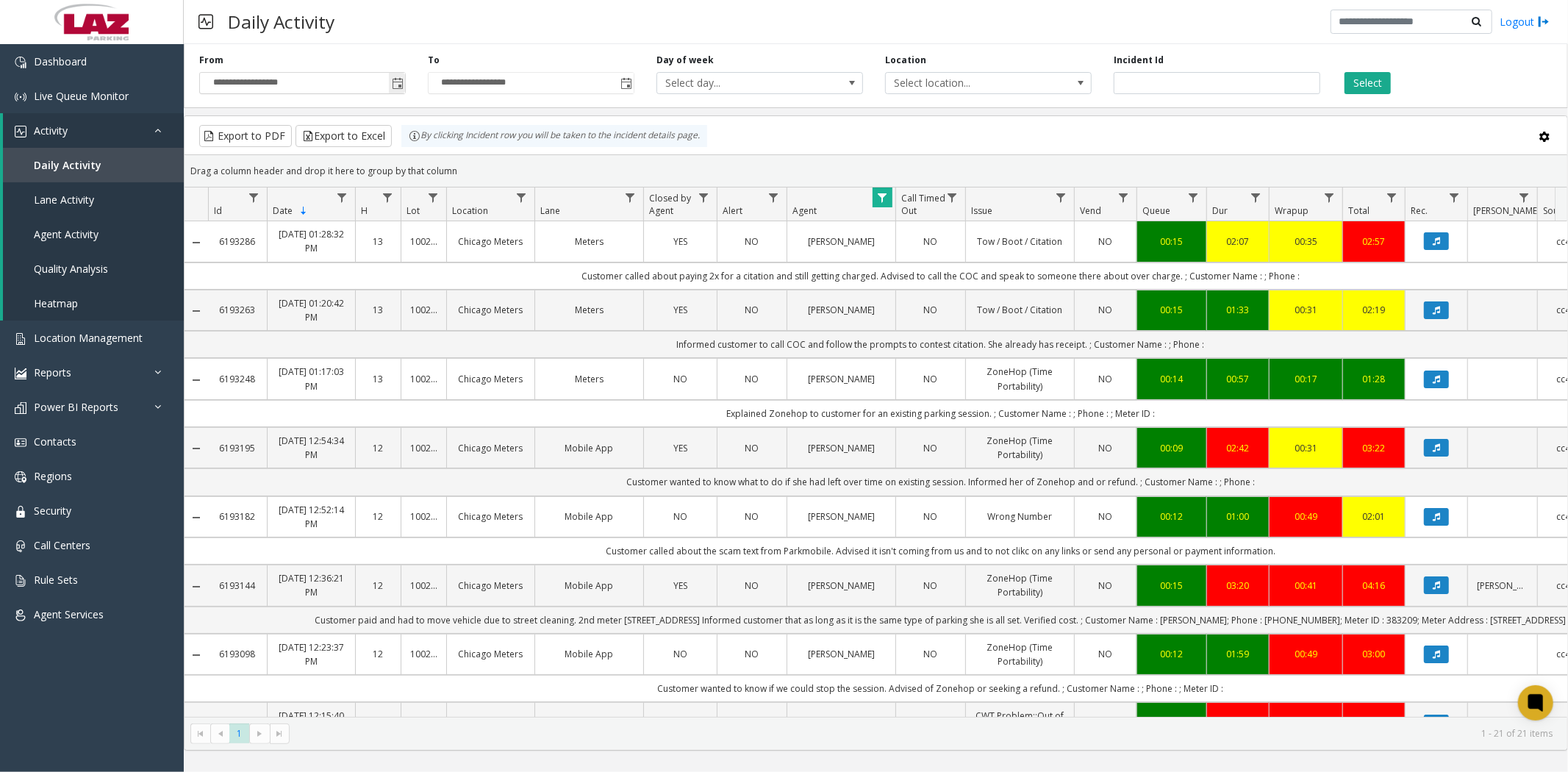
click at [396, 82] on span "Toggle popup" at bounding box center [398, 84] width 12 height 12
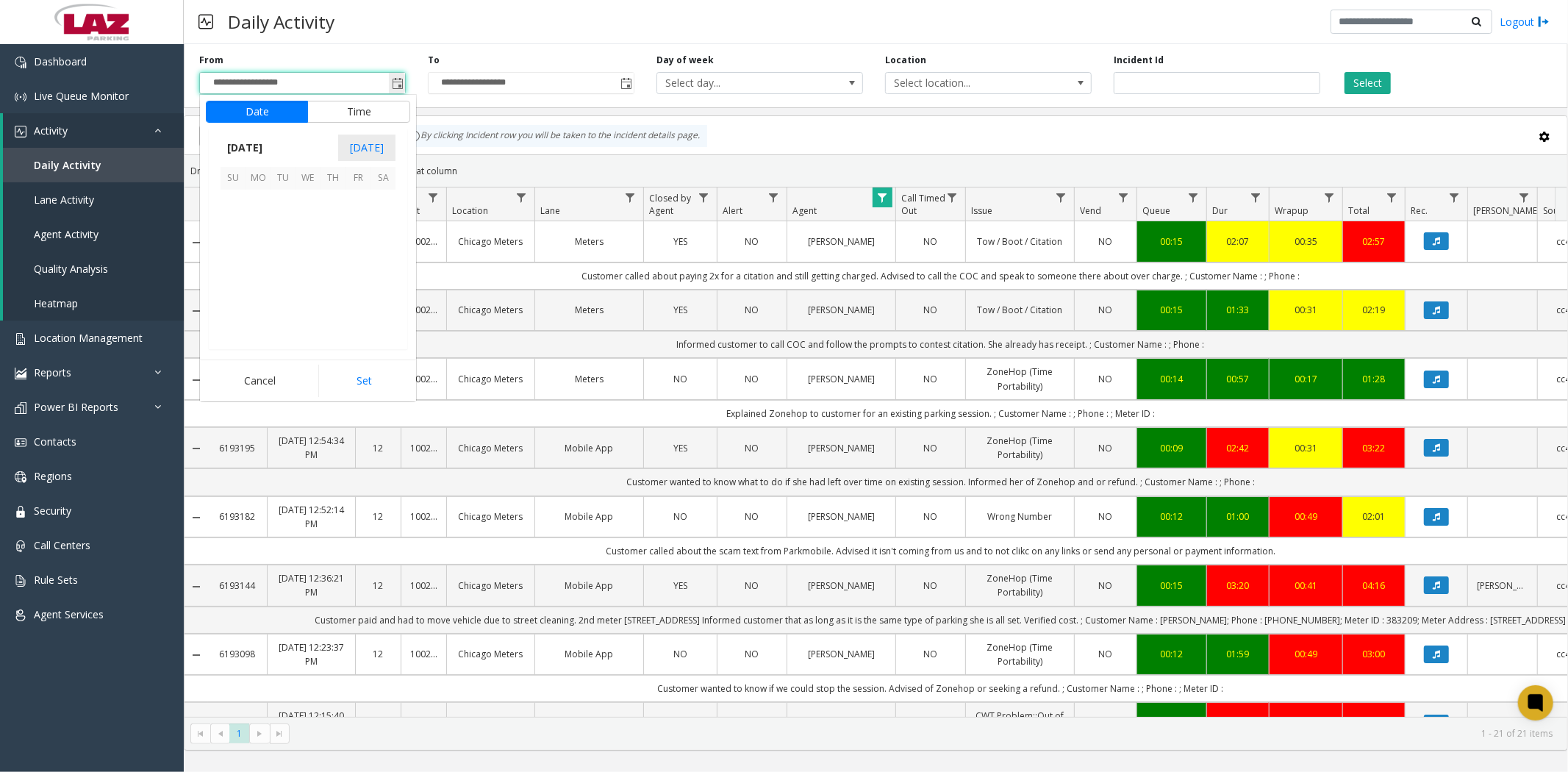
scroll to position [263894, 0]
click at [384, 277] on span "27" at bounding box center [383, 277] width 25 height 25
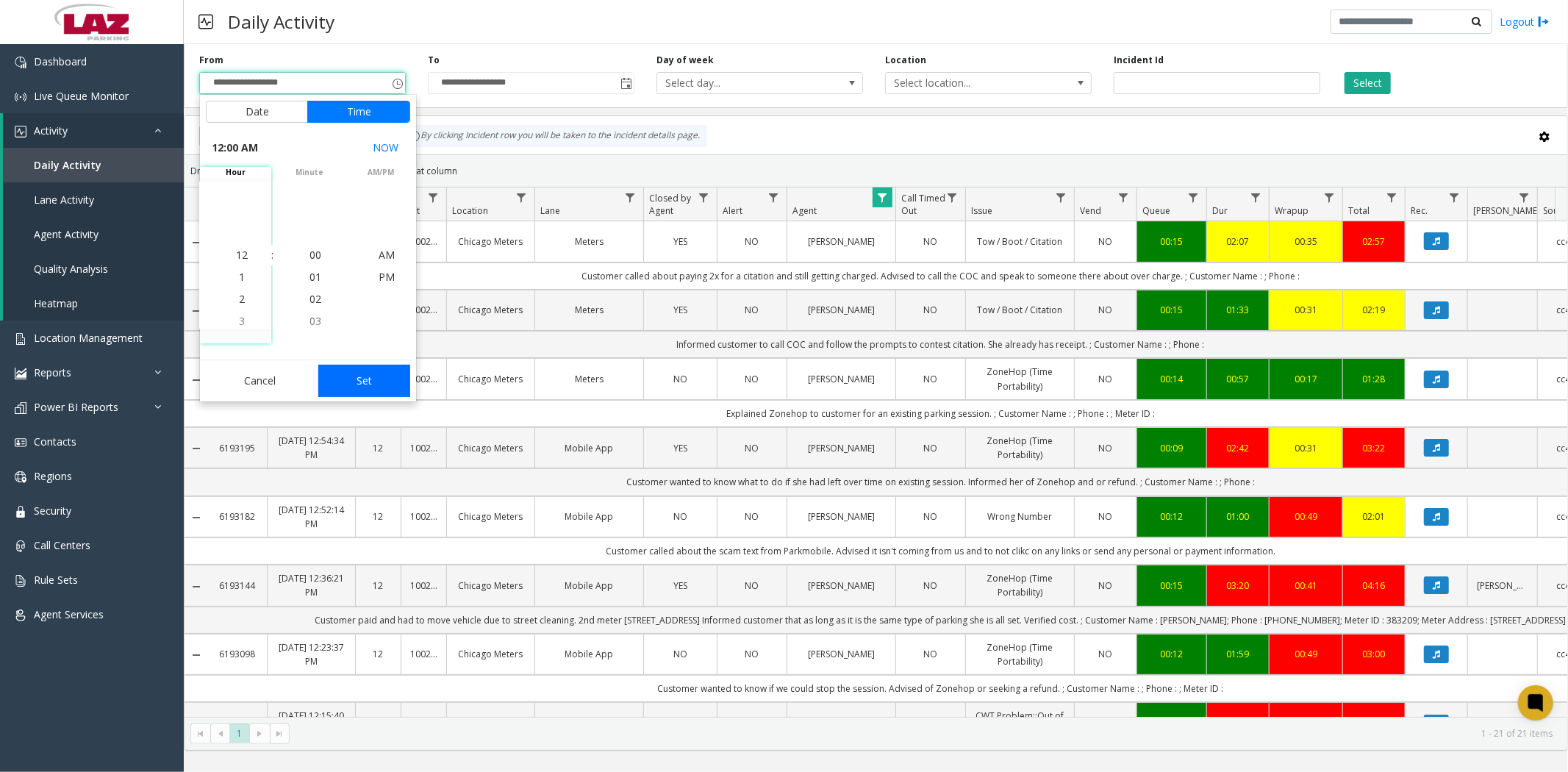
click at [373, 387] on button "Set" at bounding box center [365, 381] width 93 height 32
type input "**********"
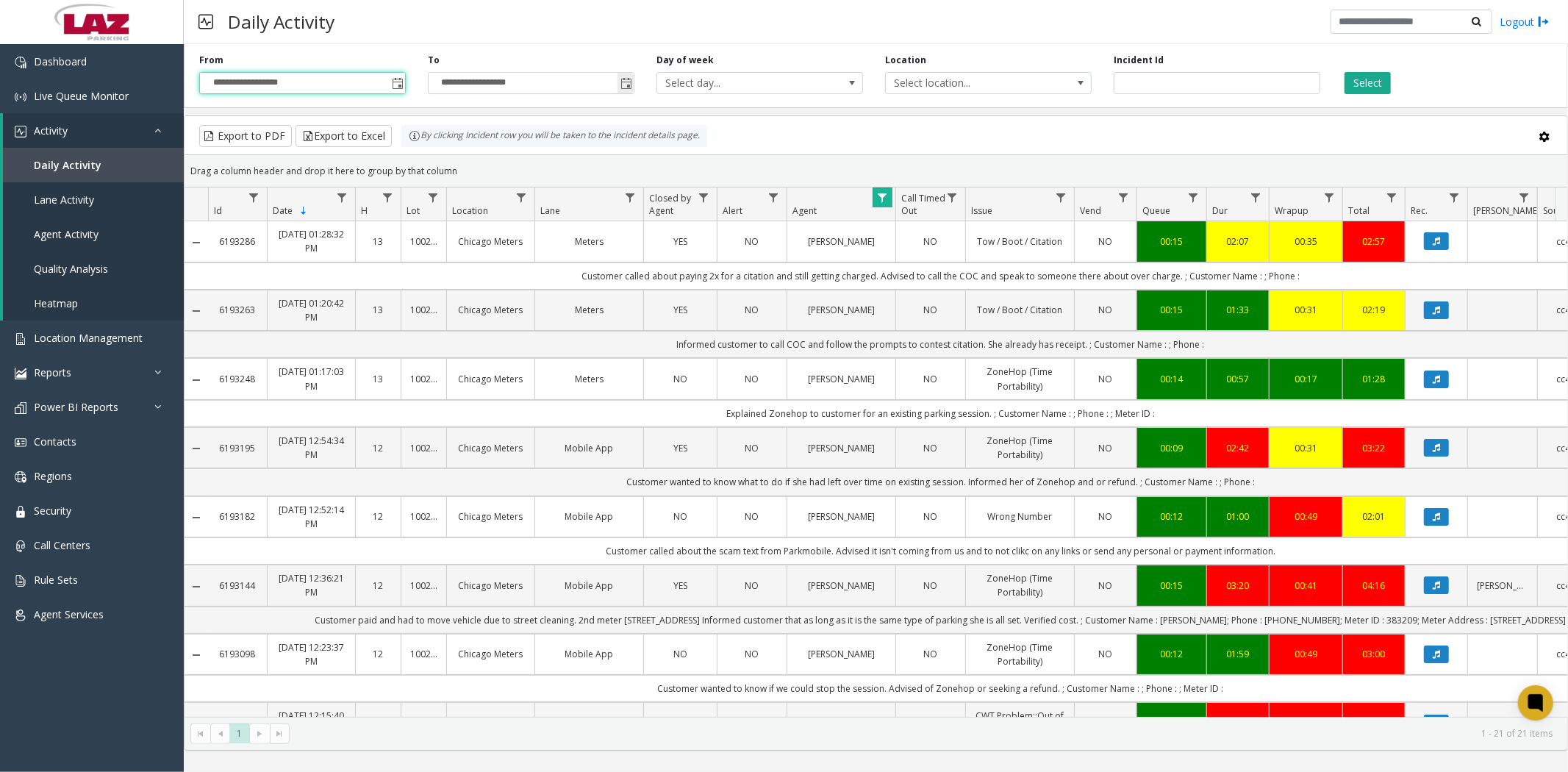
click at [627, 78] on span "Toggle popup" at bounding box center [626, 84] width 12 height 12
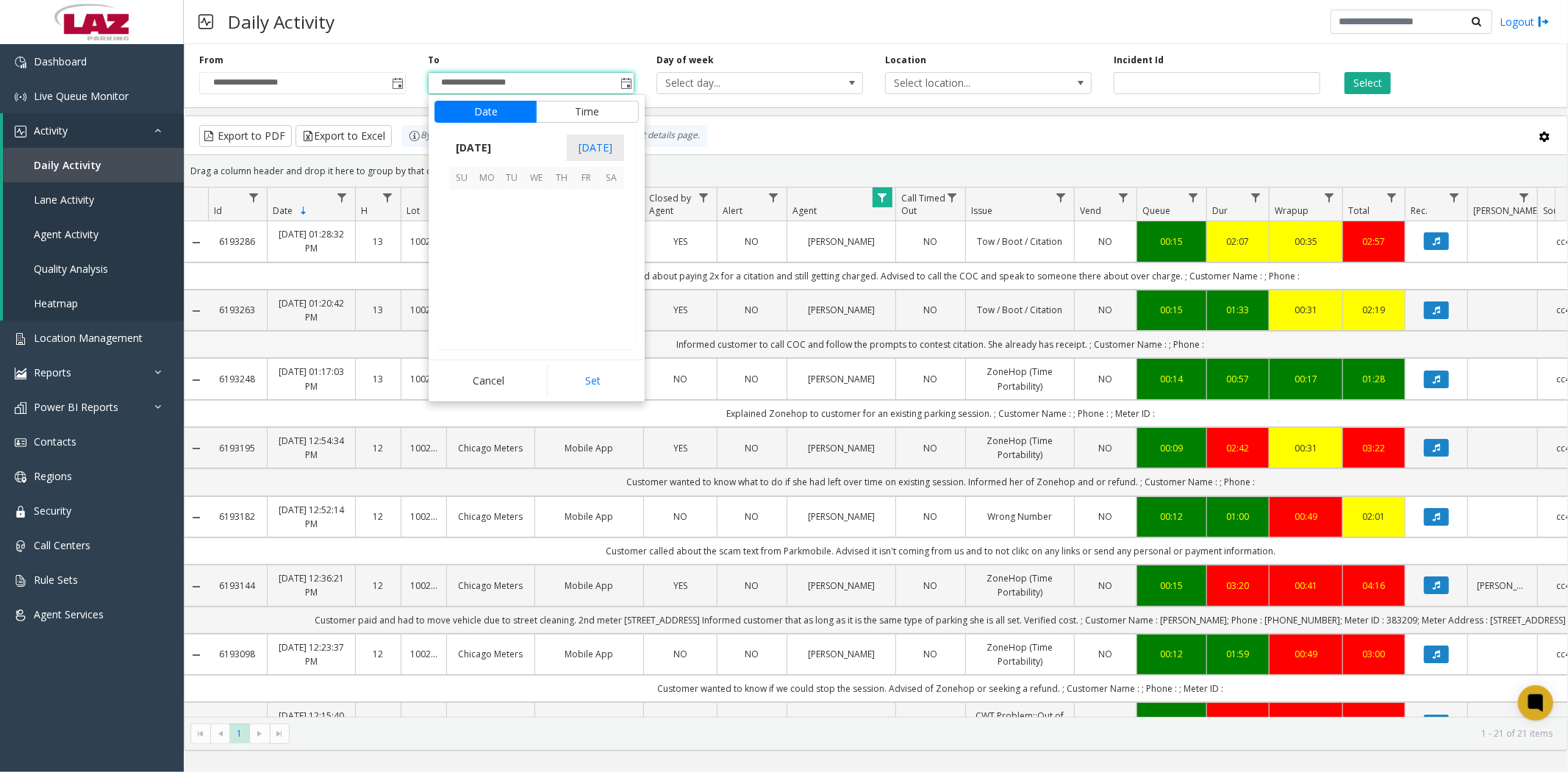
scroll to position [22, 0]
click at [612, 274] on span "27" at bounding box center [611, 277] width 25 height 25
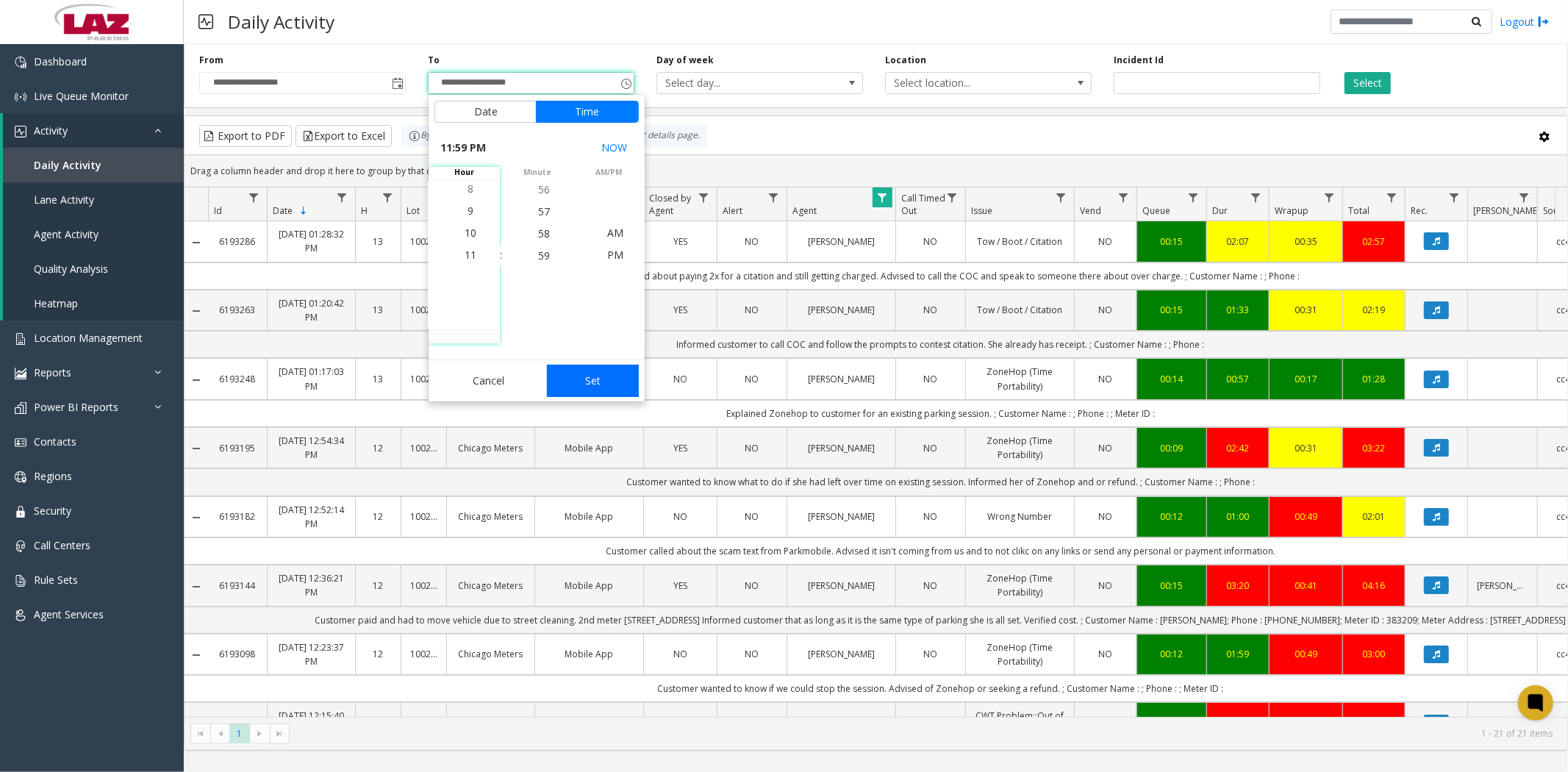
click at [593, 385] on button "Set" at bounding box center [593, 381] width 93 height 32
type input "**********"
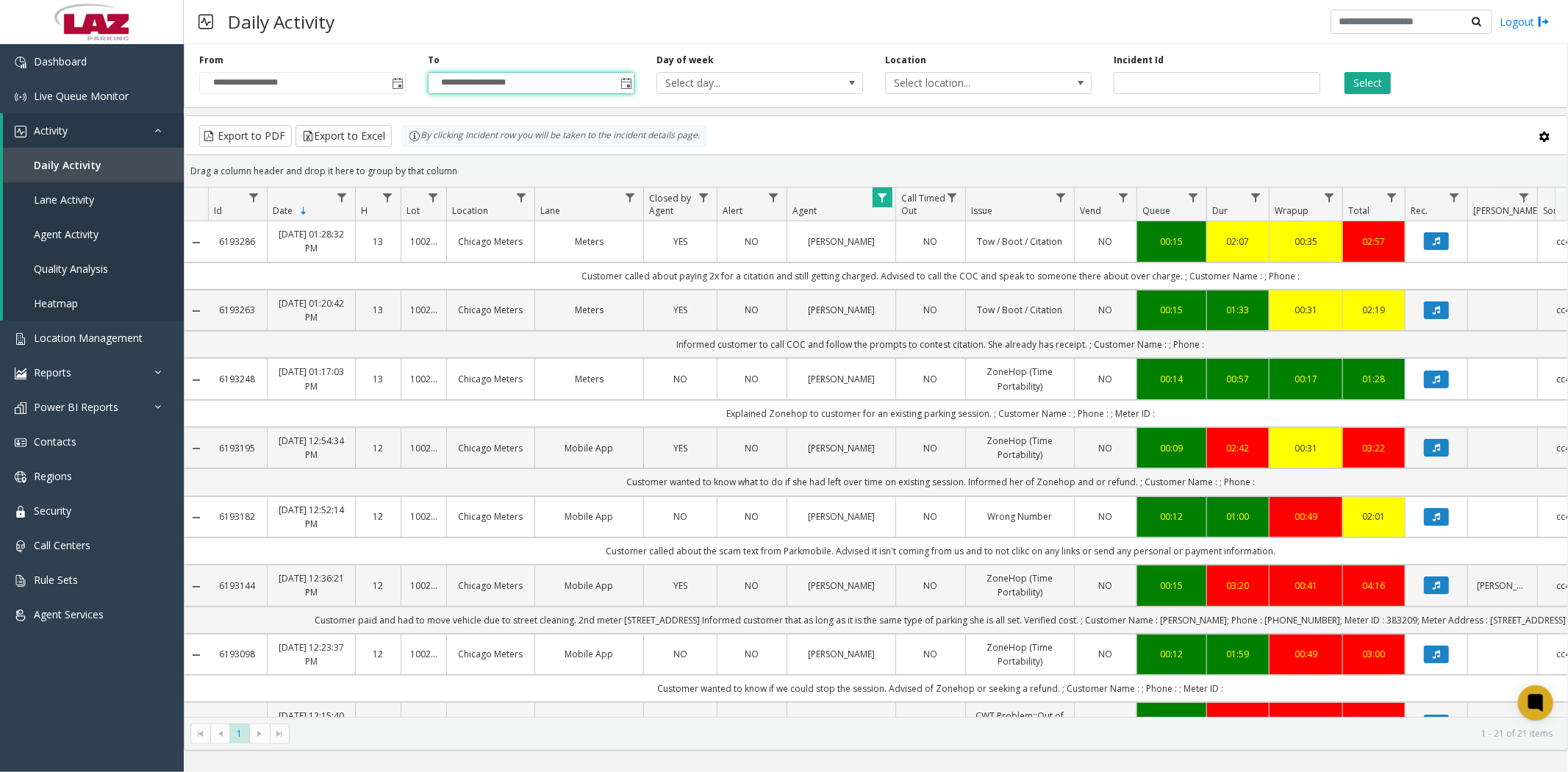
click at [1386, 69] on div "Select" at bounding box center [1445, 74] width 228 height 40
click at [1383, 74] on button "Select" at bounding box center [1368, 82] width 46 height 22
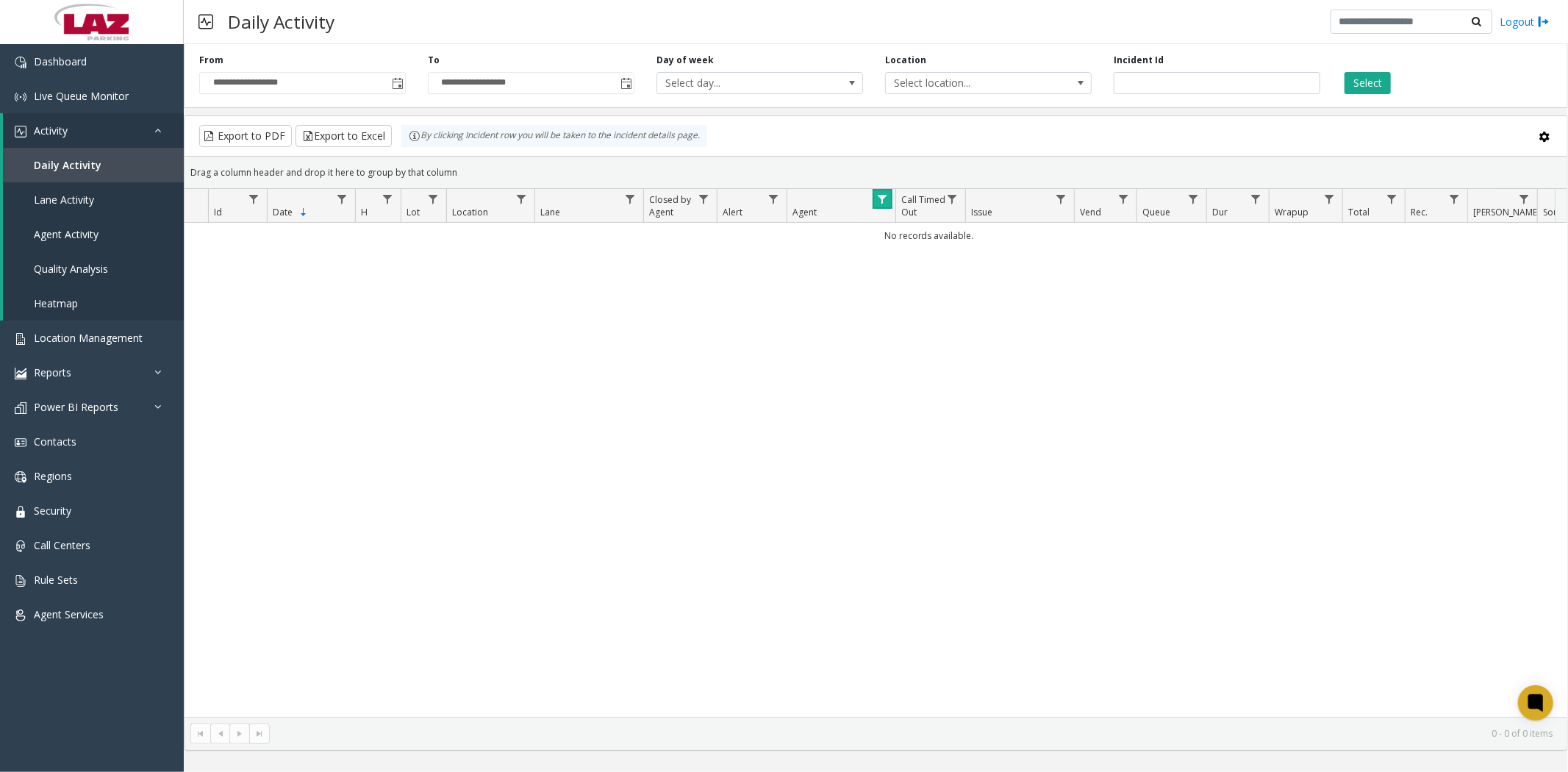
click at [876, 194] on link "Data table" at bounding box center [883, 199] width 19 height 19
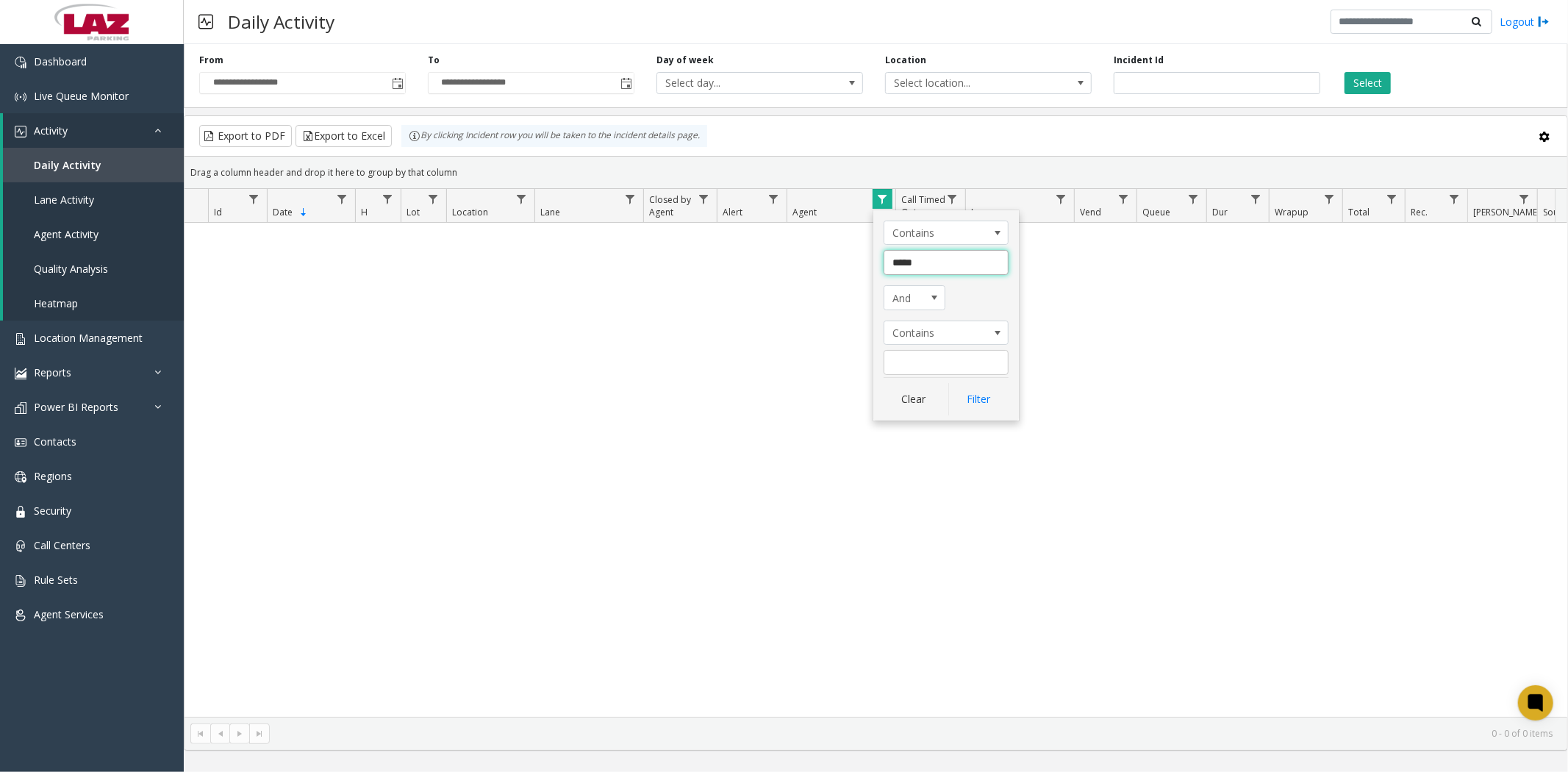
drag, startPoint x: 892, startPoint y: 262, endPoint x: 942, endPoint y: 273, distance: 51.2
click at [942, 273] on input "*****" at bounding box center [945, 262] width 125 height 25
type input "******"
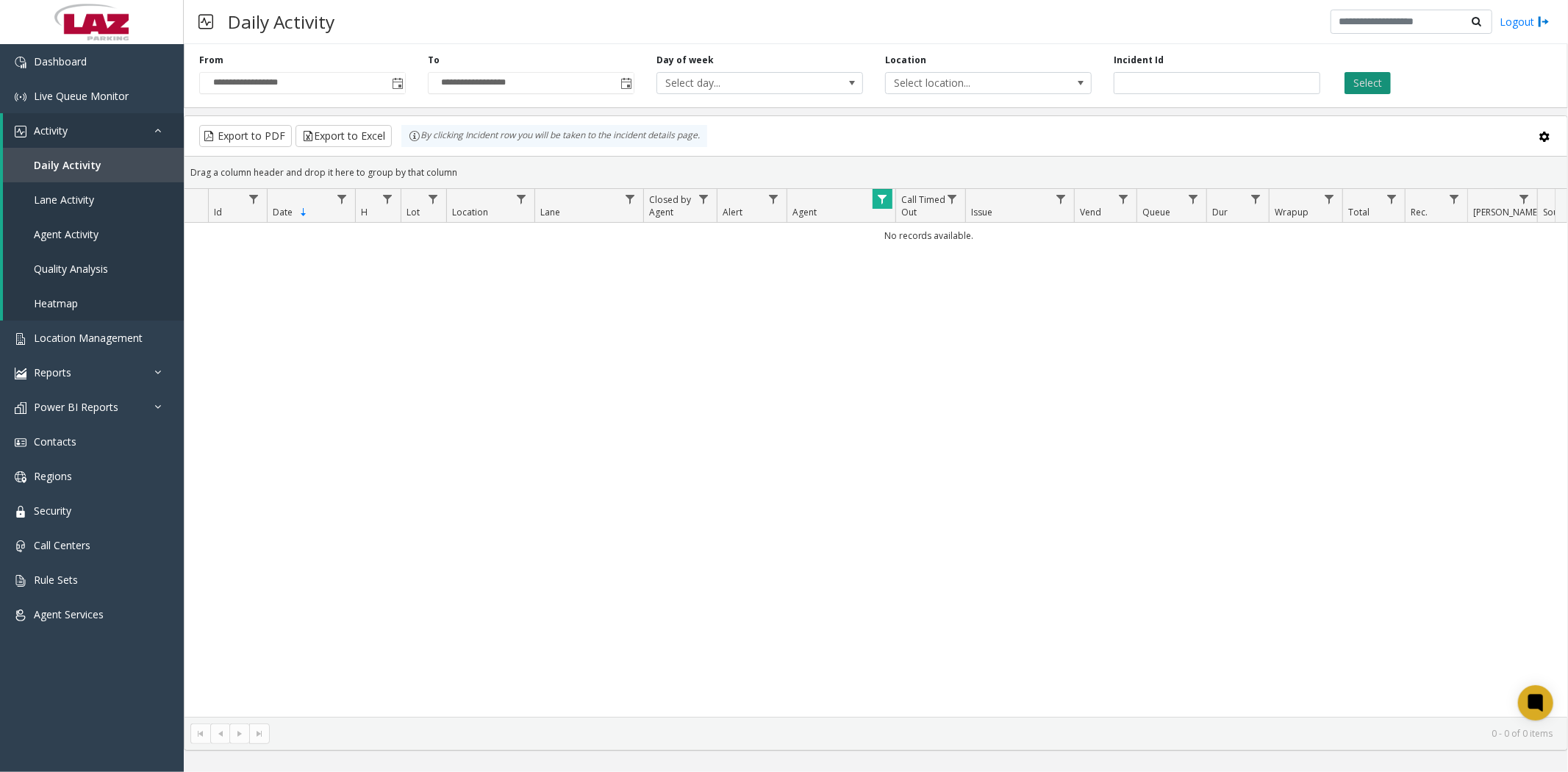
click at [1353, 83] on button "Select" at bounding box center [1368, 82] width 46 height 22
click at [1357, 81] on button "Select" at bounding box center [1368, 82] width 46 height 22
click at [880, 197] on span "Data table" at bounding box center [883, 199] width 12 height 12
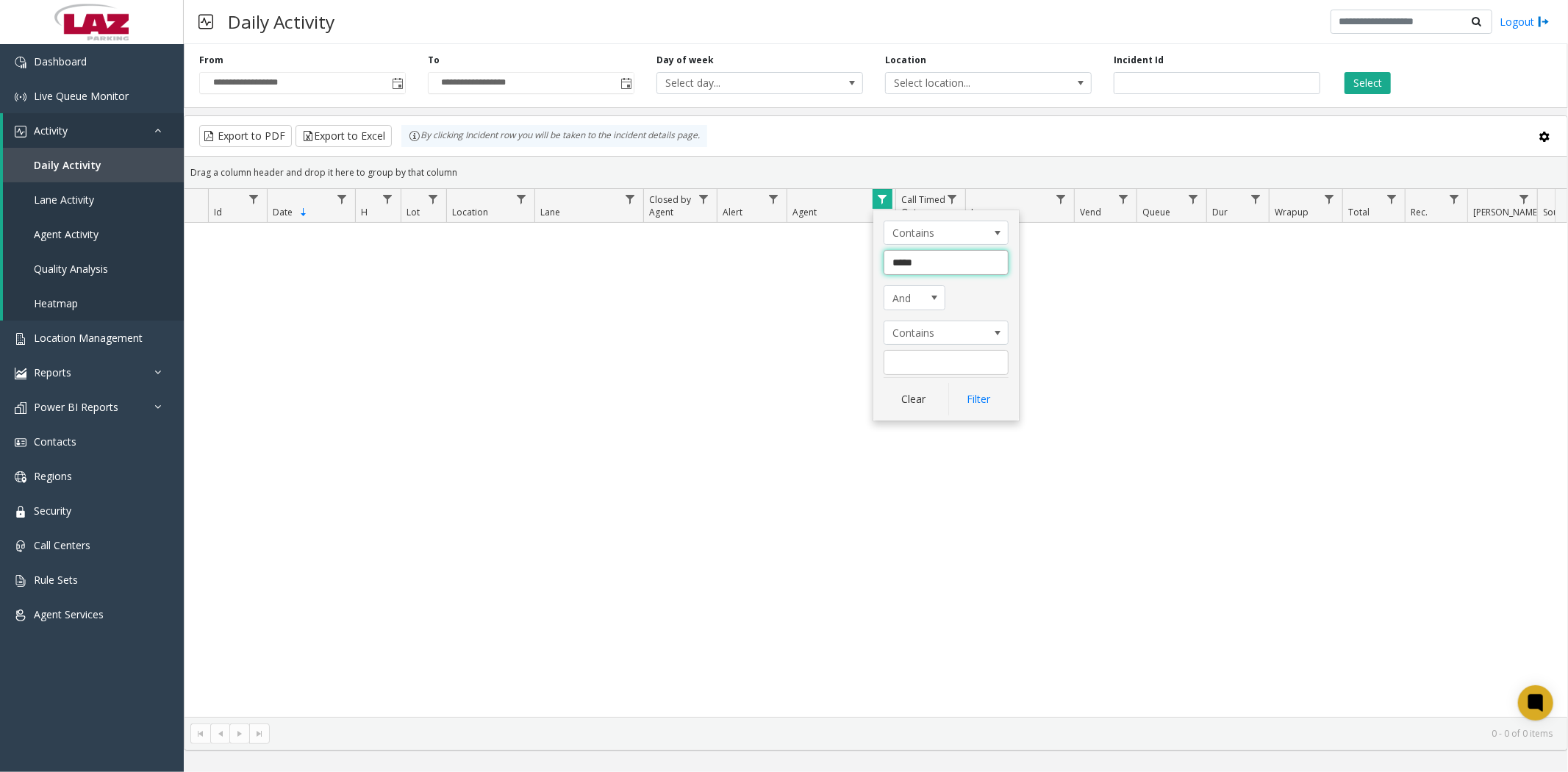
drag, startPoint x: 890, startPoint y: 262, endPoint x: 957, endPoint y: 262, distance: 67.0
click at [957, 262] on input "*****" at bounding box center [945, 262] width 125 height 25
type input "******"
click at [971, 398] on button "Filter" at bounding box center [978, 399] width 60 height 32
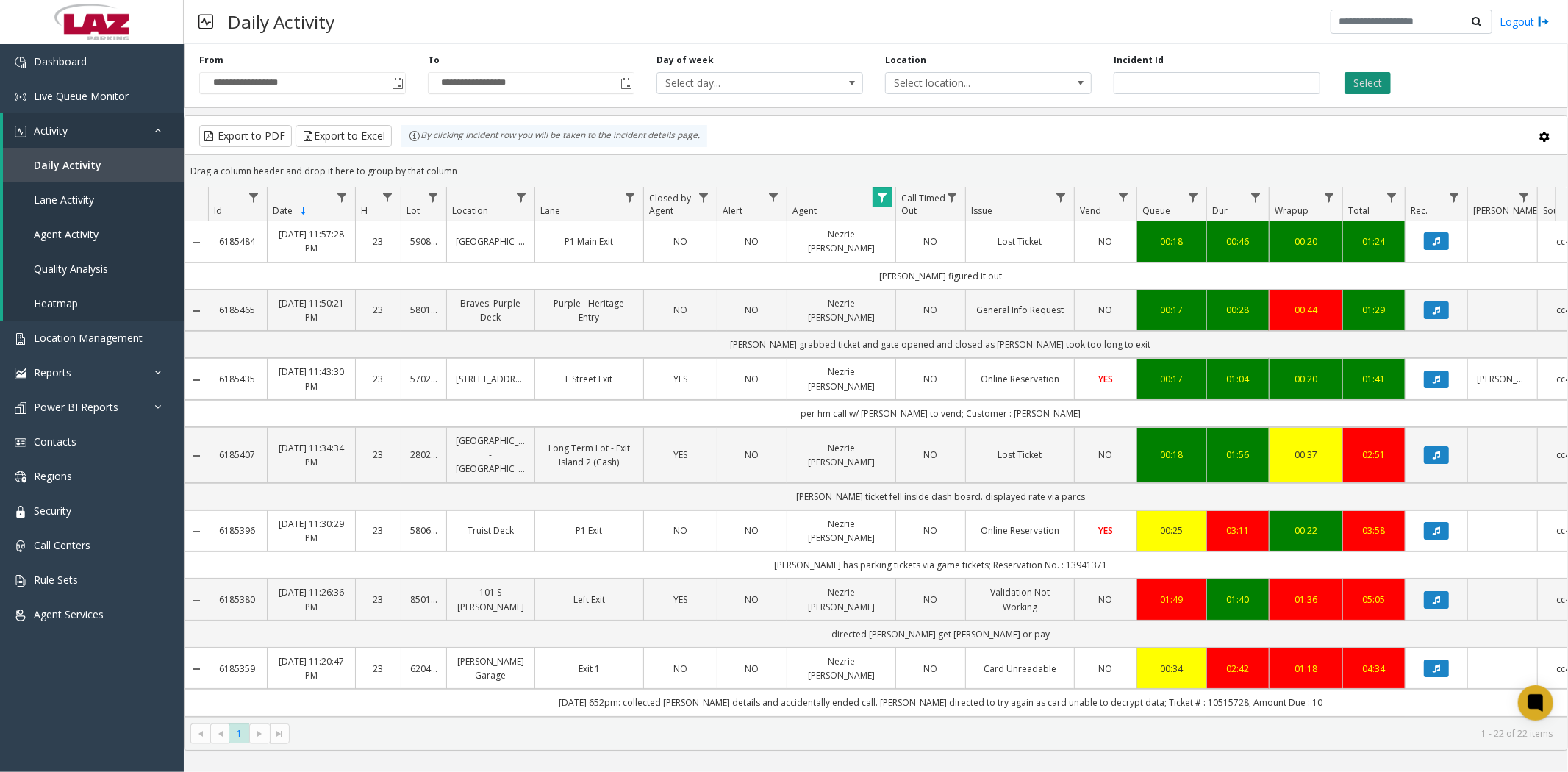
click at [1369, 86] on button "Select" at bounding box center [1368, 82] width 46 height 22
click at [626, 84] on span "Toggle popup" at bounding box center [626, 84] width 12 height 12
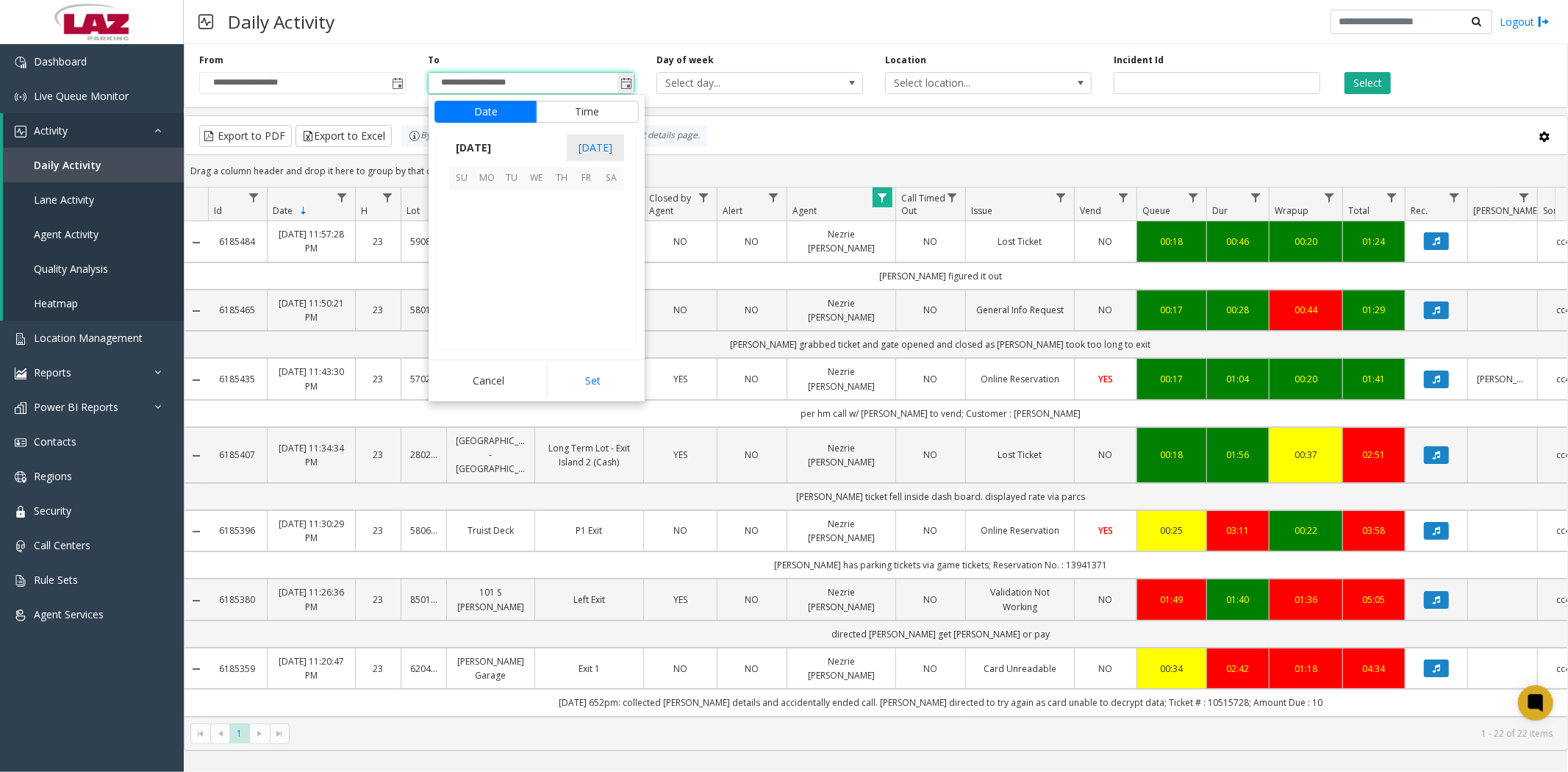
scroll to position [22, 0]
click at [458, 302] on span "28" at bounding box center [461, 302] width 25 height 25
drag, startPoint x: 565, startPoint y: 378, endPoint x: 718, endPoint y: 310, distance: 167.4
click at [565, 378] on button "Set" at bounding box center [593, 381] width 93 height 32
type input "**********"
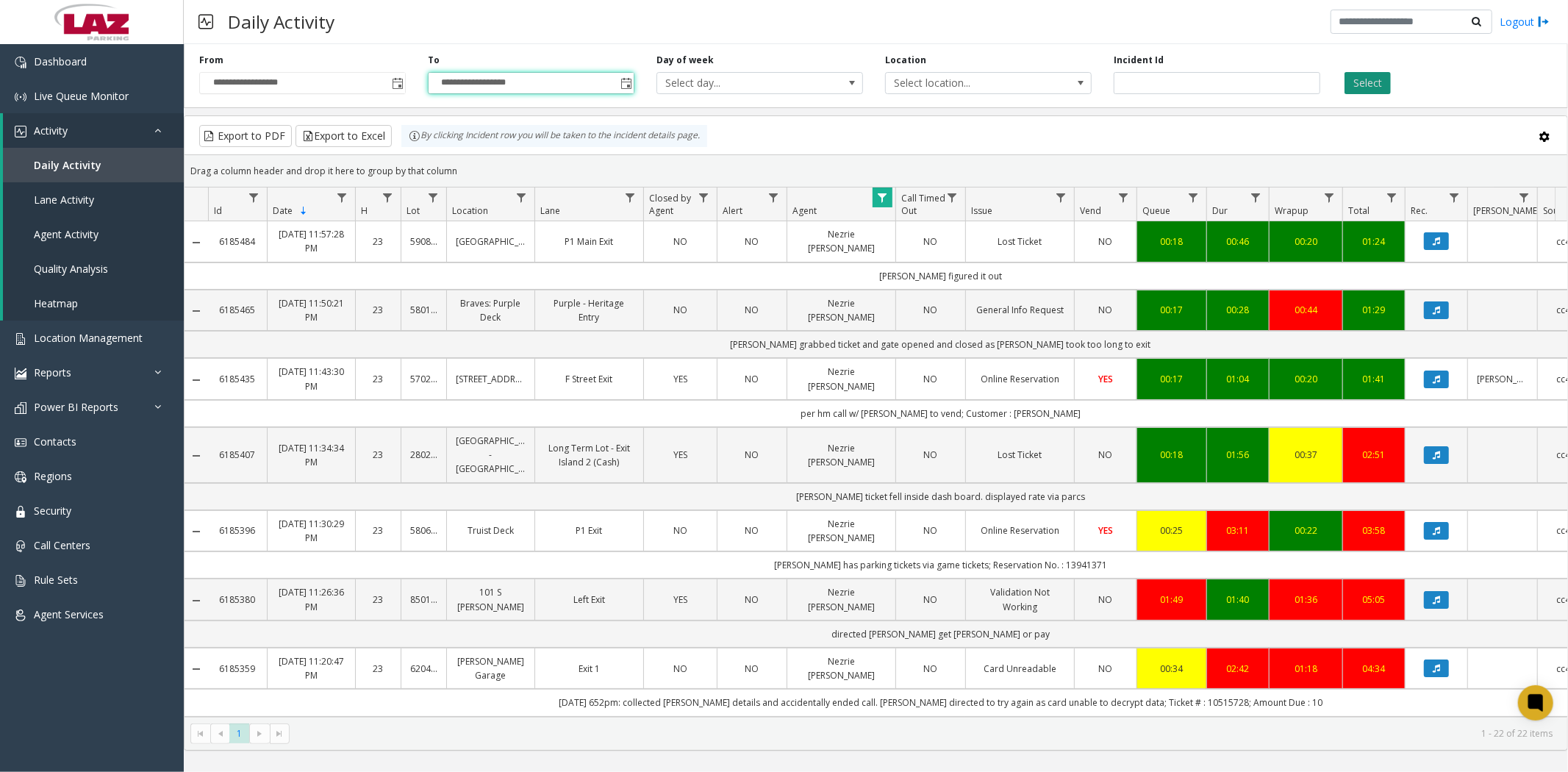
click at [1363, 76] on button "Select" at bounding box center [1368, 82] width 46 height 22
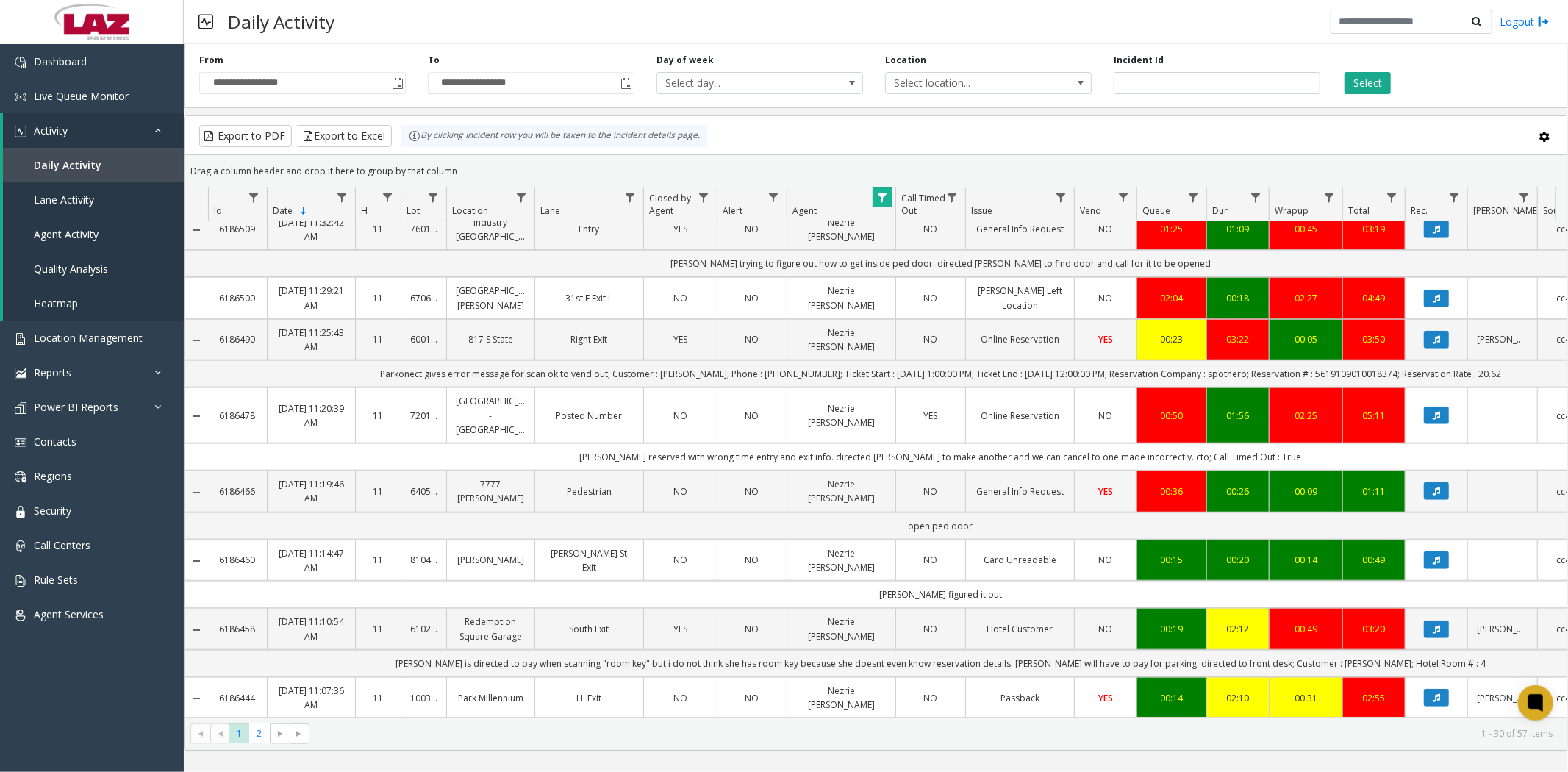
scroll to position [1522, 0]
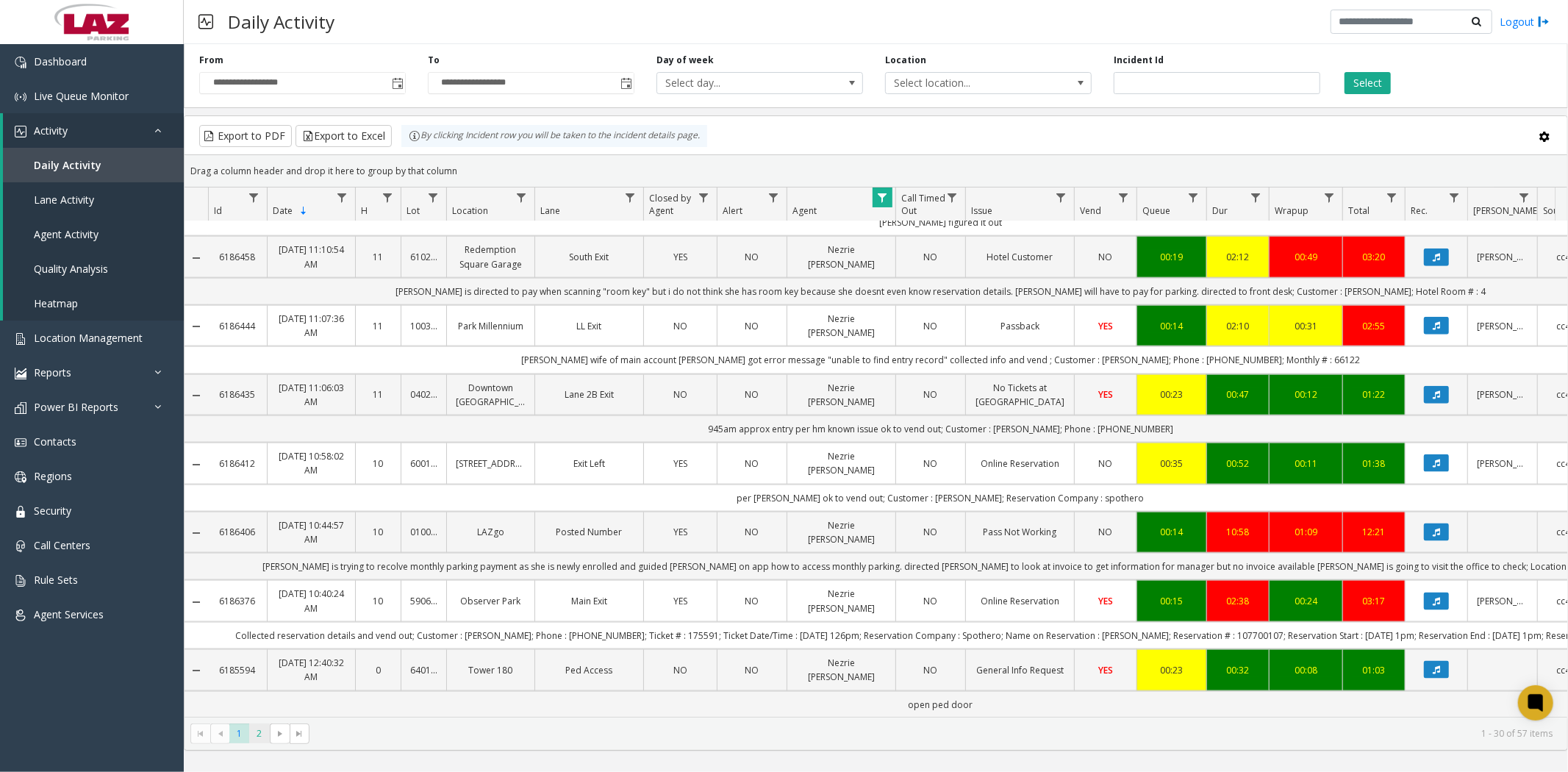
click at [259, 733] on span "2" at bounding box center [259, 734] width 19 height 19
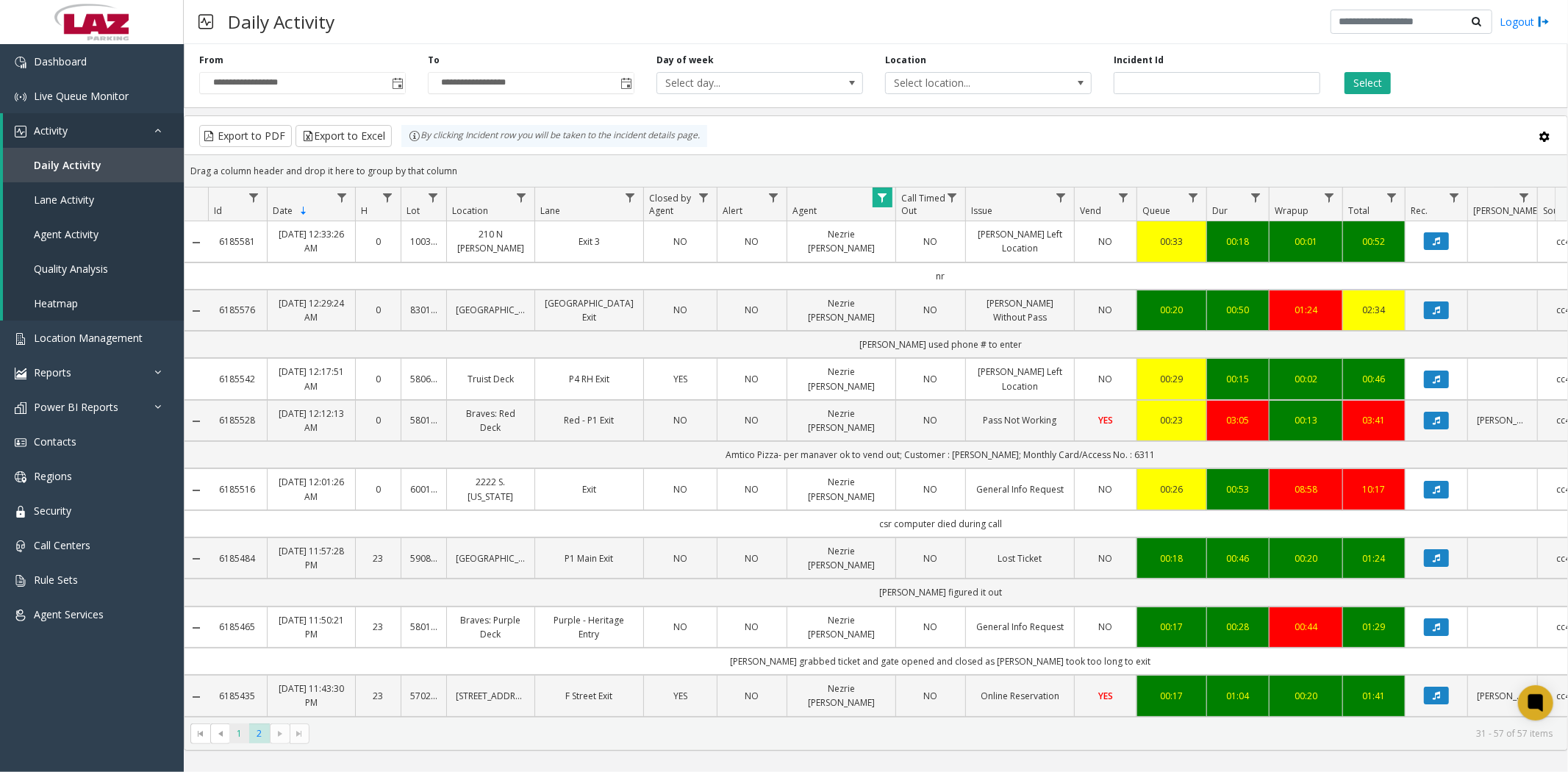
click at [231, 738] on span "1" at bounding box center [239, 734] width 19 height 19
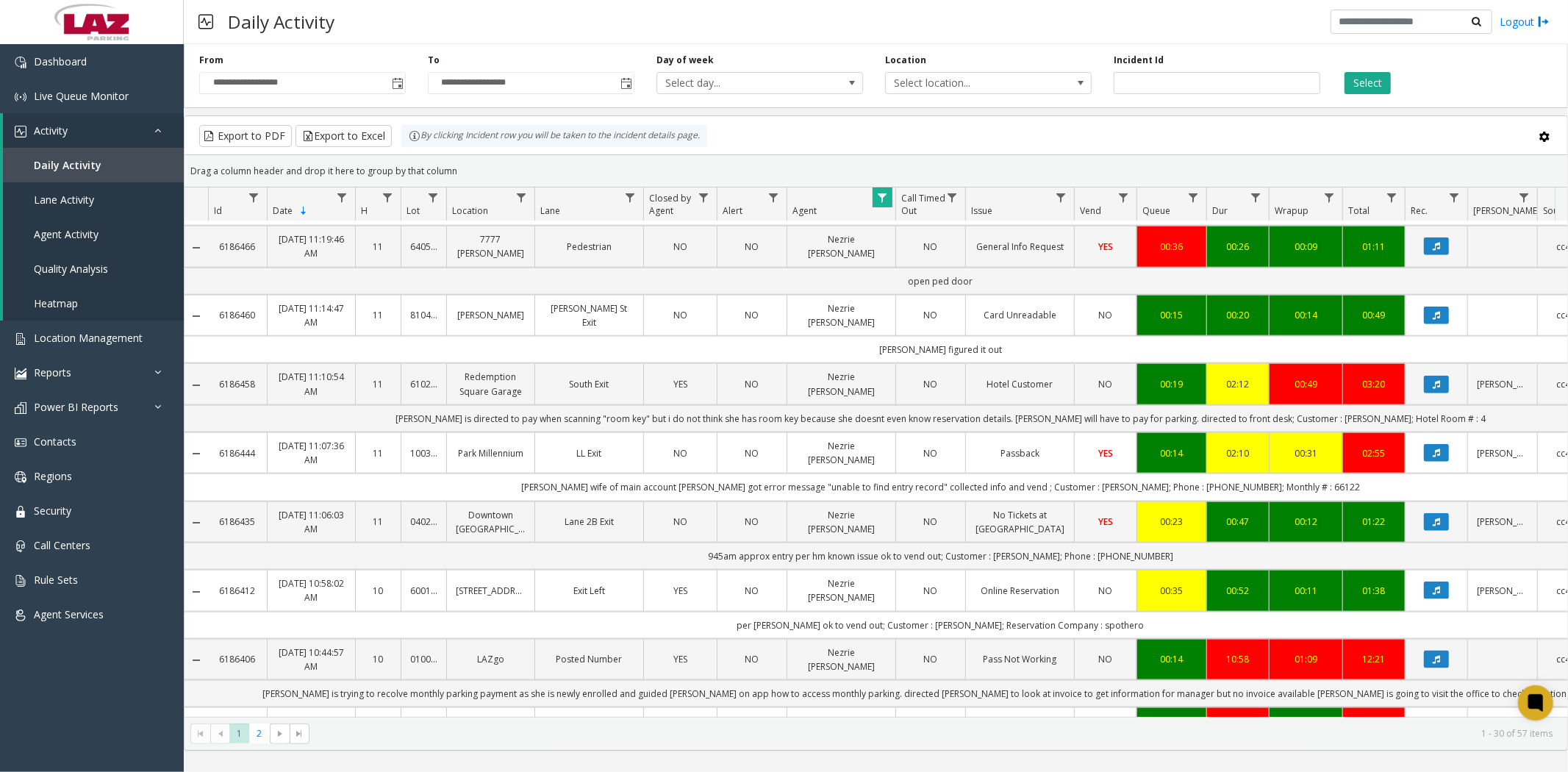
scroll to position [1522, 0]
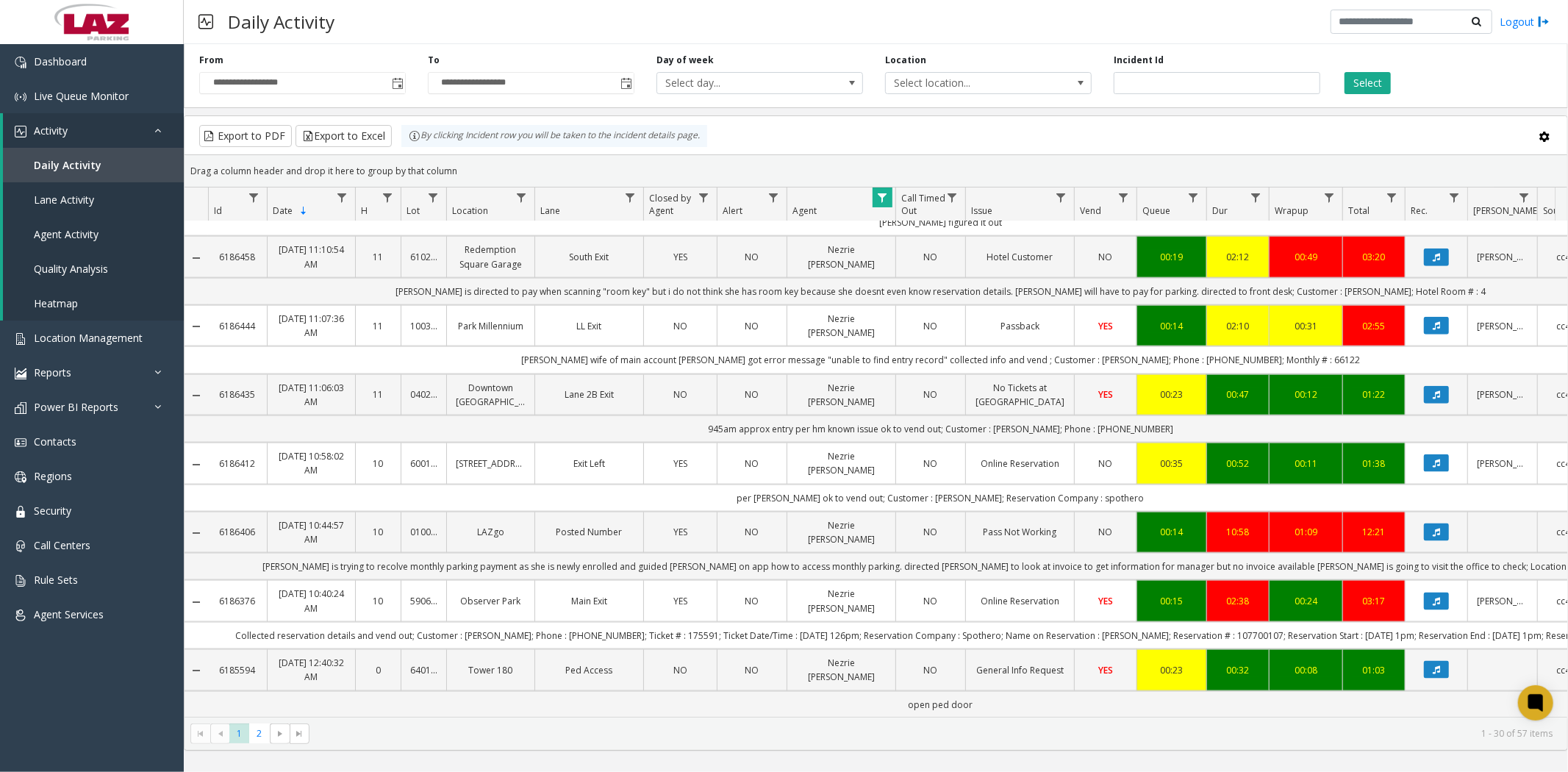
click at [883, 196] on span "Data table" at bounding box center [883, 198] width 12 height 12
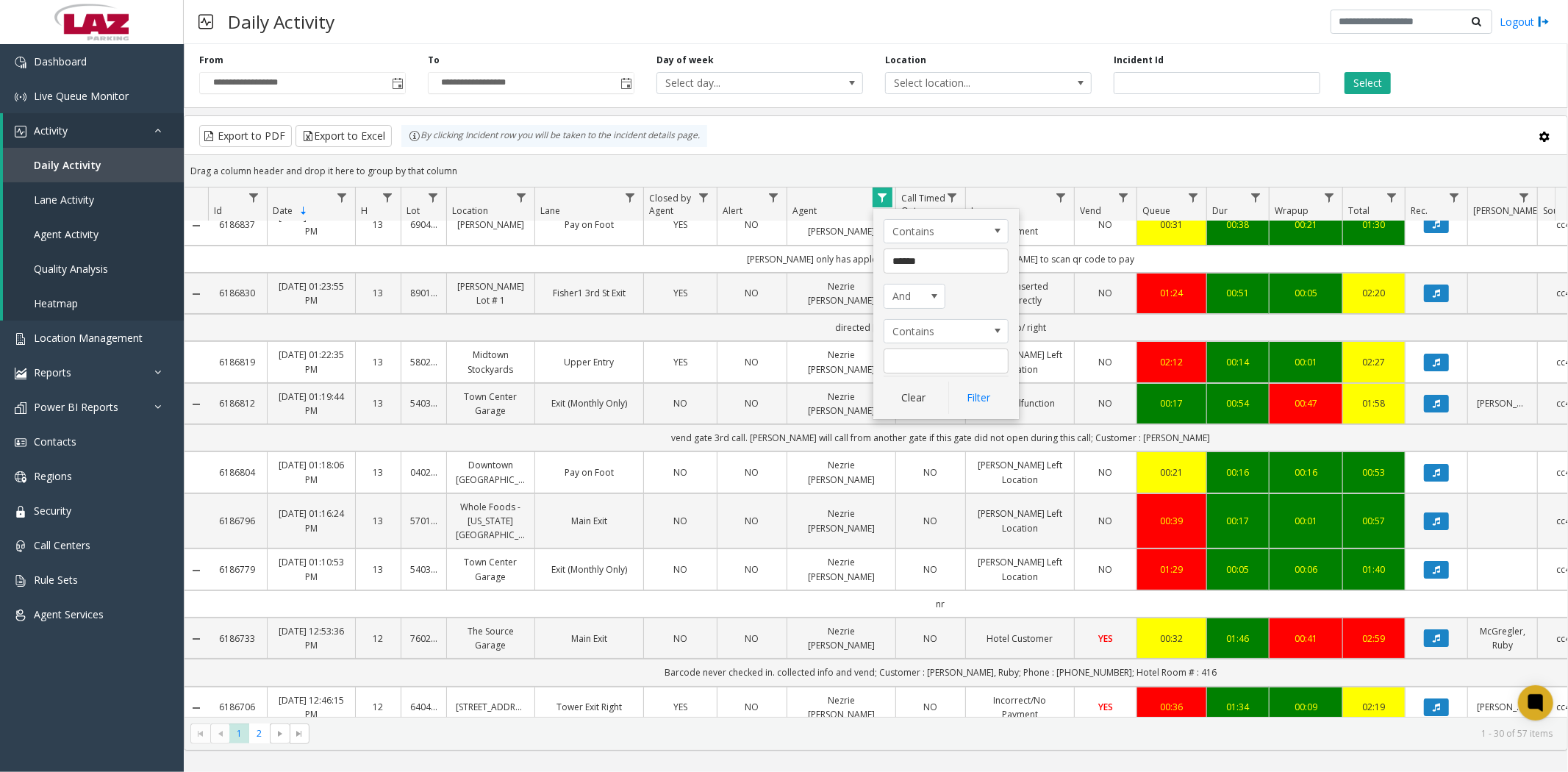
scroll to position [0, 0]
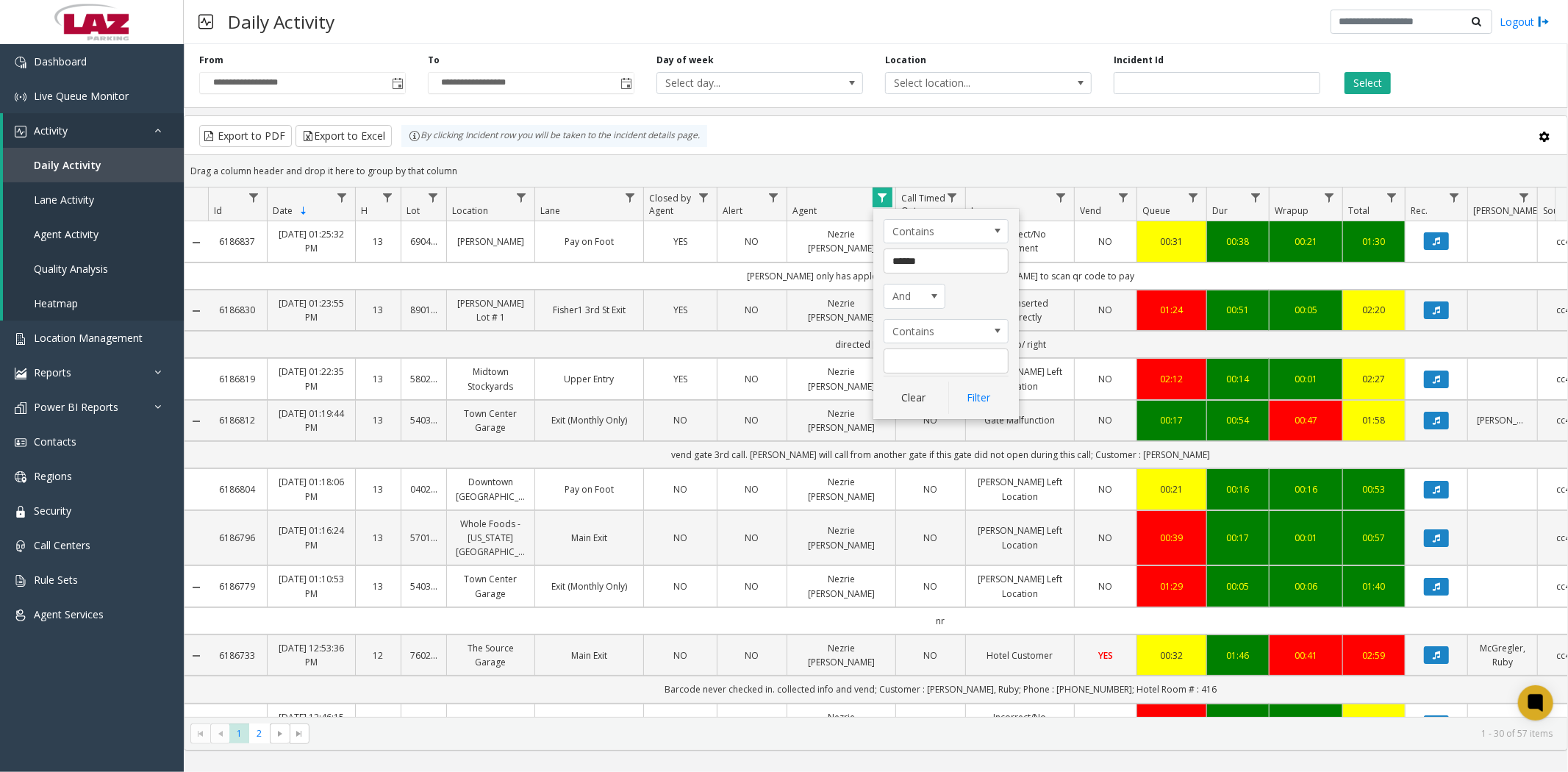
click at [1104, 13] on div "Daily Activity Logout" at bounding box center [876, 22] width 1384 height 44
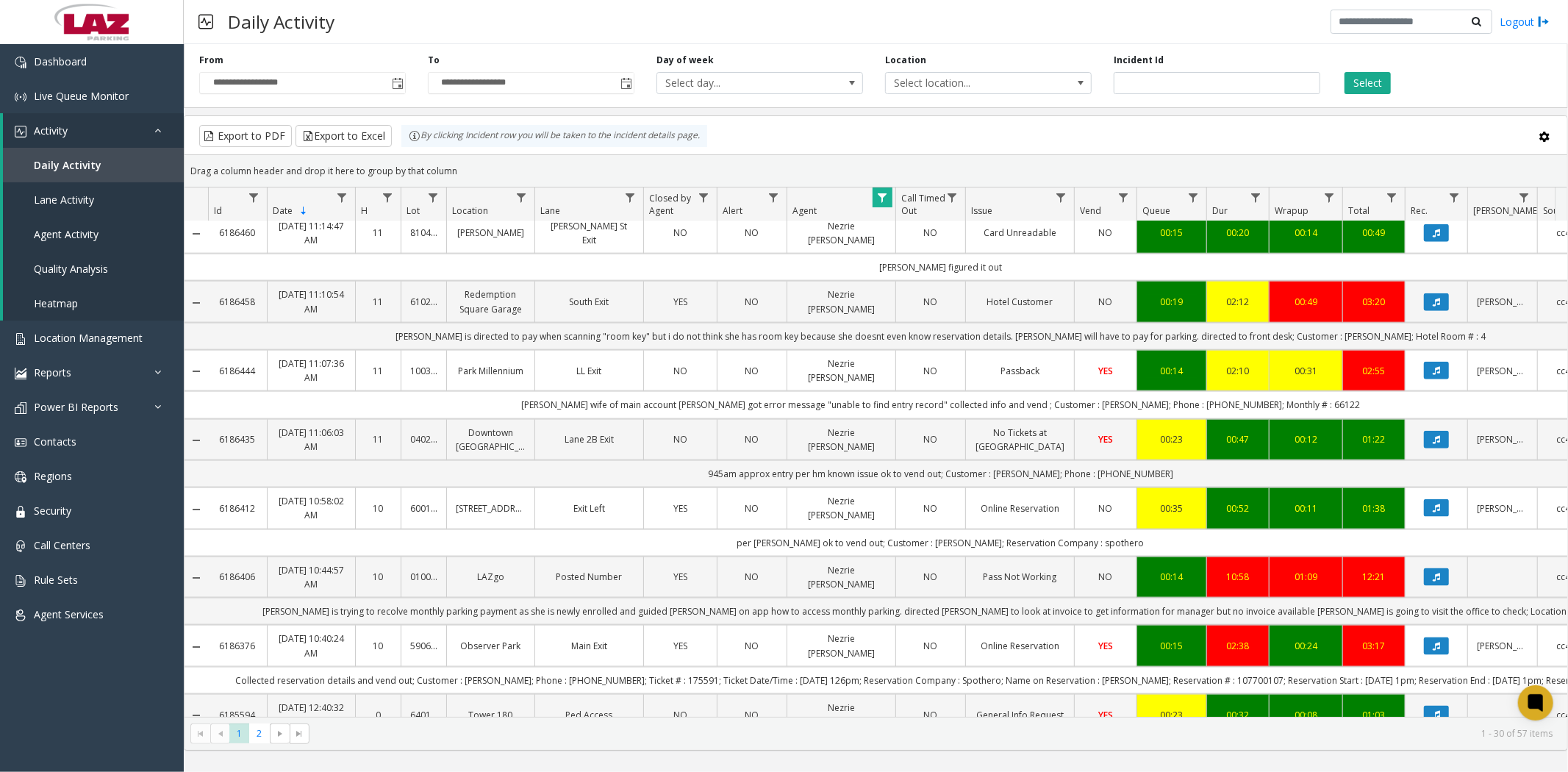
scroll to position [1522, 0]
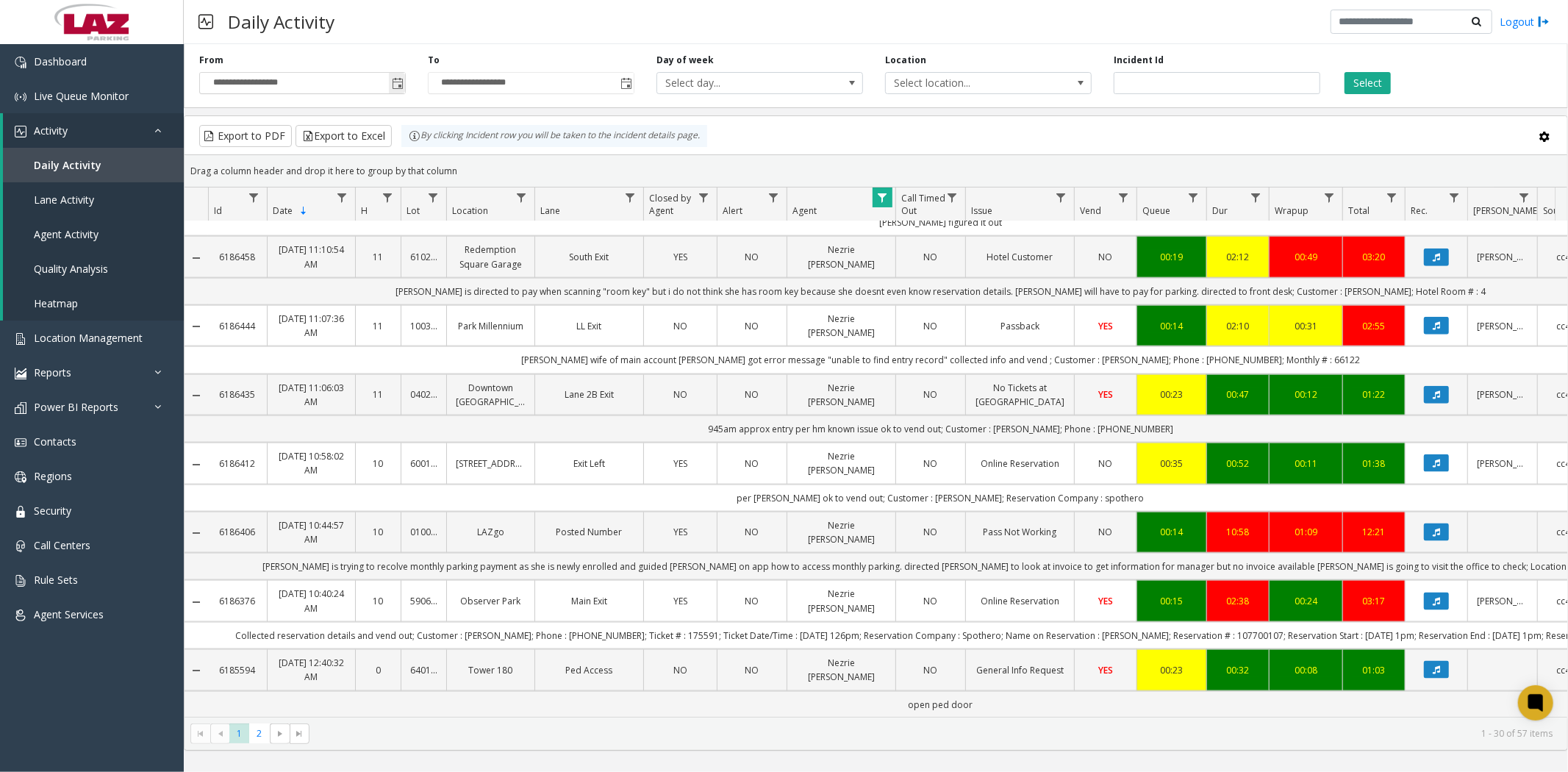
click at [398, 86] on span "Toggle popup" at bounding box center [398, 84] width 12 height 12
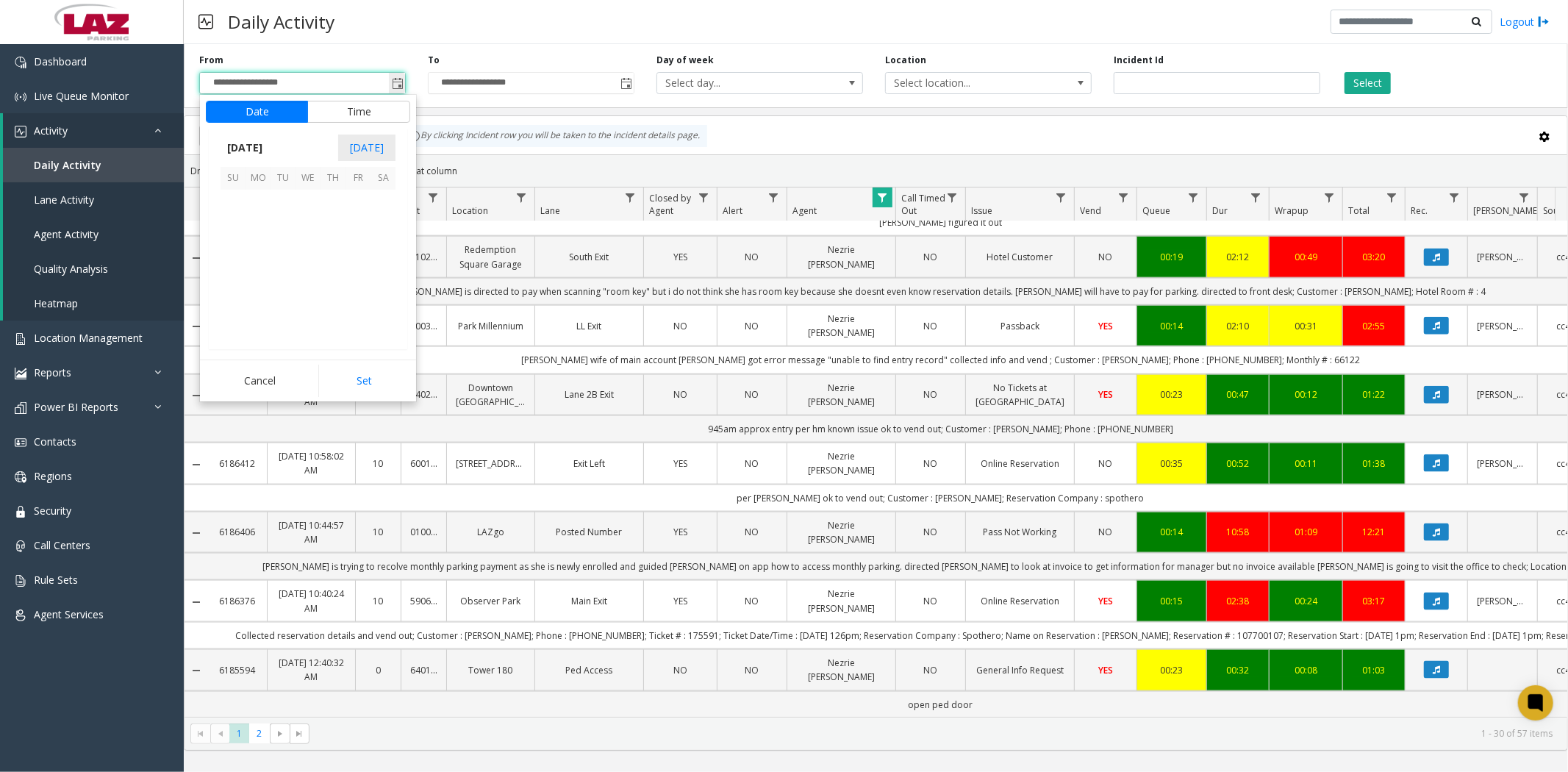
scroll to position [263894, 0]
click at [381, 271] on span "27" at bounding box center [383, 277] width 25 height 25
click at [231, 208] on li "6" at bounding box center [241, 211] width 52 height 22
click at [378, 277] on span "PM" at bounding box center [387, 277] width 16 height 14
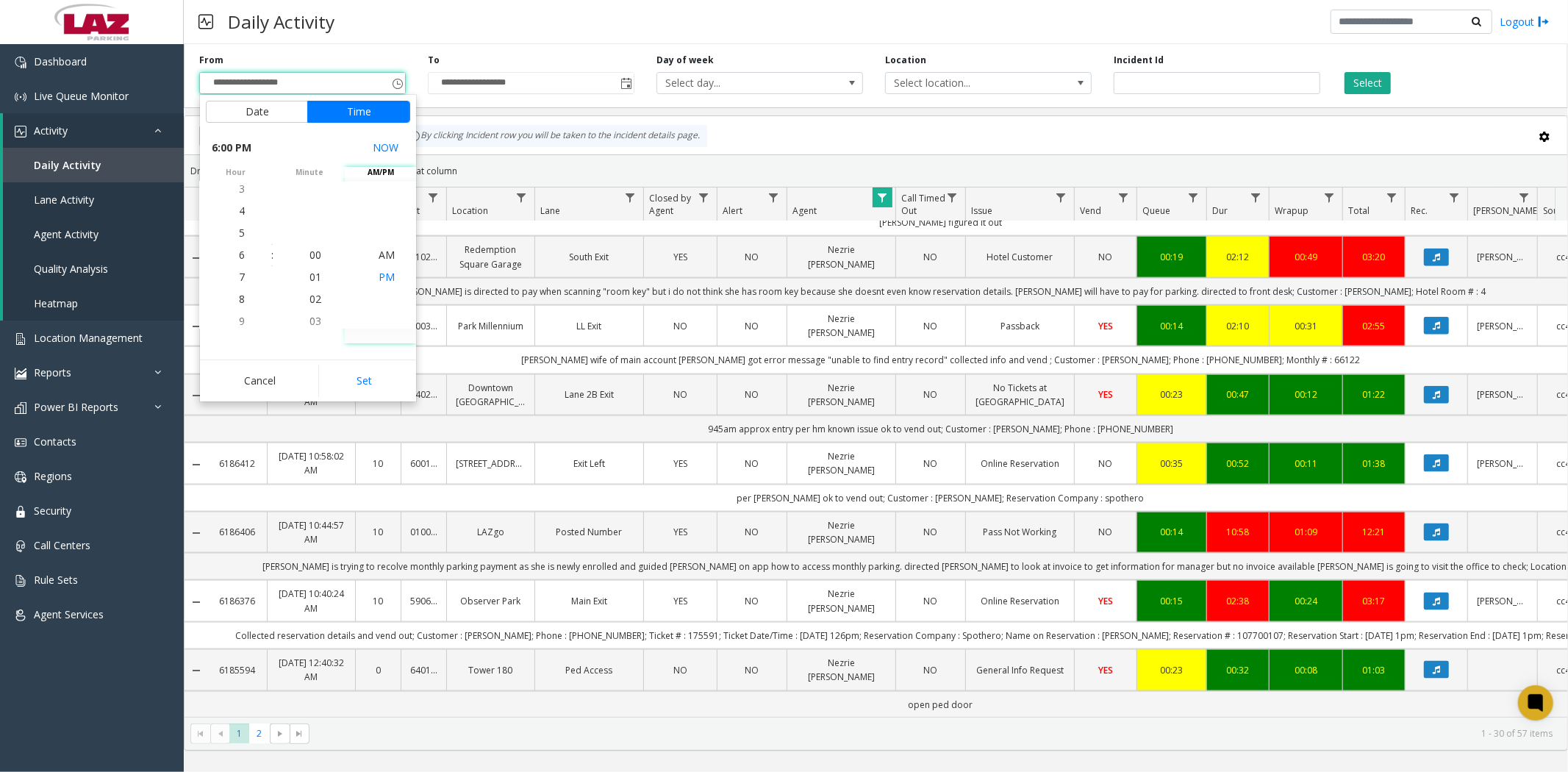
scroll to position [22, 0]
click at [363, 383] on button "Set" at bounding box center [365, 381] width 93 height 32
type input "**********"
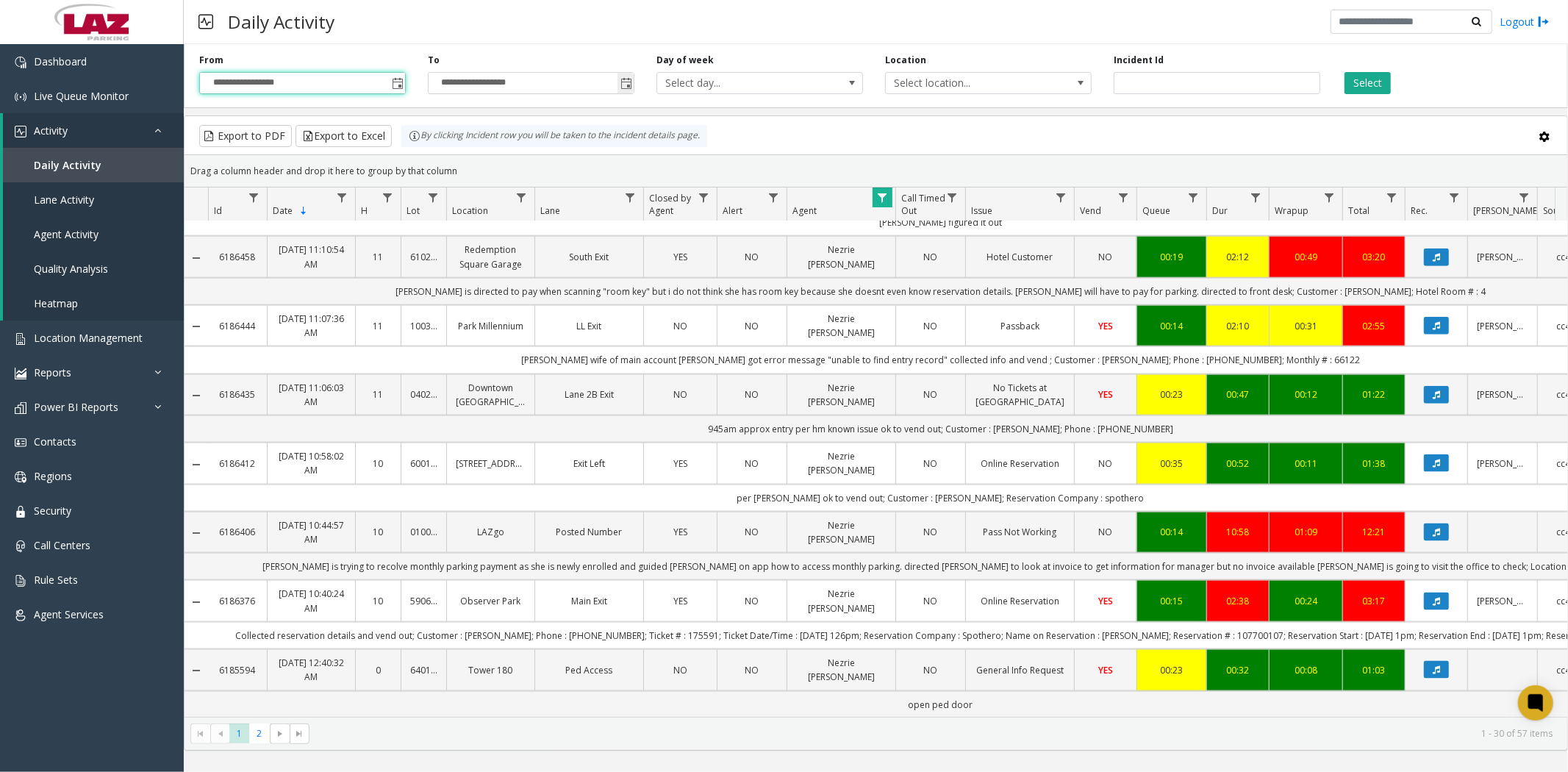
click at [626, 79] on span "Toggle popup" at bounding box center [626, 84] width 12 height 12
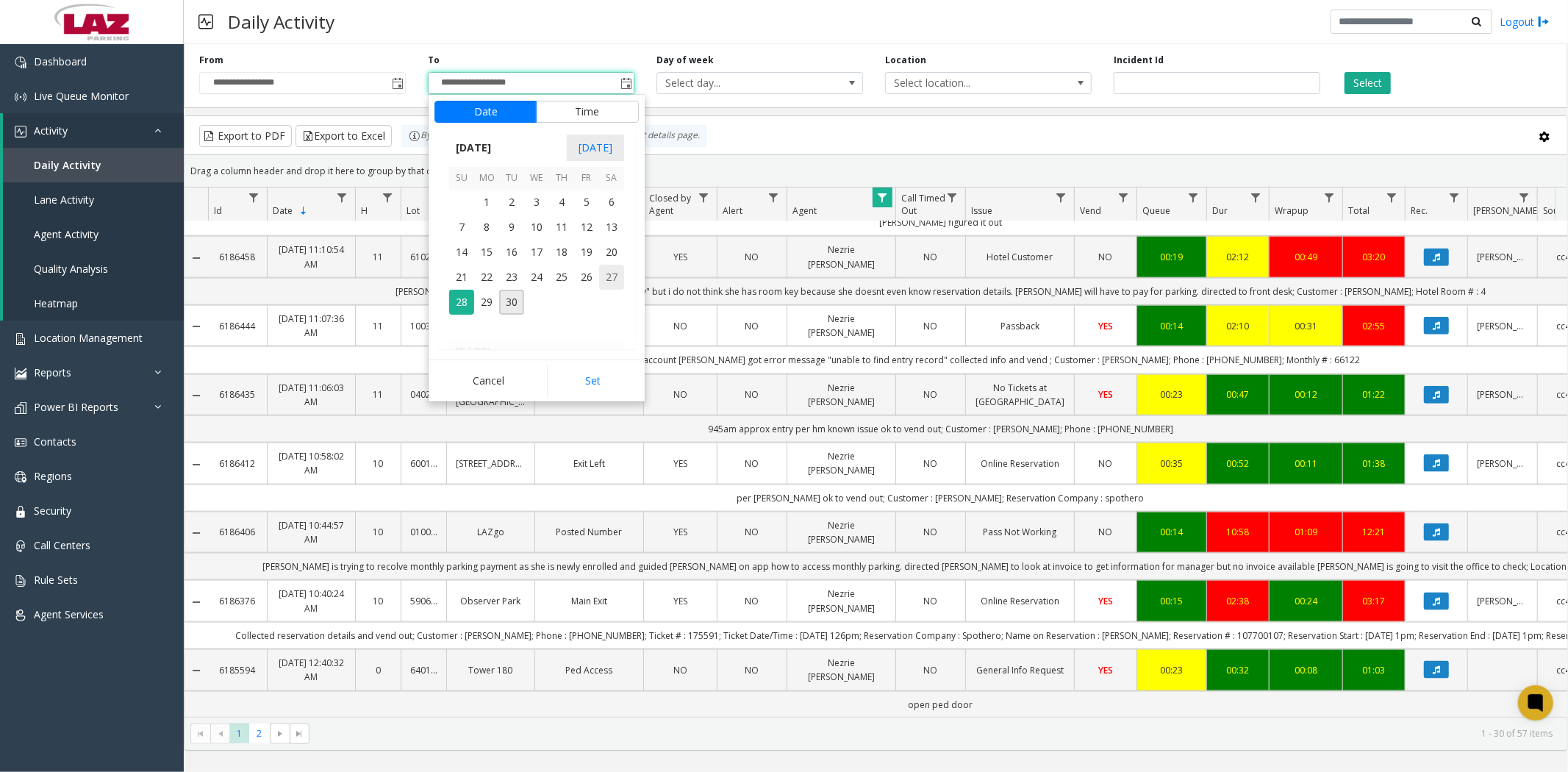
click at [614, 277] on span "27" at bounding box center [611, 277] width 25 height 25
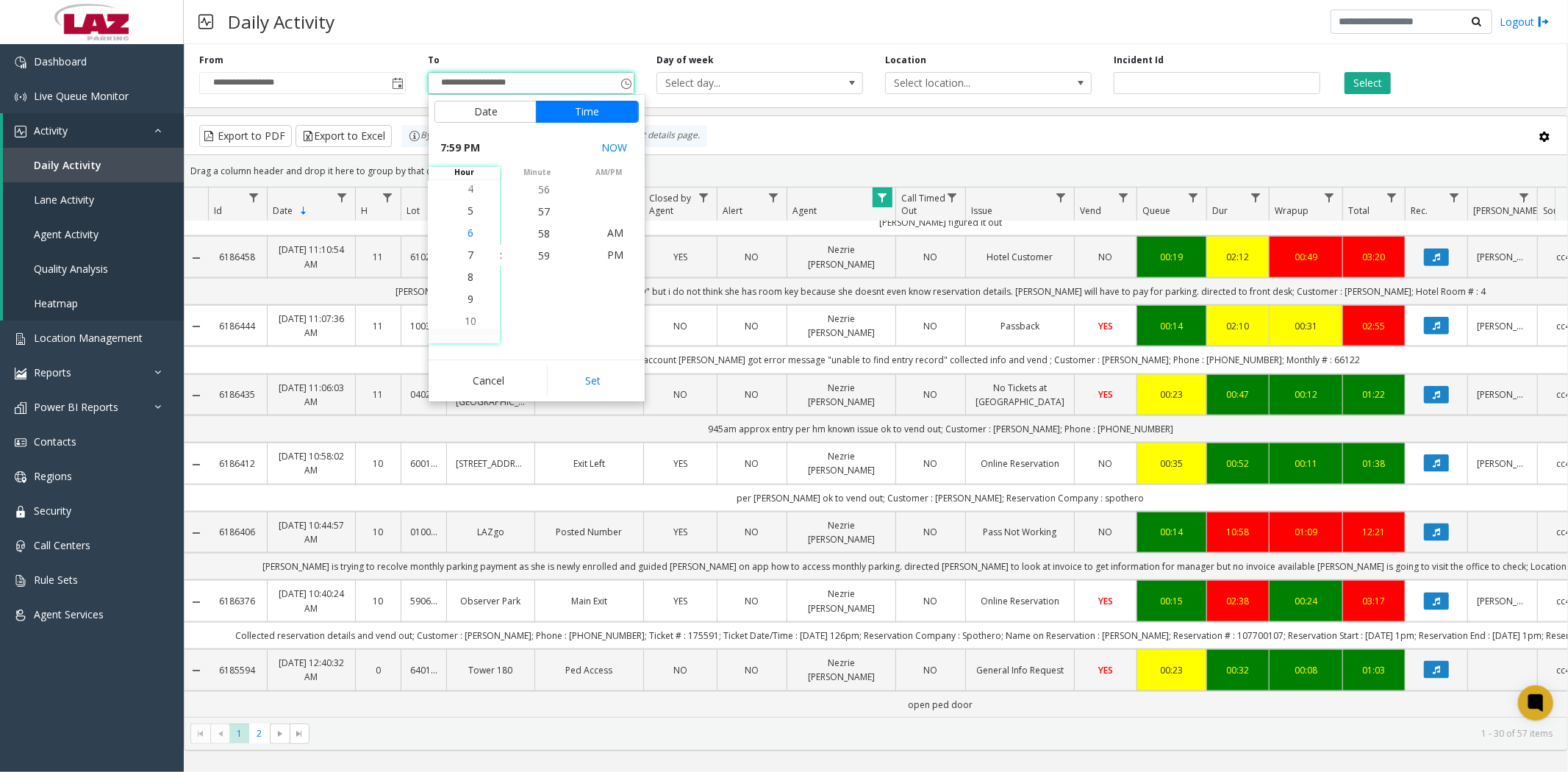
click at [467, 232] on span "6" at bounding box center [470, 232] width 6 height 14
click at [538, 233] on span "51" at bounding box center [544, 233] width 12 height 14
click at [607, 254] on span "PM" at bounding box center [615, 255] width 16 height 14
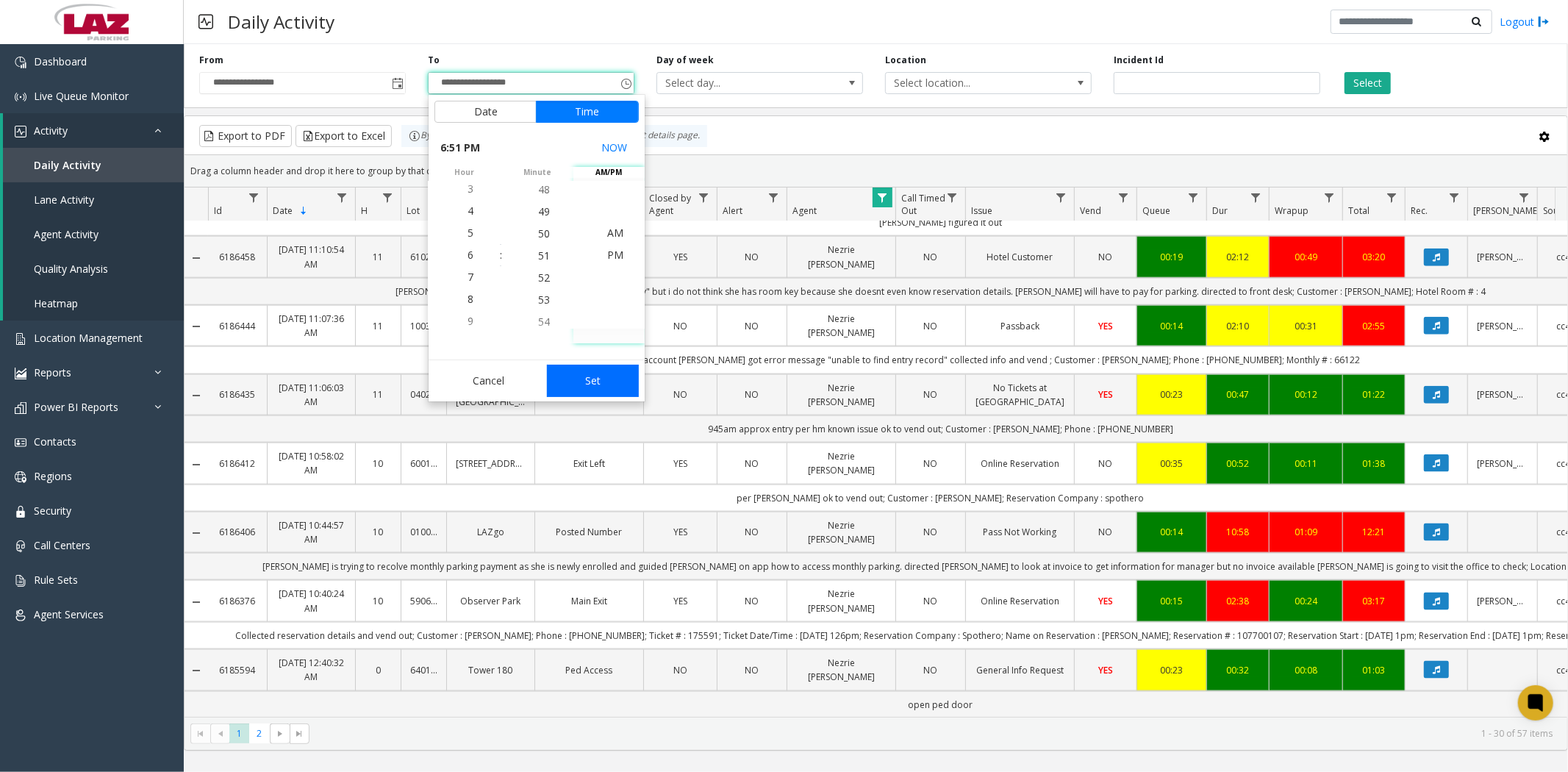
click at [590, 380] on button "Set" at bounding box center [593, 381] width 93 height 32
type input "**********"
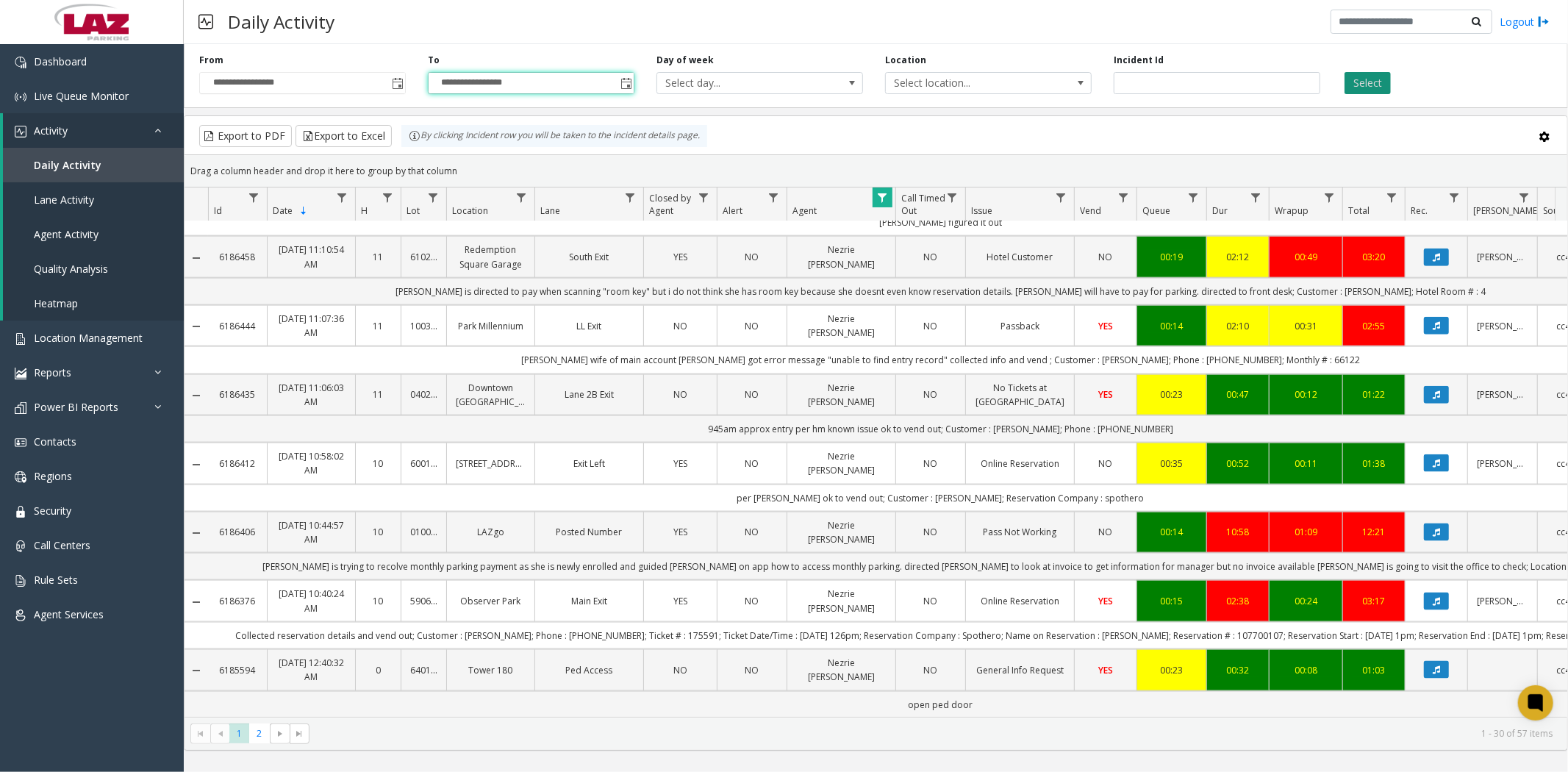
click at [1369, 85] on button "Select" at bounding box center [1368, 82] width 46 height 22
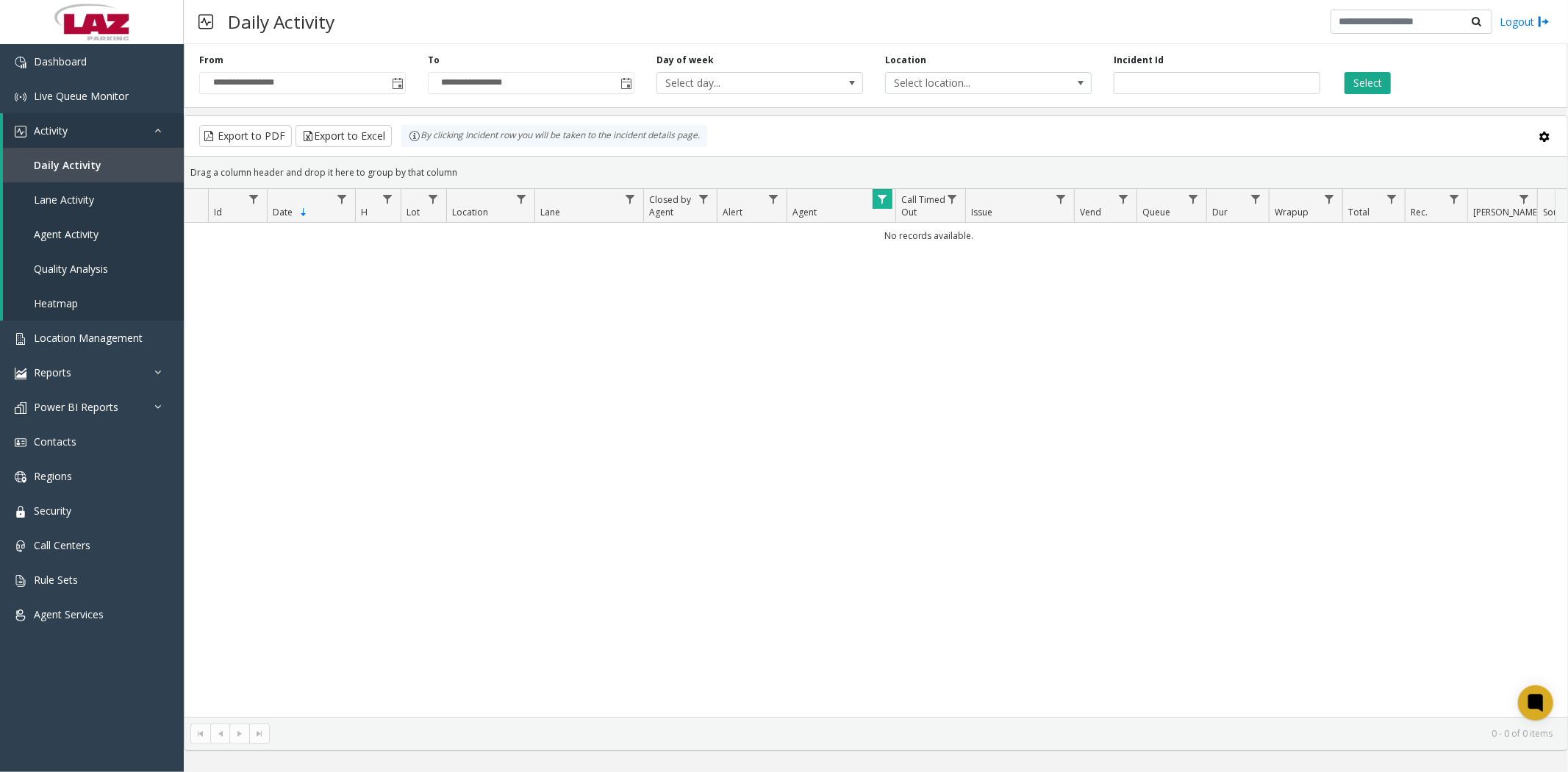
click at [885, 199] on span "Data table" at bounding box center [883, 199] width 12 height 12
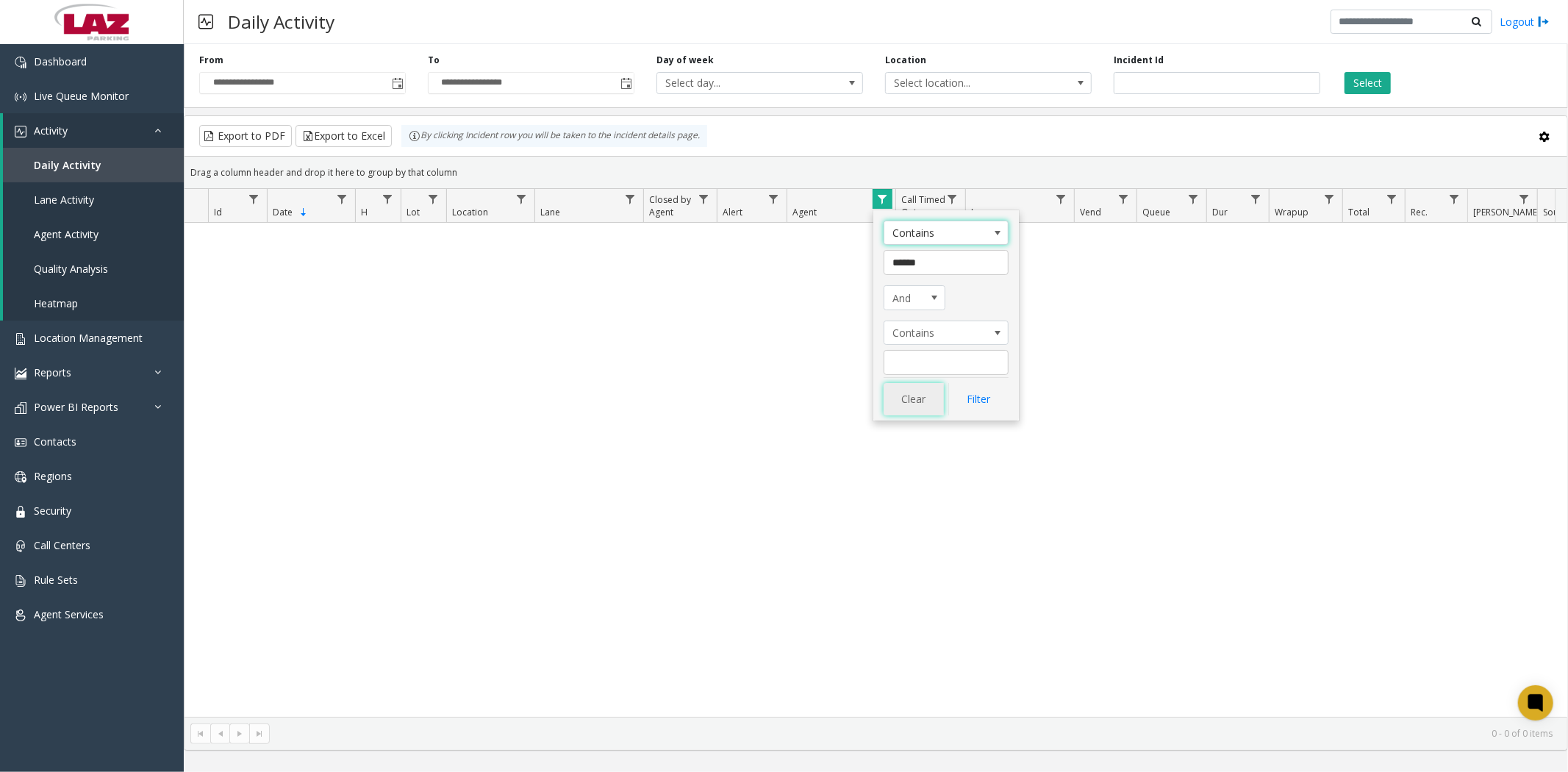
click at [921, 396] on button "Clear" at bounding box center [913, 399] width 60 height 32
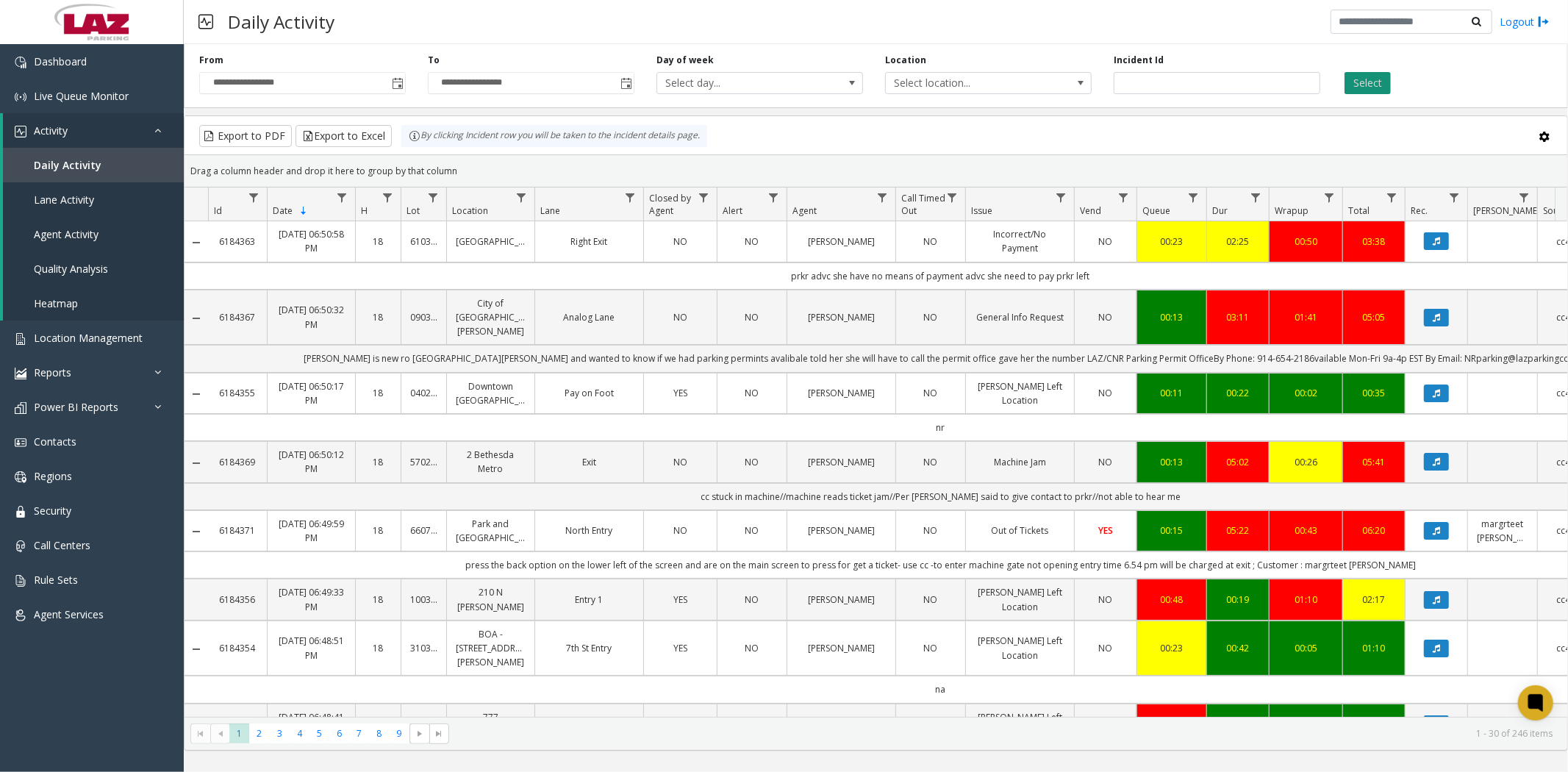
click at [1361, 83] on button "Select" at bounding box center [1368, 82] width 46 height 22
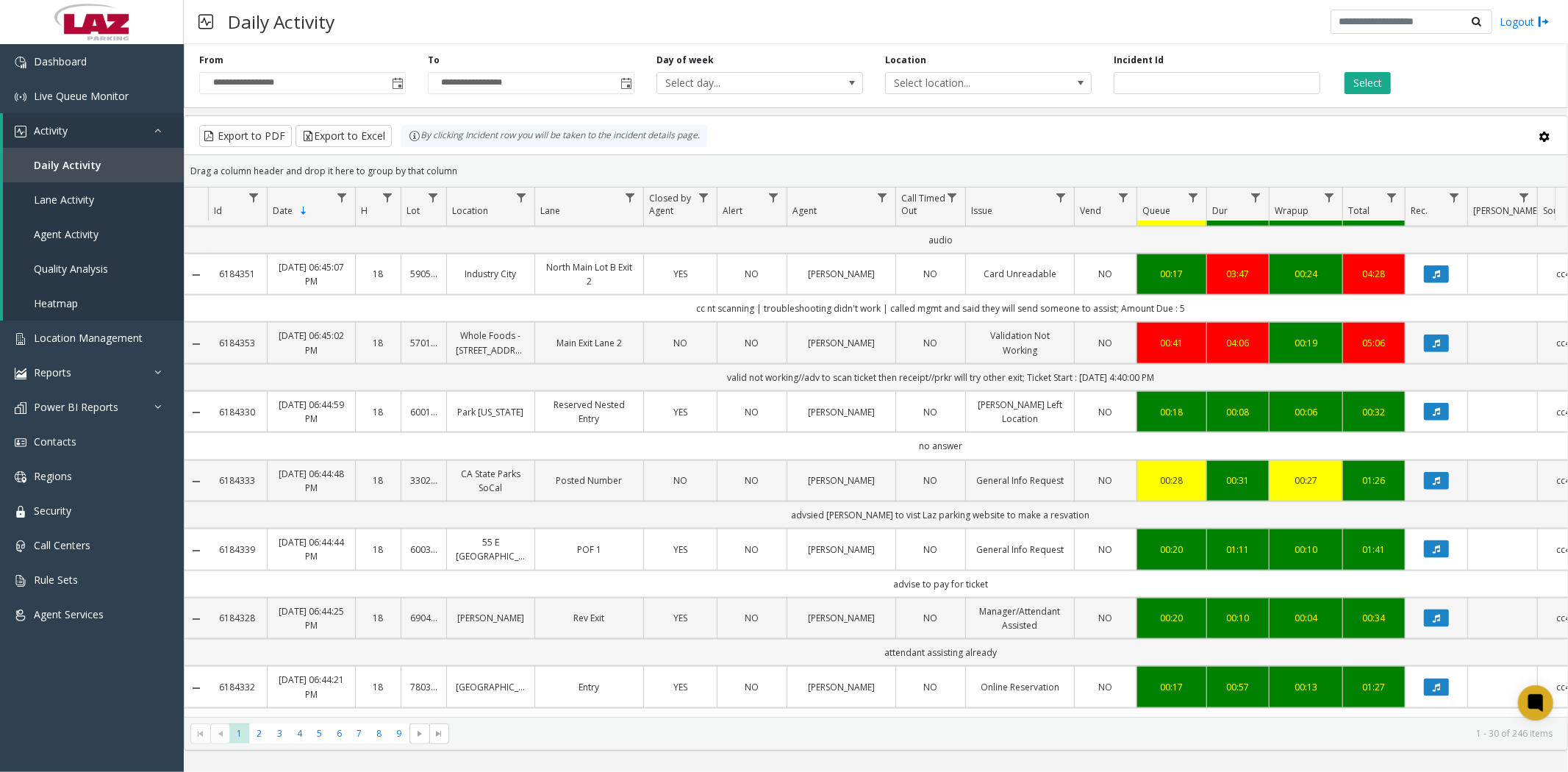
scroll to position [1575, 0]
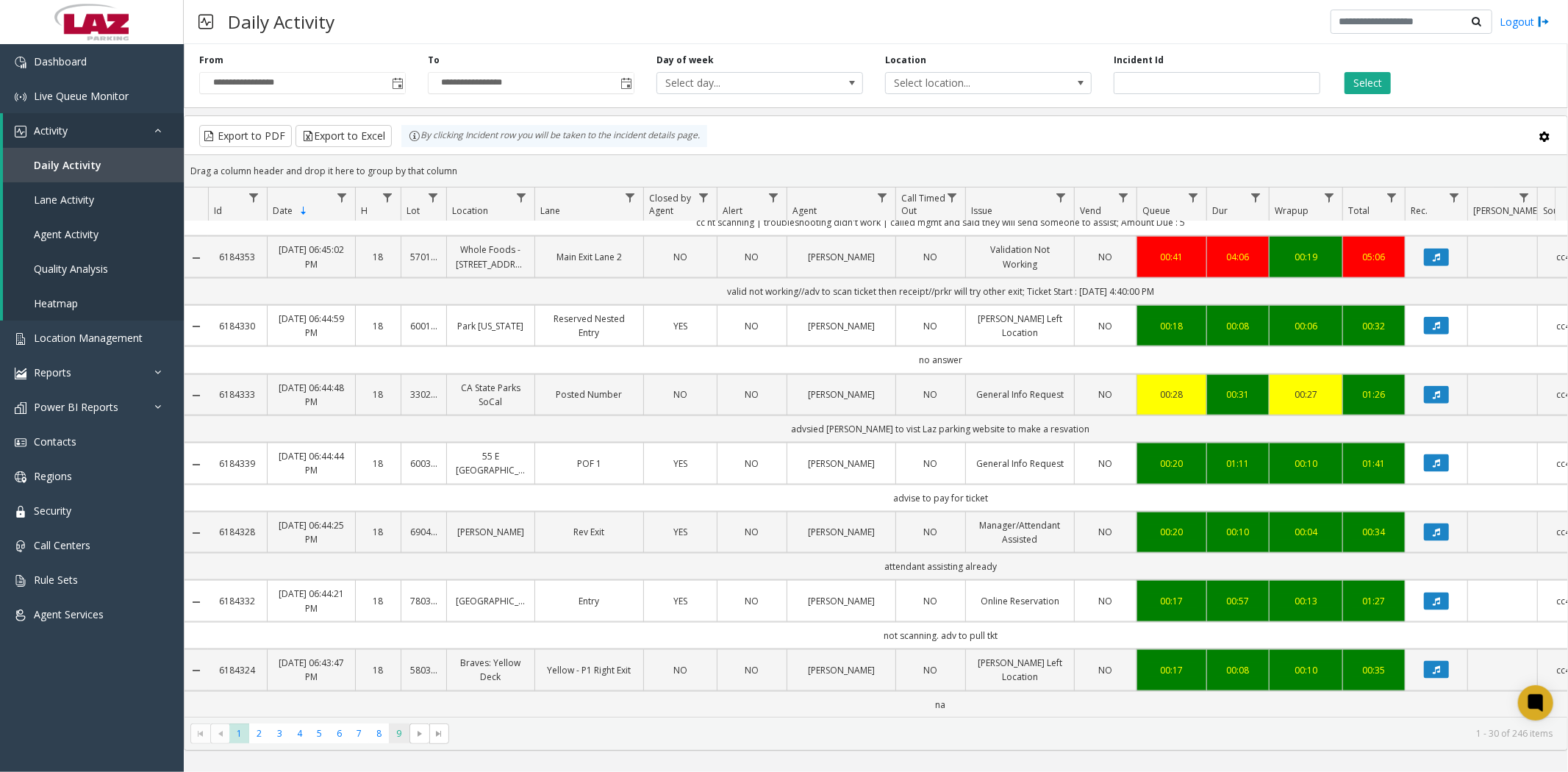
click at [399, 732] on span "9" at bounding box center [399, 734] width 19 height 19
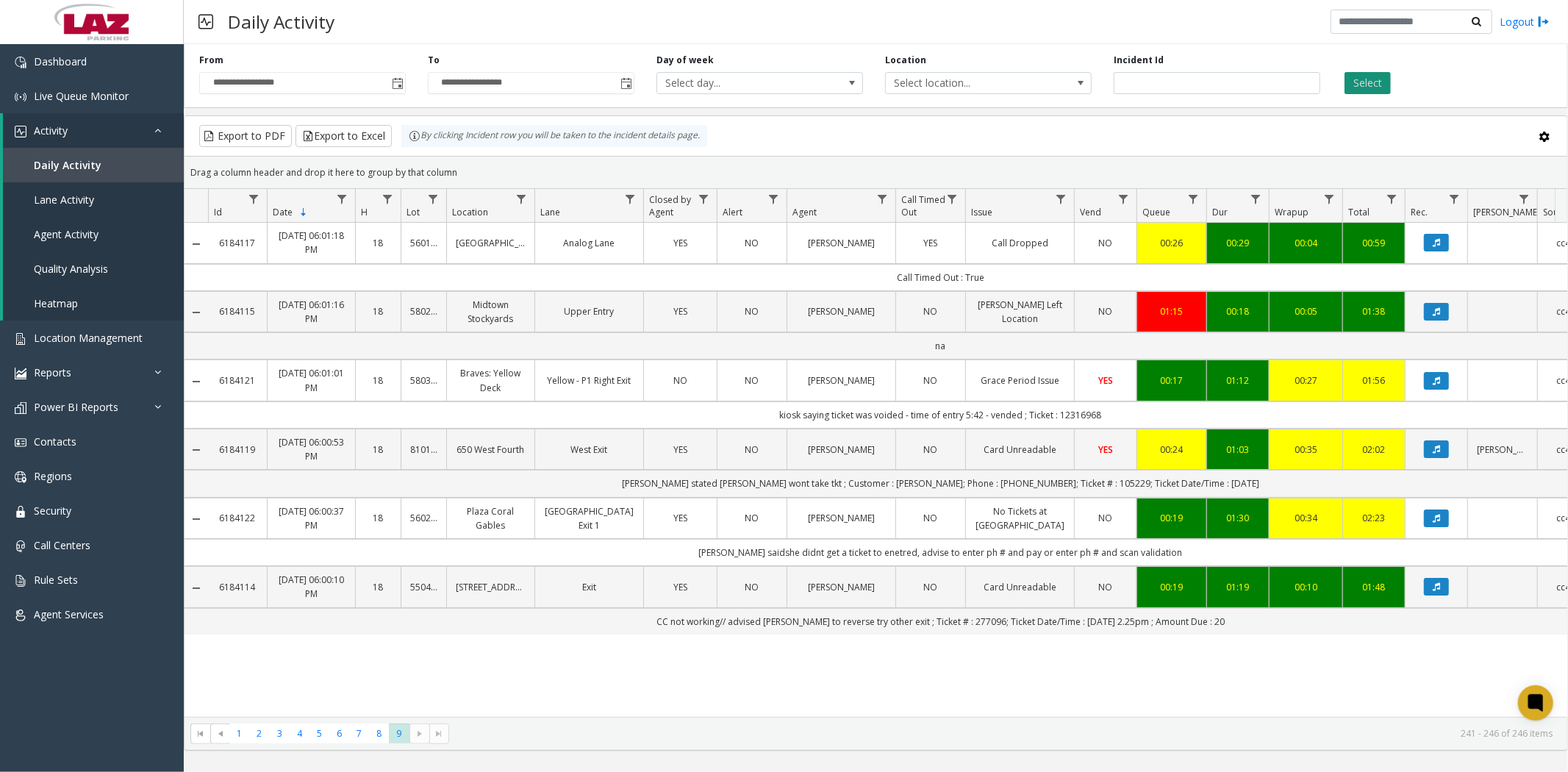
click at [1367, 87] on button "Select" at bounding box center [1368, 82] width 46 height 22
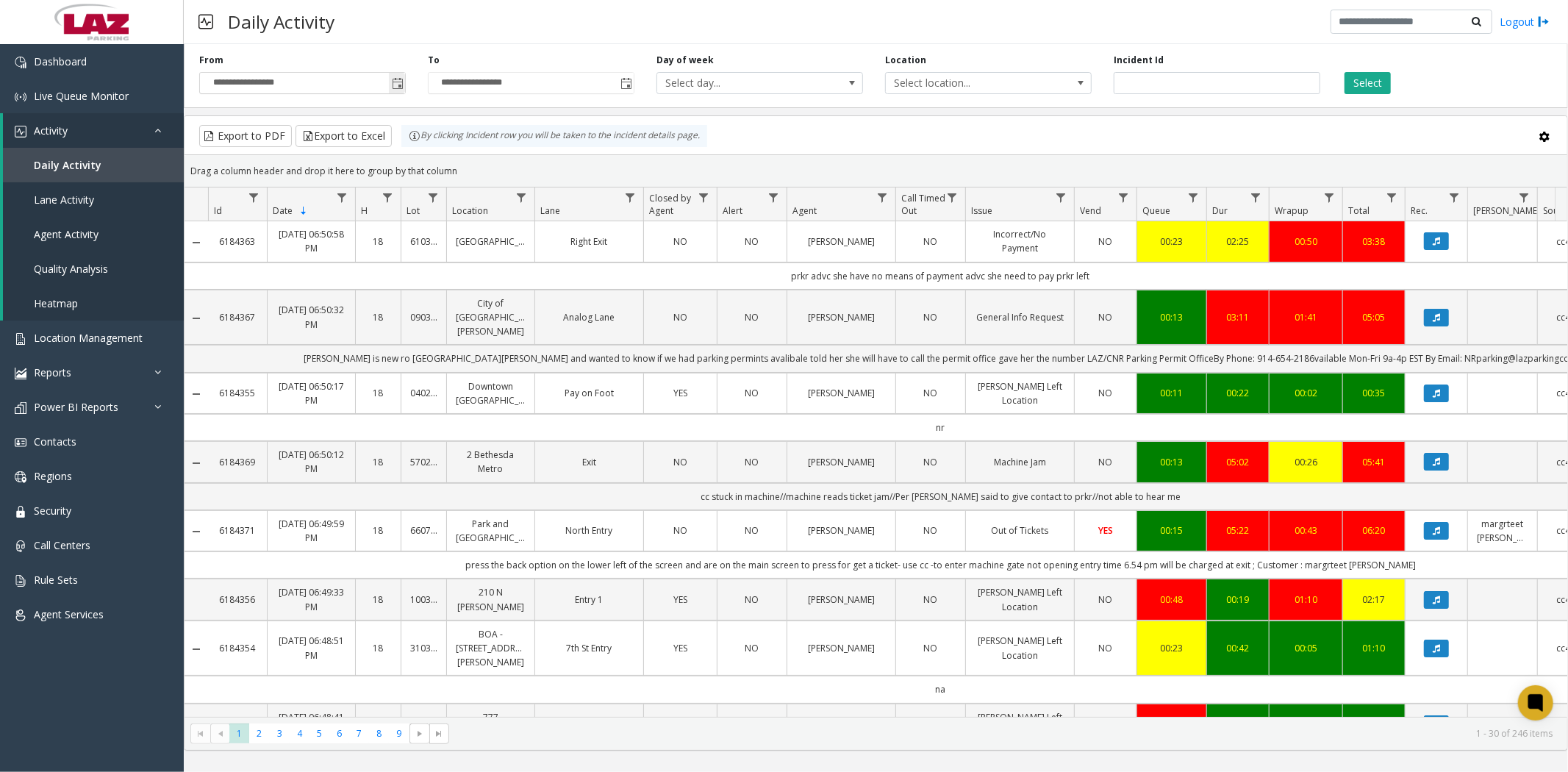
click at [398, 78] on span "Toggle popup" at bounding box center [398, 84] width 12 height 12
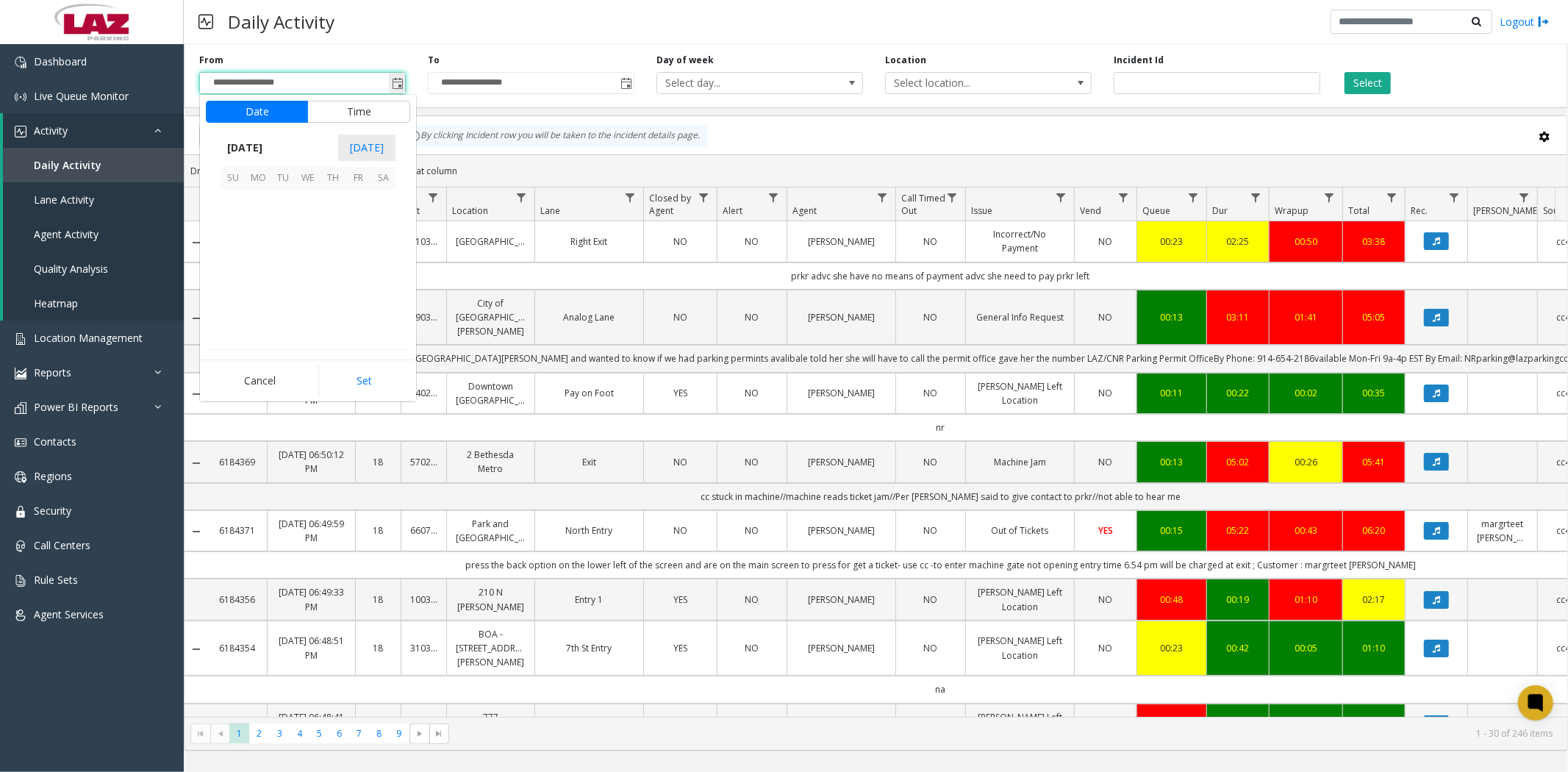
scroll to position [22, 0]
click at [228, 304] on span "28" at bounding box center [232, 302] width 25 height 25
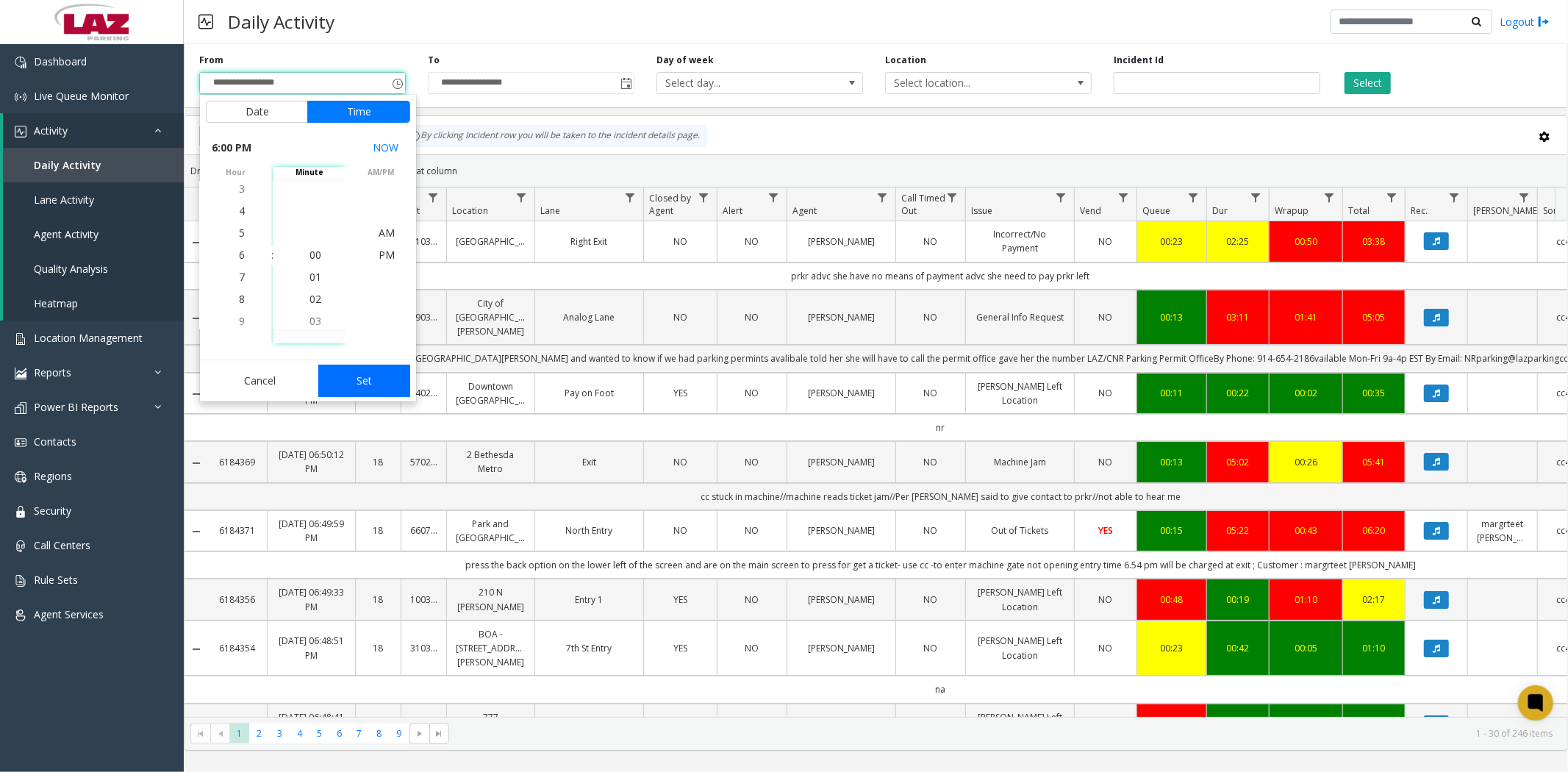
click at [359, 384] on button "Set" at bounding box center [365, 381] width 93 height 32
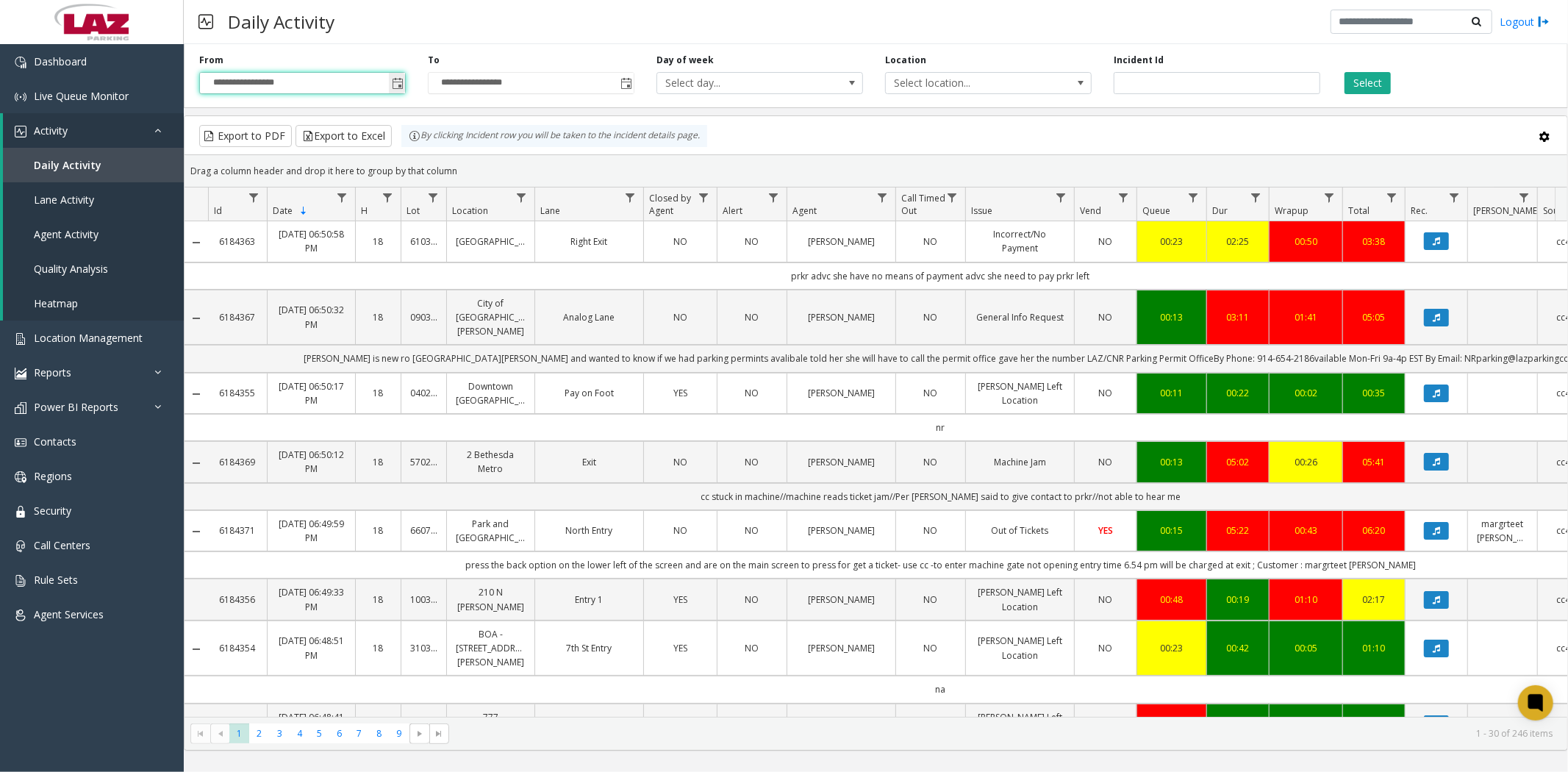
click at [393, 85] on span "Toggle popup" at bounding box center [398, 84] width 12 height 12
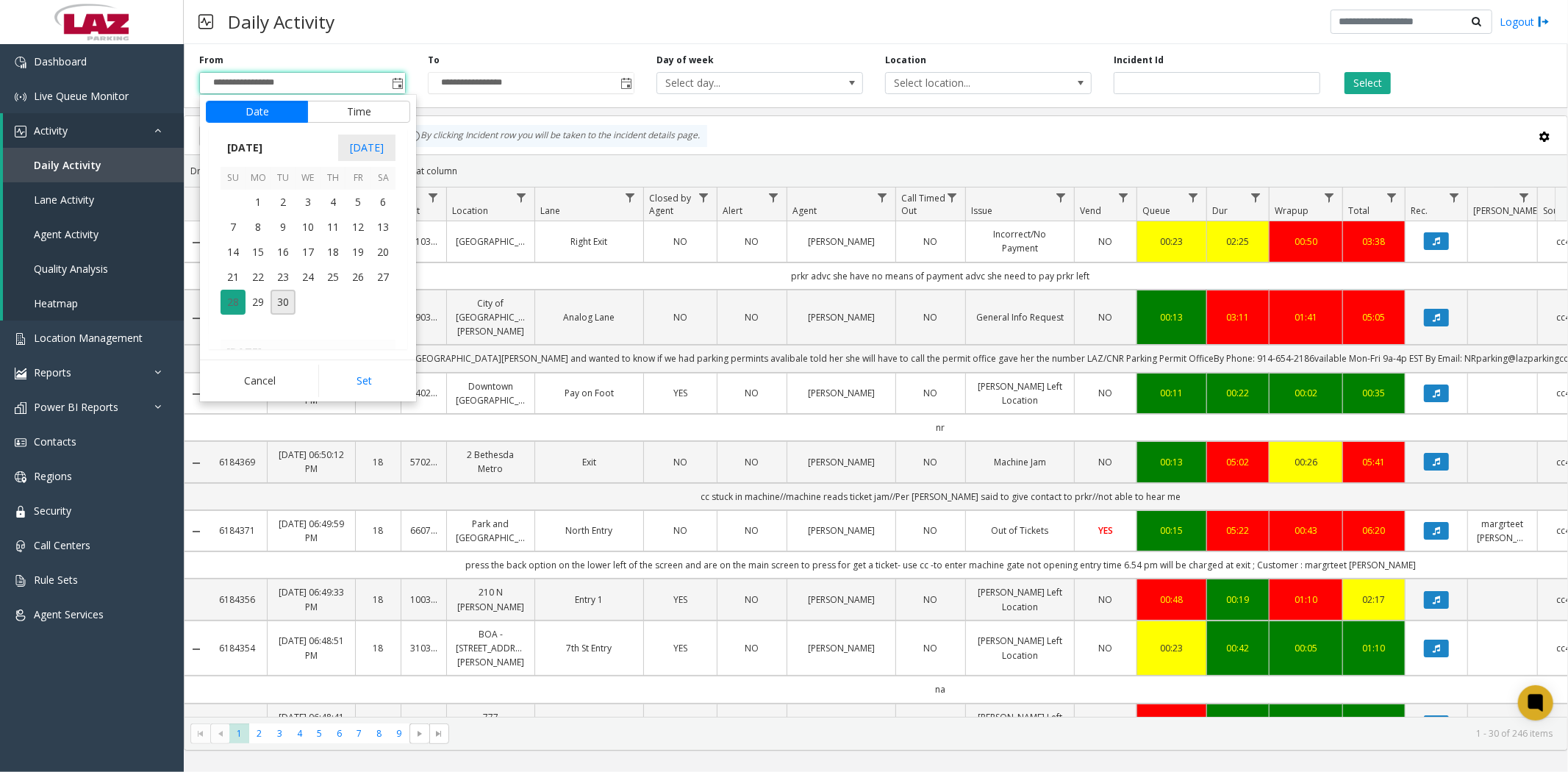
click at [231, 301] on span "28" at bounding box center [232, 302] width 25 height 25
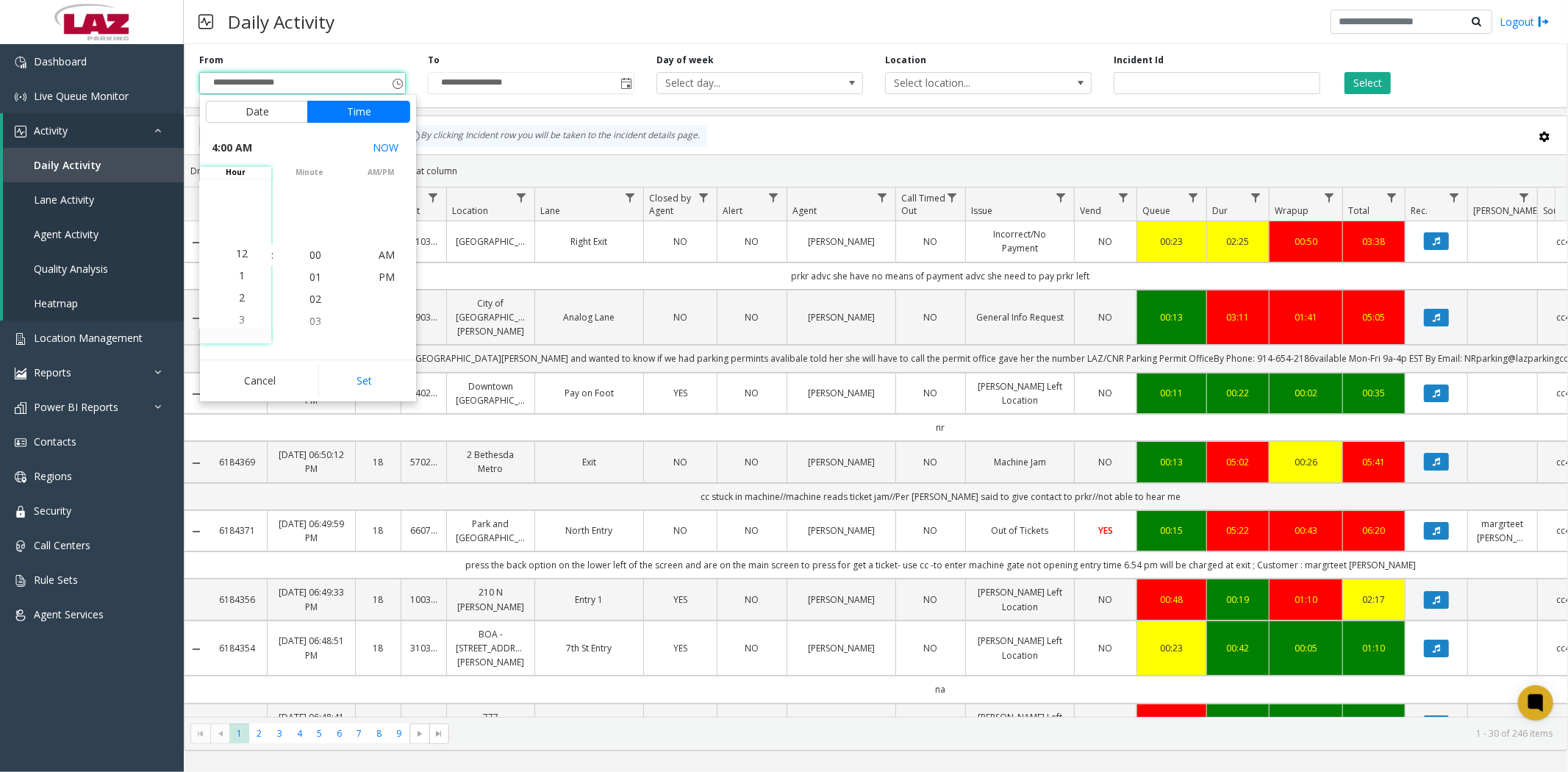
scroll to position [0, 0]
click at [371, 253] on li "AM" at bounding box center [387, 255] width 52 height 22
click at [370, 379] on button "Set" at bounding box center [365, 381] width 93 height 32
type input "**********"
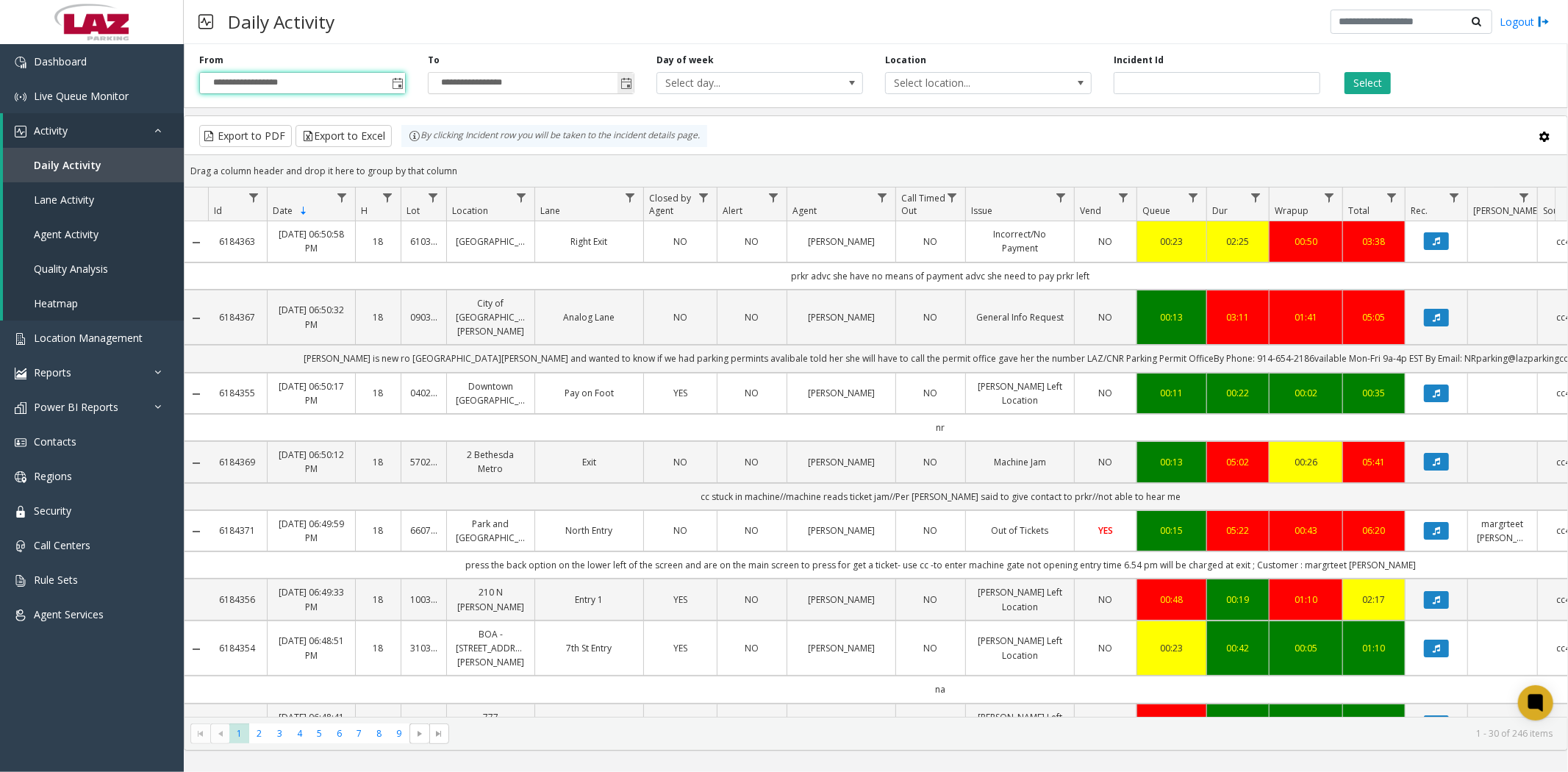
click at [620, 79] on span "Toggle popup" at bounding box center [626, 84] width 12 height 12
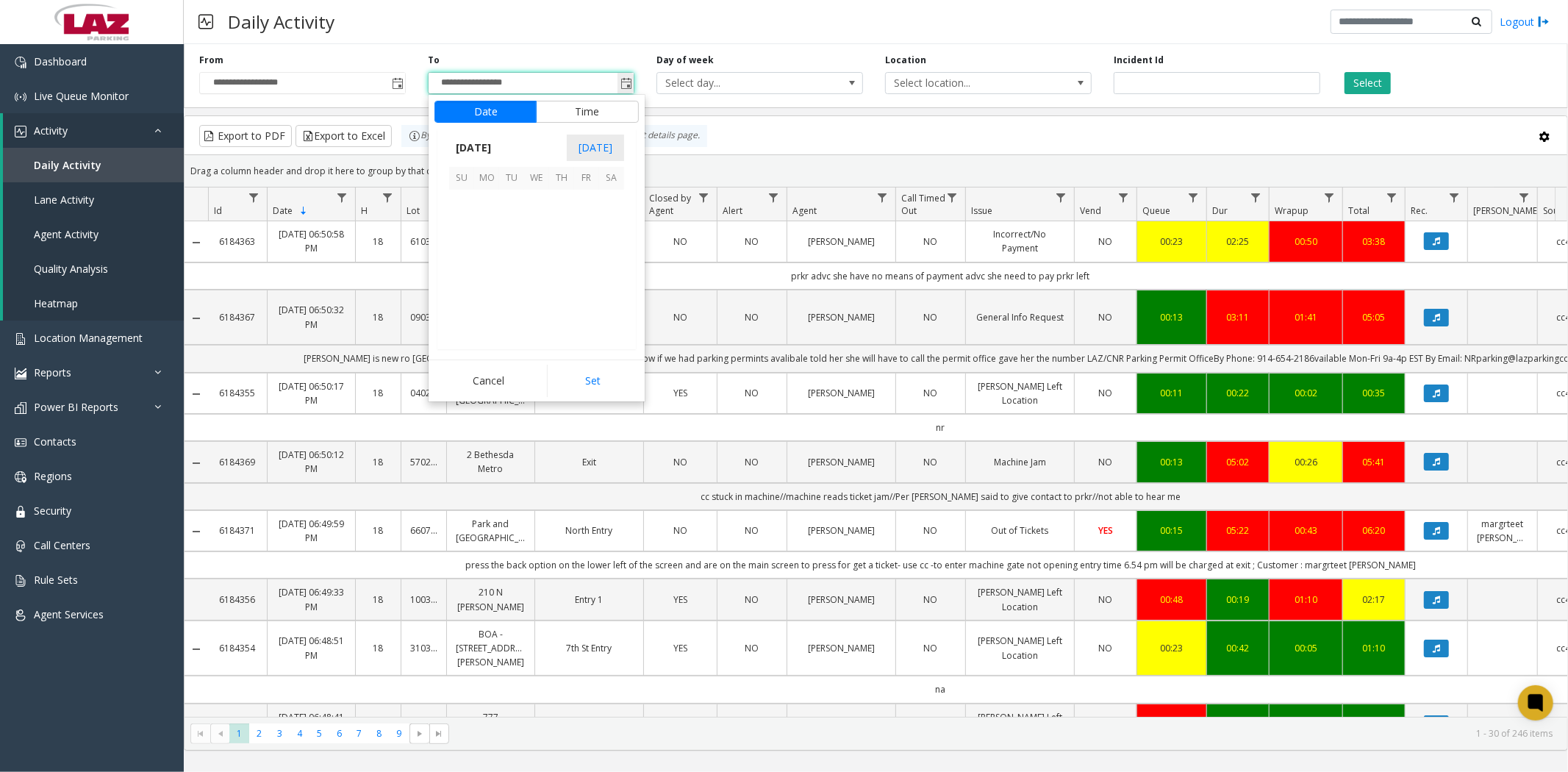
scroll to position [22, 0]
click at [459, 304] on span "28" at bounding box center [461, 302] width 25 height 25
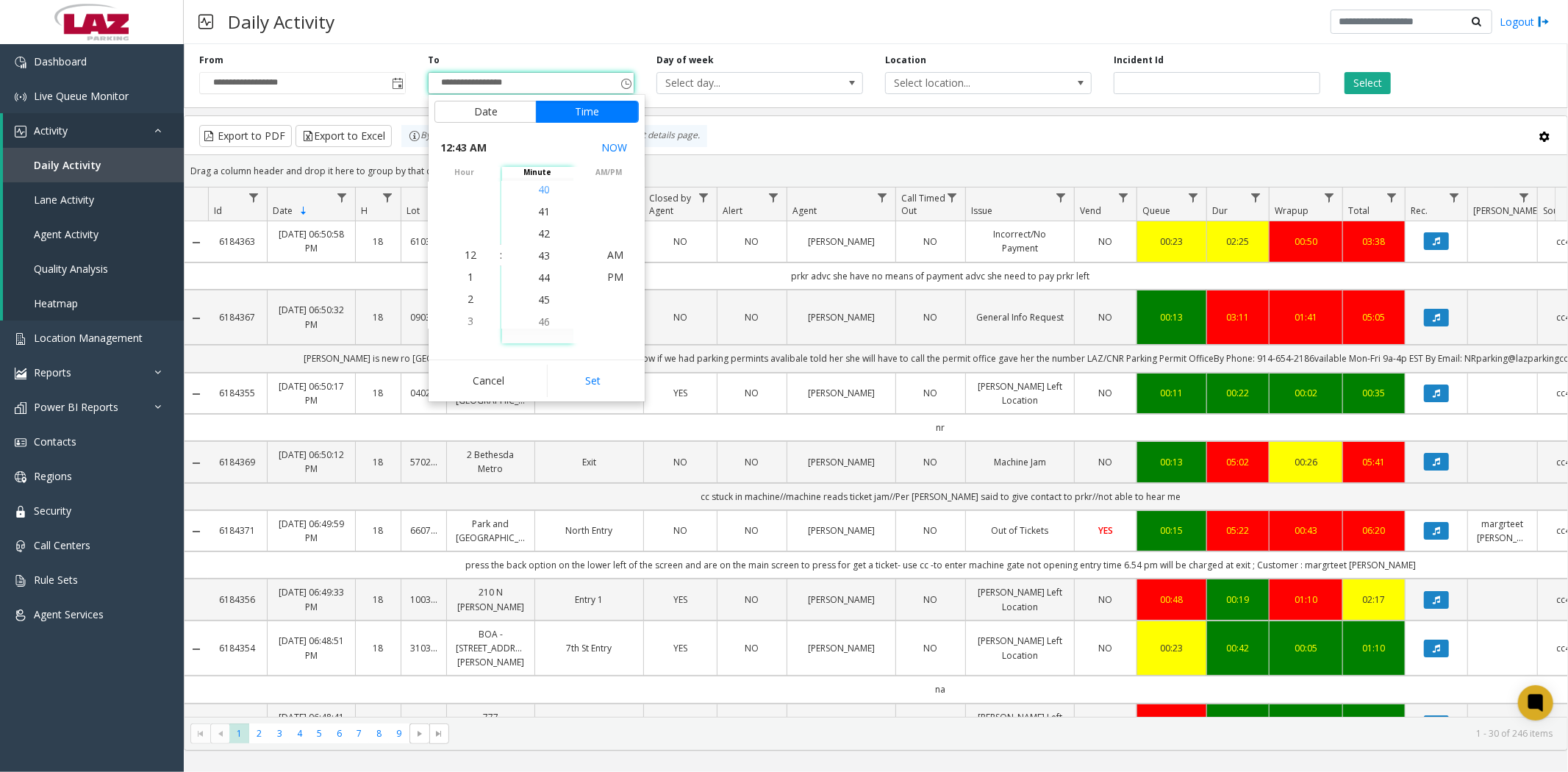
click at [541, 187] on span "40" at bounding box center [544, 189] width 12 height 14
click at [611, 259] on span "AM" at bounding box center [615, 255] width 16 height 14
click at [600, 378] on button "Set" at bounding box center [593, 381] width 93 height 32
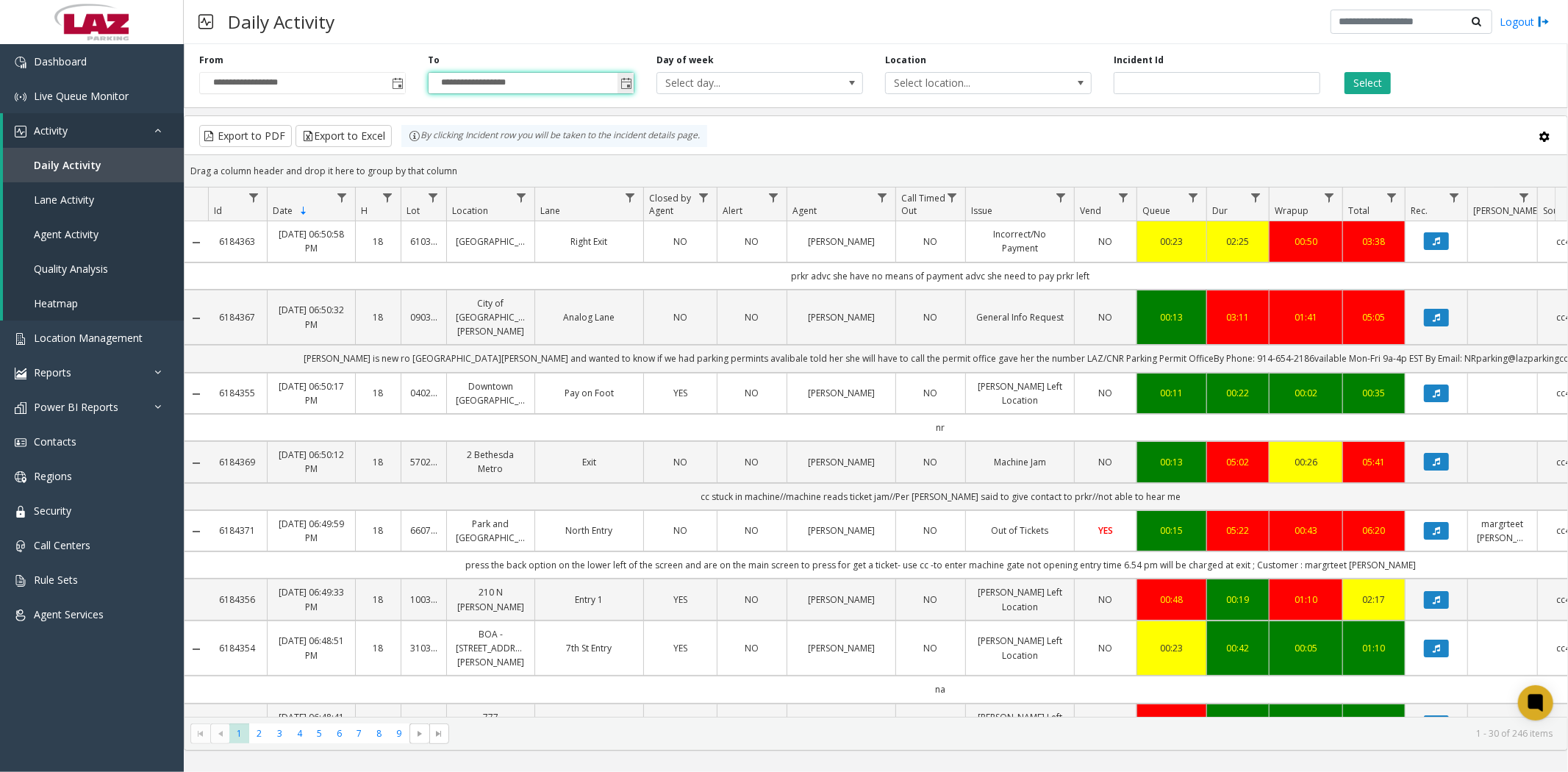
click at [629, 82] on span "Toggle popup" at bounding box center [626, 84] width 12 height 12
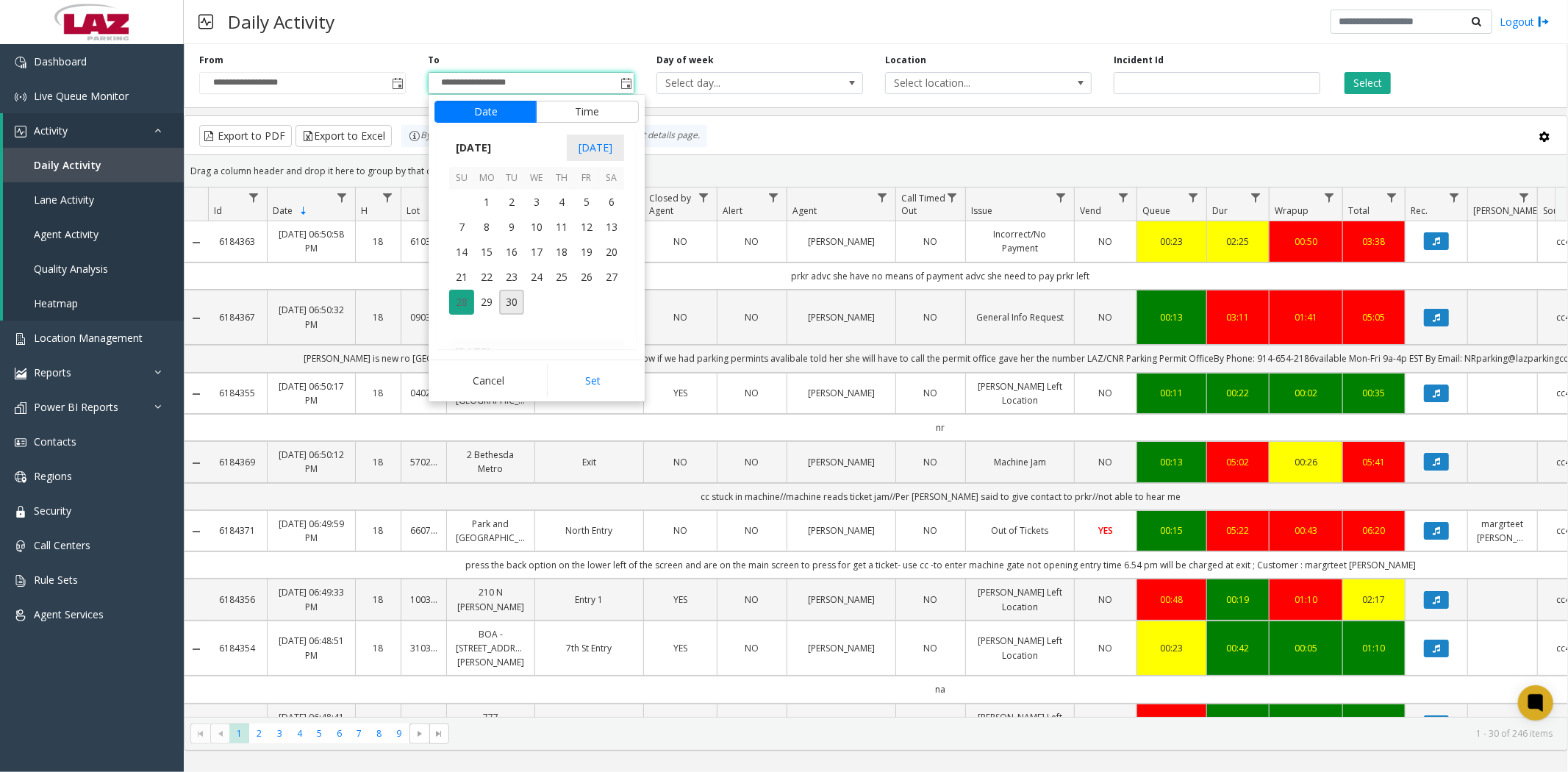
click at [464, 304] on span "28" at bounding box center [461, 302] width 25 height 25
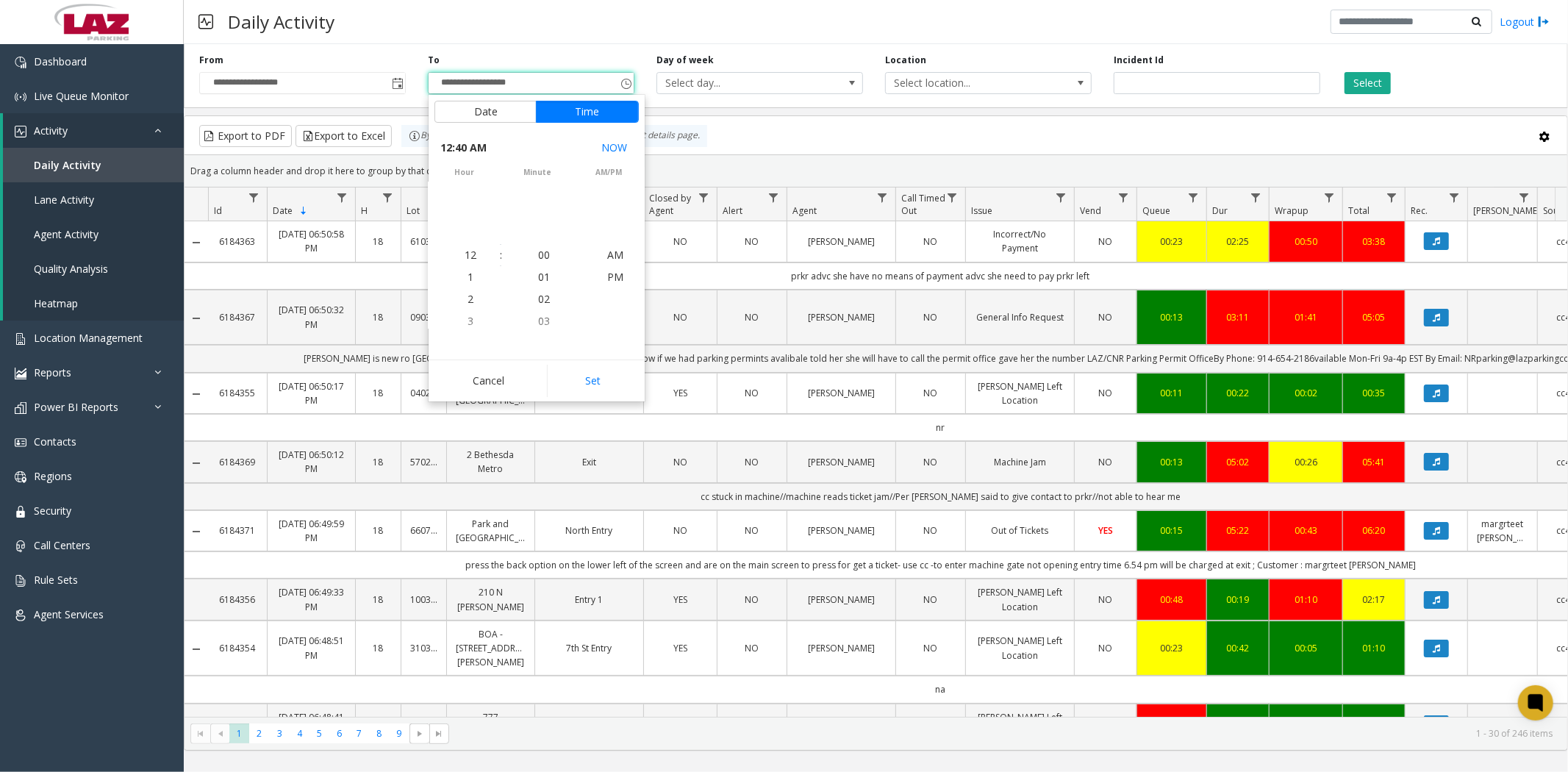
scroll to position [0, 0]
click at [467, 281] on span "1" at bounding box center [470, 277] width 6 height 14
click at [538, 254] on span "00" at bounding box center [544, 255] width 12 height 14
click at [614, 254] on span "AM" at bounding box center [615, 255] width 16 height 14
drag, startPoint x: 599, startPoint y: 380, endPoint x: 692, endPoint y: 359, distance: 95.3
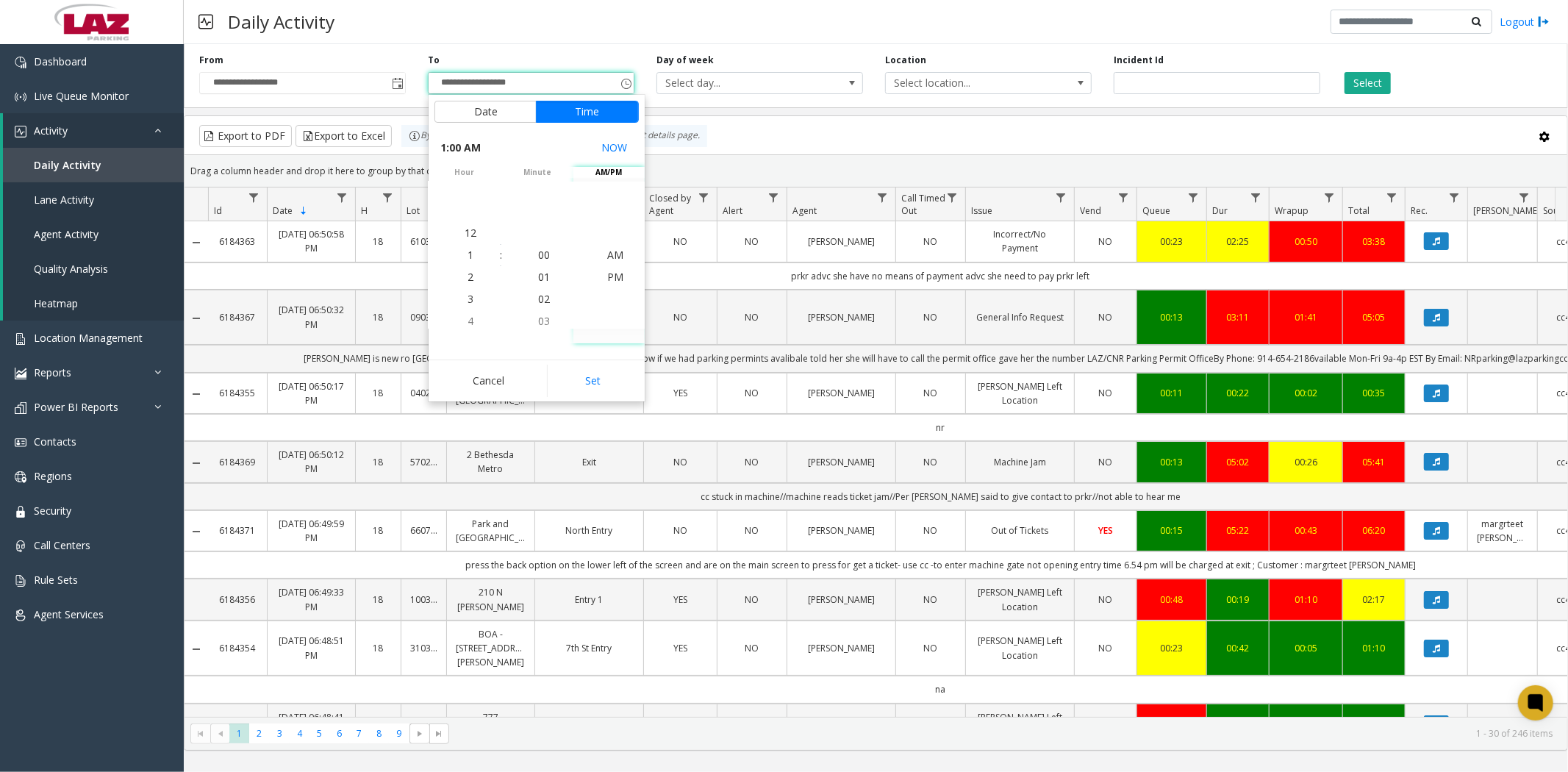
click at [599, 379] on button "Set" at bounding box center [593, 381] width 93 height 32
type input "**********"
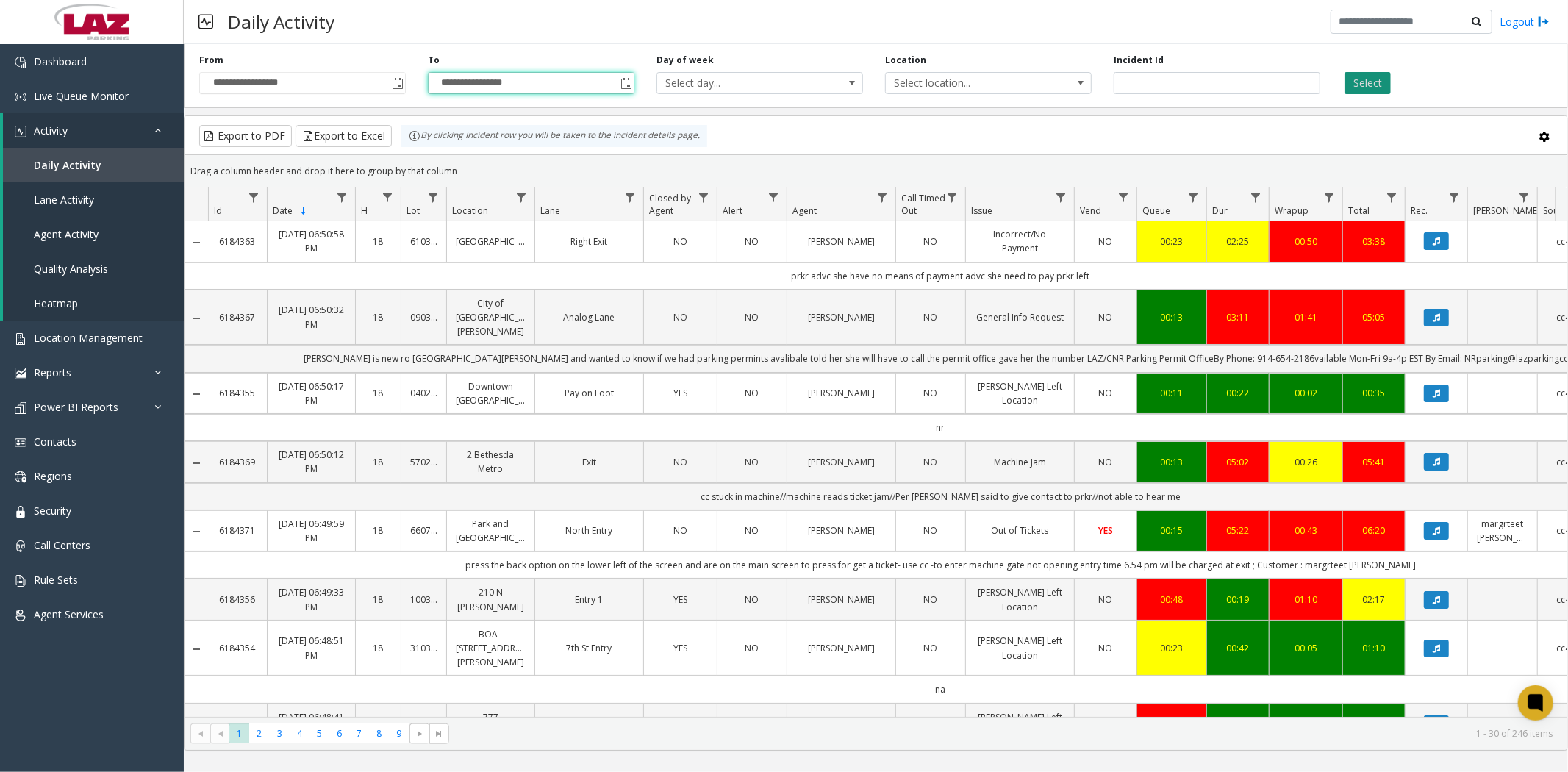
click at [1369, 85] on button "Select" at bounding box center [1368, 82] width 46 height 22
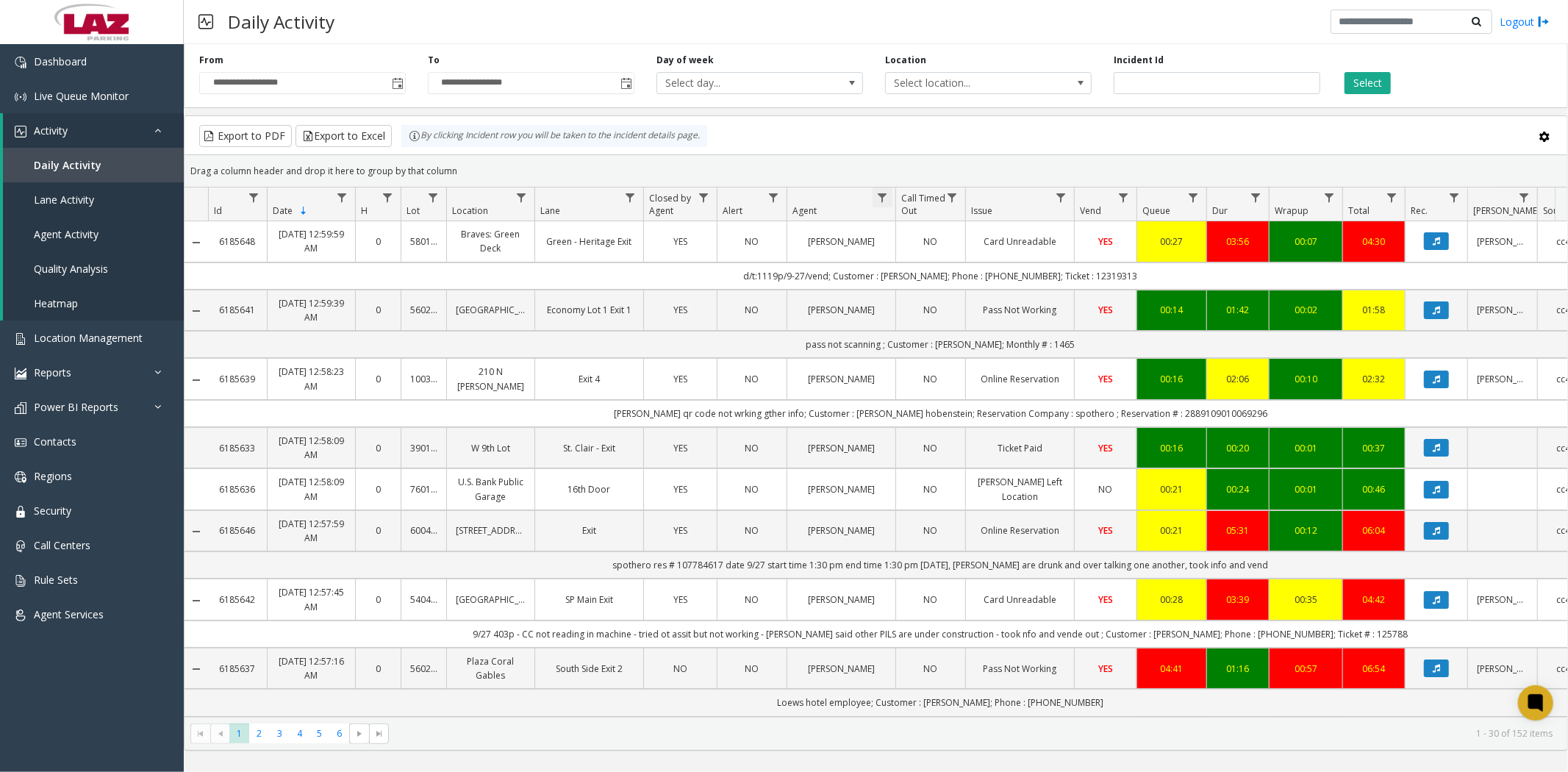
click at [883, 196] on span "Data table" at bounding box center [883, 198] width 12 height 12
click at [903, 270] on input "Agent Filter" at bounding box center [945, 261] width 125 height 25
type input "******"
click at [987, 401] on button "Filter" at bounding box center [978, 397] width 60 height 32
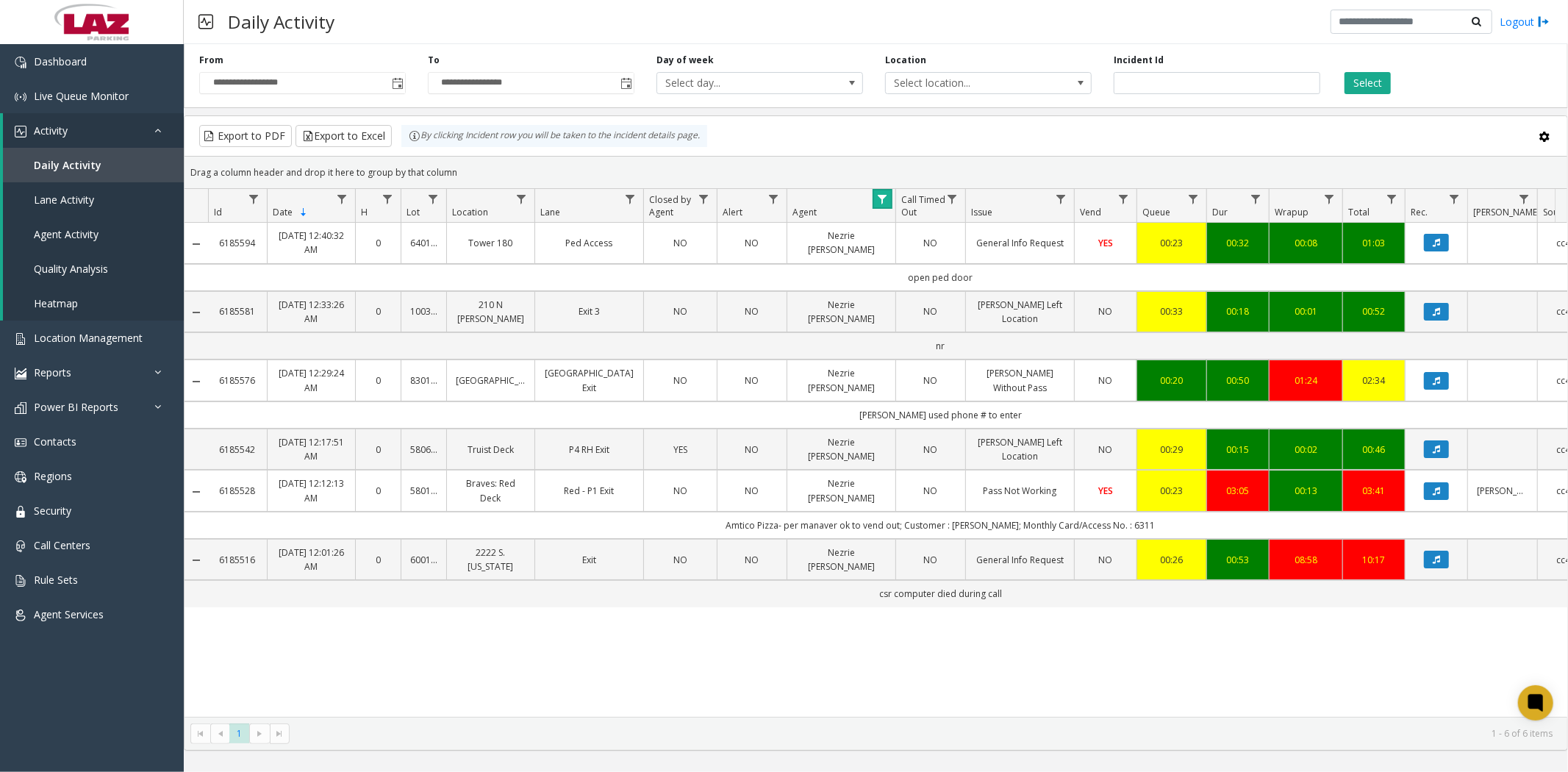
click at [883, 201] on span "Data table" at bounding box center [883, 199] width 12 height 12
click at [902, 399] on button "Clear" at bounding box center [913, 399] width 60 height 32
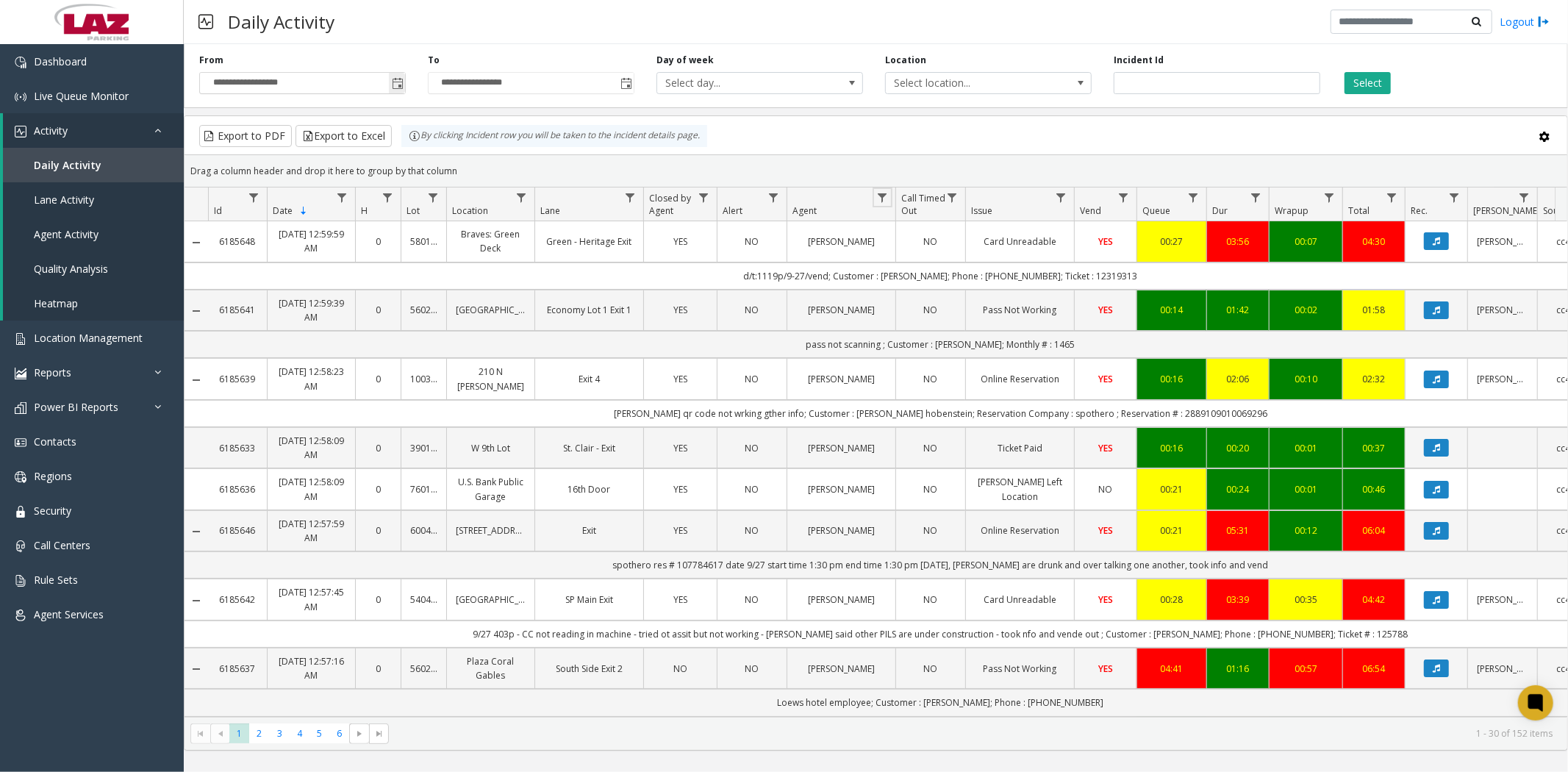
click at [398, 79] on span "Toggle popup" at bounding box center [398, 84] width 12 height 12
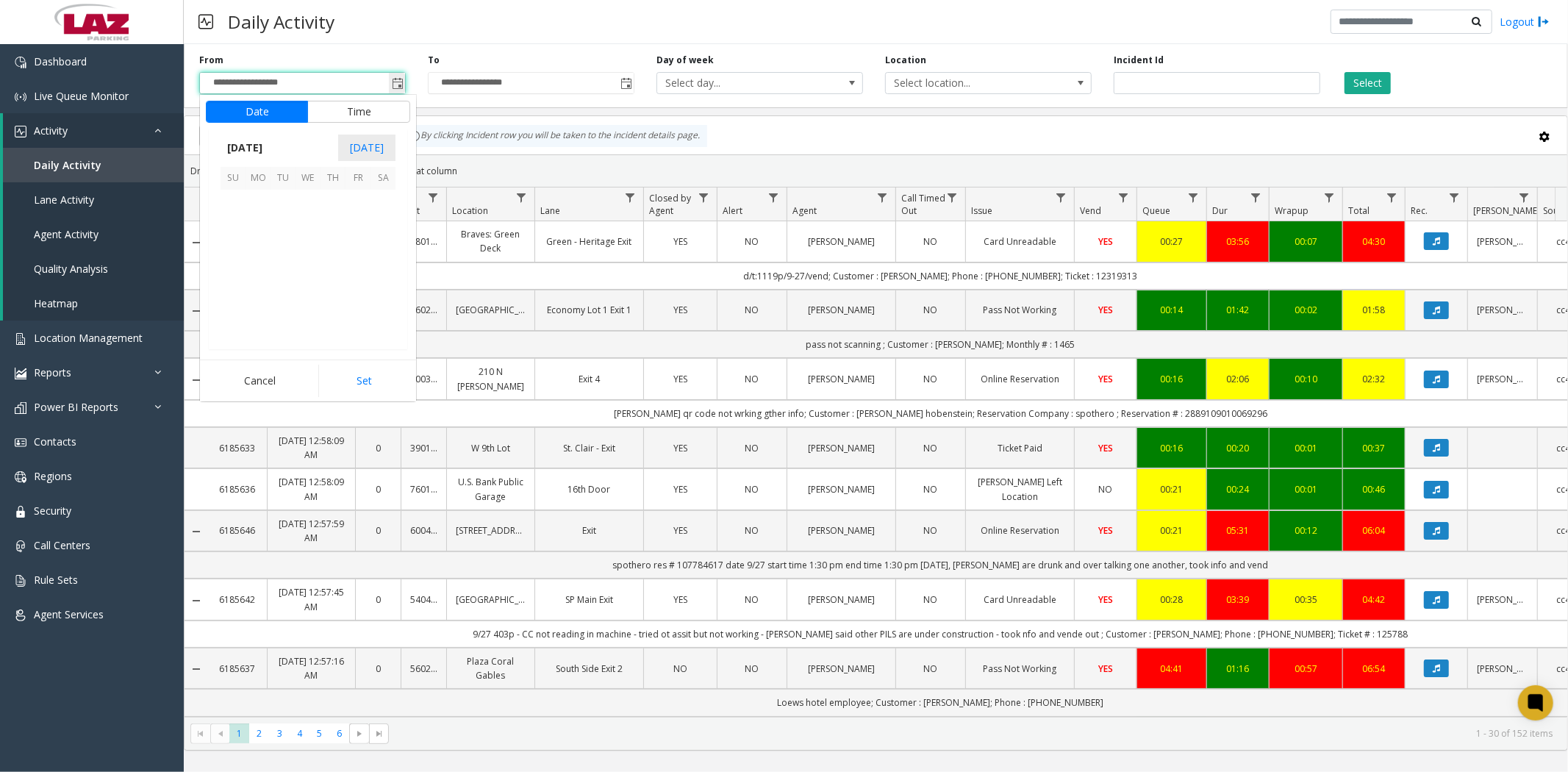
scroll to position [263894, 0]
click at [230, 305] on span "28" at bounding box center [232, 302] width 25 height 25
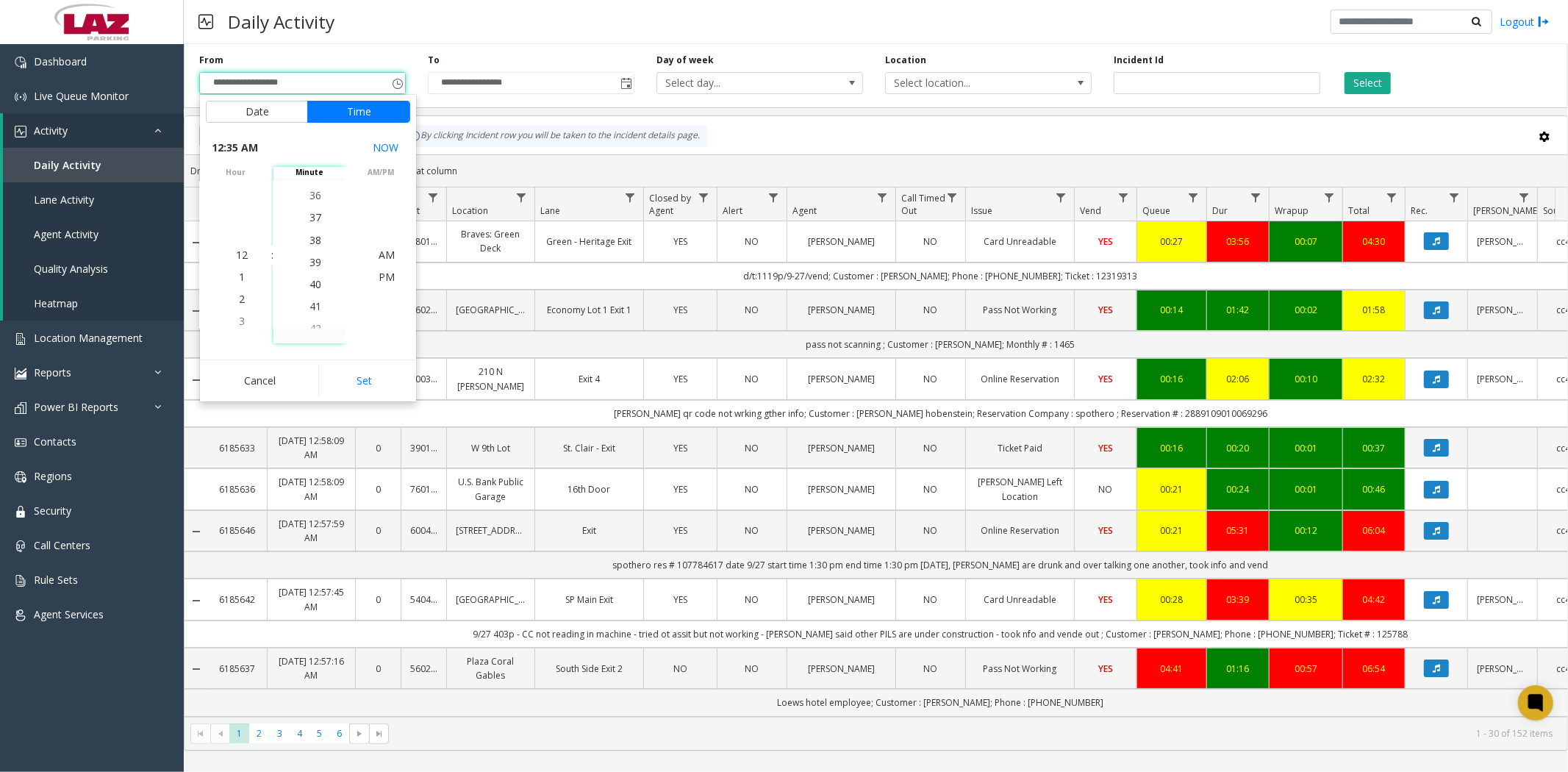
scroll to position [860, 0]
click at [312, 280] on span "40" at bounding box center [315, 277] width 12 height 14
click at [370, 380] on button "Set" at bounding box center [365, 381] width 93 height 32
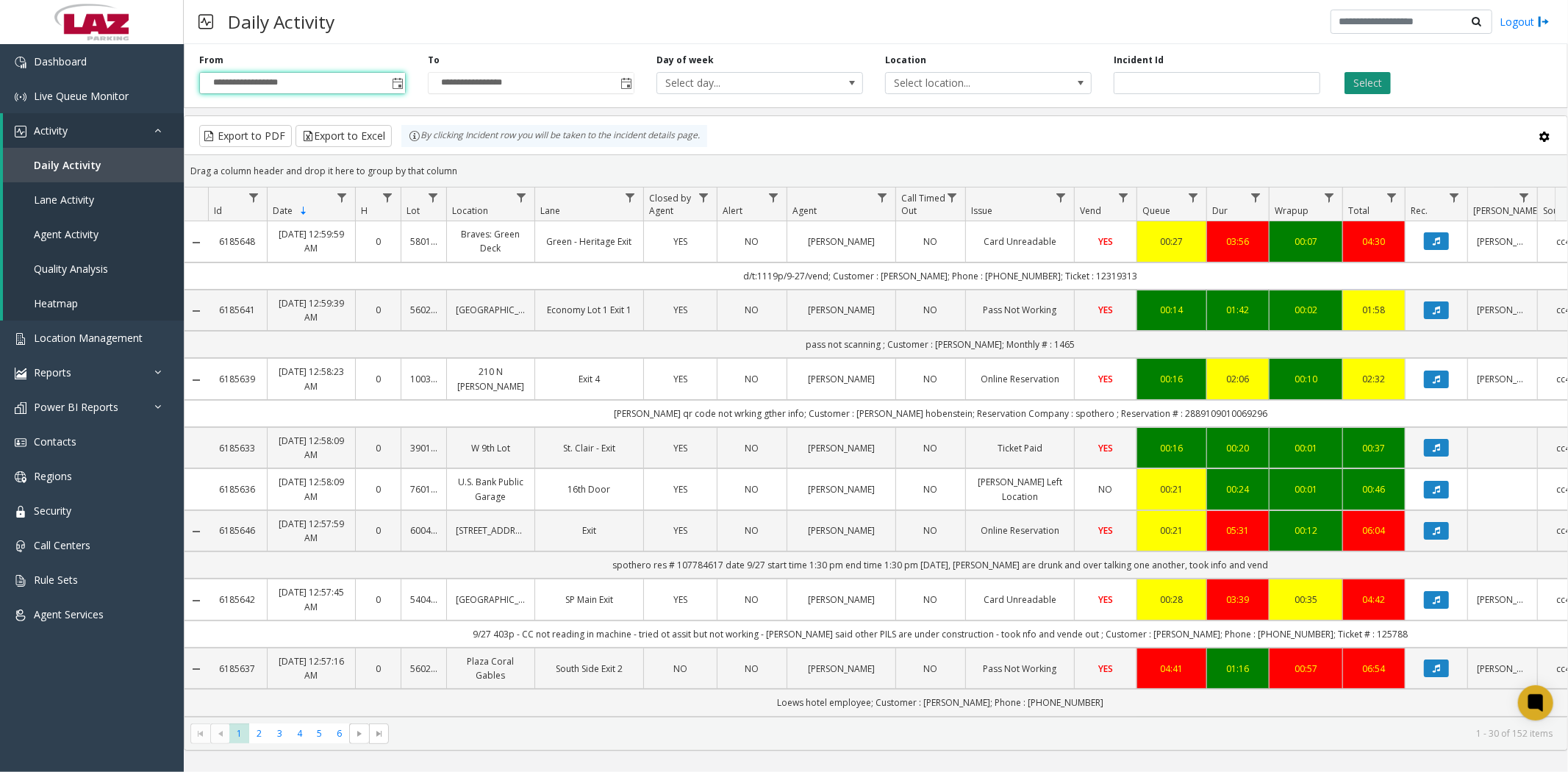
click at [1371, 84] on button "Select" at bounding box center [1368, 82] width 46 height 22
click at [393, 79] on span "Toggle popup" at bounding box center [398, 84] width 12 height 12
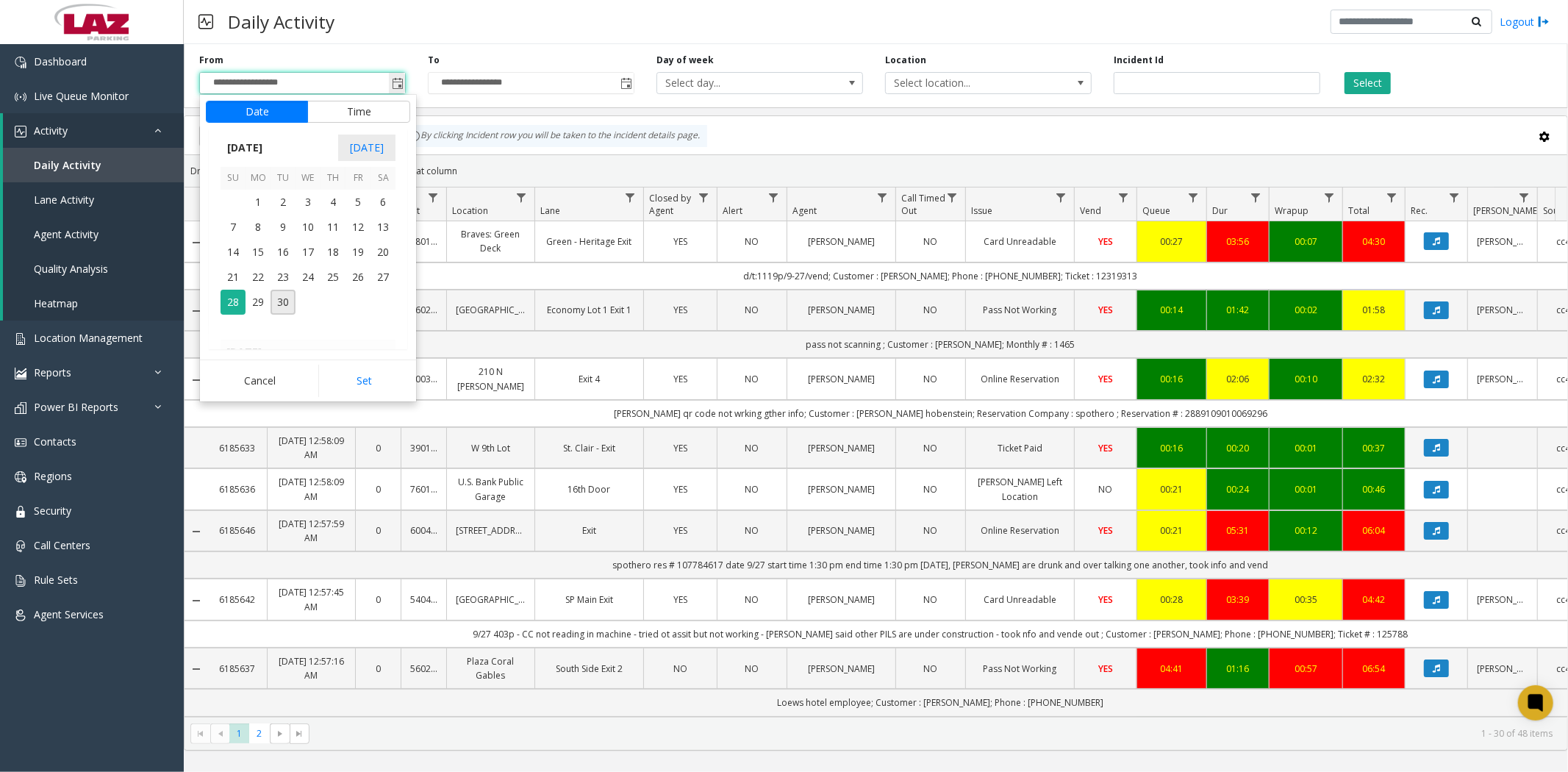
scroll to position [882, 0]
click at [328, 278] on span "25" at bounding box center [333, 277] width 25 height 25
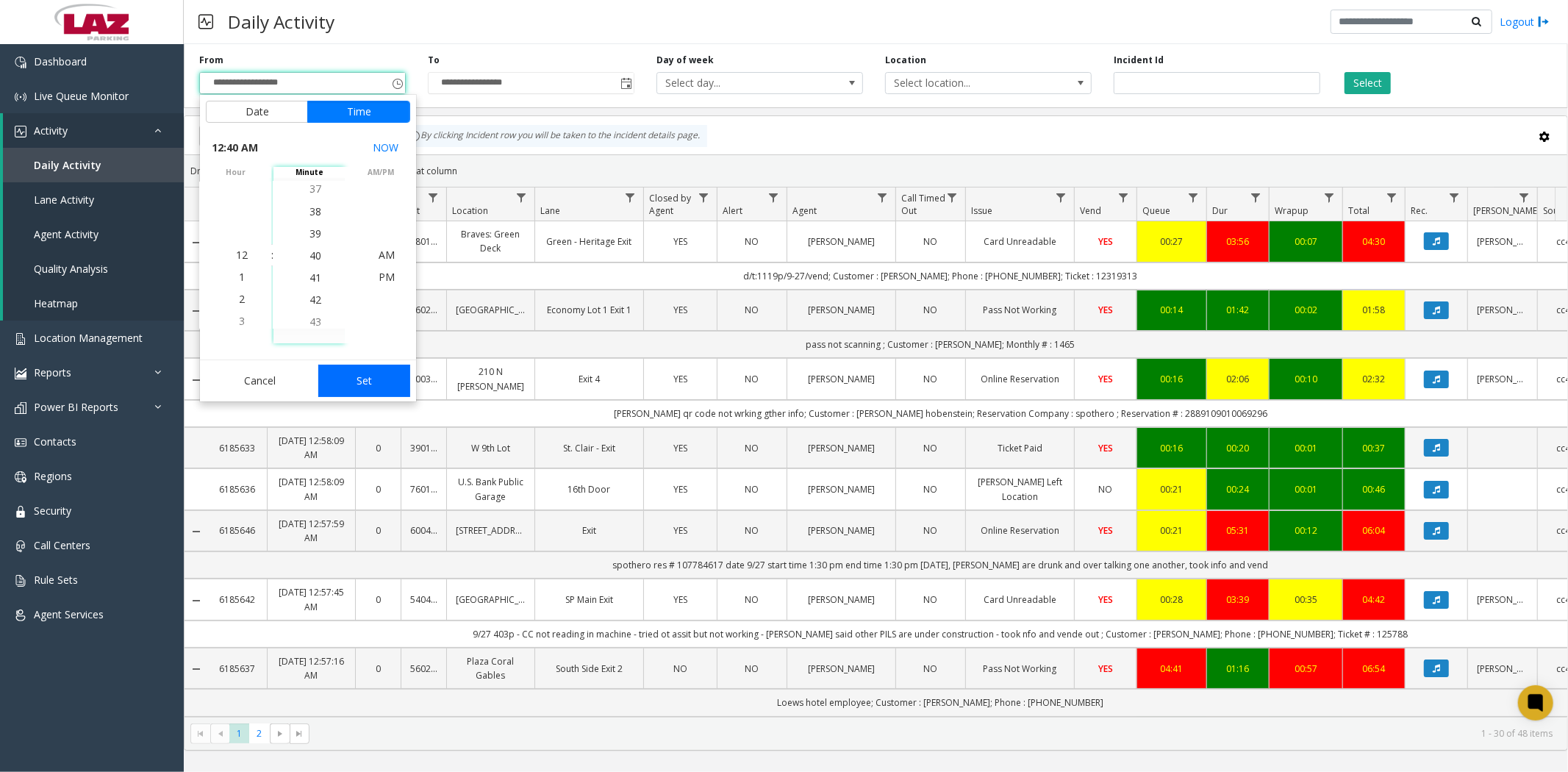
click at [363, 379] on button "Set" at bounding box center [365, 381] width 93 height 32
type input "**********"
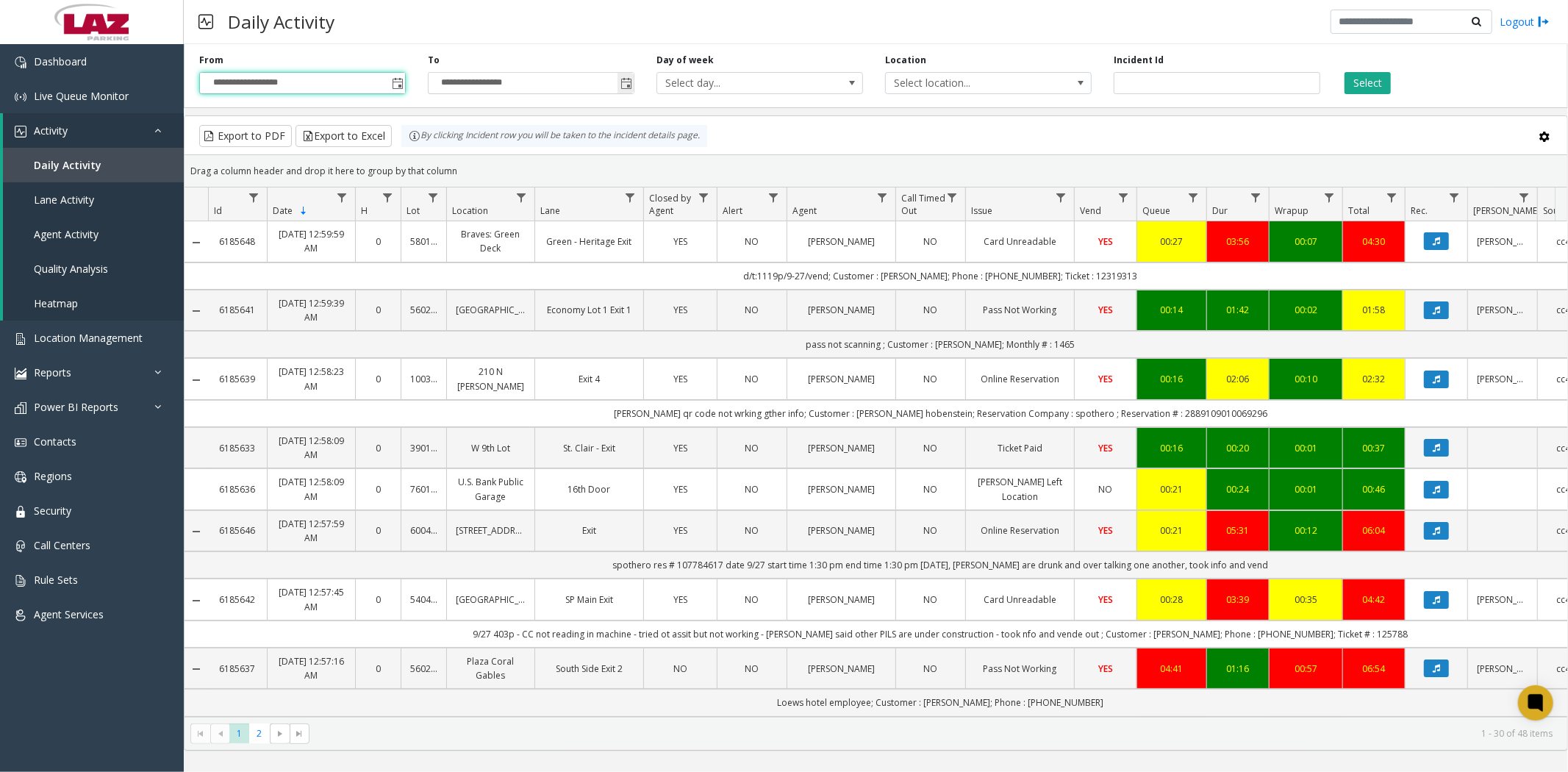
click at [628, 86] on span "Toggle popup" at bounding box center [626, 84] width 12 height 12
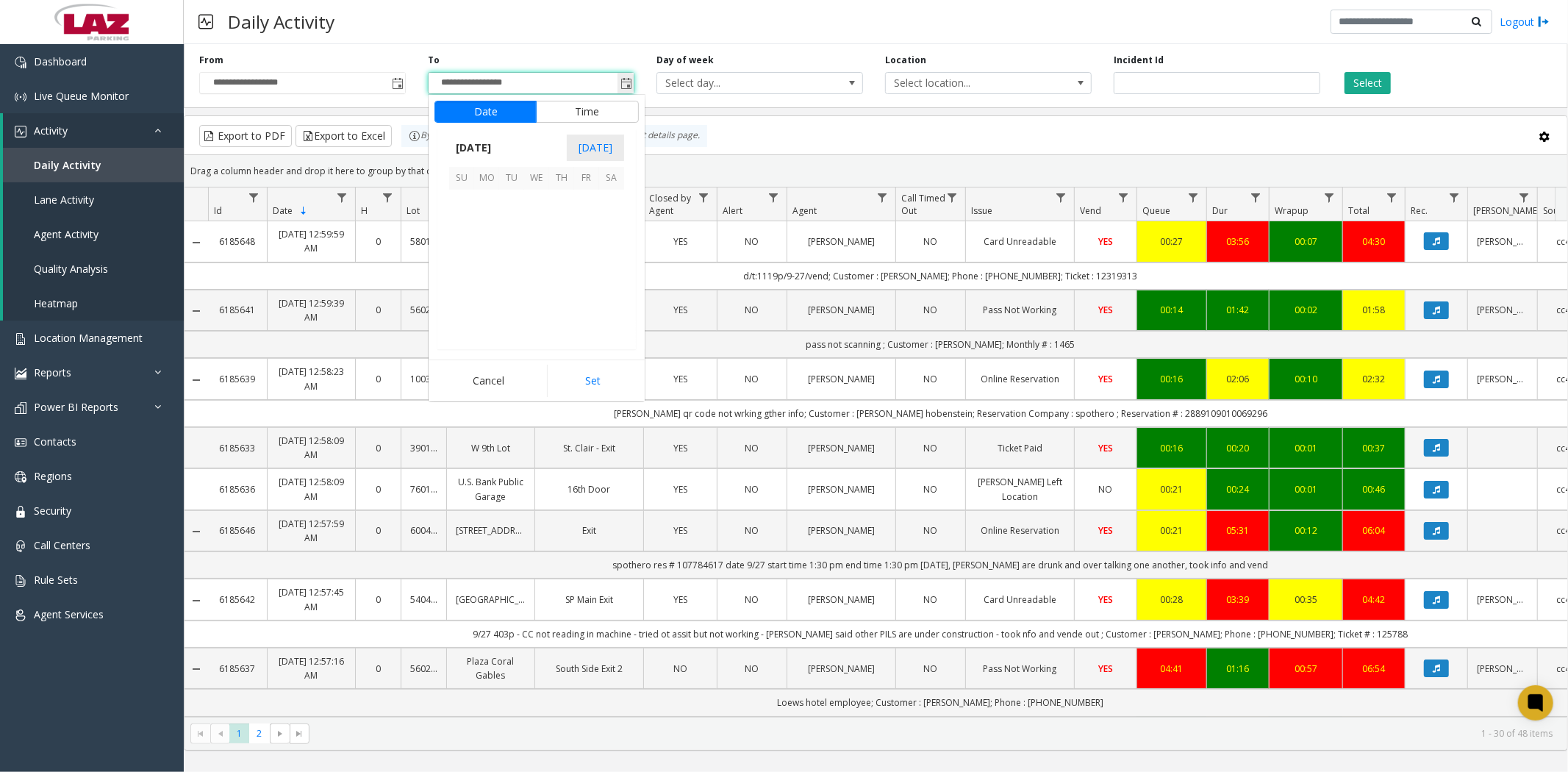
scroll to position [22, 0]
click at [565, 277] on span "25" at bounding box center [561, 277] width 25 height 25
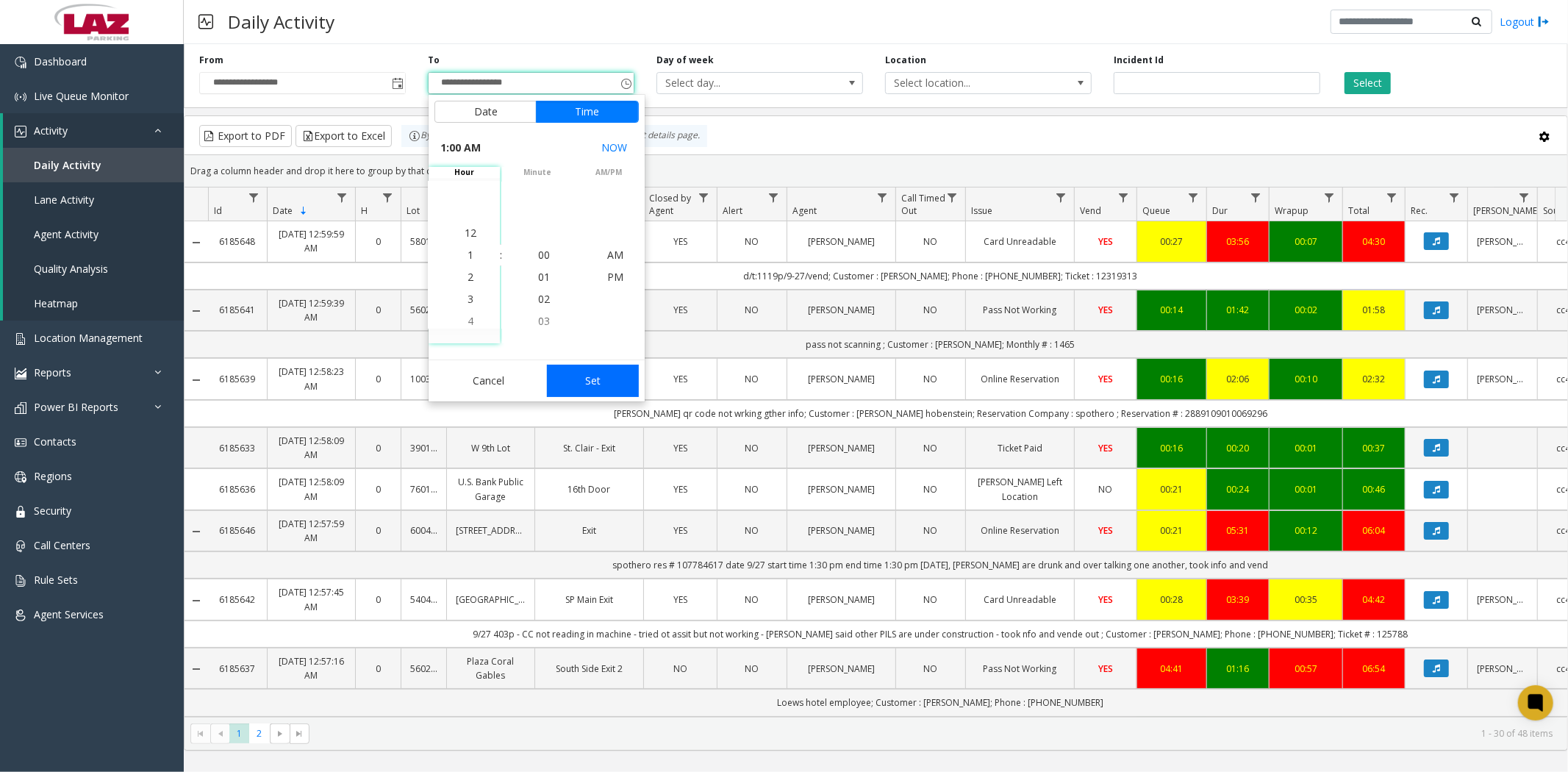
click at [605, 381] on button "Set" at bounding box center [593, 381] width 93 height 32
type input "**********"
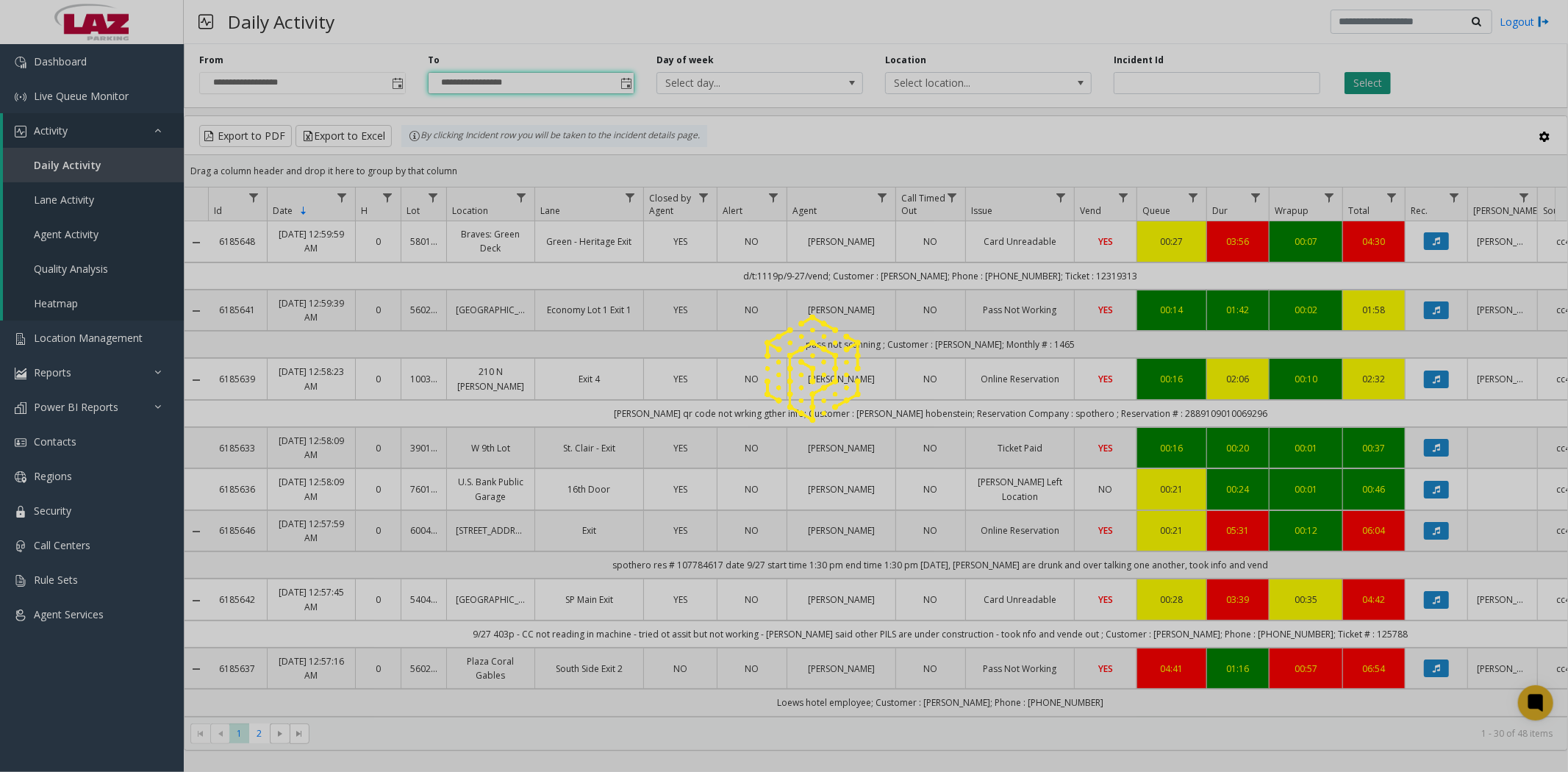
click at [1373, 79] on button "Select" at bounding box center [1368, 82] width 46 height 22
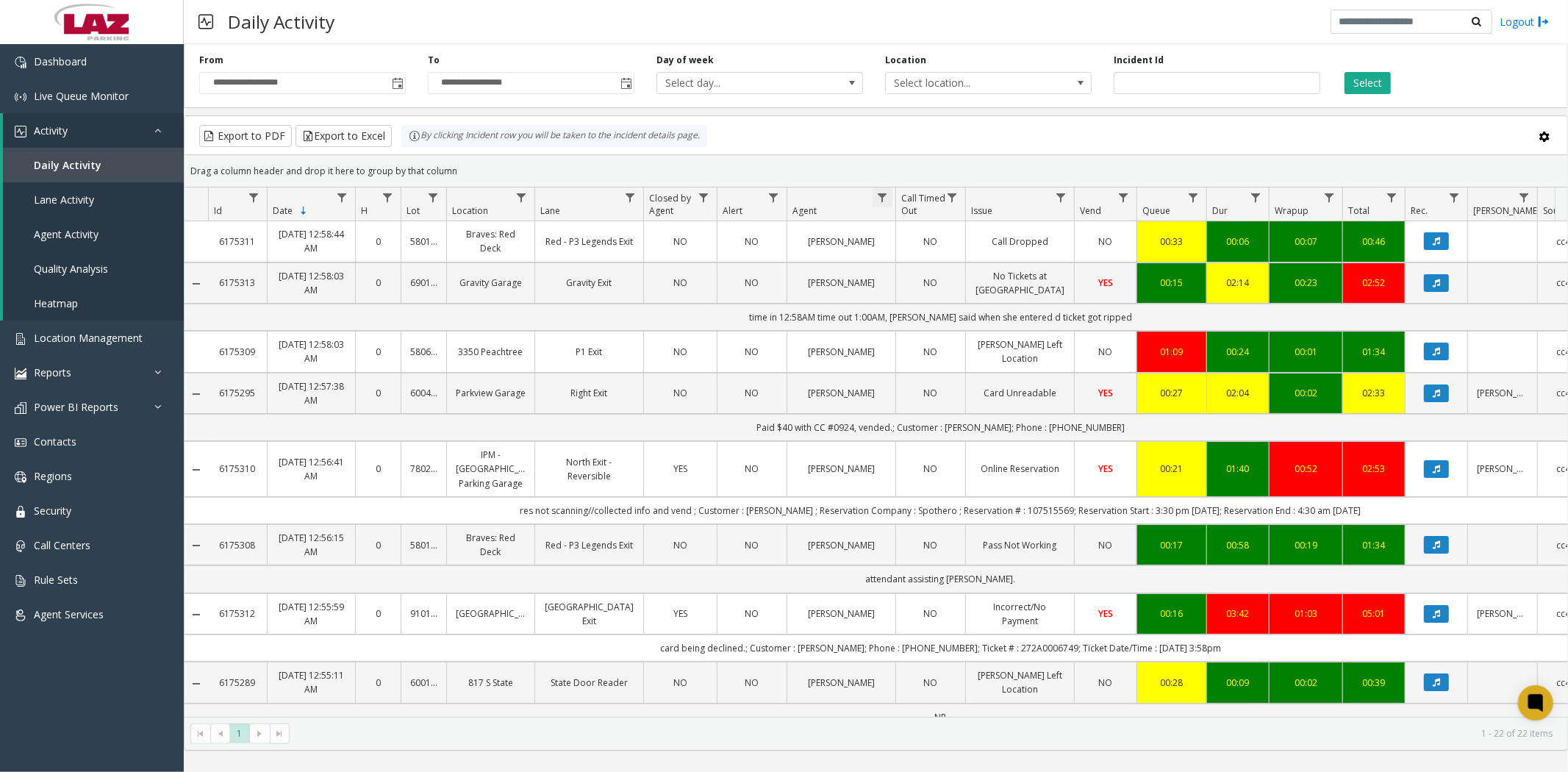
click at [880, 195] on span "Data table" at bounding box center [883, 198] width 12 height 12
click at [895, 265] on input "Agent Filter" at bounding box center [945, 261] width 125 height 25
type input "******"
click button "Filter" at bounding box center [978, 397] width 60 height 32
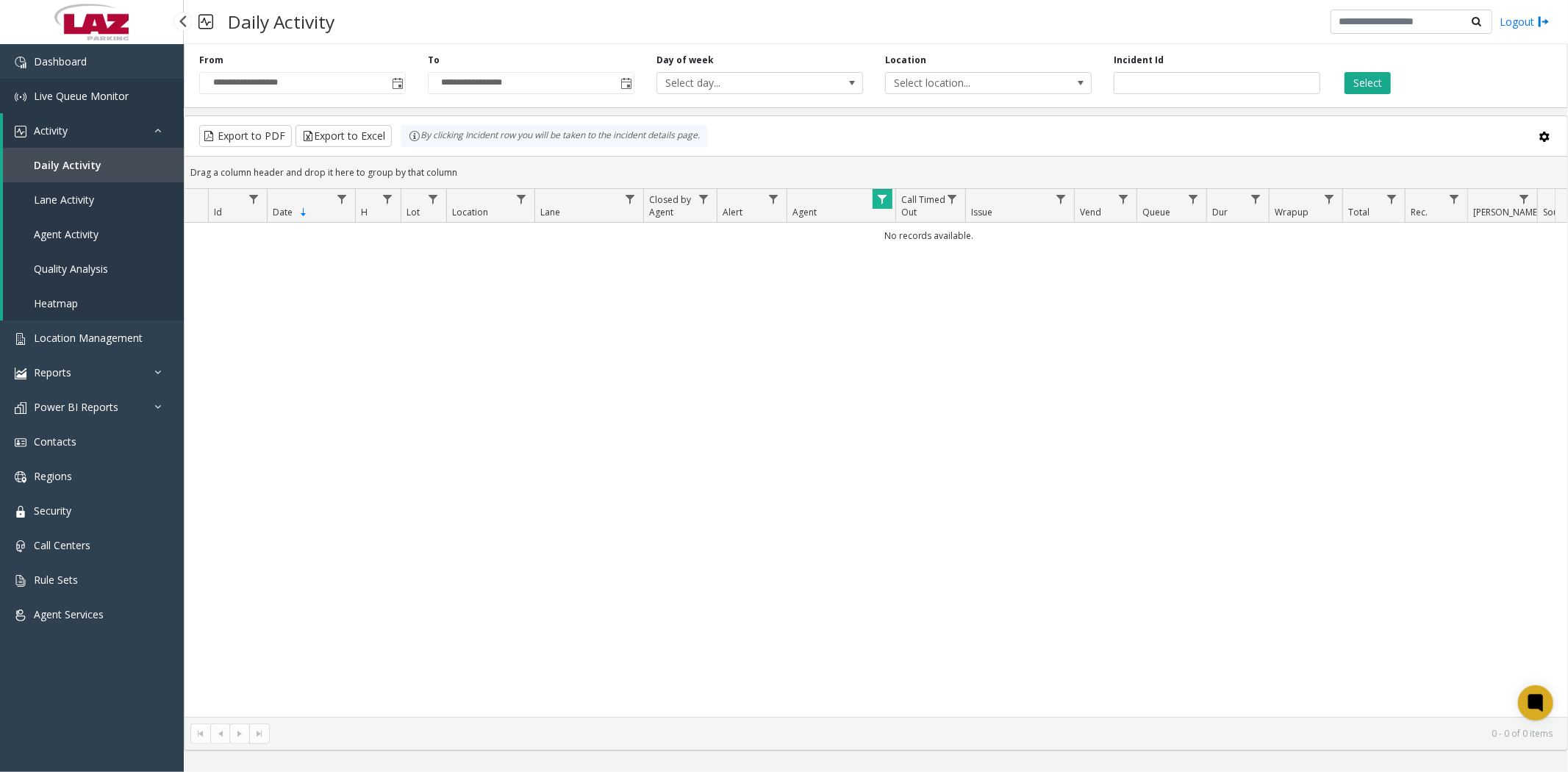
click at [112, 94] on span "Live Queue Monitor" at bounding box center [81, 96] width 95 height 14
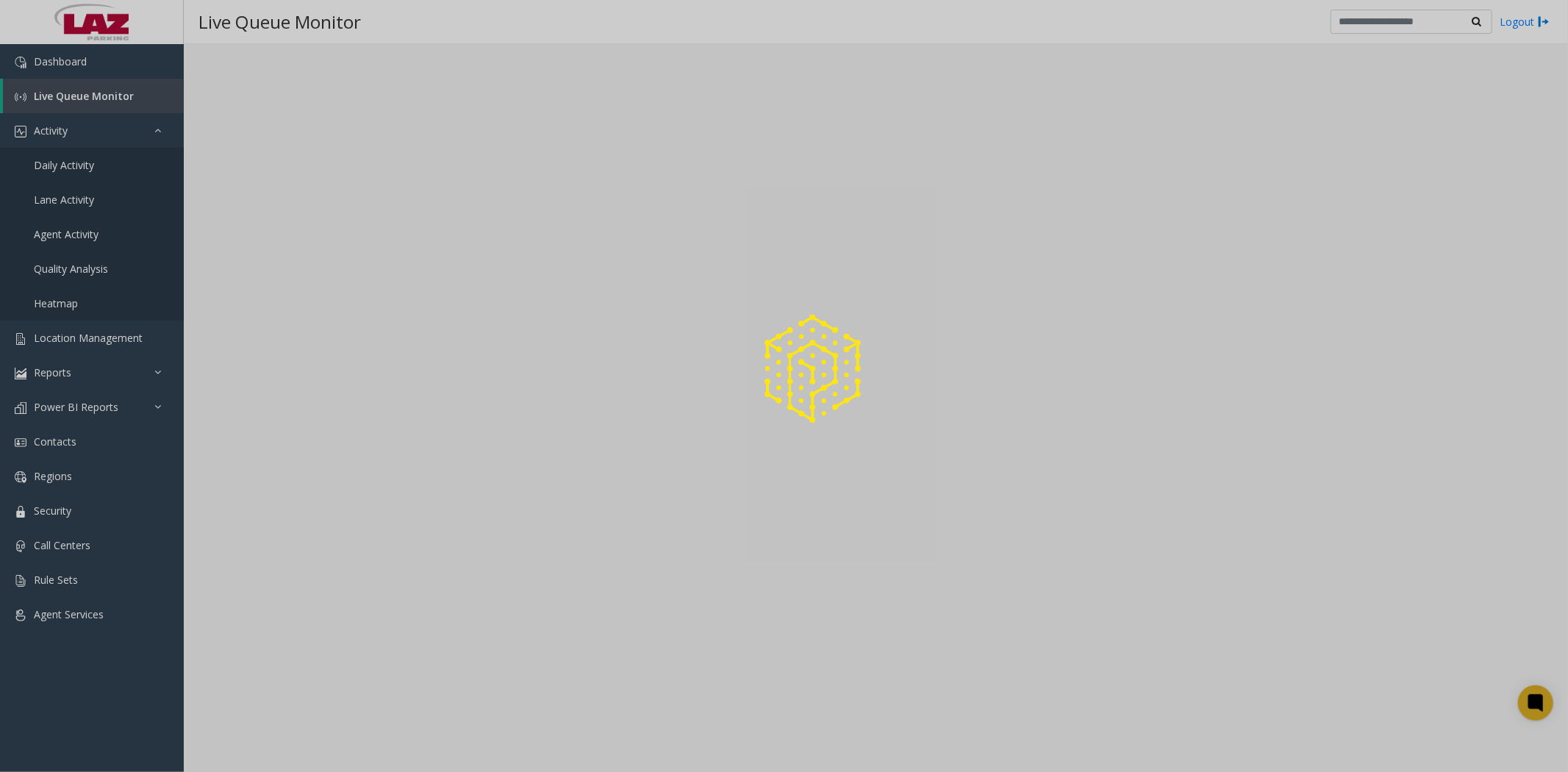
click at [56, 163] on div at bounding box center [784, 386] width 1568 height 772
click at [87, 163] on div at bounding box center [784, 386] width 1568 height 772
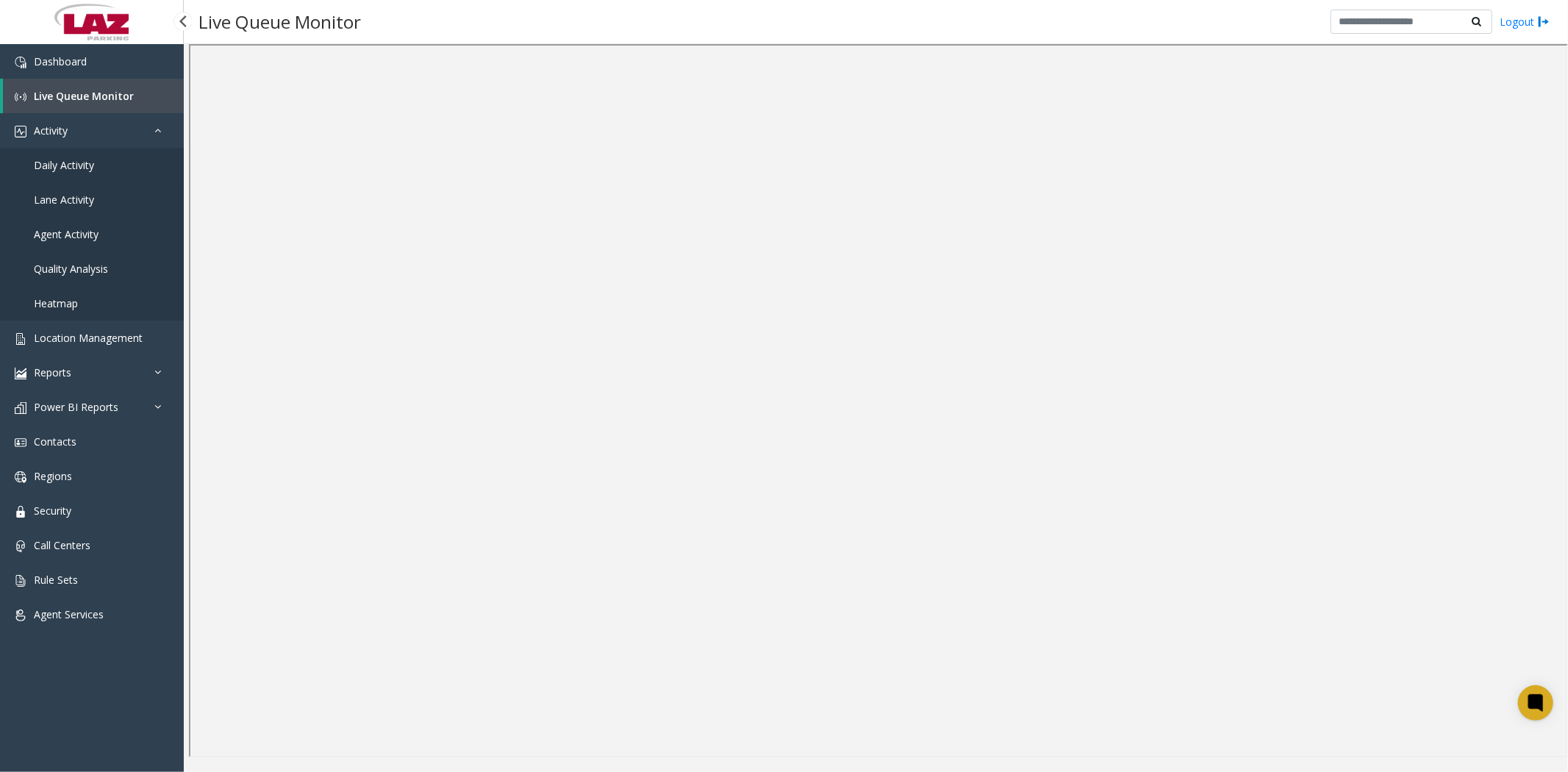
click at [87, 163] on span "Daily Activity" at bounding box center [64, 165] width 60 height 14
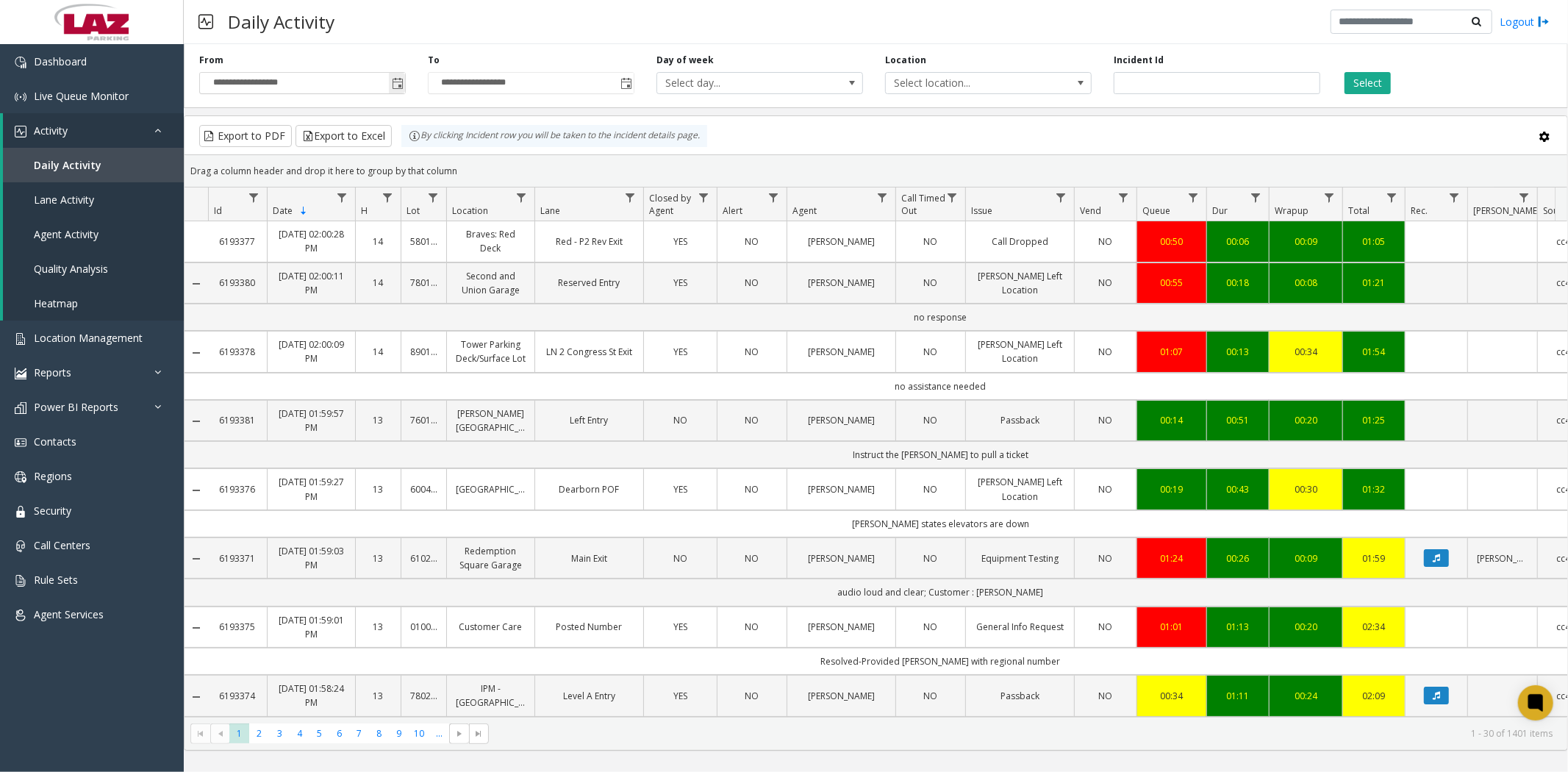
click at [402, 86] on span "Toggle popup" at bounding box center [398, 84] width 12 height 12
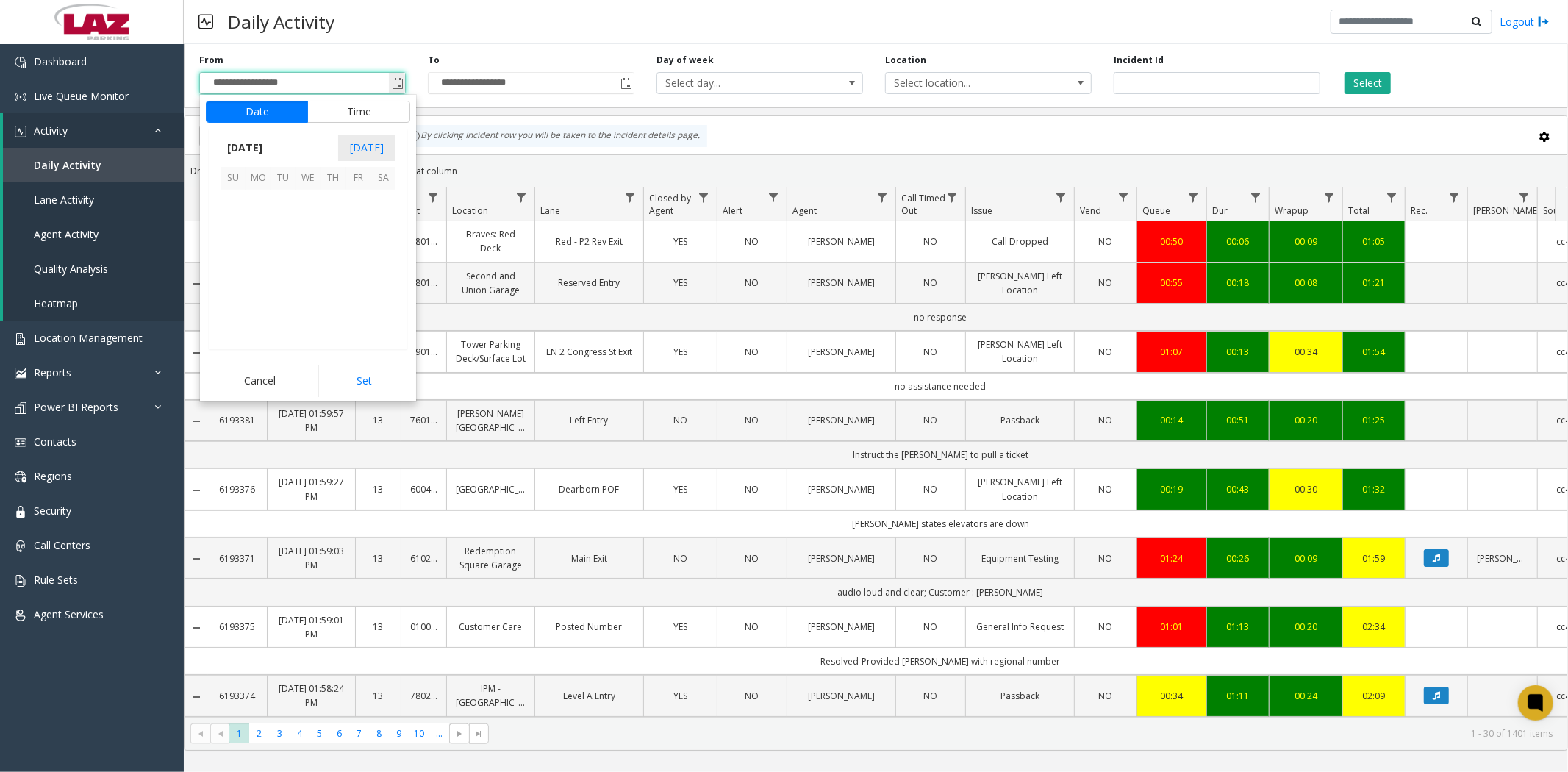
scroll to position [263894, 0]
click at [336, 277] on span "25" at bounding box center [333, 277] width 25 height 25
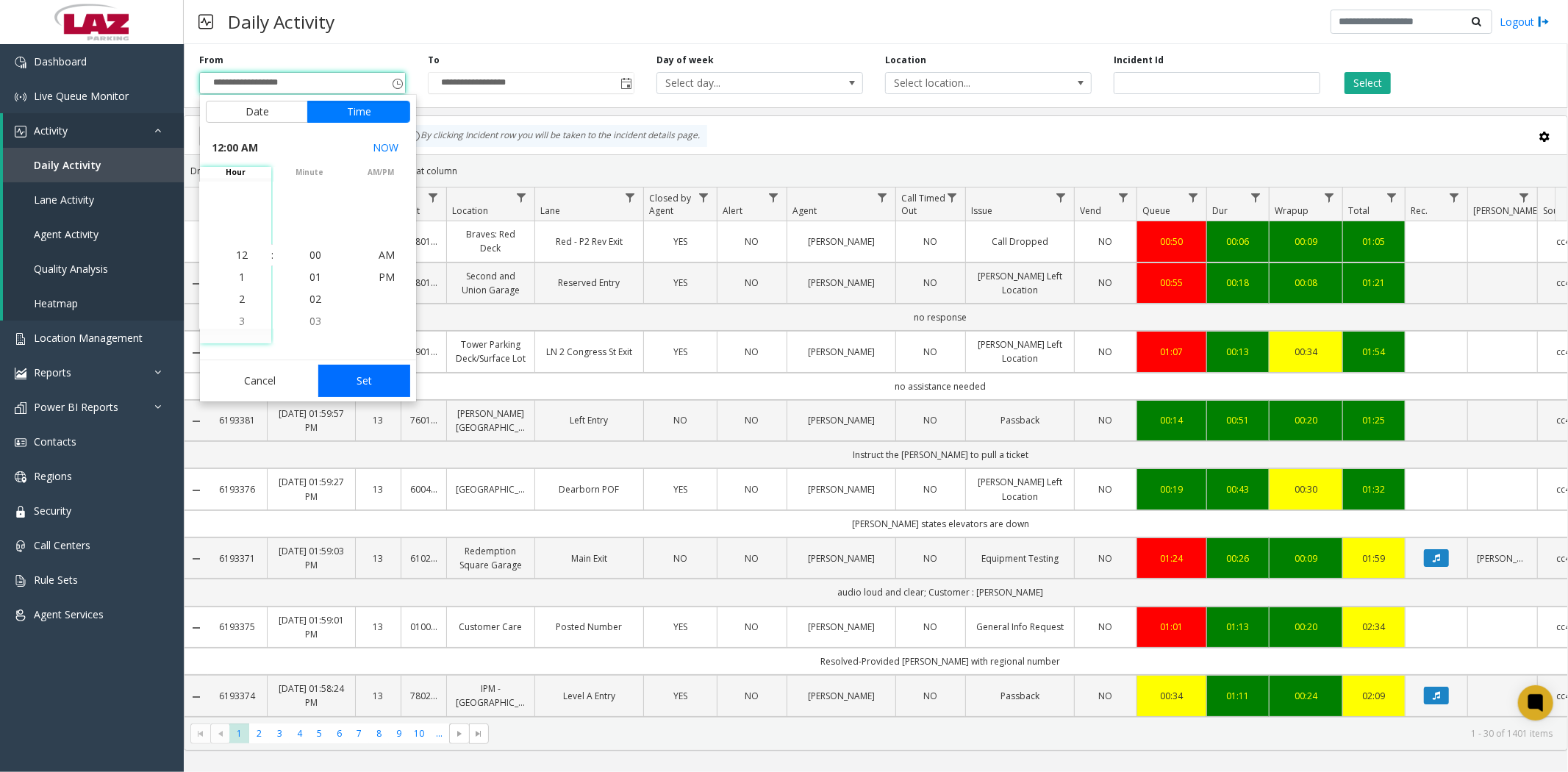
click at [379, 375] on button "Set" at bounding box center [365, 381] width 93 height 32
type input "**********"
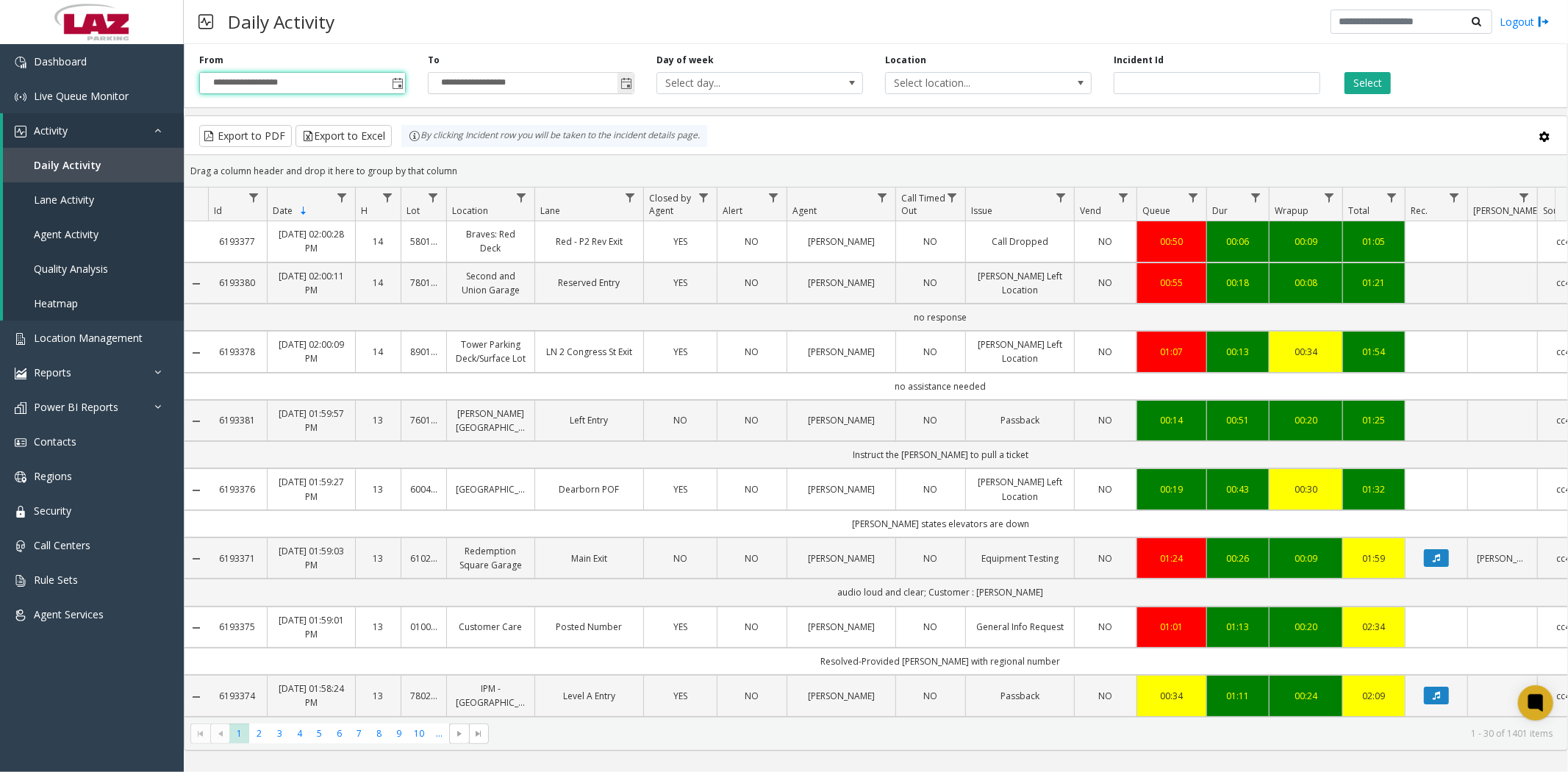
click at [630, 79] on span "Toggle popup" at bounding box center [626, 84] width 12 height 12
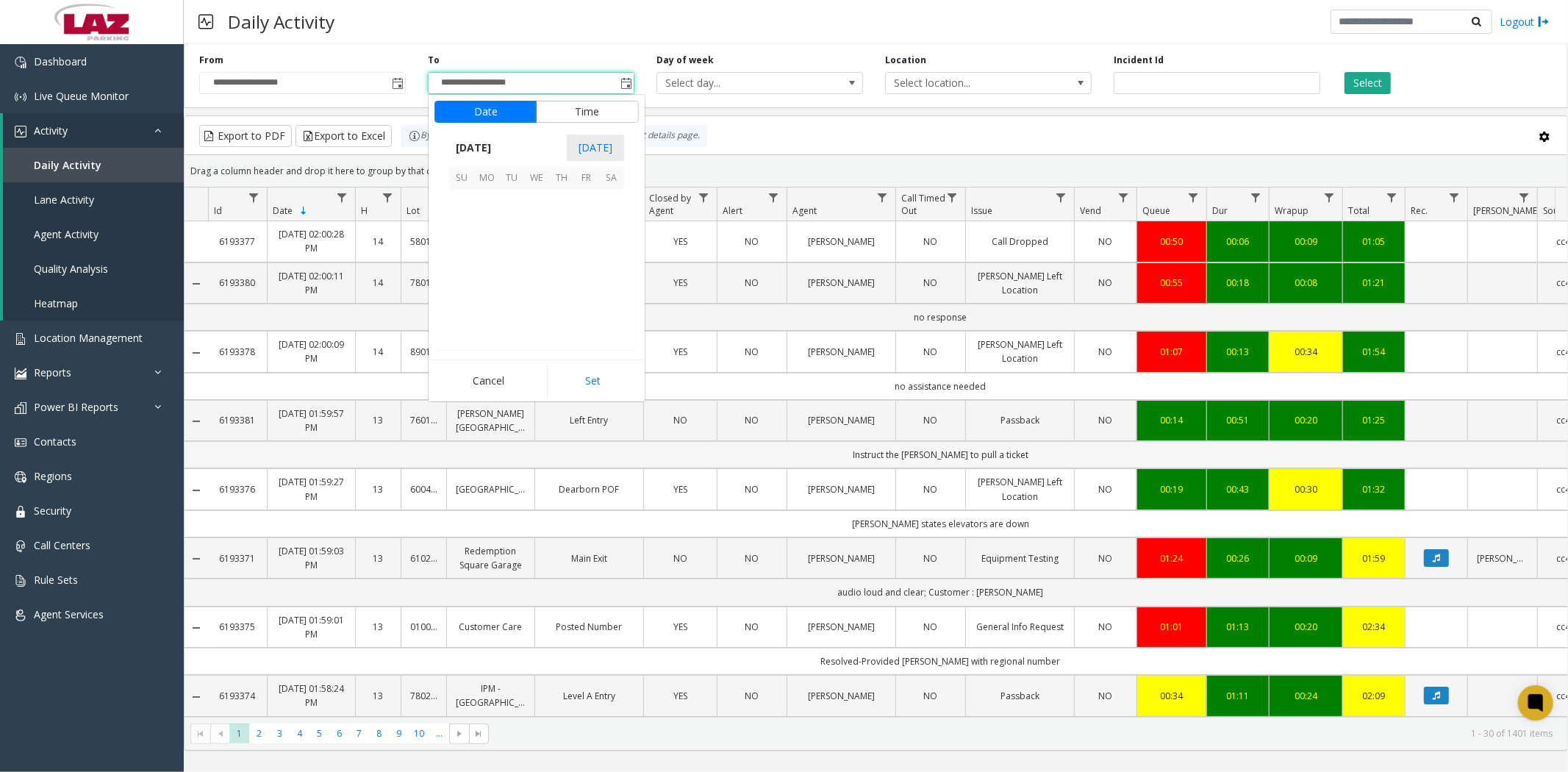
scroll to position [22, 0]
click at [562, 270] on span "25" at bounding box center [561, 277] width 25 height 25
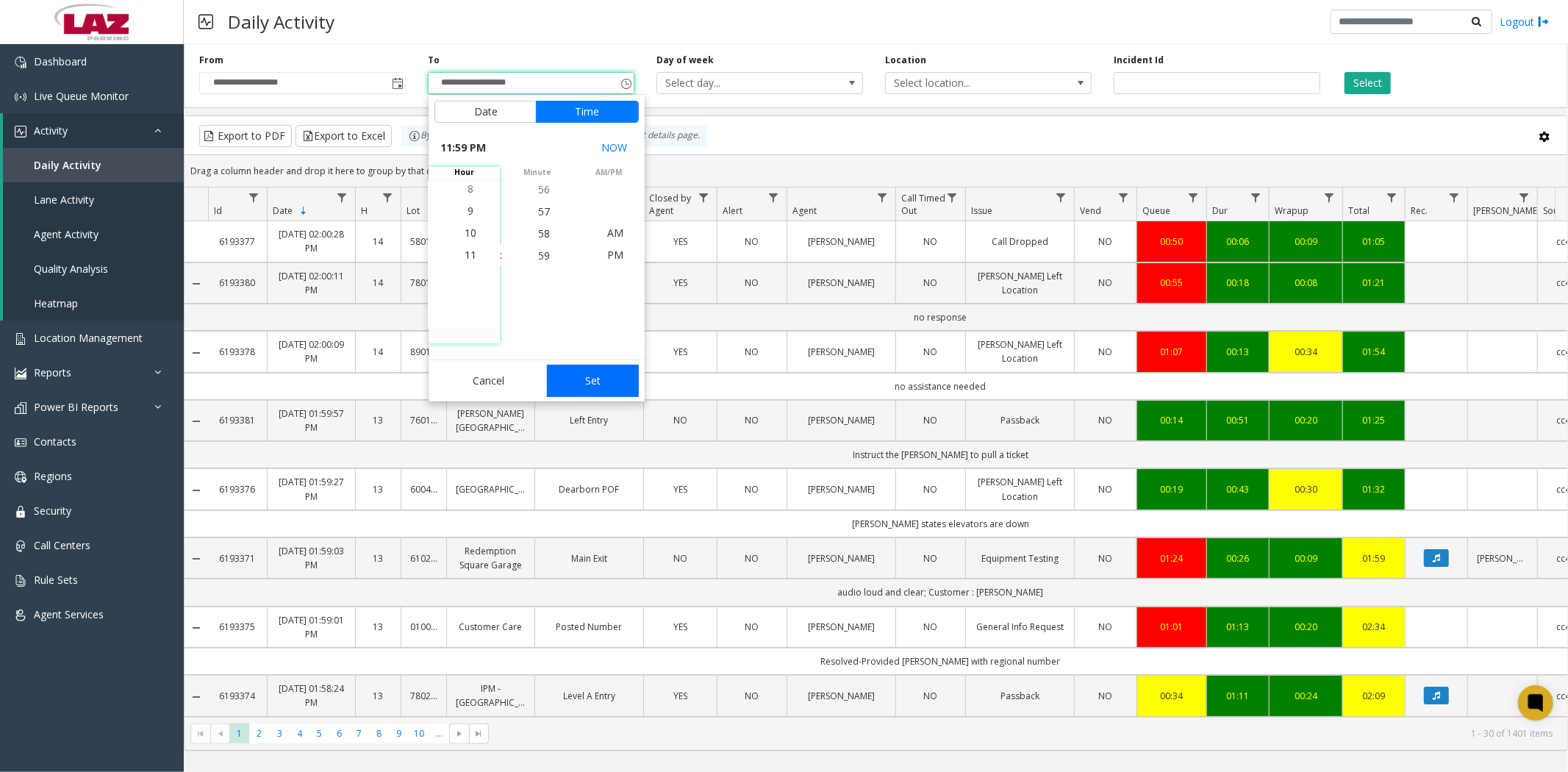
click at [585, 379] on button "Set" at bounding box center [593, 381] width 93 height 32
type input "**********"
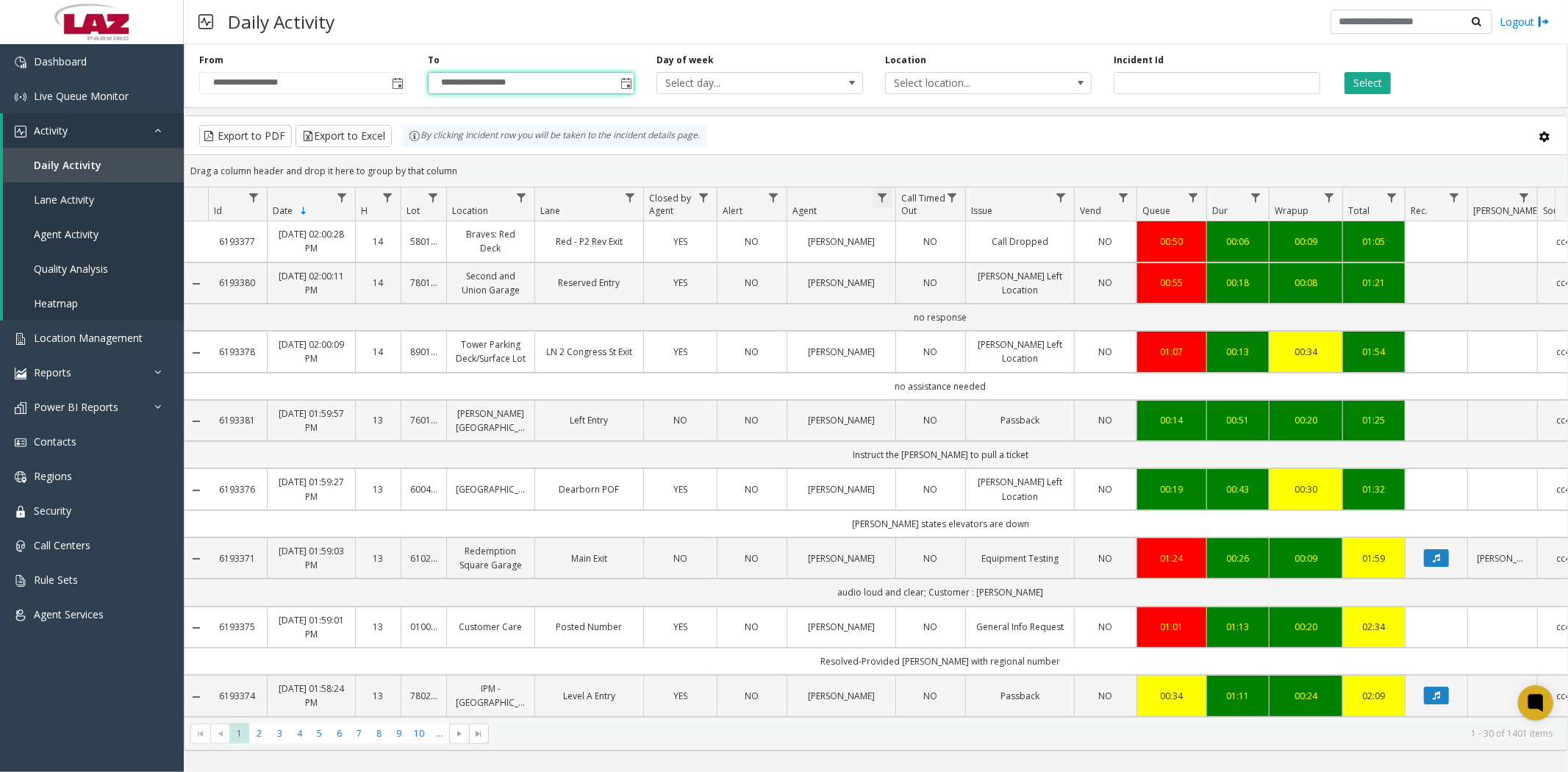
click at [877, 200] on span "Data table" at bounding box center [883, 198] width 12 height 12
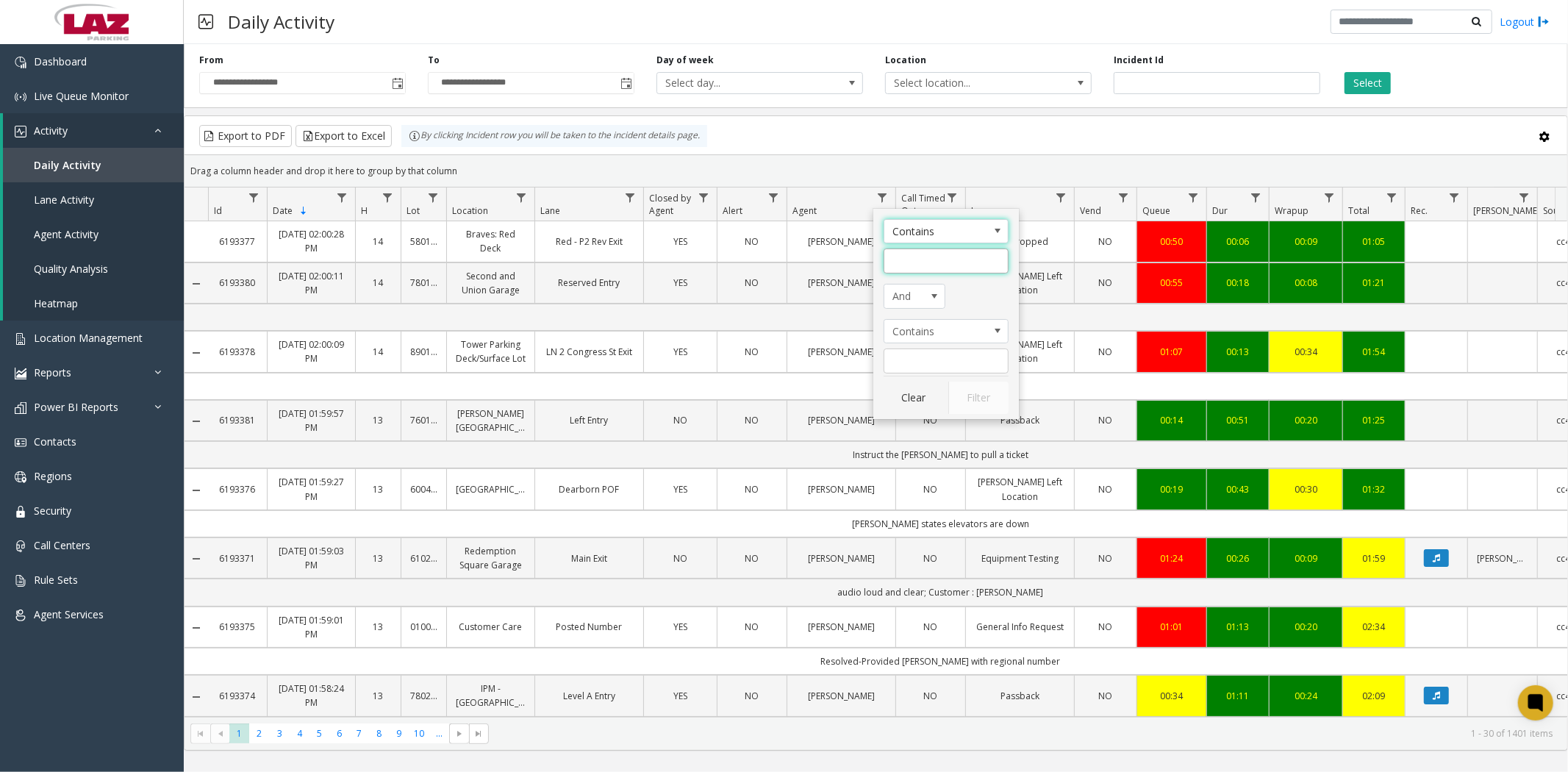
click at [901, 257] on input "Agent Filter" at bounding box center [945, 261] width 125 height 25
type input "******"
click at [978, 400] on button "Filter" at bounding box center [978, 397] width 60 height 32
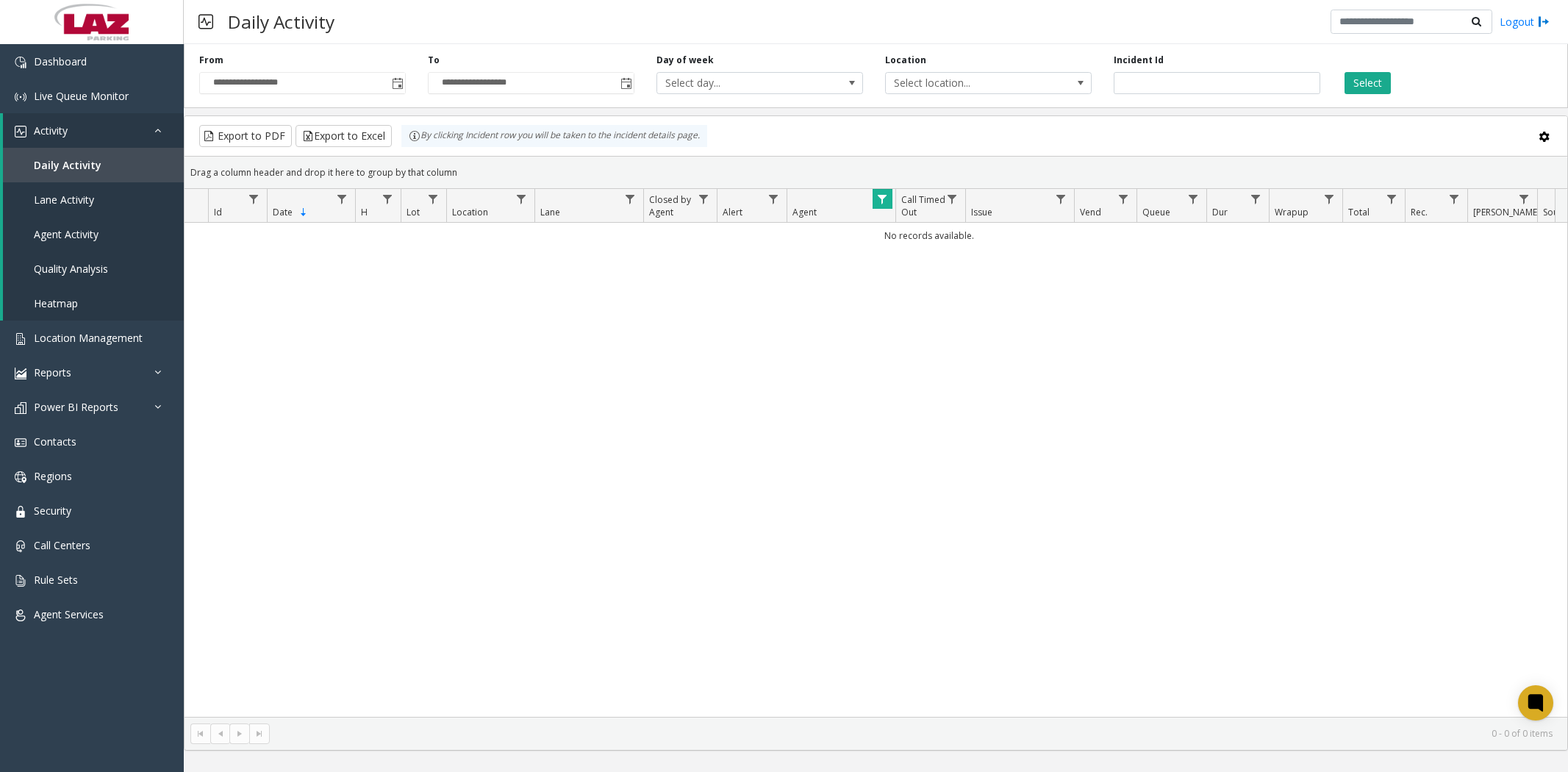
click at [1361, 79] on button "Select" at bounding box center [1368, 82] width 46 height 22
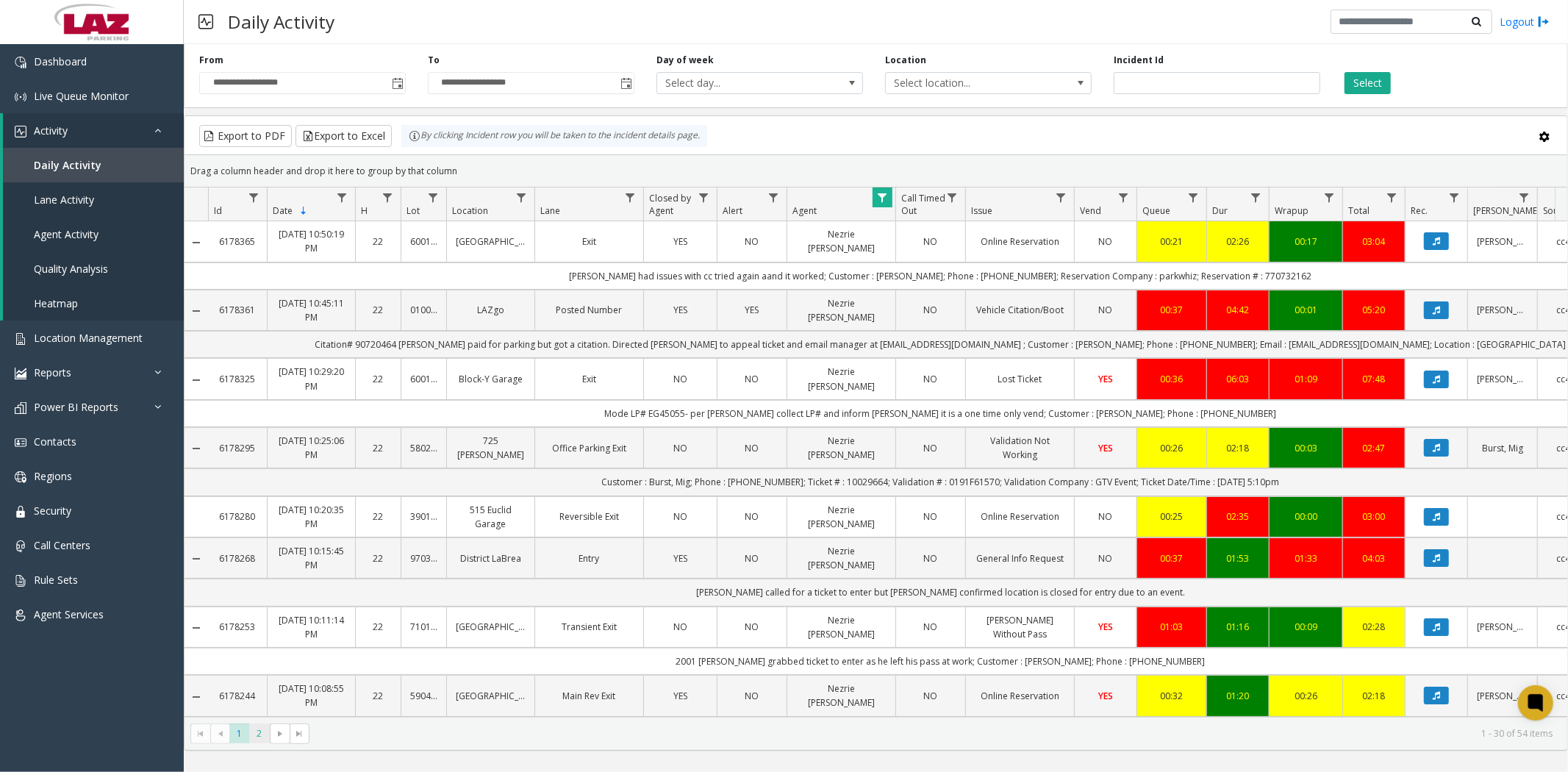
click at [263, 737] on span "2" at bounding box center [259, 734] width 19 height 19
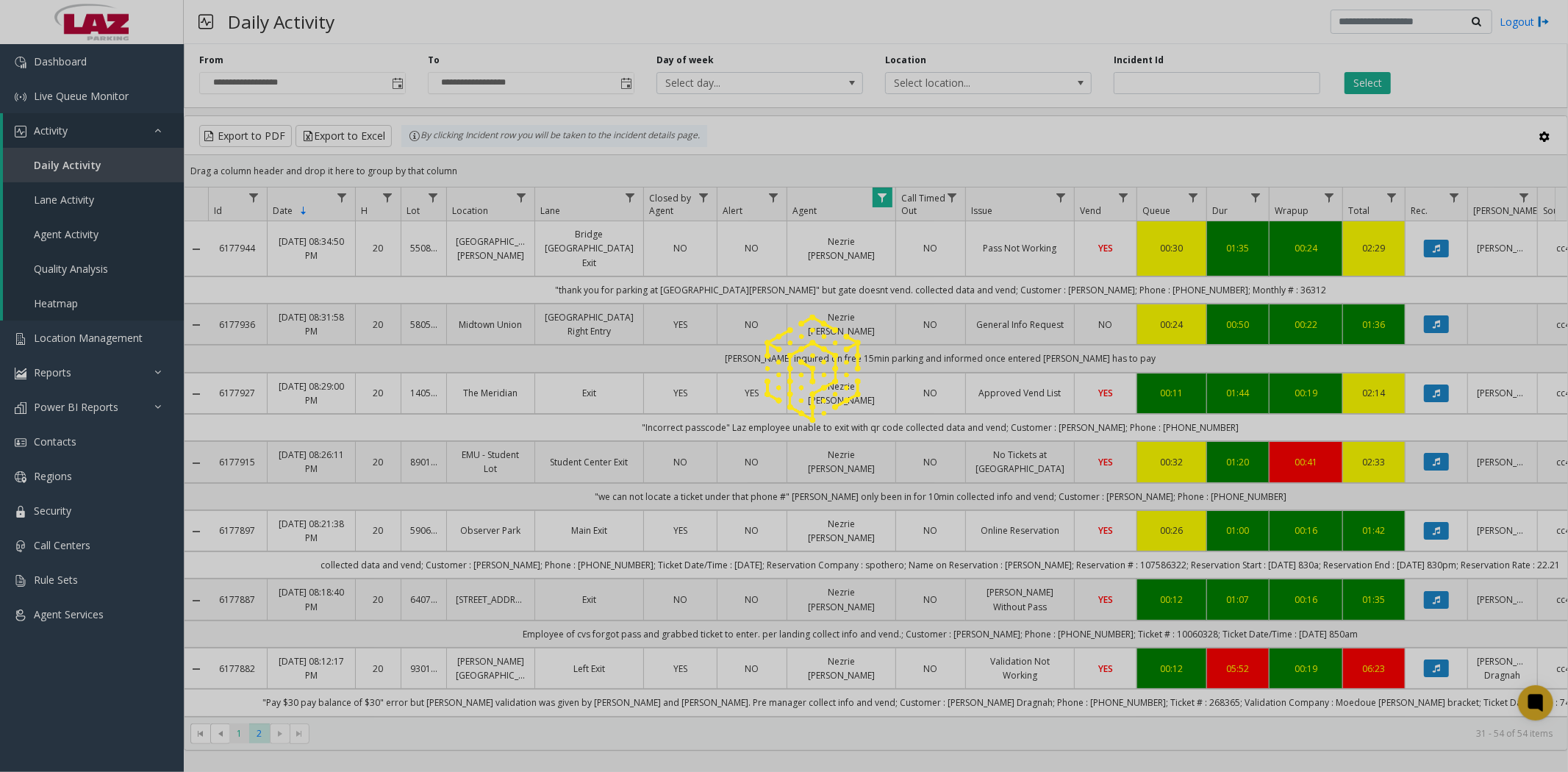
click at [241, 734] on div at bounding box center [784, 386] width 1568 height 772
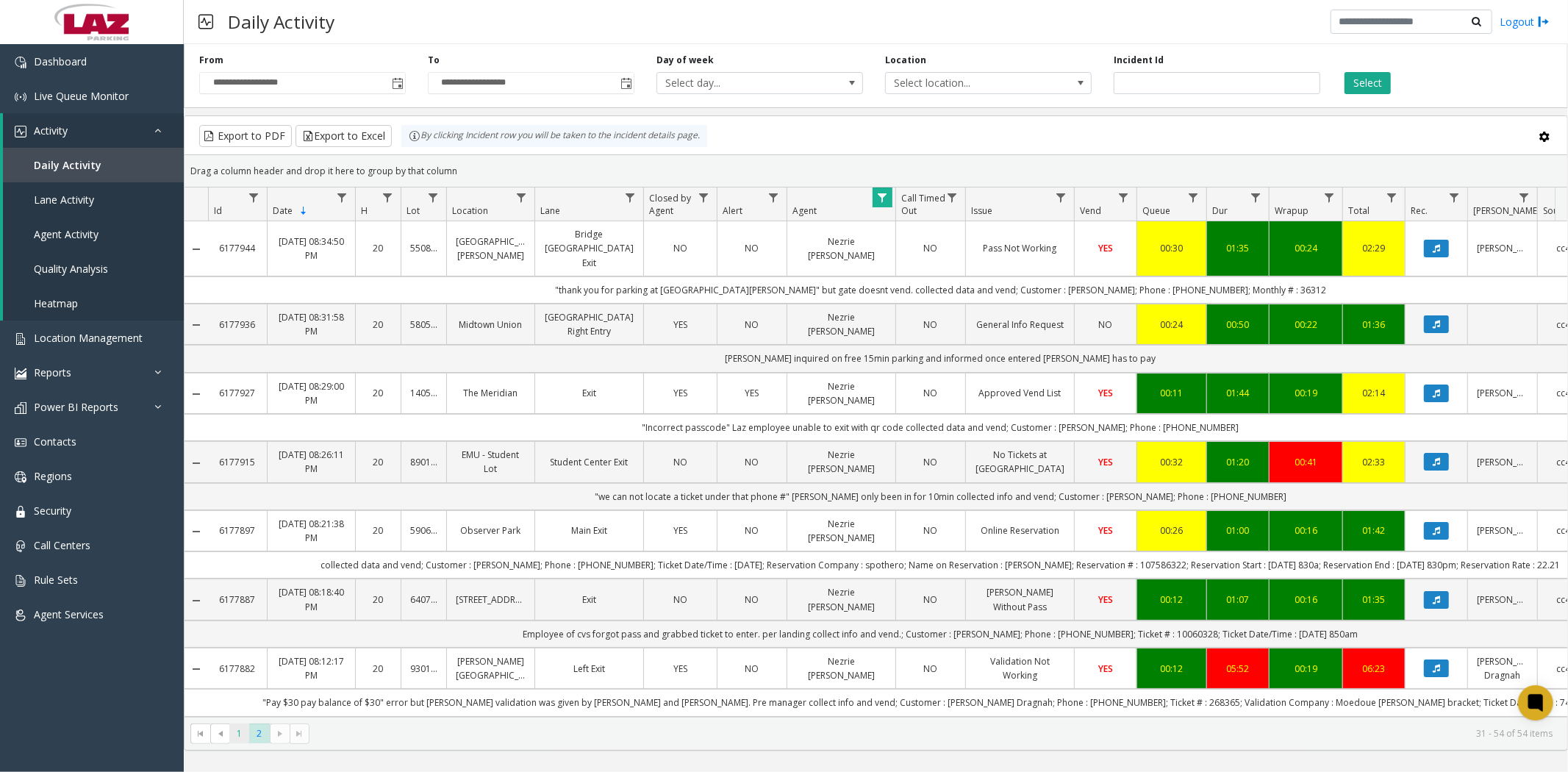
click at [241, 737] on span "1" at bounding box center [239, 734] width 19 height 19
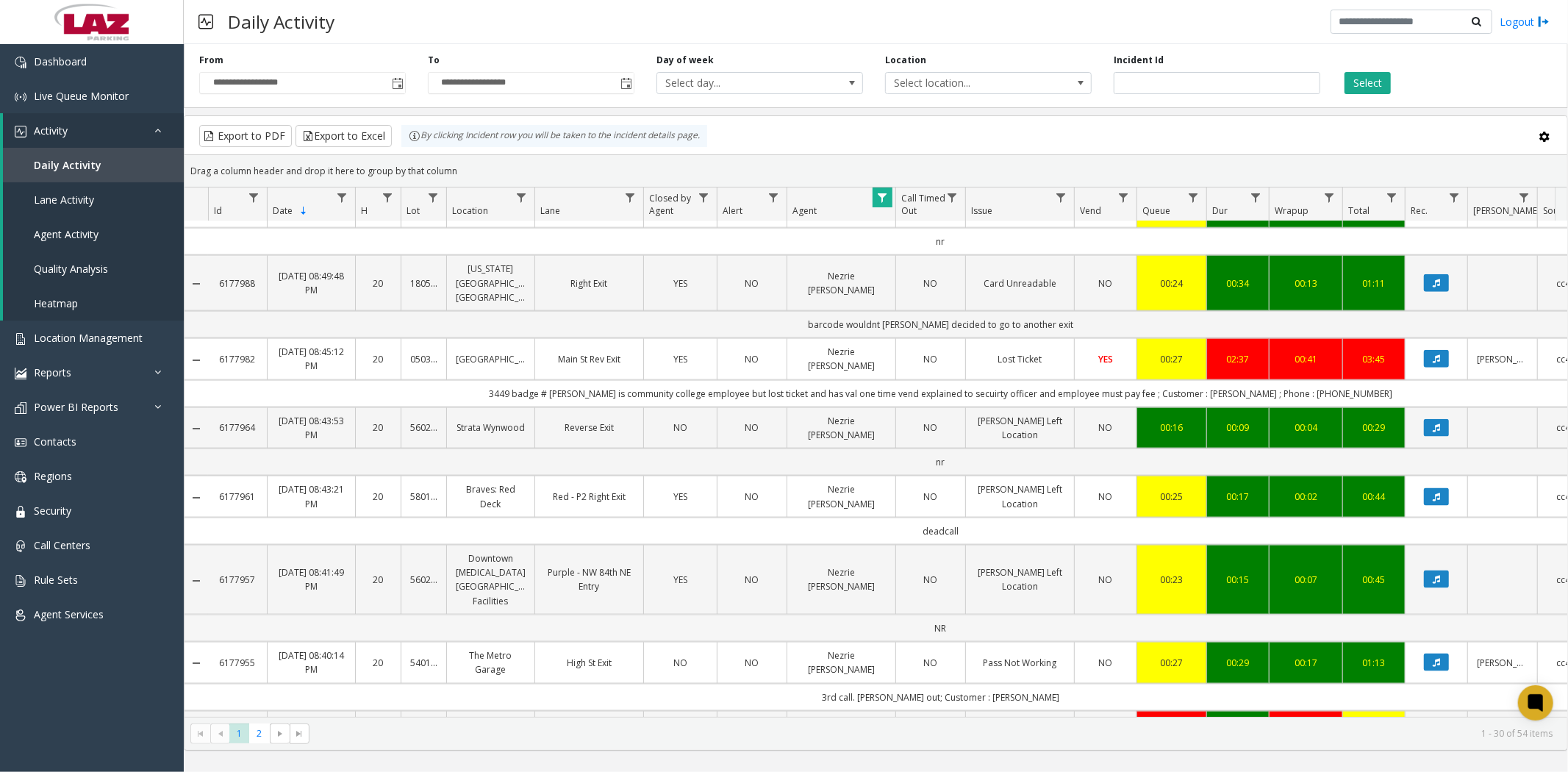
scroll to position [1604, 0]
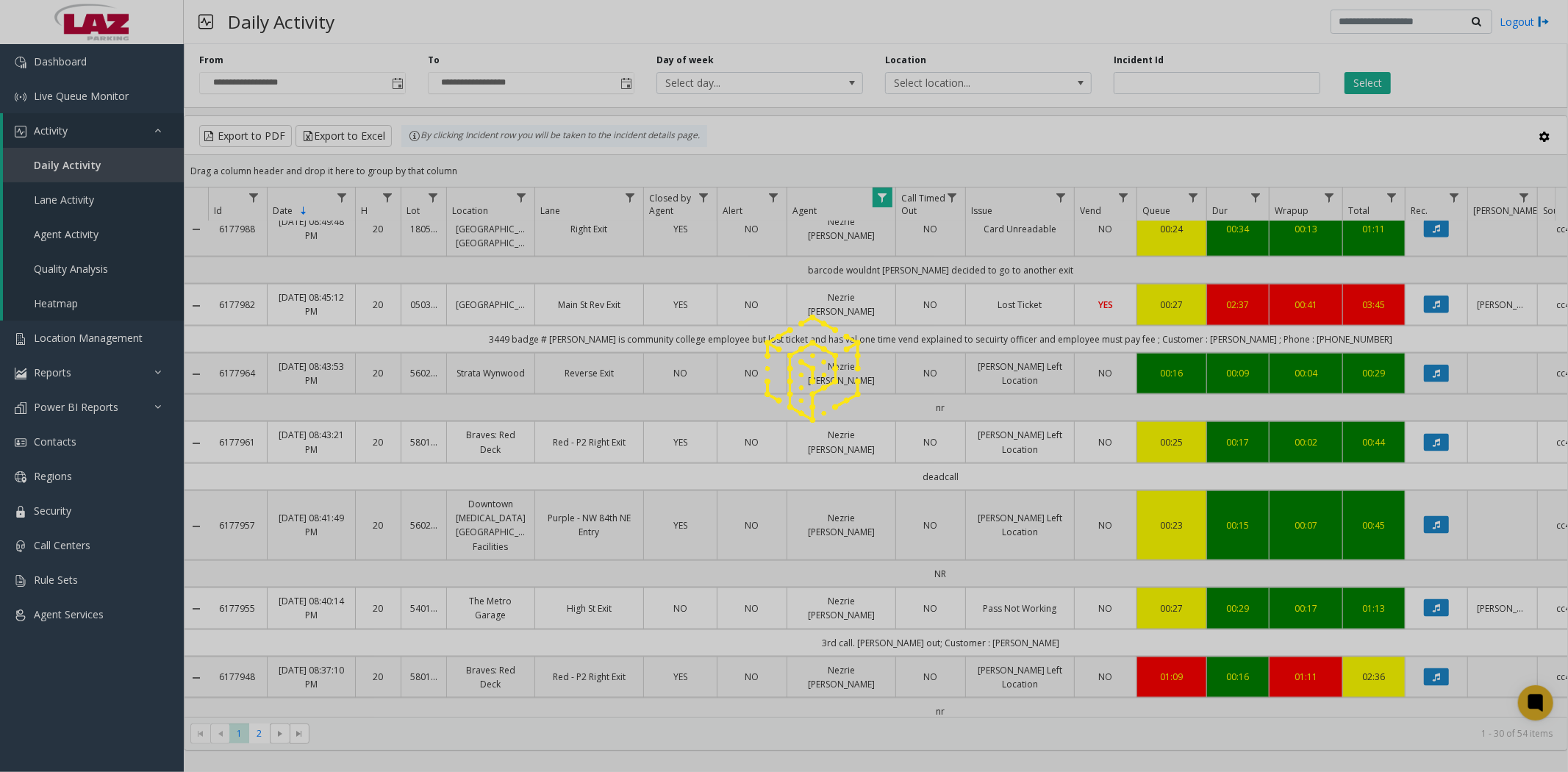
click at [255, 741] on div at bounding box center [784, 386] width 1568 height 772
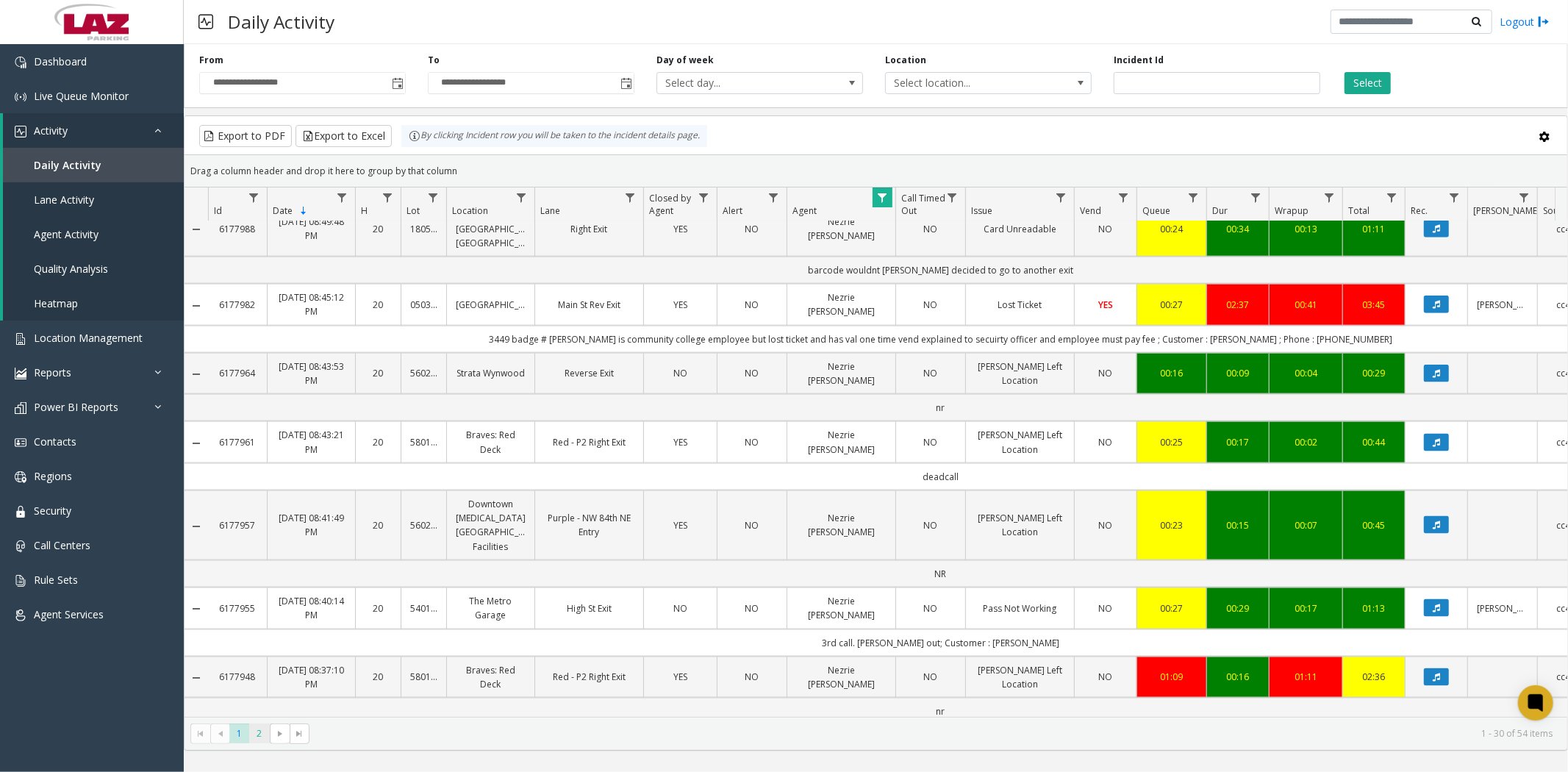
click at [250, 738] on span "2" at bounding box center [259, 734] width 19 height 19
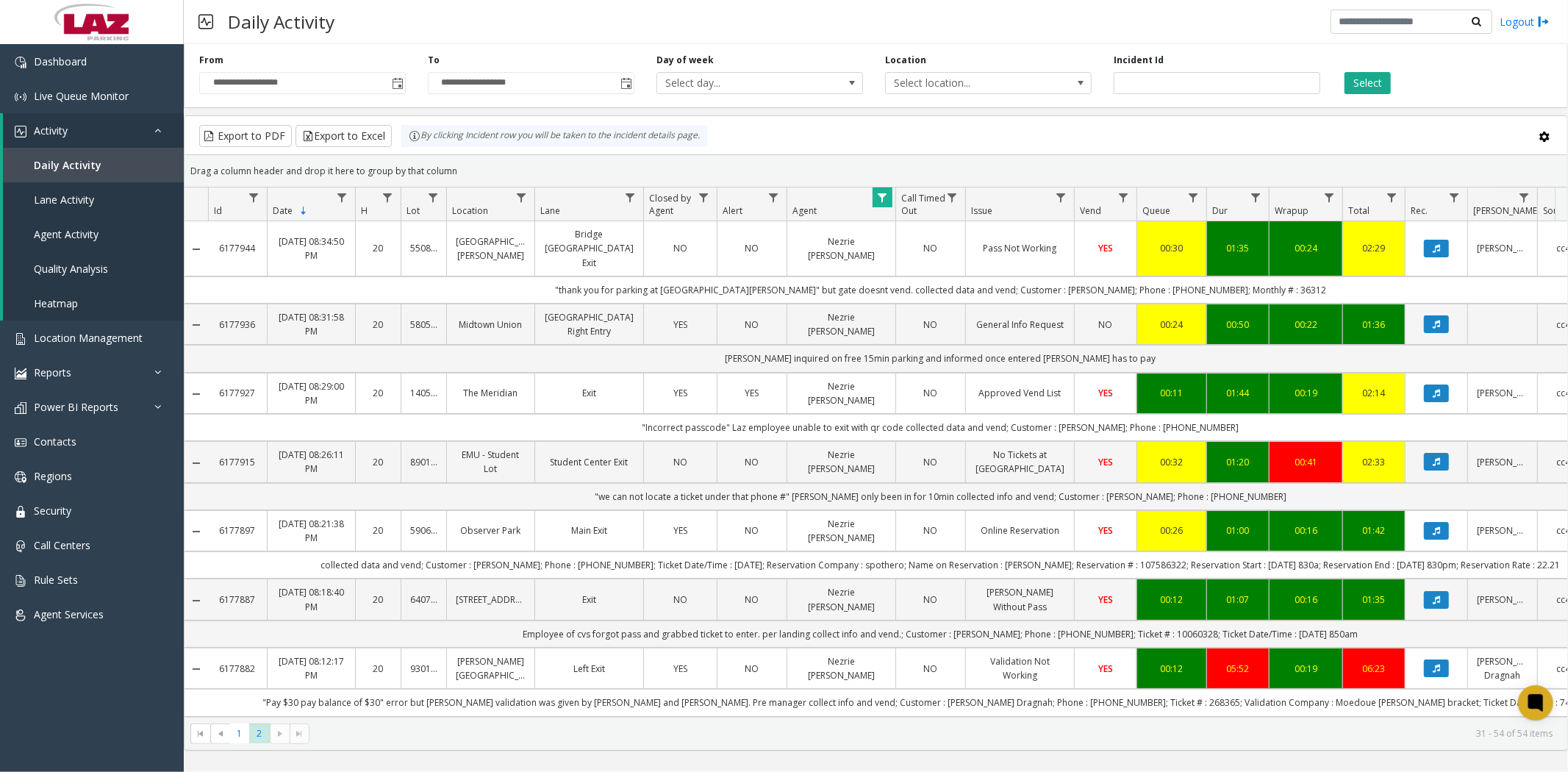
click at [255, 738] on span "2" at bounding box center [259, 734] width 19 height 19
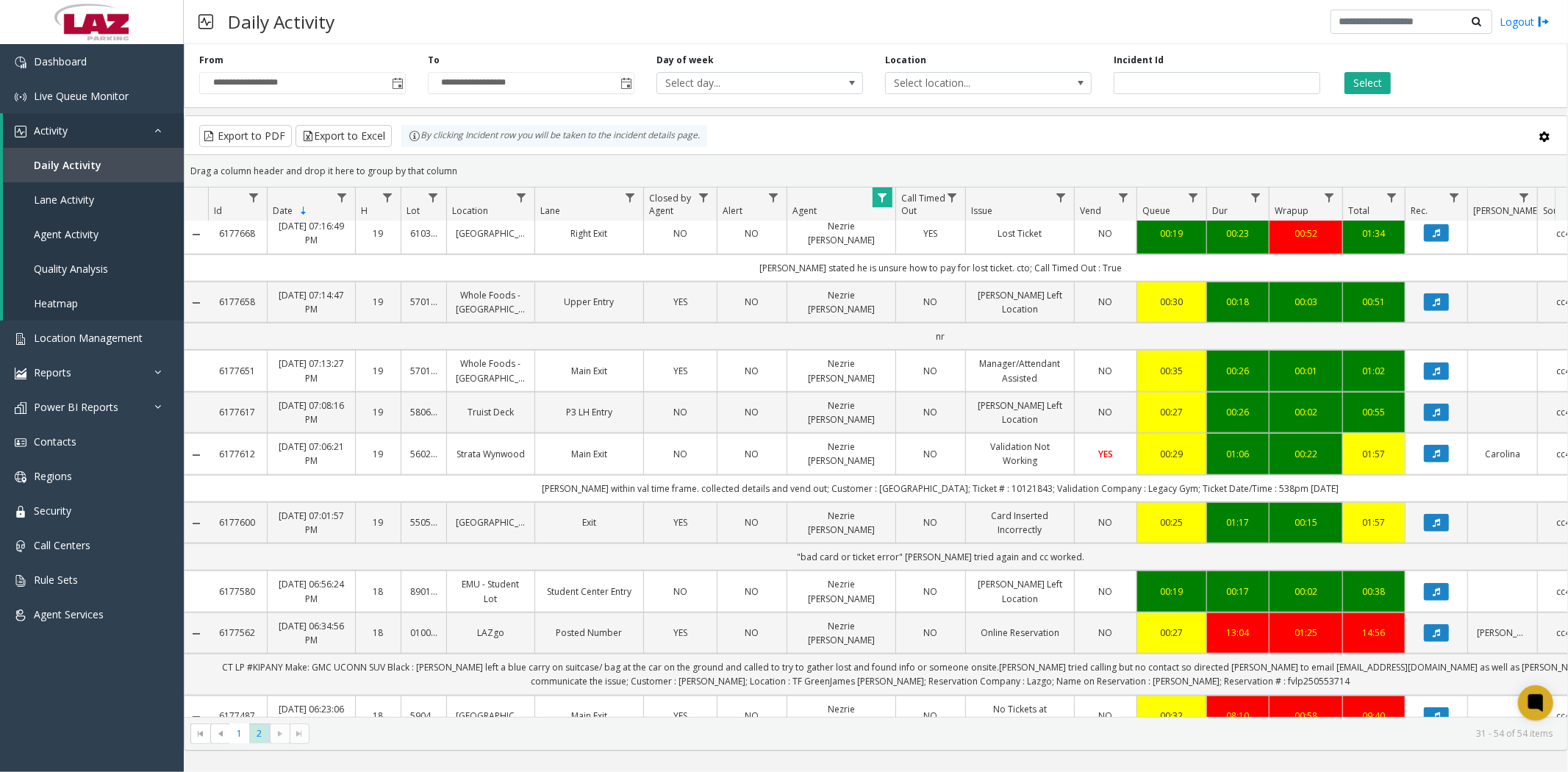
scroll to position [1106, 0]
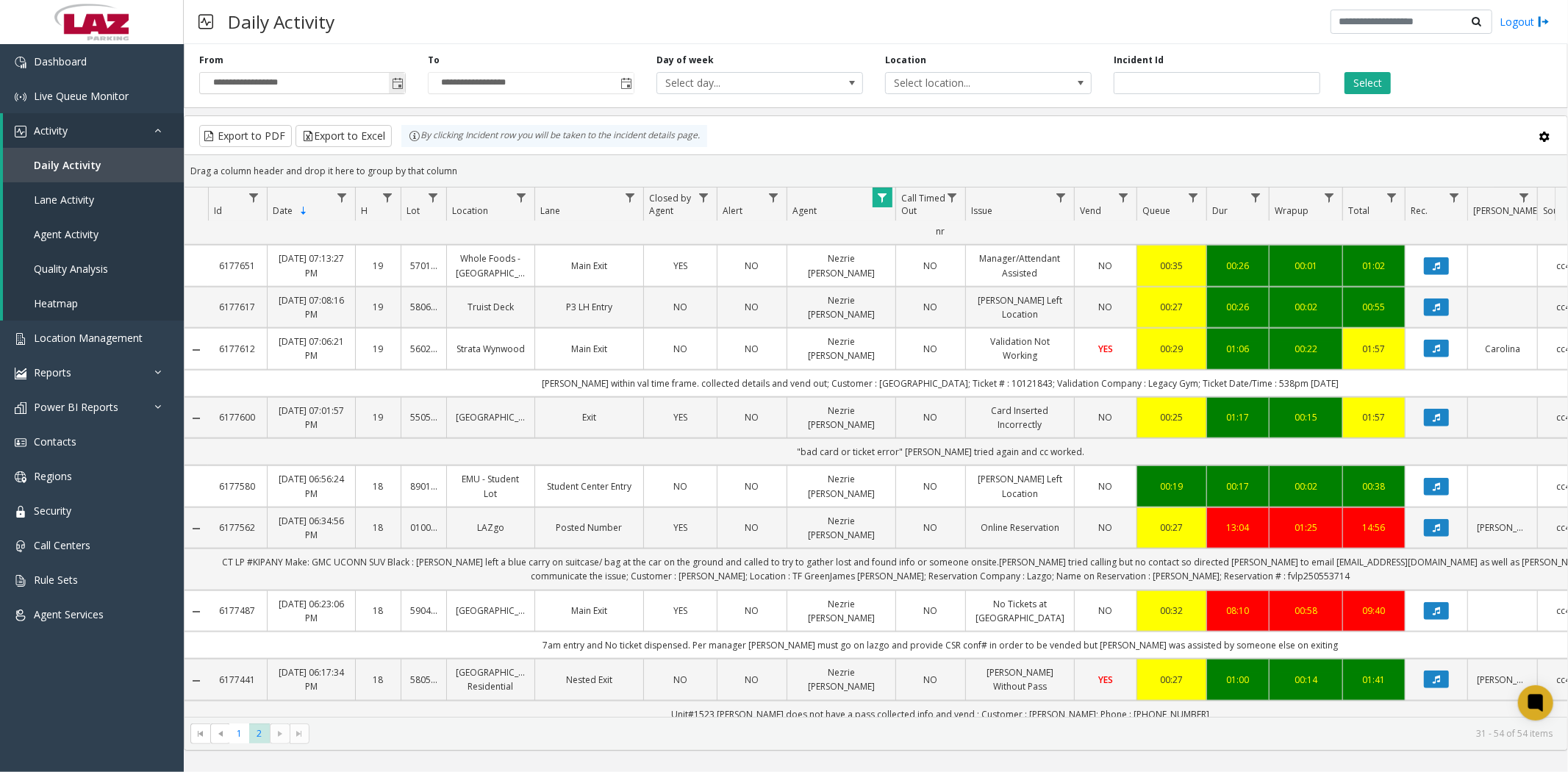
click at [400, 83] on span "Toggle popup" at bounding box center [398, 84] width 12 height 12
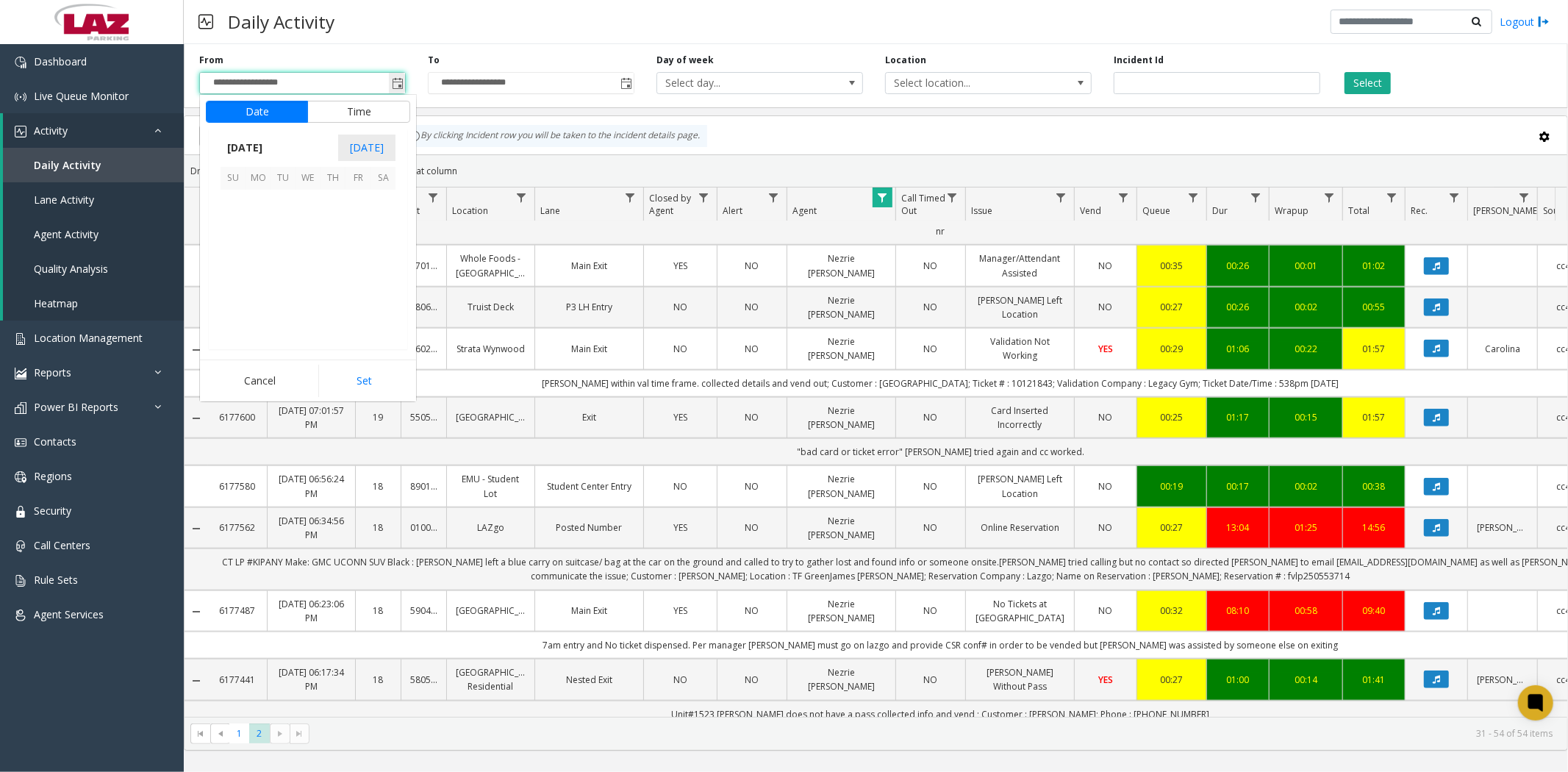
scroll to position [263894, 0]
click at [331, 274] on span "25" at bounding box center [333, 277] width 25 height 25
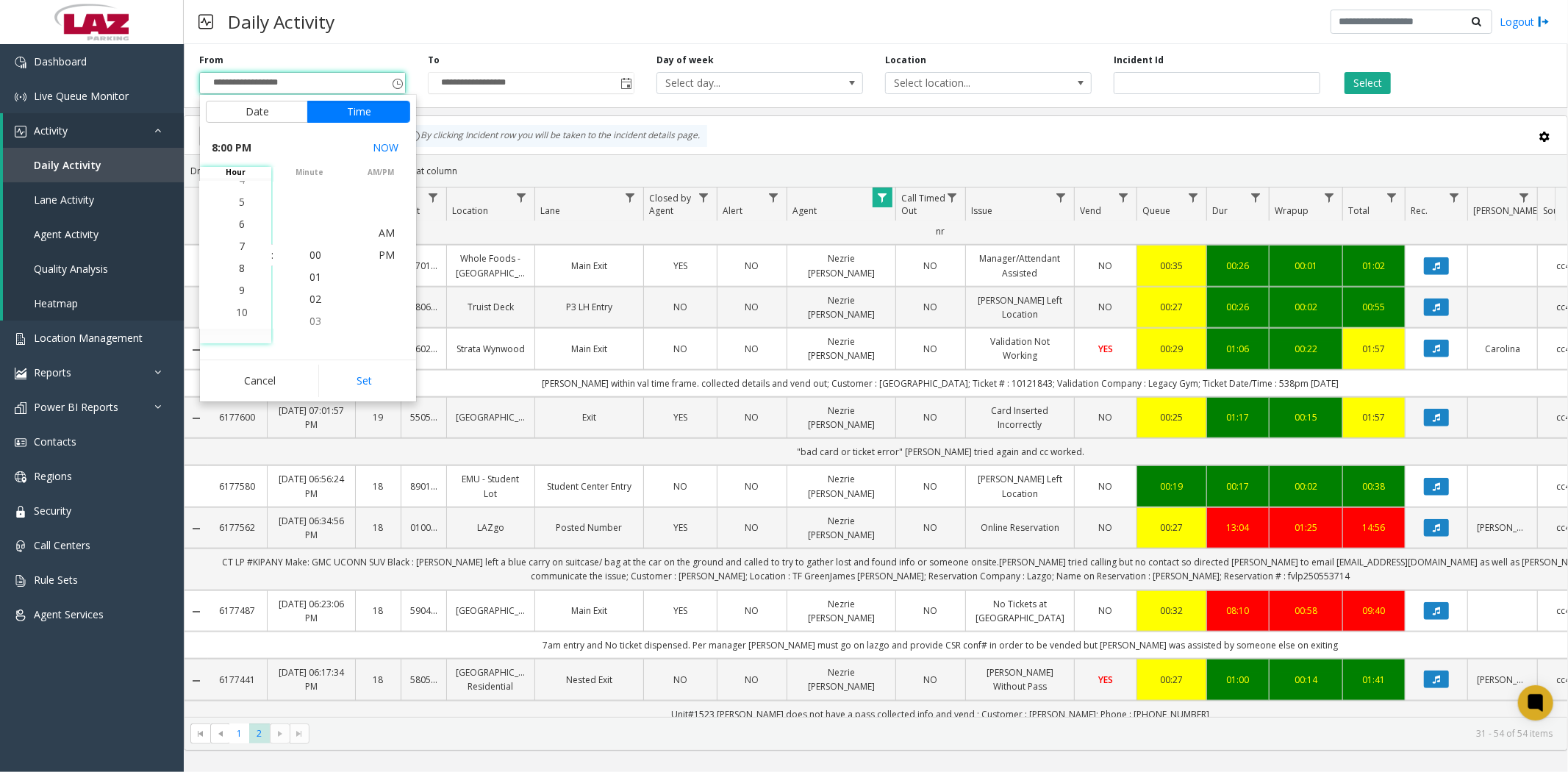
scroll to position [441, 0]
click at [231, 212] on li "6" at bounding box center [241, 211] width 52 height 22
click at [378, 257] on span "PM" at bounding box center [387, 255] width 16 height 14
click at [359, 390] on button "Set" at bounding box center [365, 381] width 93 height 32
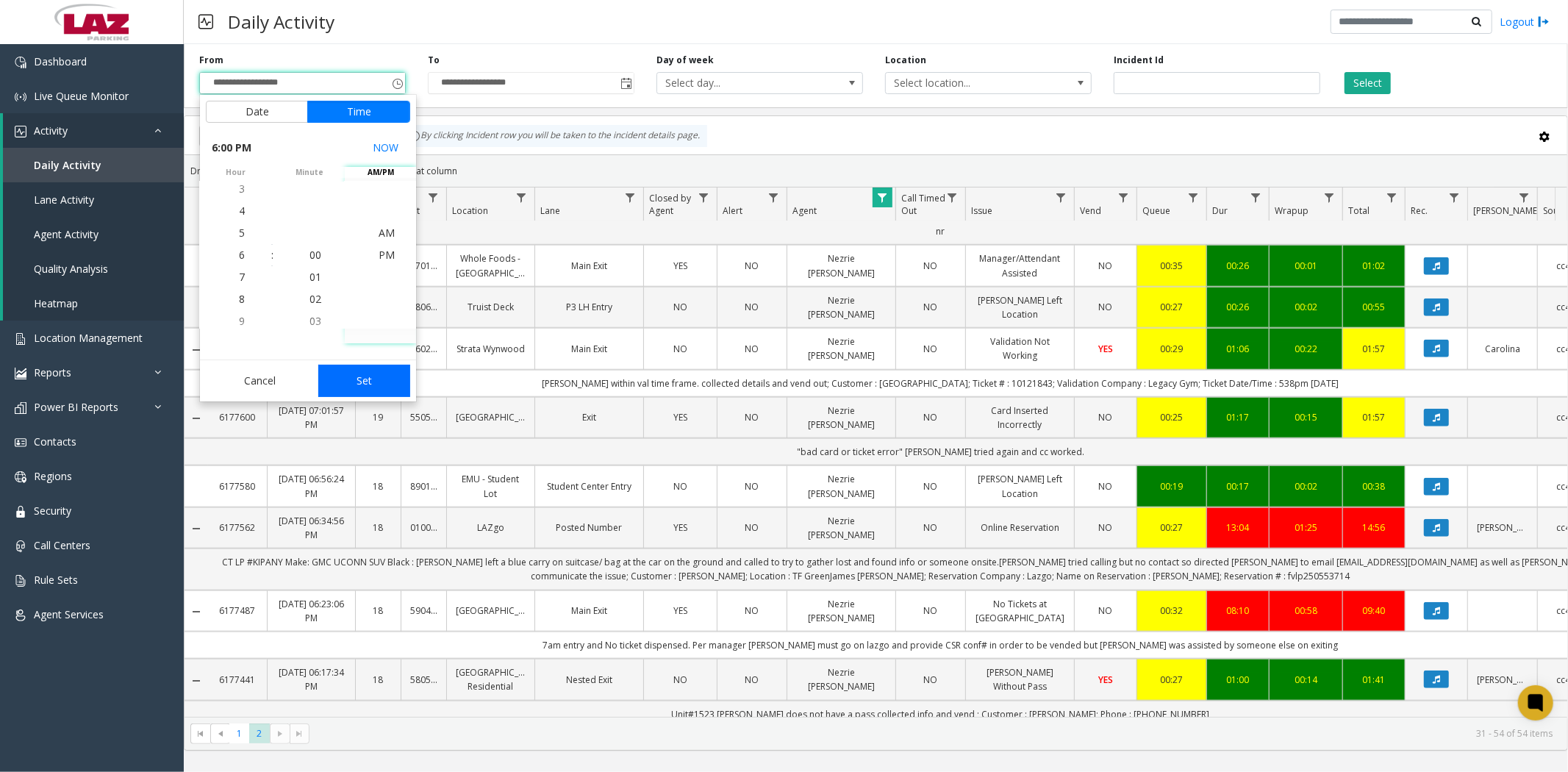
type input "**********"
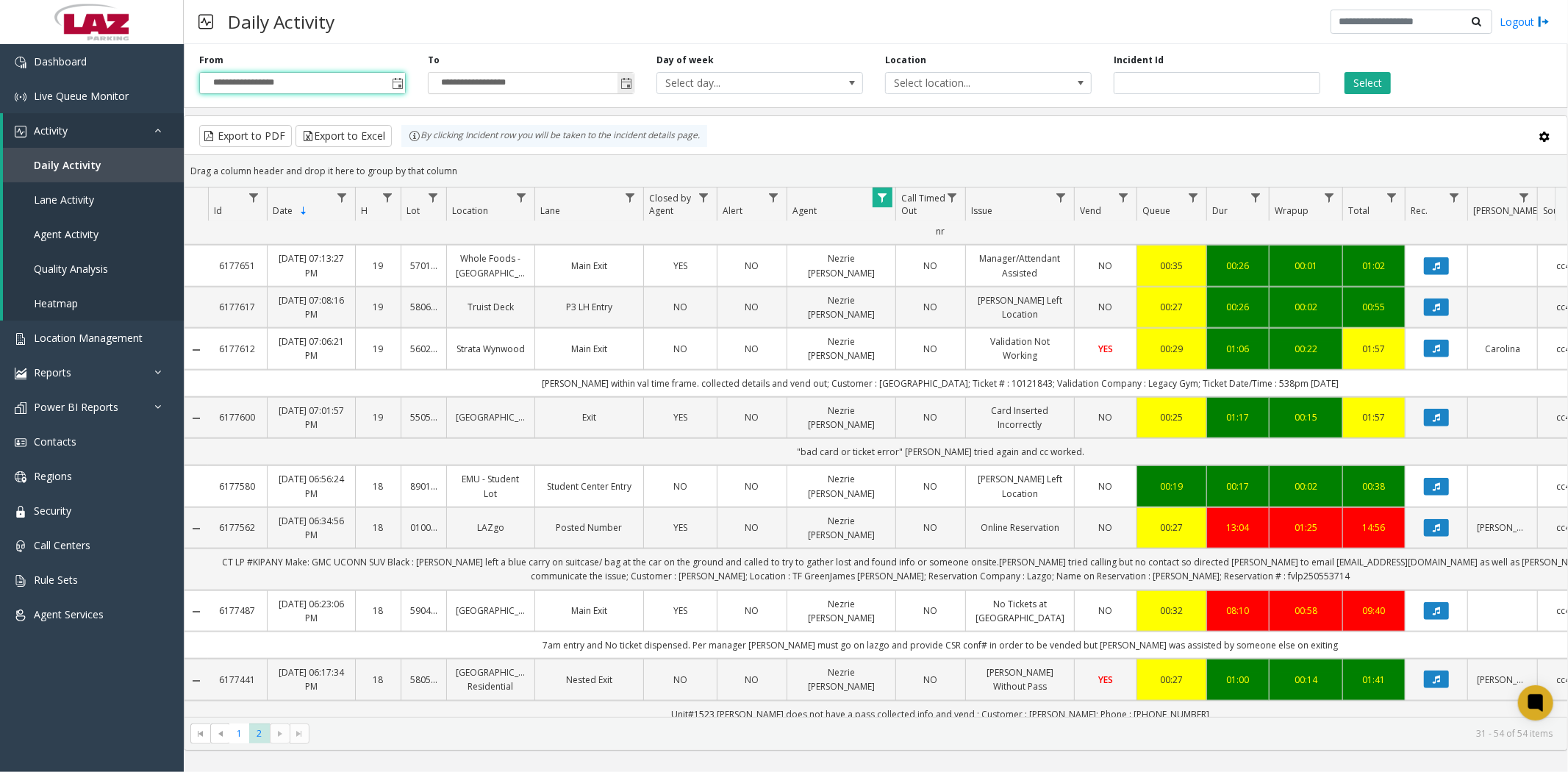
click at [625, 82] on span "Toggle popup" at bounding box center [626, 84] width 12 height 12
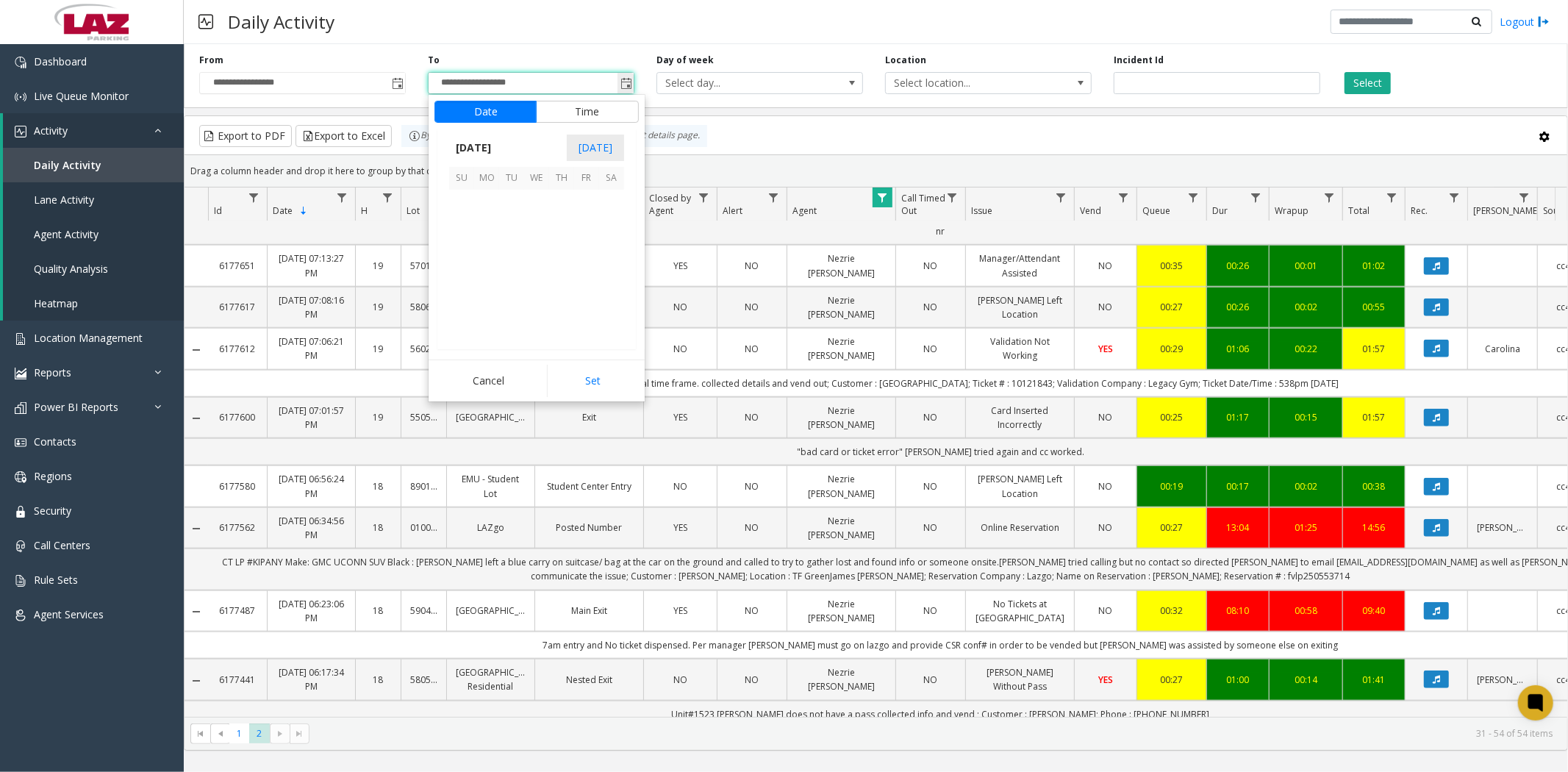
scroll to position [22, 0]
click at [563, 277] on span "25" at bounding box center [561, 277] width 25 height 25
click at [467, 234] on span "6" at bounding box center [470, 232] width 6 height 14
click at [540, 253] on span "17" at bounding box center [544, 255] width 12 height 14
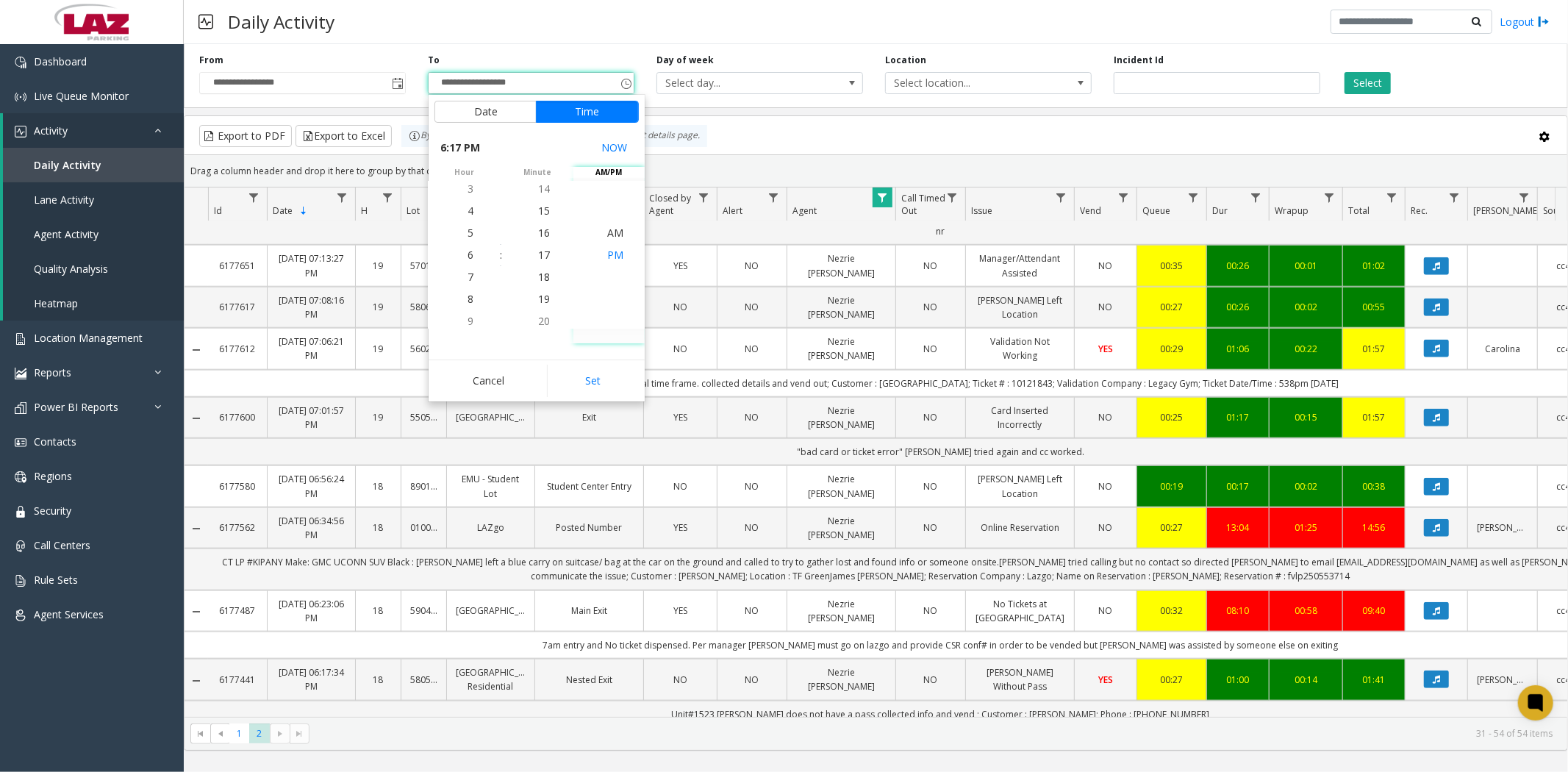
click at [608, 256] on span "PM" at bounding box center [615, 255] width 16 height 14
click at [593, 382] on button "Set" at bounding box center [593, 381] width 93 height 32
type input "**********"
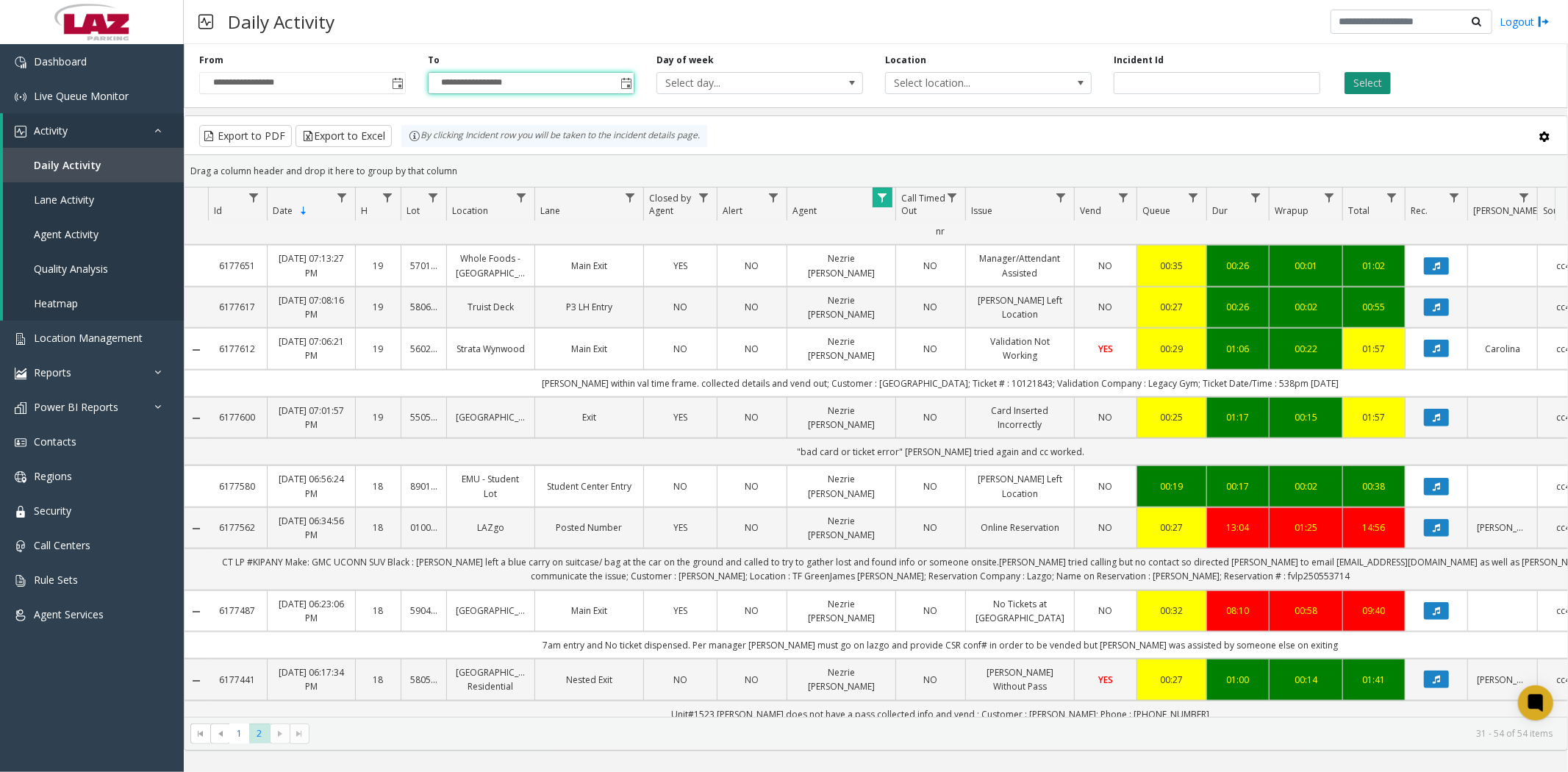
click at [1363, 82] on button "Select" at bounding box center [1368, 82] width 46 height 22
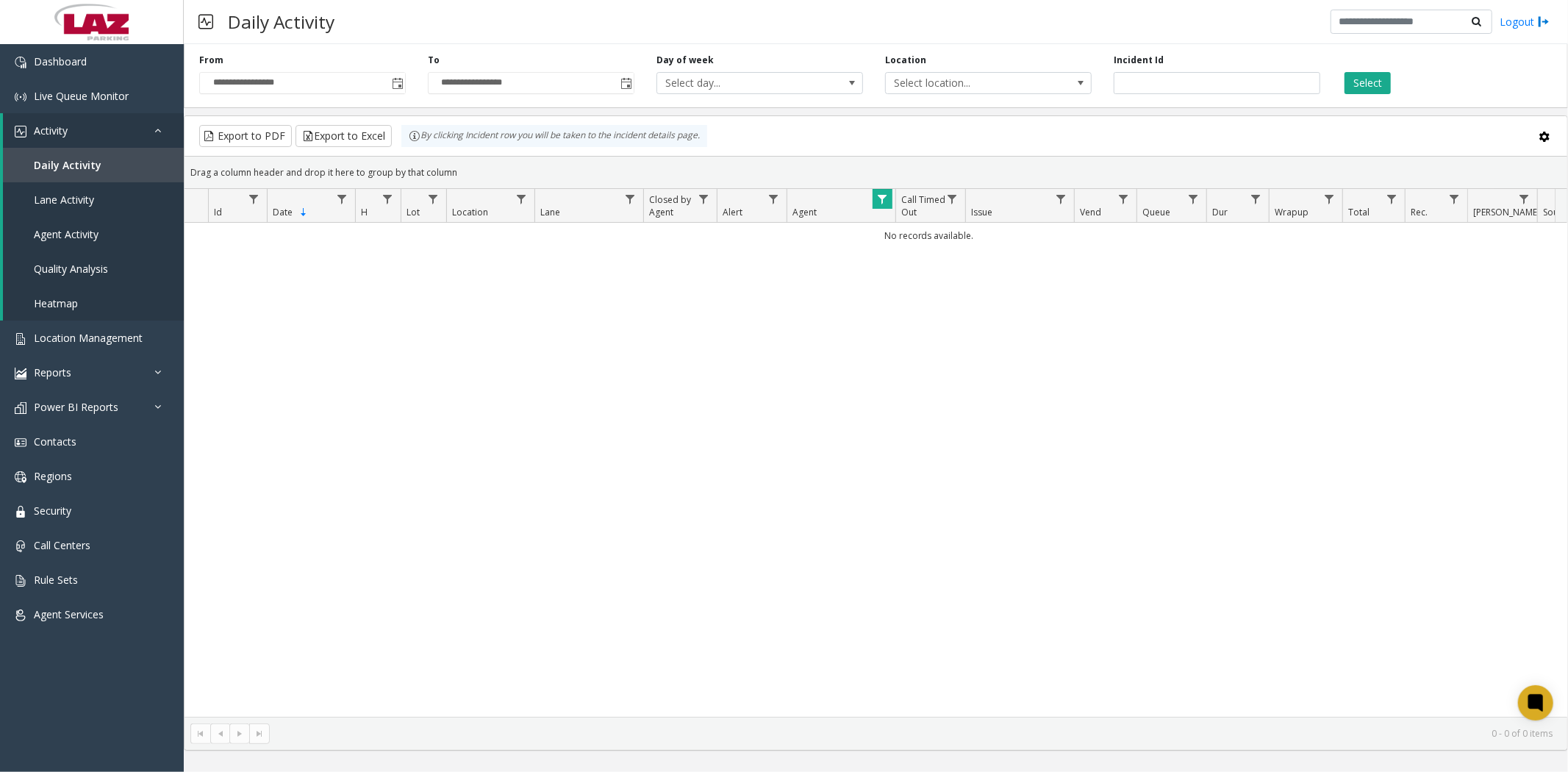
click at [883, 201] on span "Data table" at bounding box center [883, 199] width 12 height 12
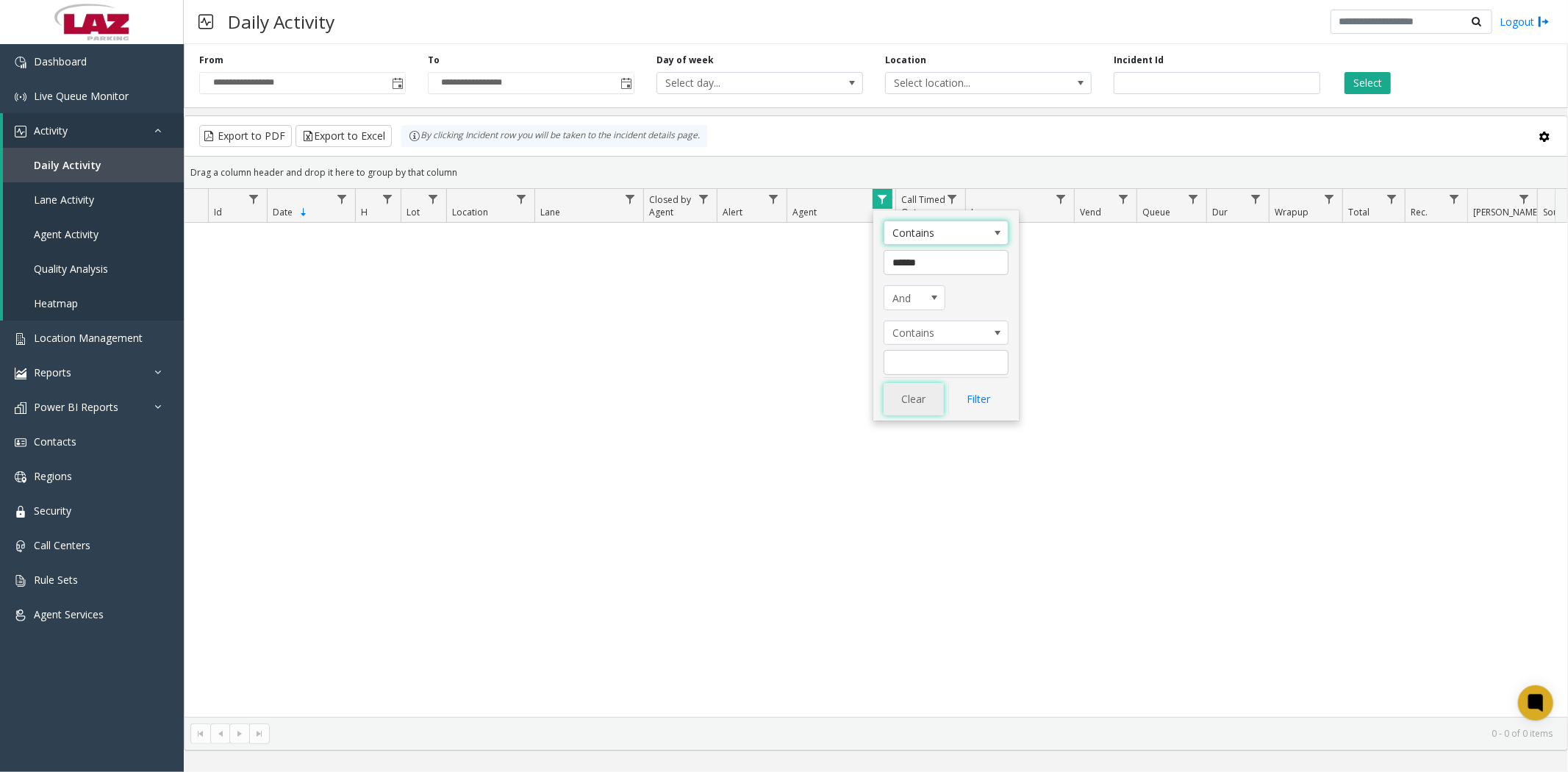
click at [915, 396] on button "Clear" at bounding box center [913, 399] width 60 height 32
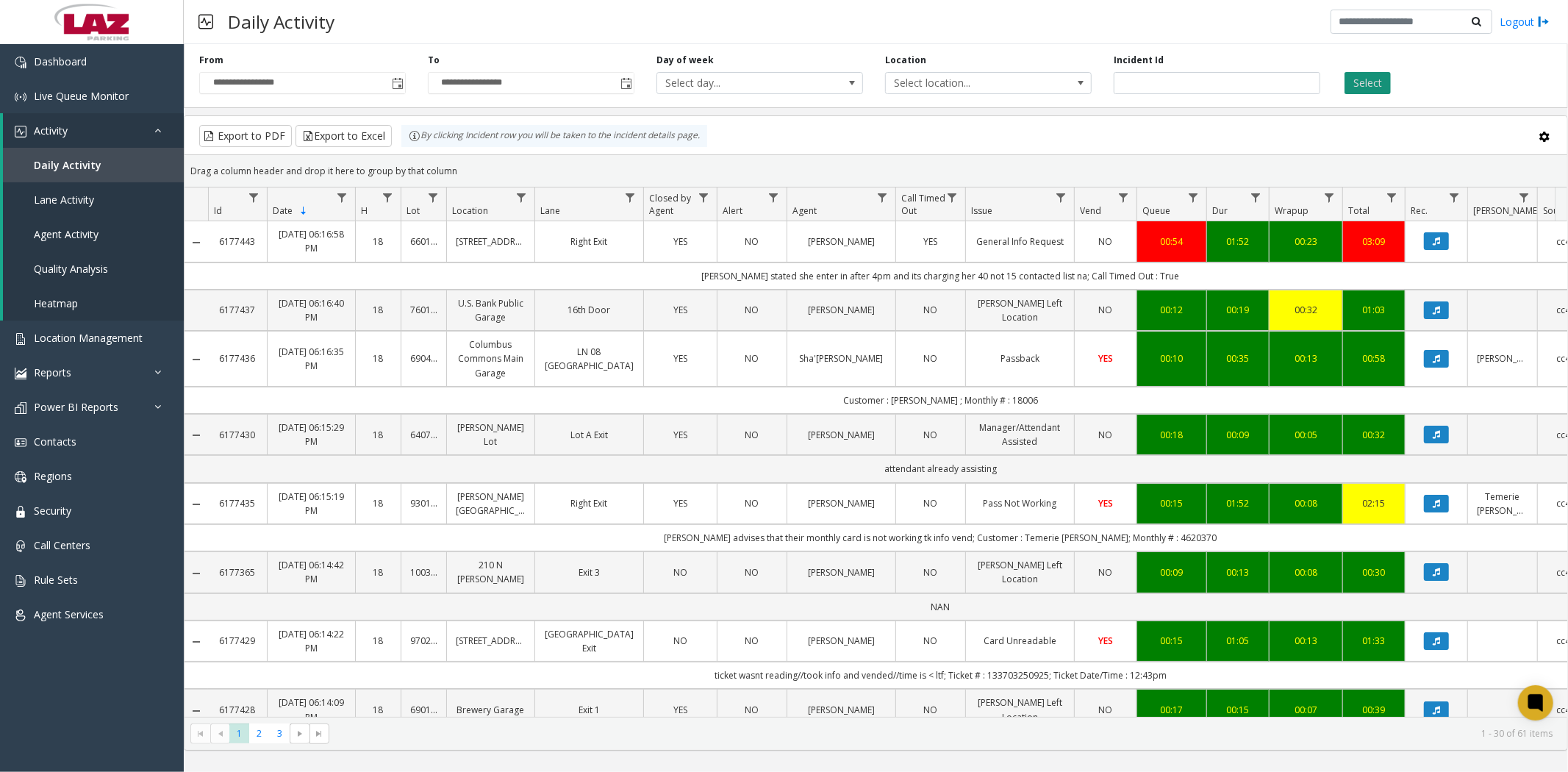
click at [1375, 79] on button "Select" at bounding box center [1368, 82] width 46 height 22
click at [272, 735] on span "3" at bounding box center [279, 734] width 19 height 19
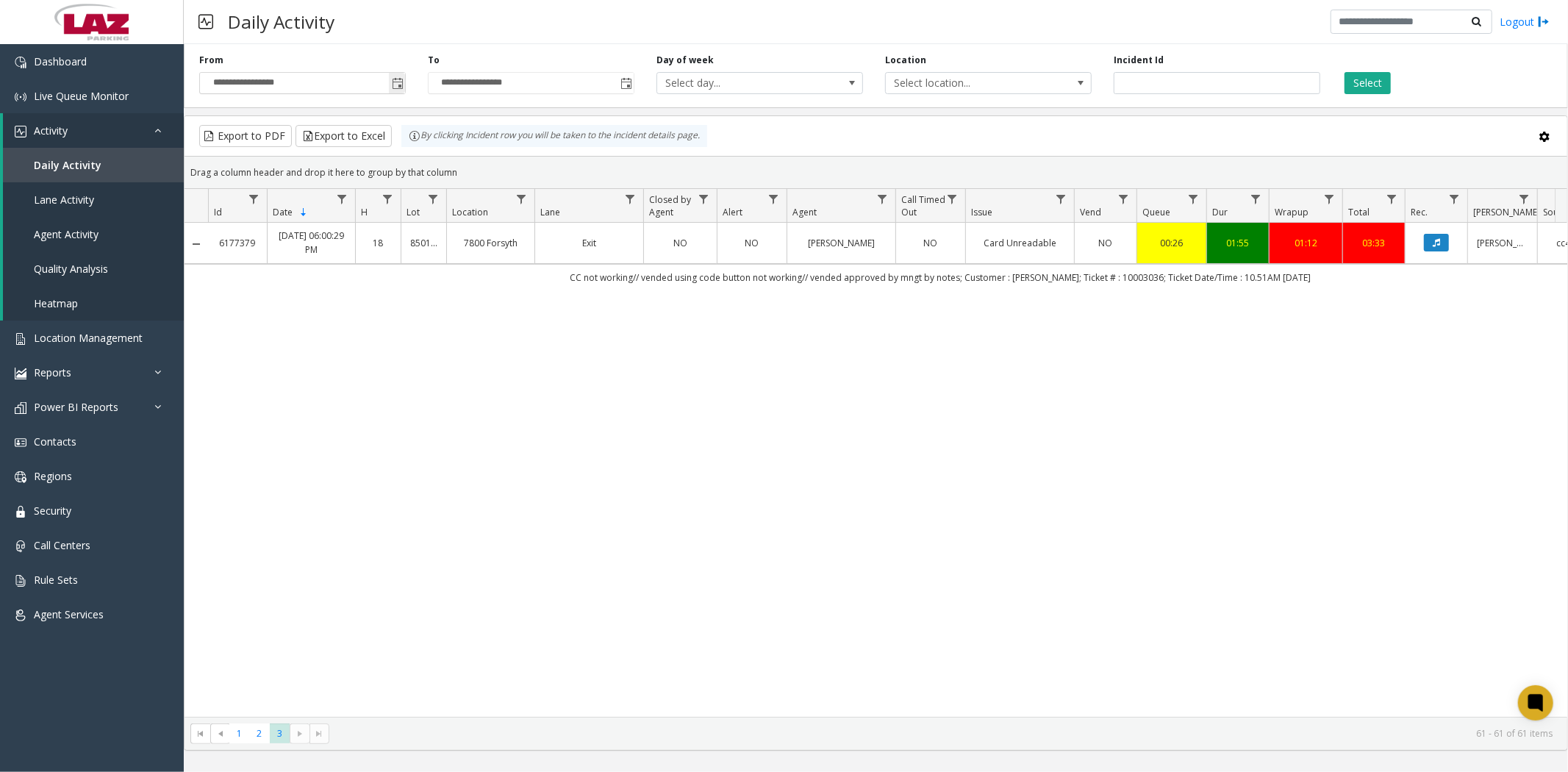
click at [401, 78] on span "Toggle popup" at bounding box center [398, 84] width 12 height 12
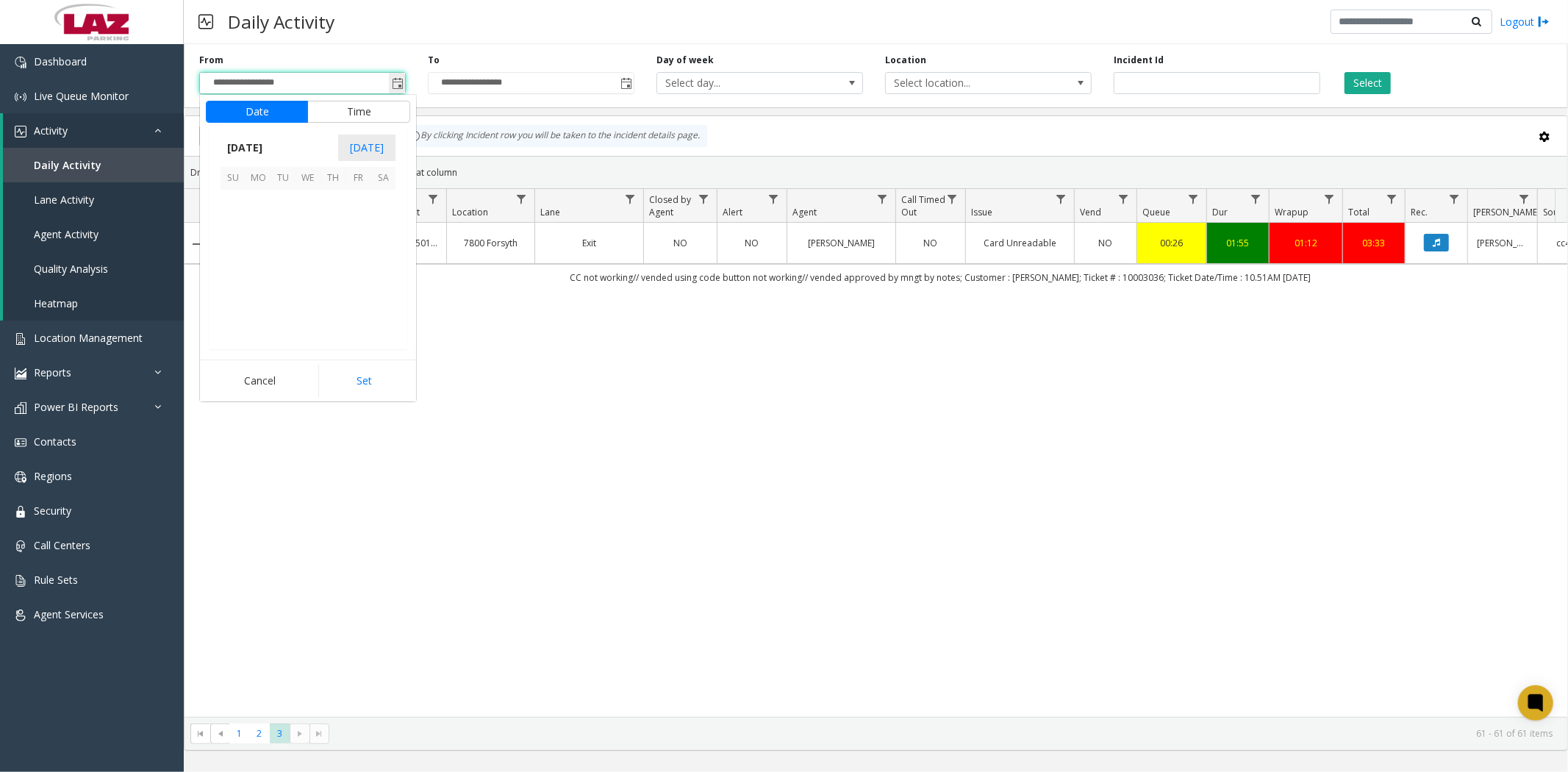
scroll to position [22, 0]
click at [336, 281] on span "25" at bounding box center [333, 277] width 25 height 25
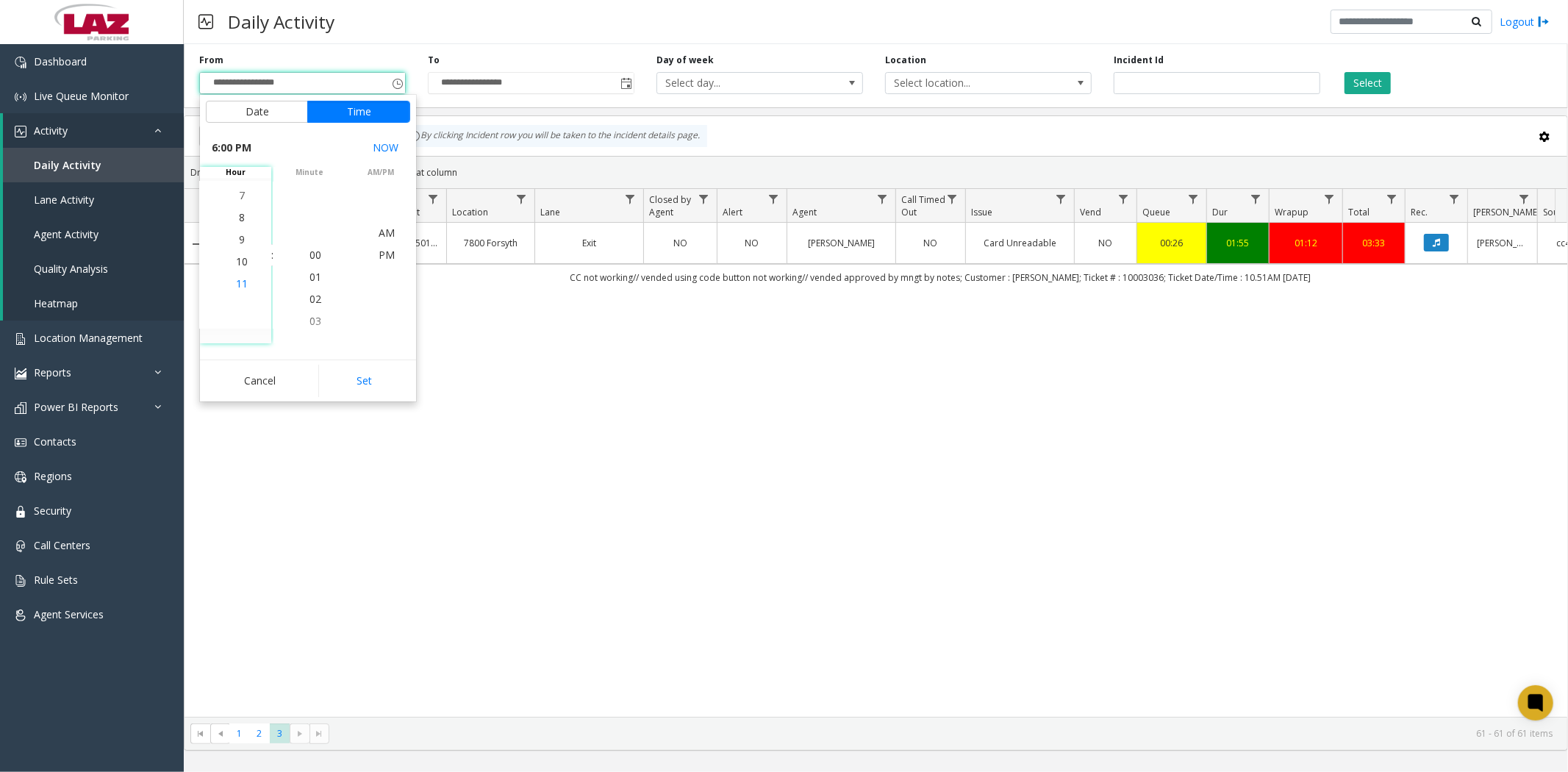
scroll to position [486, 0]
click at [236, 252] on span "10" at bounding box center [242, 255] width 12 height 14
click at [309, 277] on span "50" at bounding box center [315, 277] width 12 height 14
click at [379, 255] on span "PM" at bounding box center [387, 255] width 16 height 14
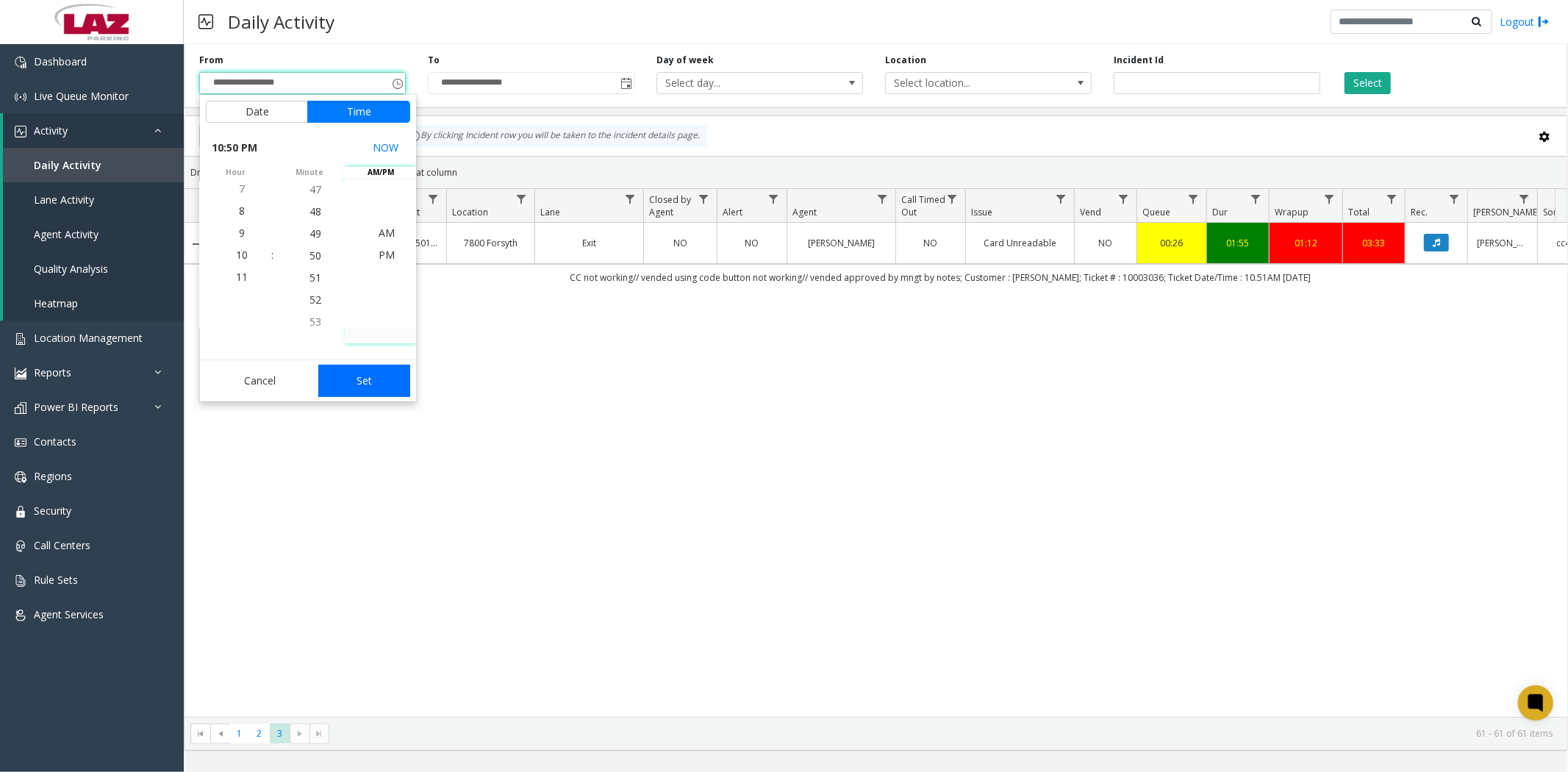
click at [378, 387] on button "Set" at bounding box center [365, 381] width 93 height 32
type input "**********"
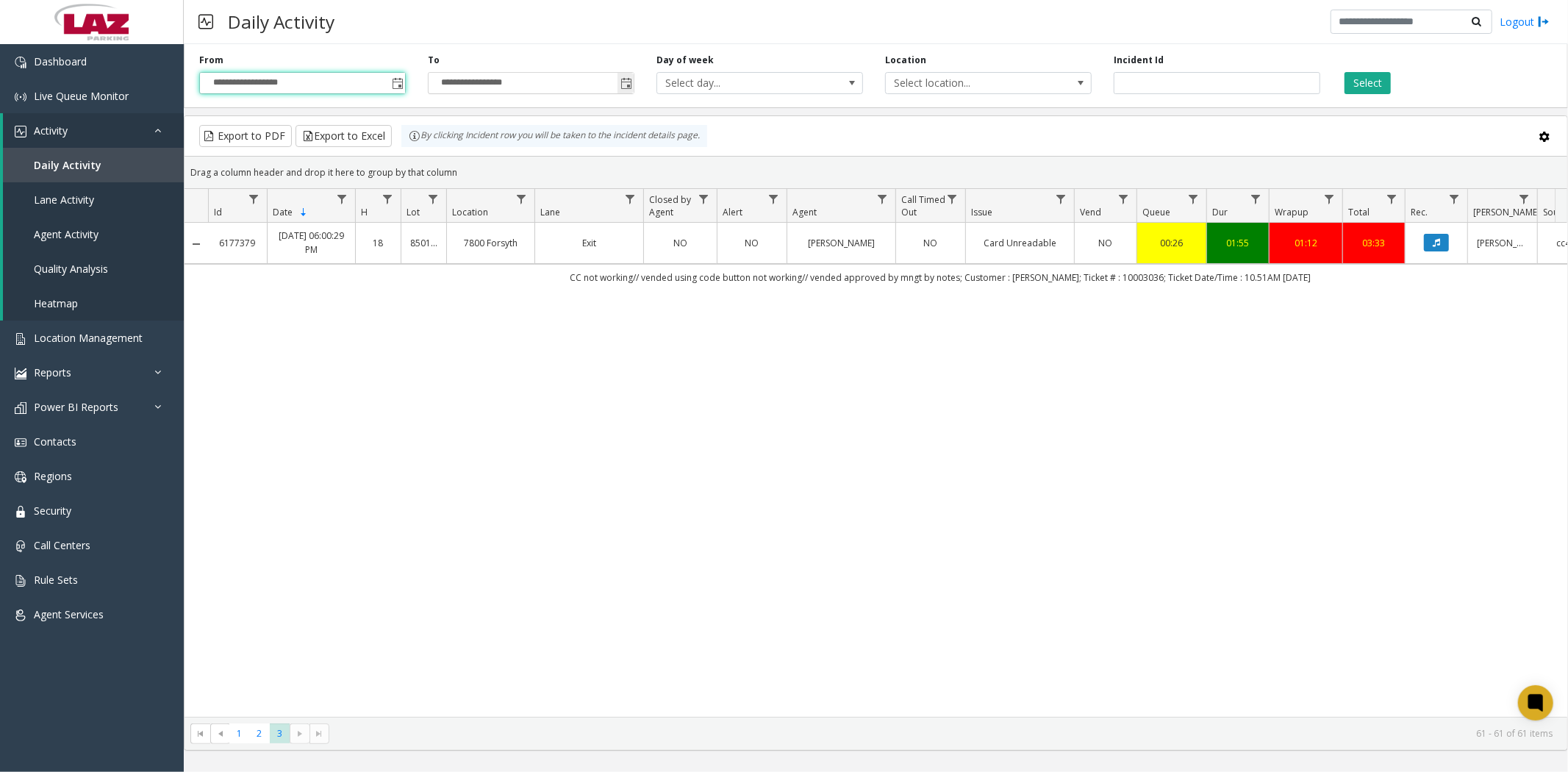
click at [623, 81] on span "Toggle popup" at bounding box center [626, 84] width 12 height 12
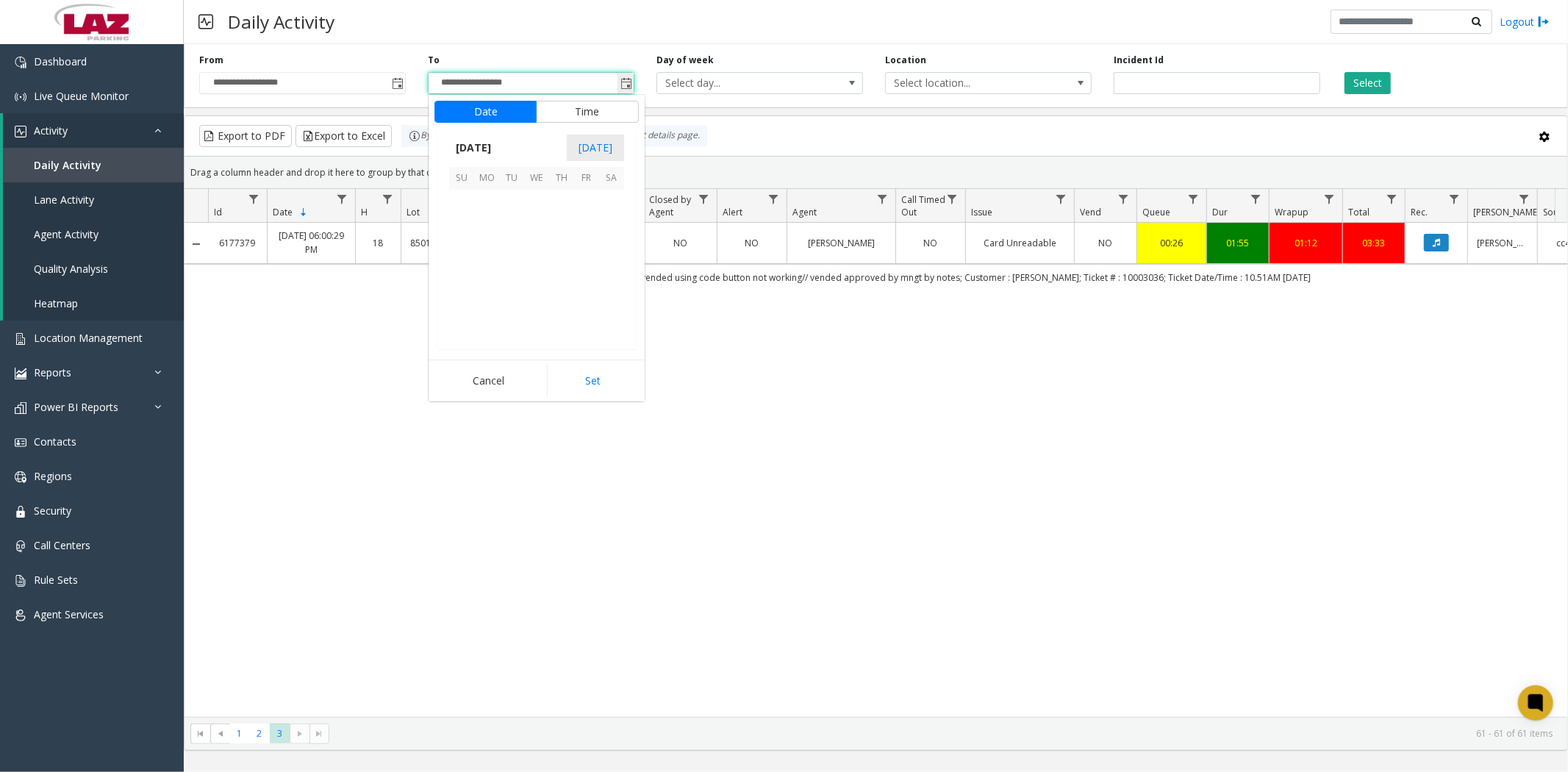
scroll to position [22, 0]
click at [564, 280] on span "25" at bounding box center [561, 277] width 25 height 25
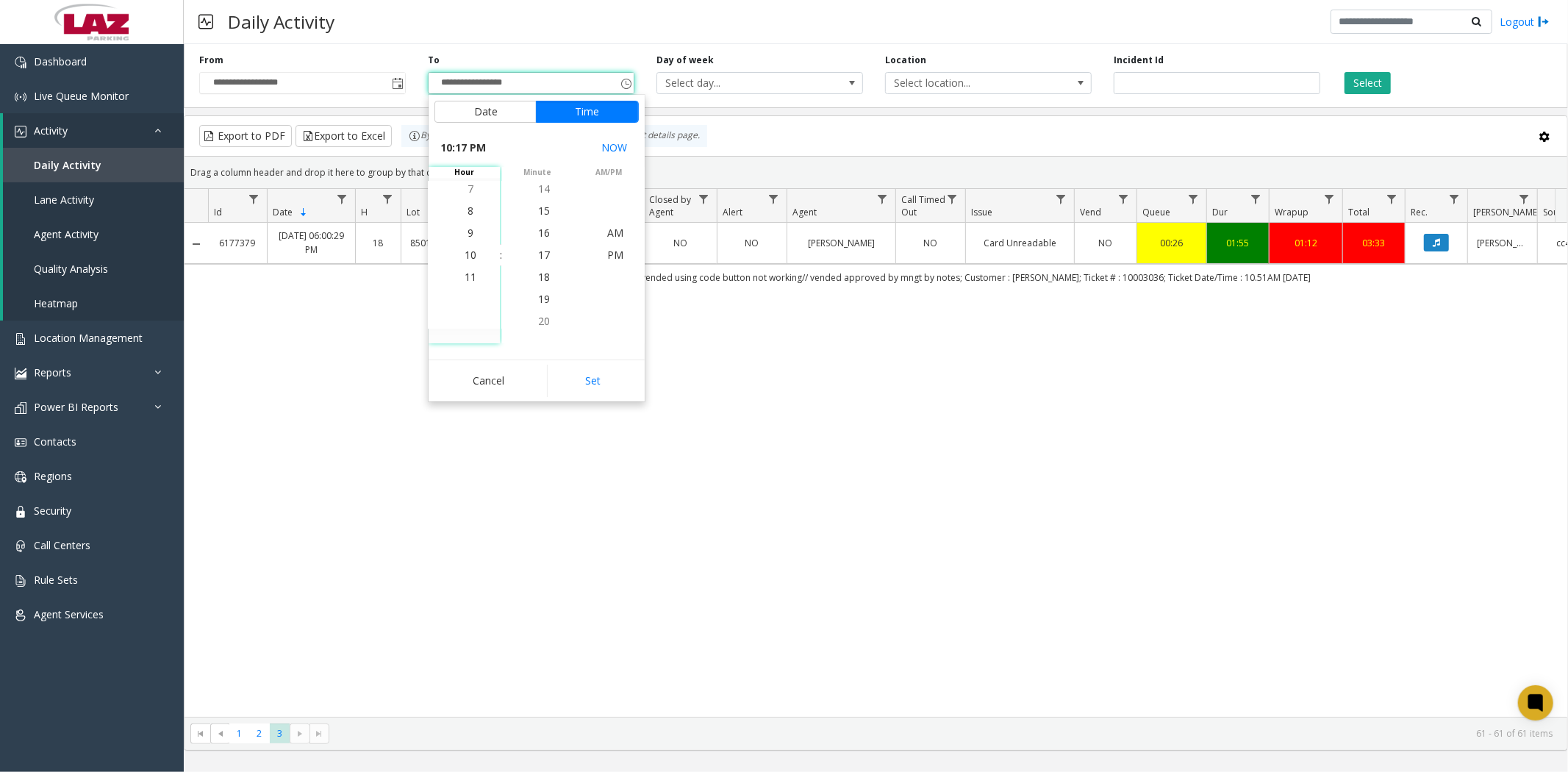
click at [467, 280] on span "11" at bounding box center [470, 277] width 12 height 14
click at [539, 258] on span "00" at bounding box center [544, 255] width 12 height 14
click at [608, 254] on span "PM" at bounding box center [615, 255] width 16 height 14
click at [597, 379] on button "Set" at bounding box center [593, 381] width 93 height 32
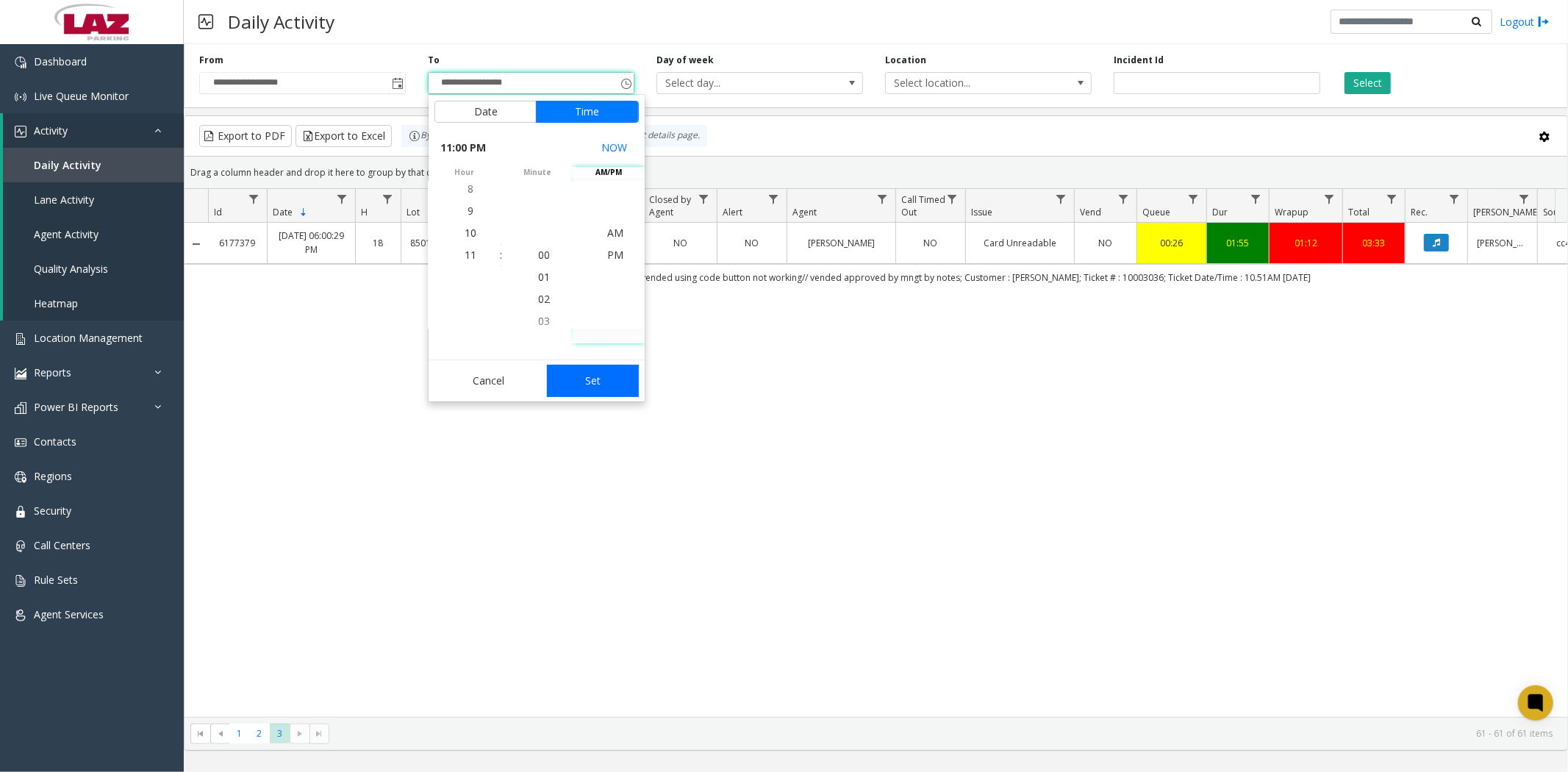
type input "**********"
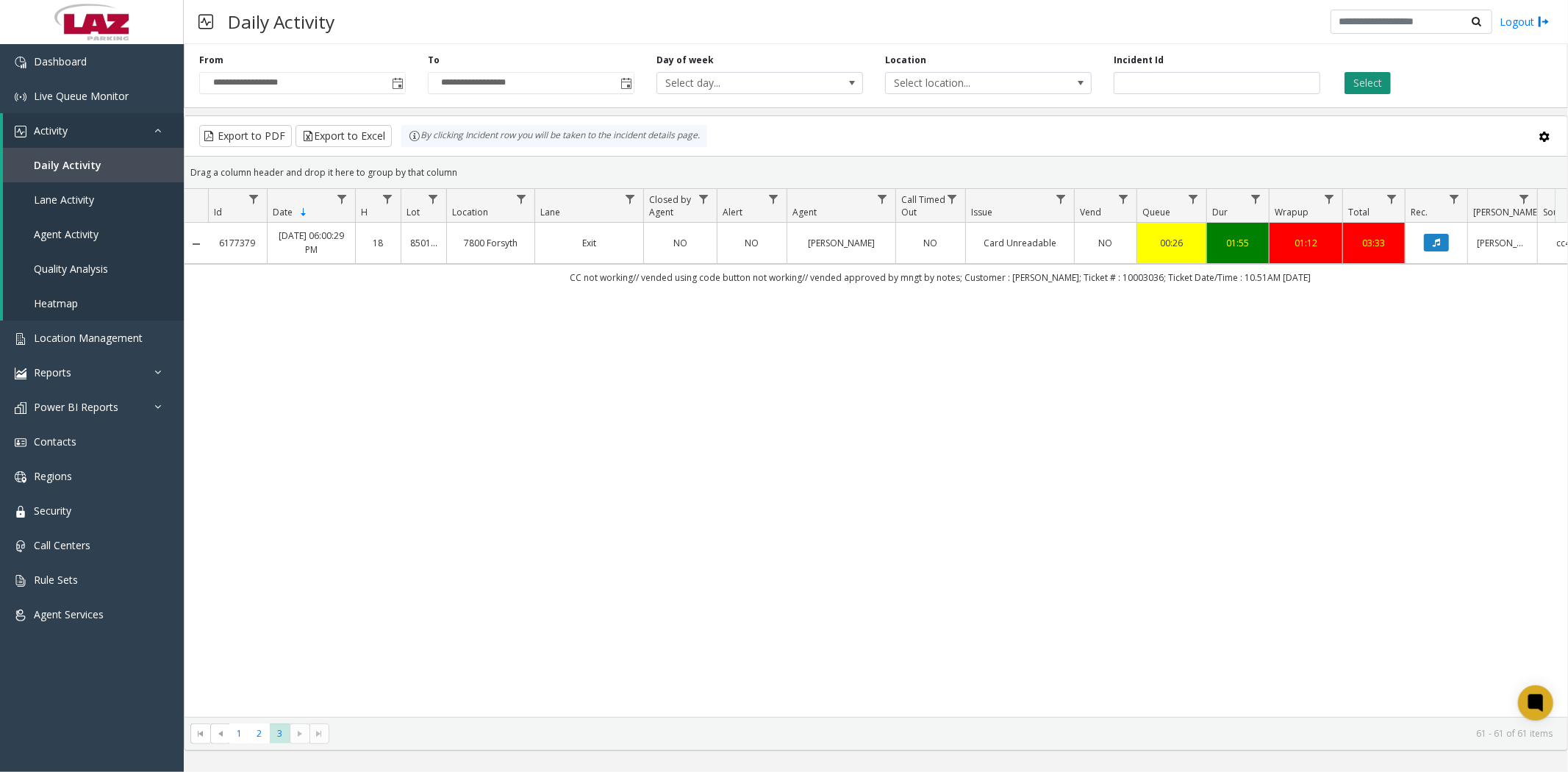
click at [1354, 82] on button "Select" at bounding box center [1368, 82] width 46 height 22
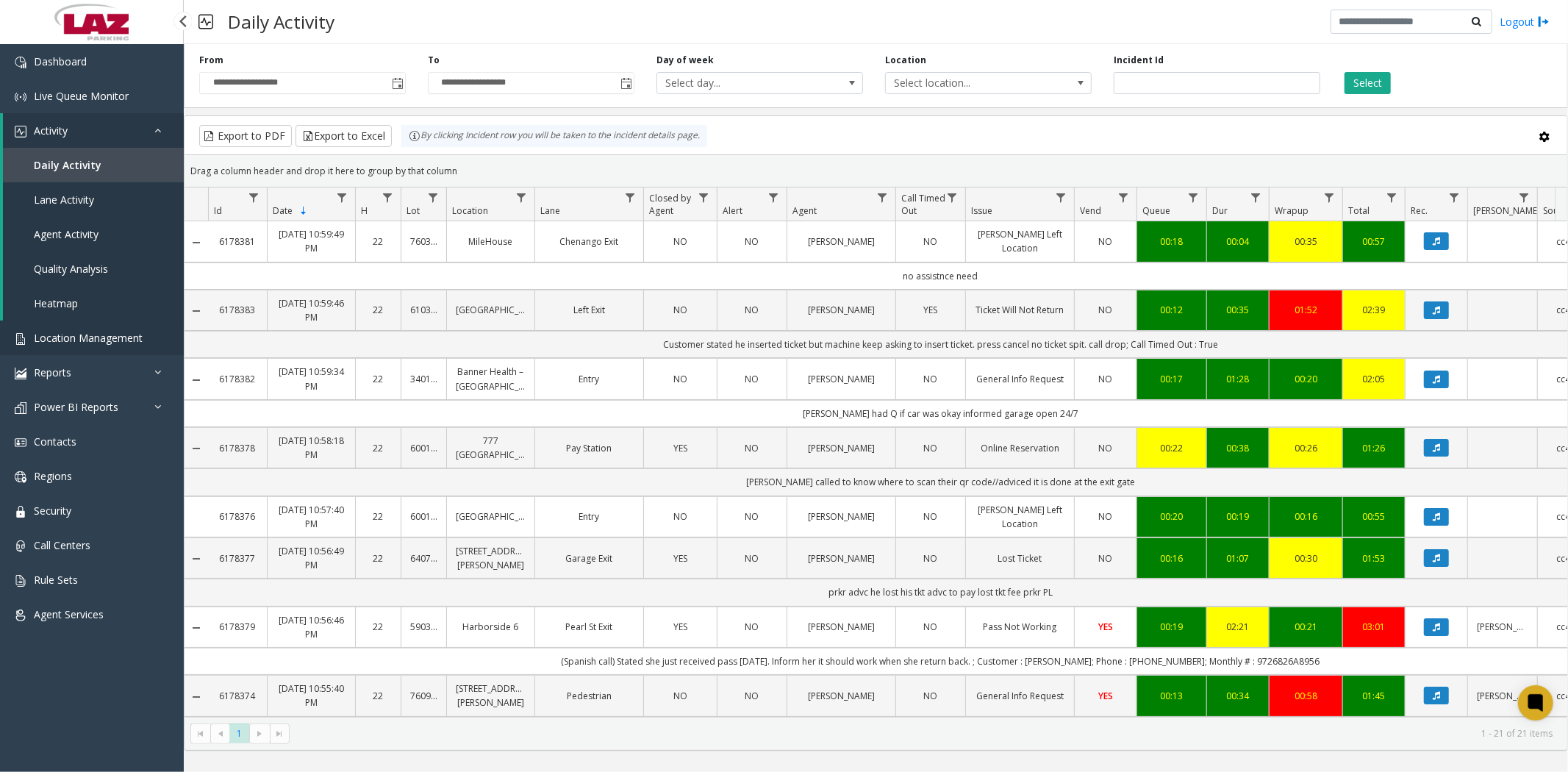
click at [60, 334] on span "Location Management" at bounding box center [88, 338] width 109 height 14
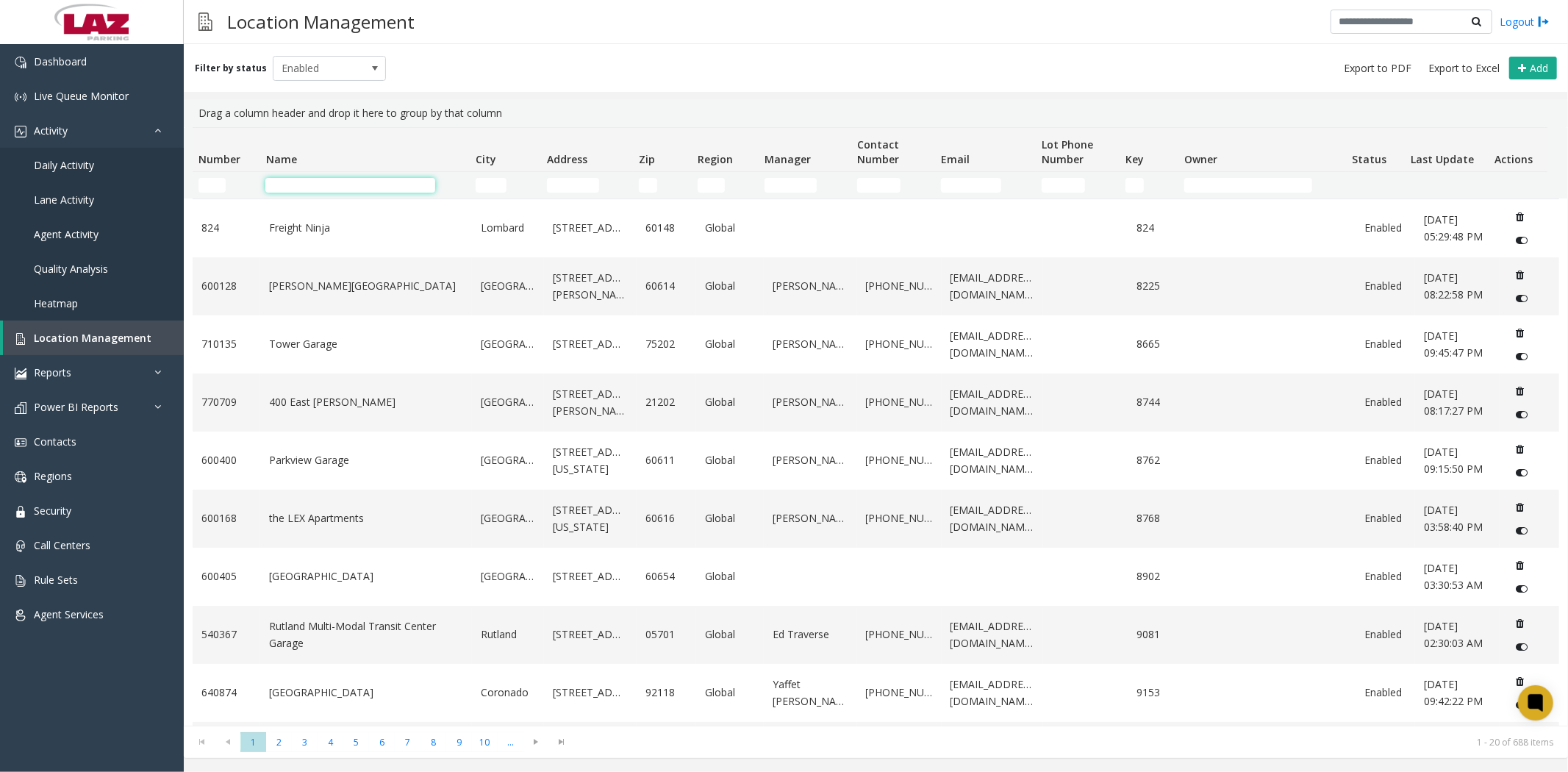
click at [307, 180] on input "Name Filter" at bounding box center [350, 185] width 170 height 15
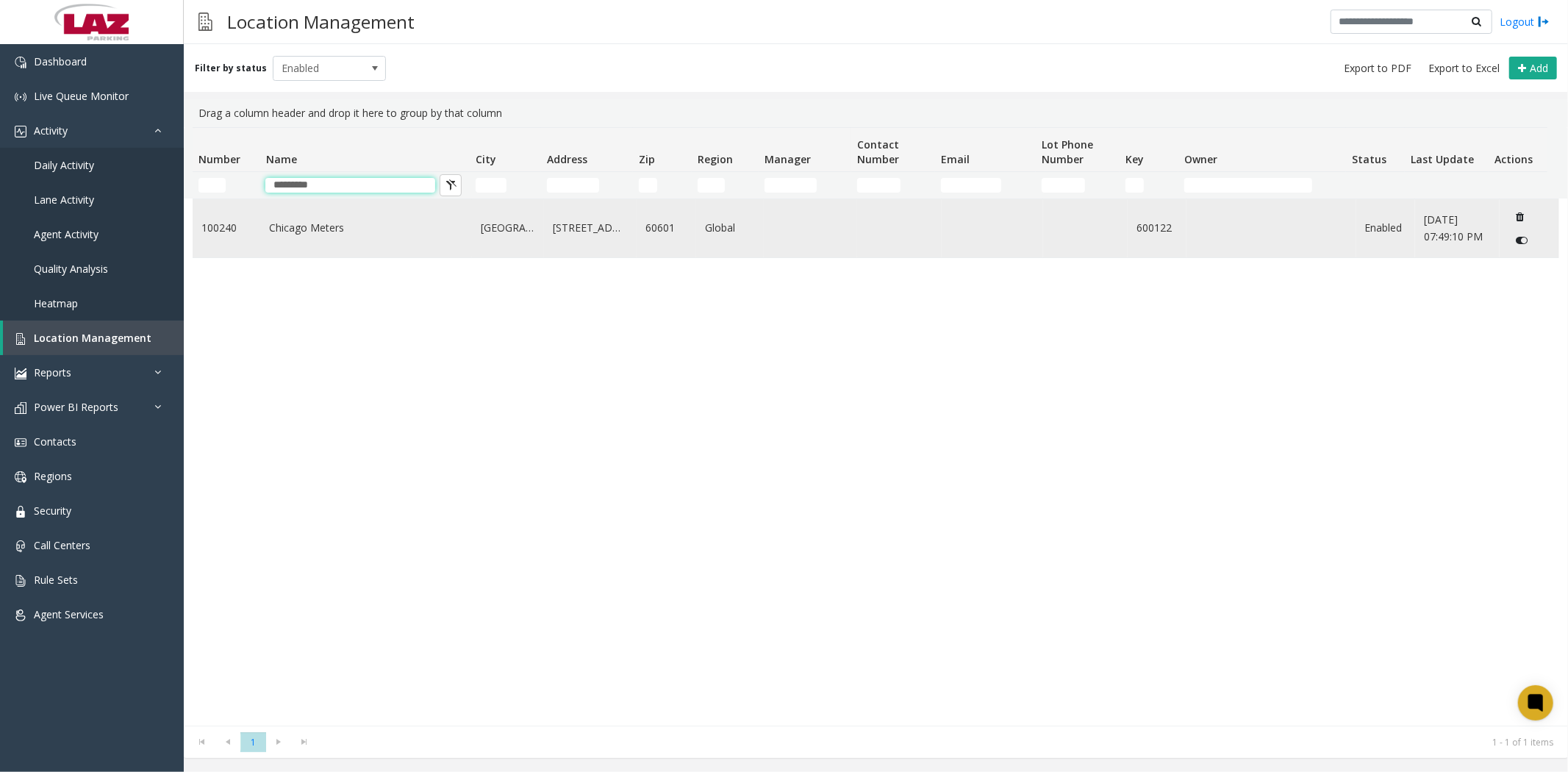
type input "*********"
click at [322, 236] on link "Chicago Meters" at bounding box center [366, 228] width 194 height 16
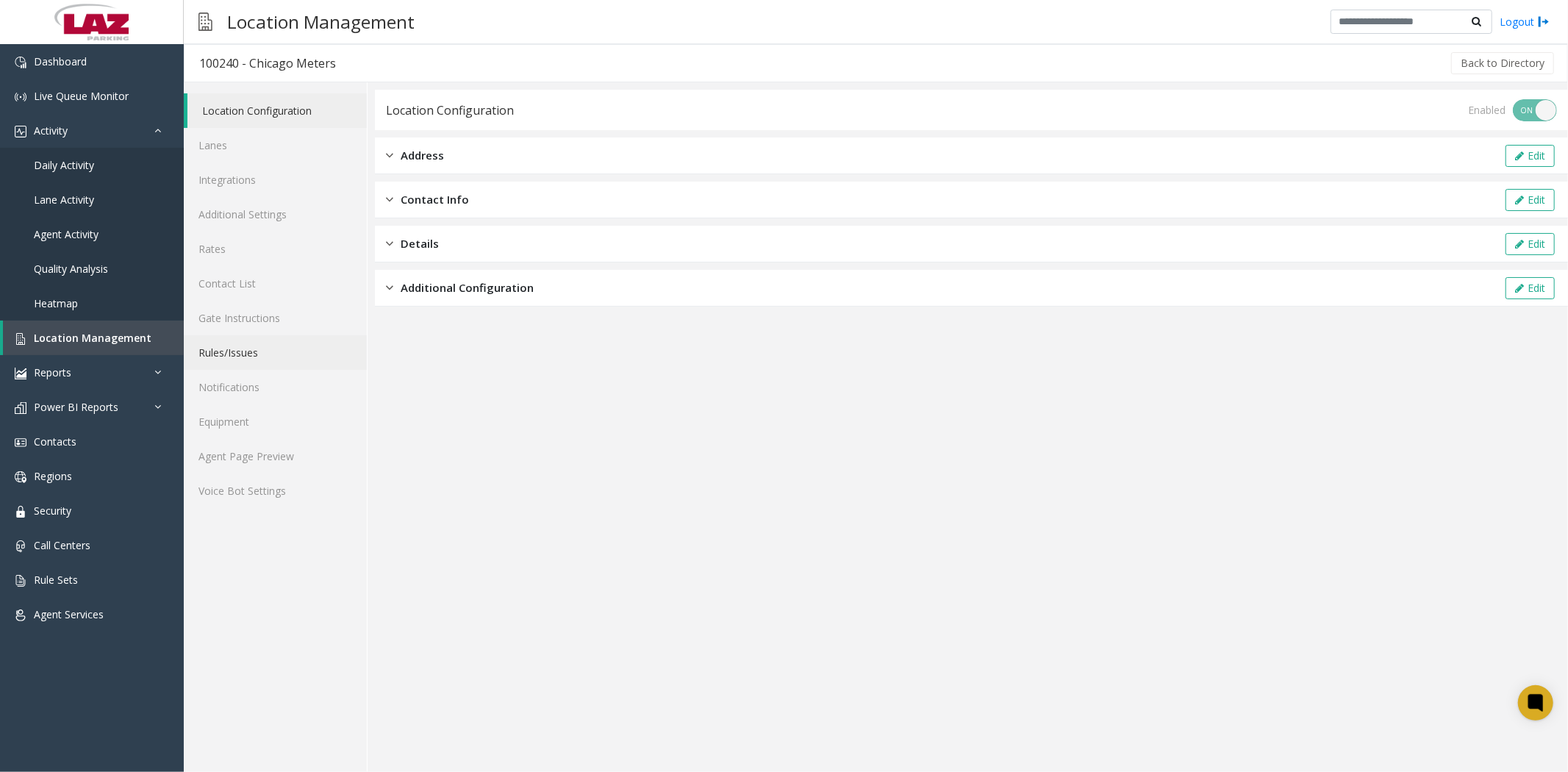
click at [224, 352] on link "Rules/Issues" at bounding box center [275, 352] width 183 height 34
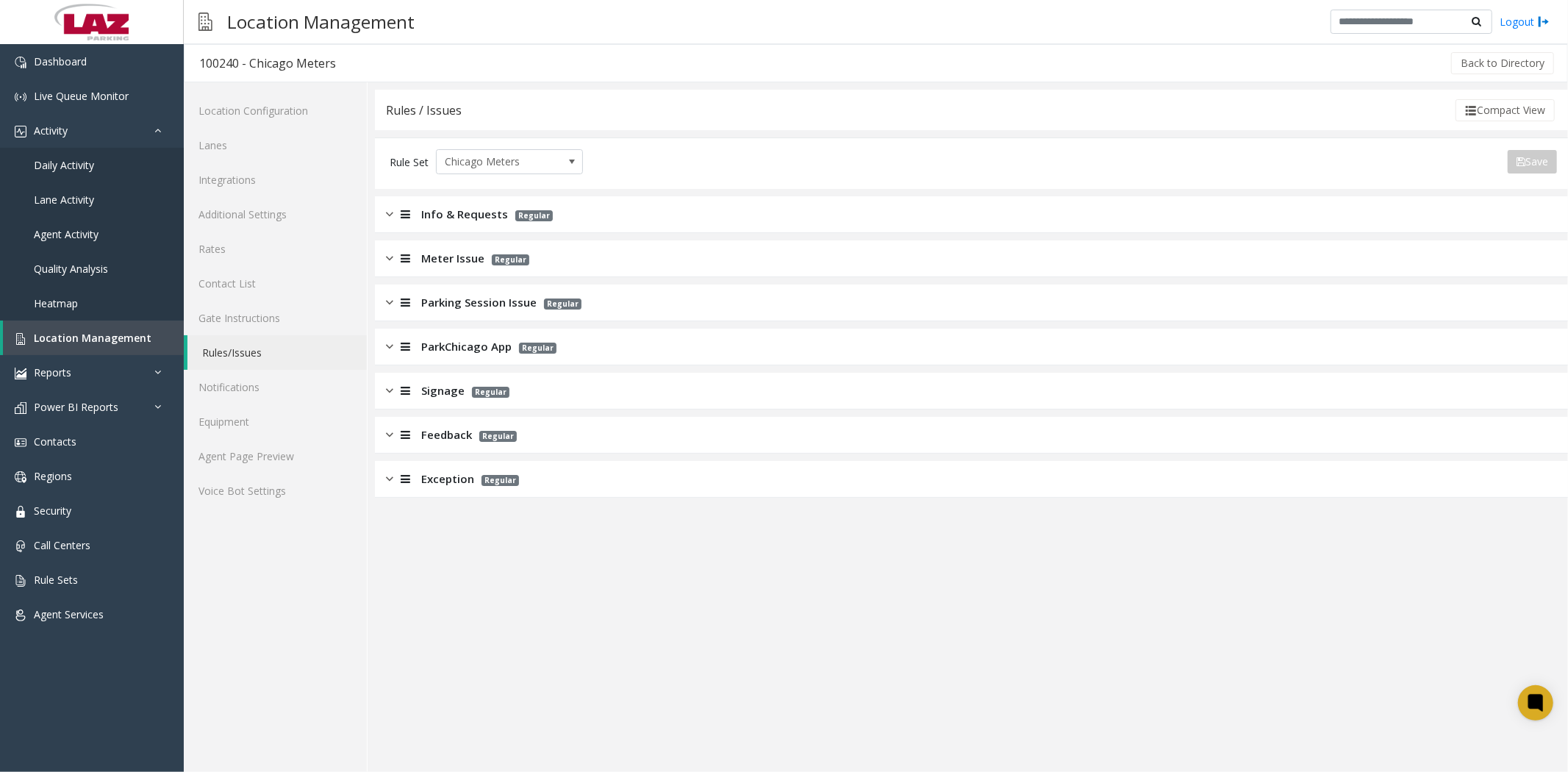
click at [390, 349] on img at bounding box center [390, 346] width 7 height 17
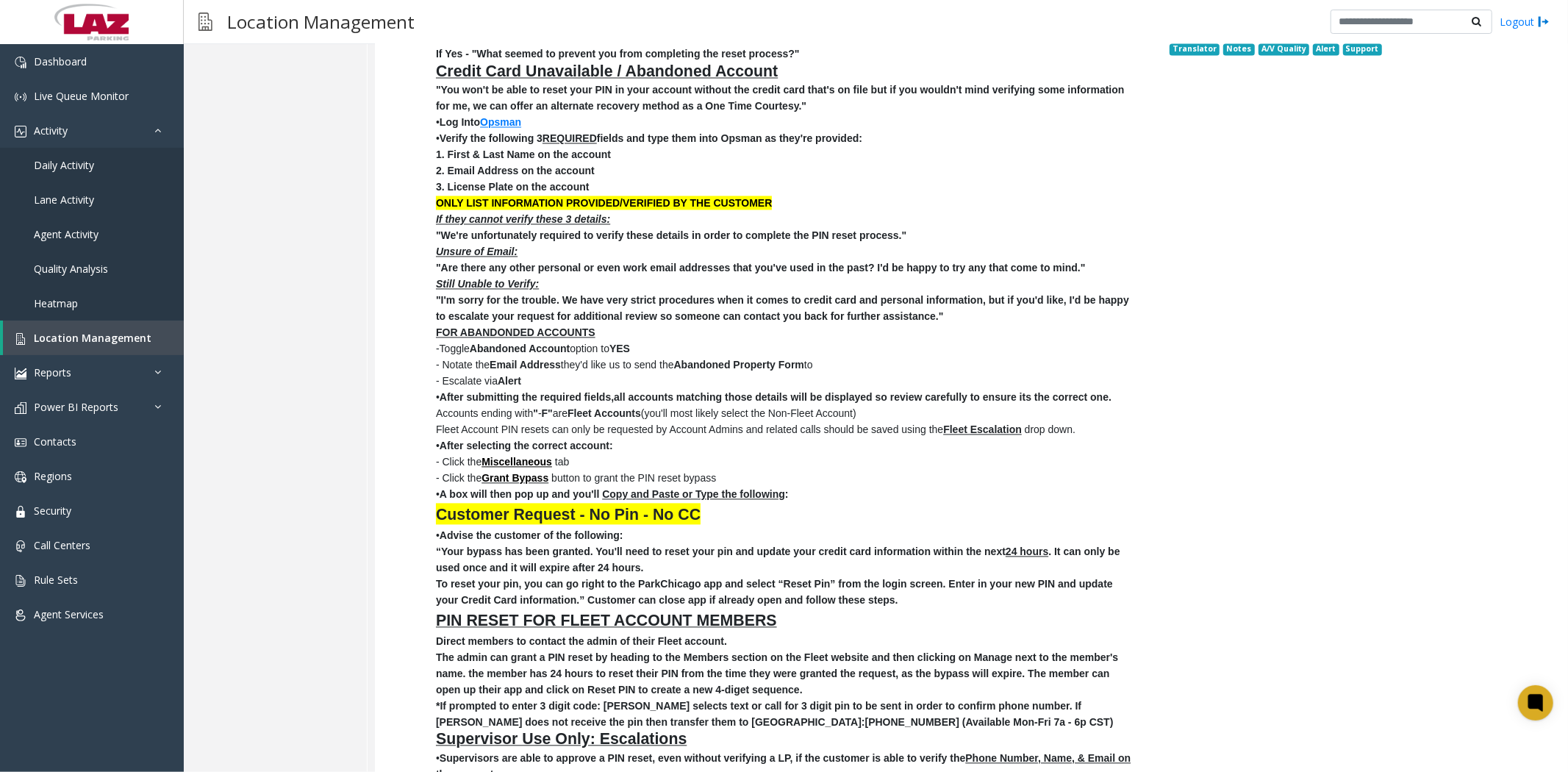
scroll to position [2369, 0]
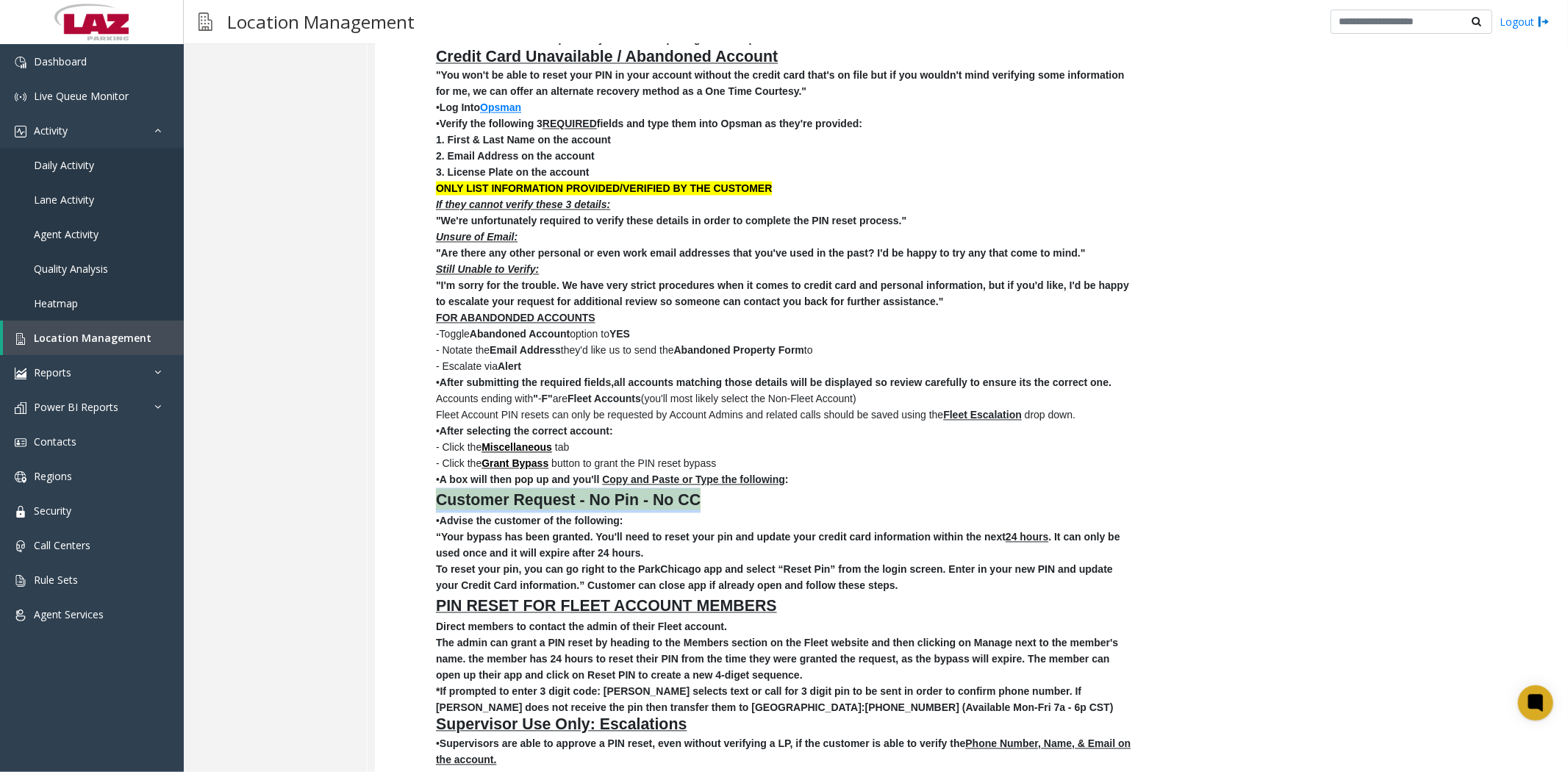
drag, startPoint x: 438, startPoint y: 429, endPoint x: 723, endPoint y: 421, distance: 285.1
click at [724, 489] on p "Customer Request - No Pin - No CC" at bounding box center [784, 501] width 697 height 25
copy font "Customer Request - No Pin - No CC"
click at [116, 334] on span "Location Management" at bounding box center [92, 338] width 118 height 14
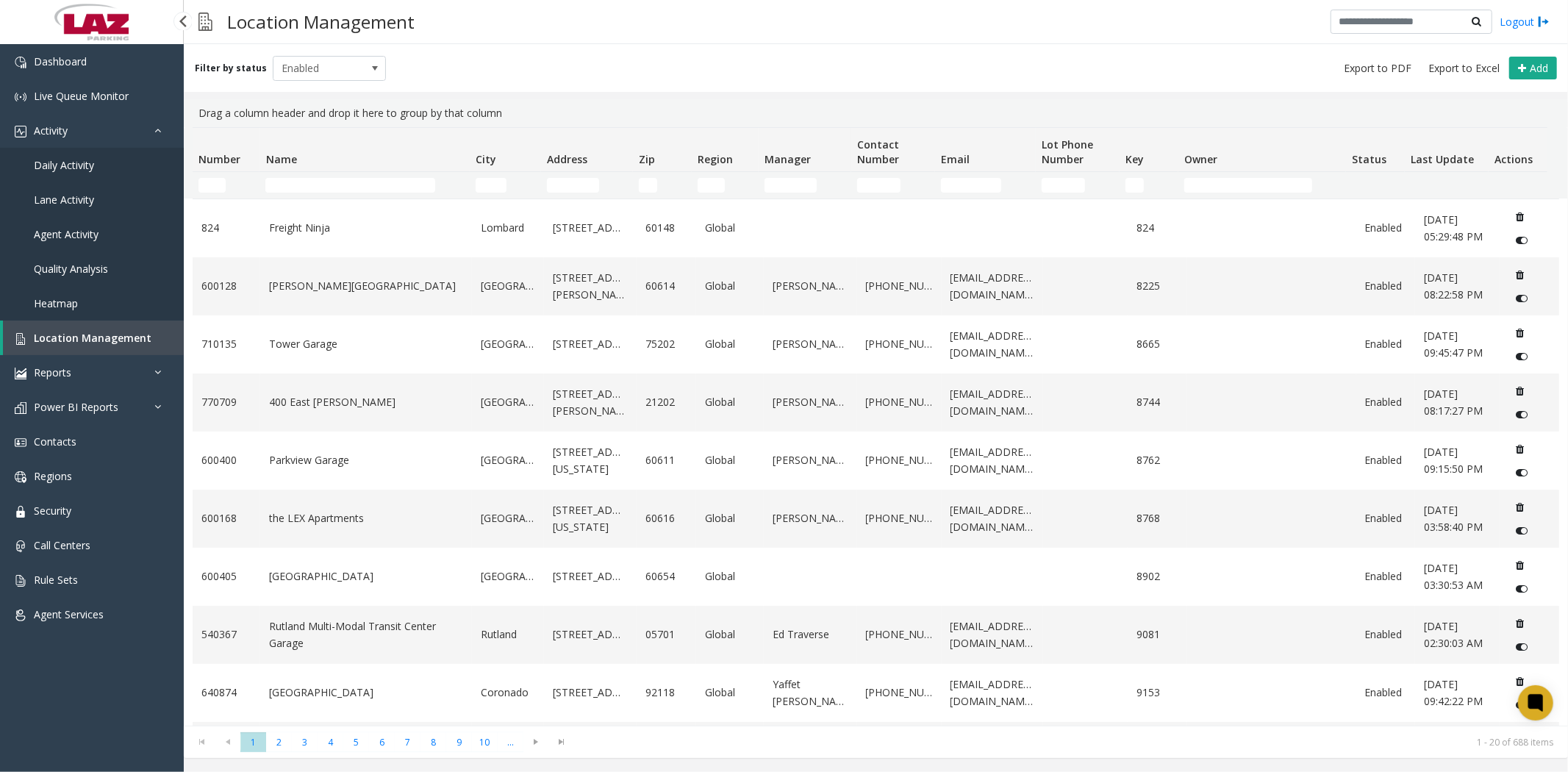
click at [115, 167] on link "Daily Activity" at bounding box center [91, 165] width 184 height 34
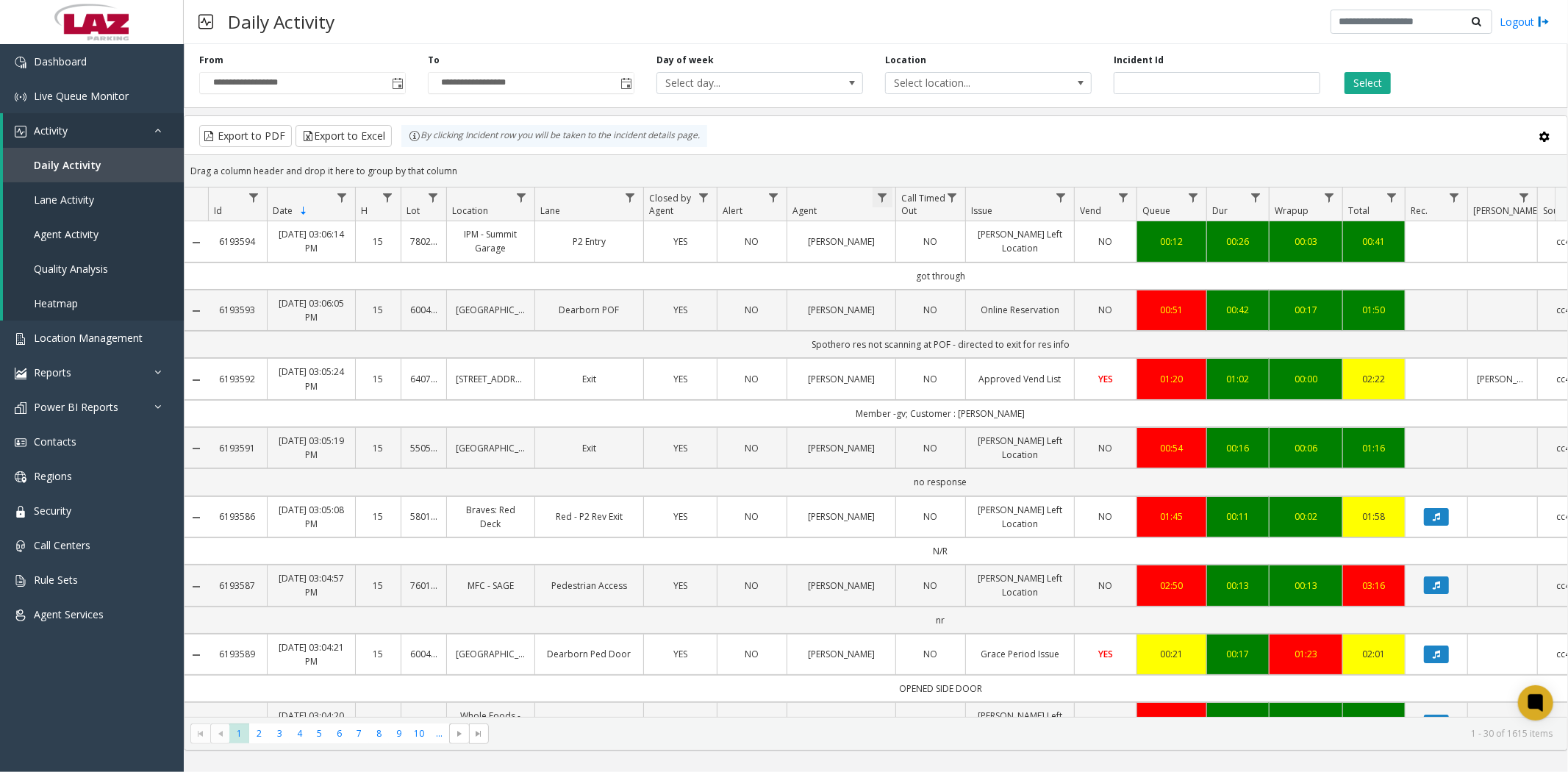
click at [882, 196] on span "Data table" at bounding box center [883, 198] width 12 height 12
click at [917, 263] on input "Agent Filter" at bounding box center [945, 261] width 125 height 25
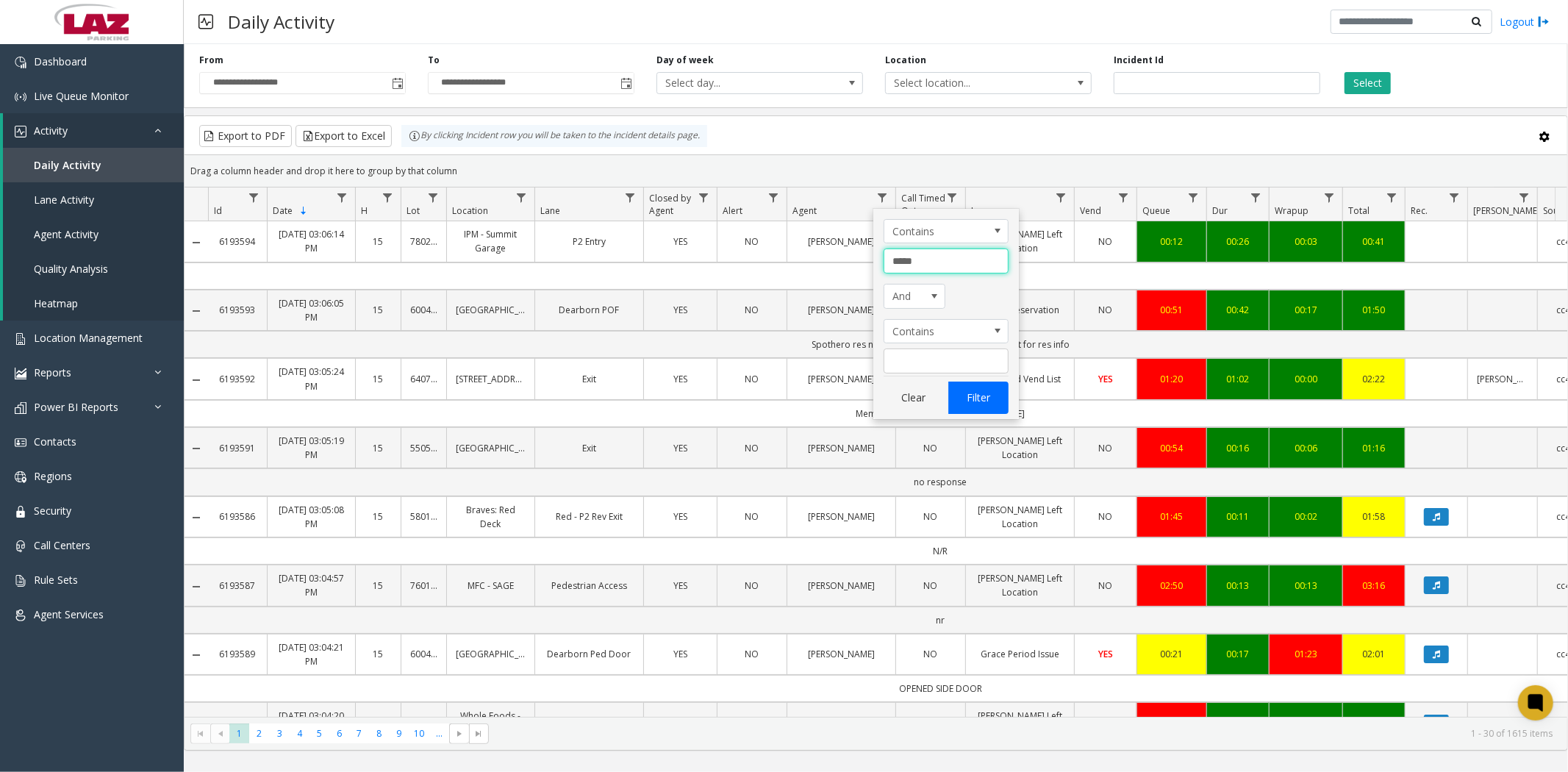
type input "*****"
click at [984, 406] on button "Filter" at bounding box center [978, 397] width 60 height 32
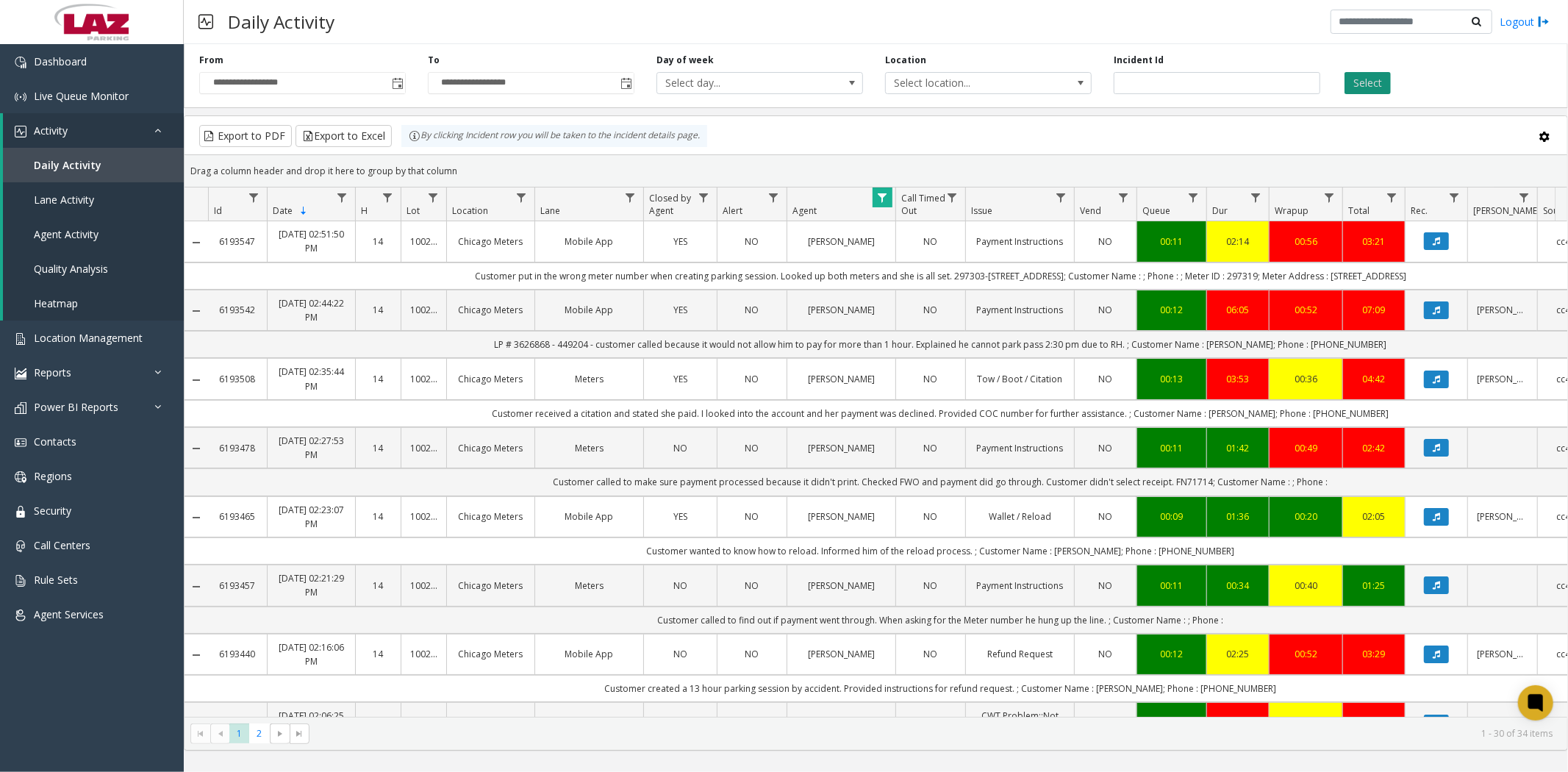
click at [1382, 76] on button "Select" at bounding box center [1368, 82] width 46 height 22
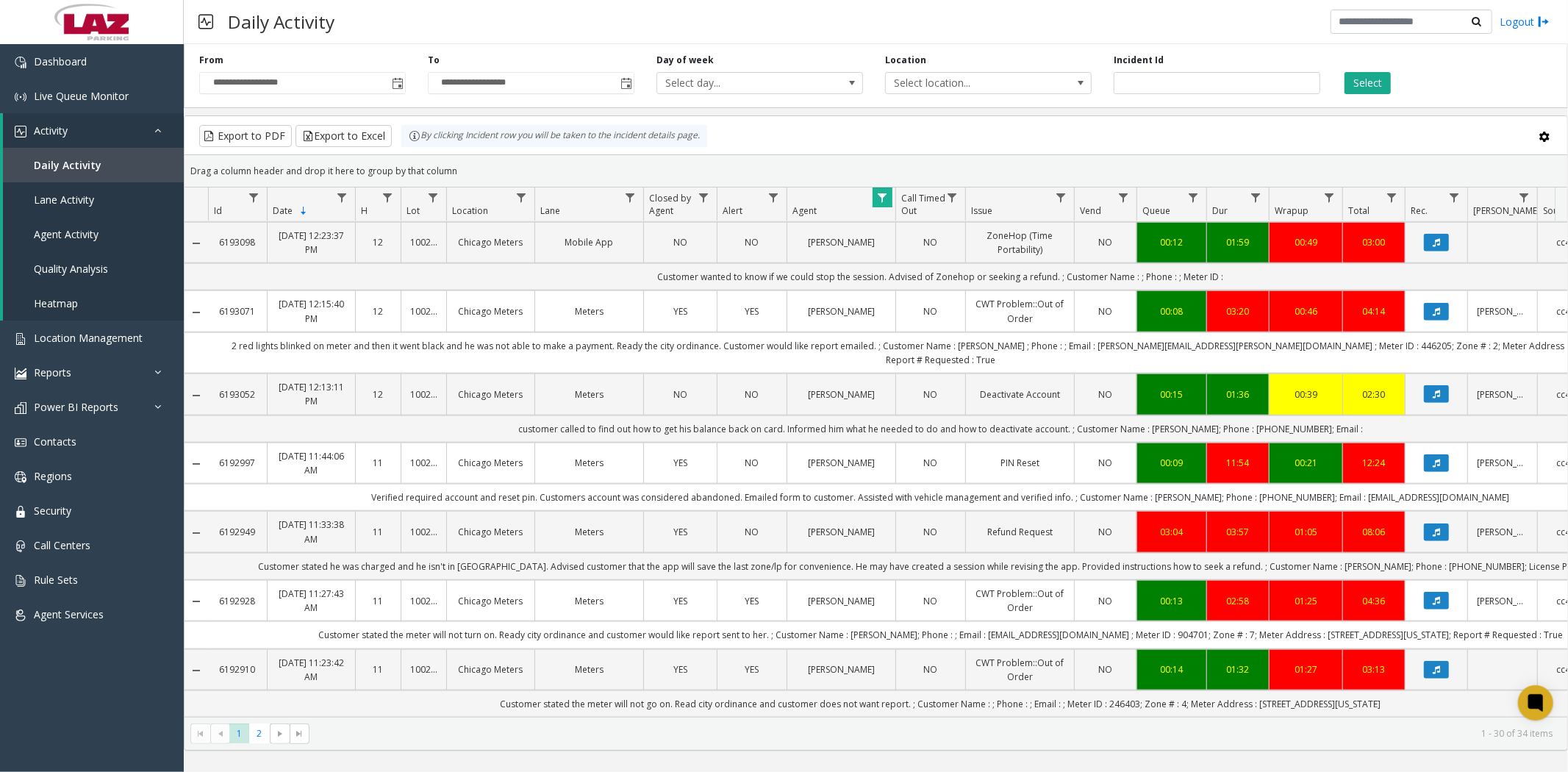
scroll to position [1588, 0]
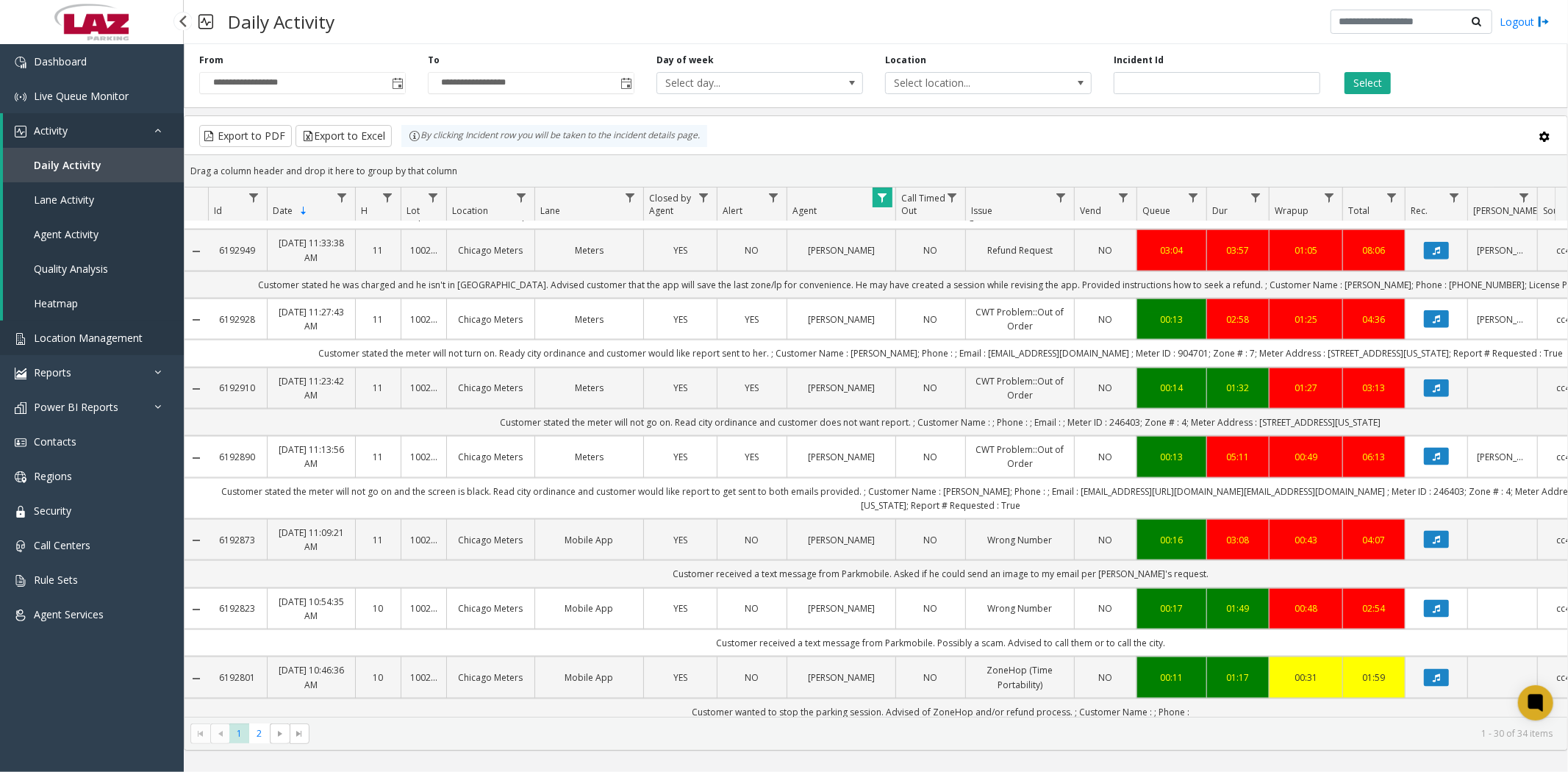
click at [104, 337] on span "Location Management" at bounding box center [88, 338] width 109 height 14
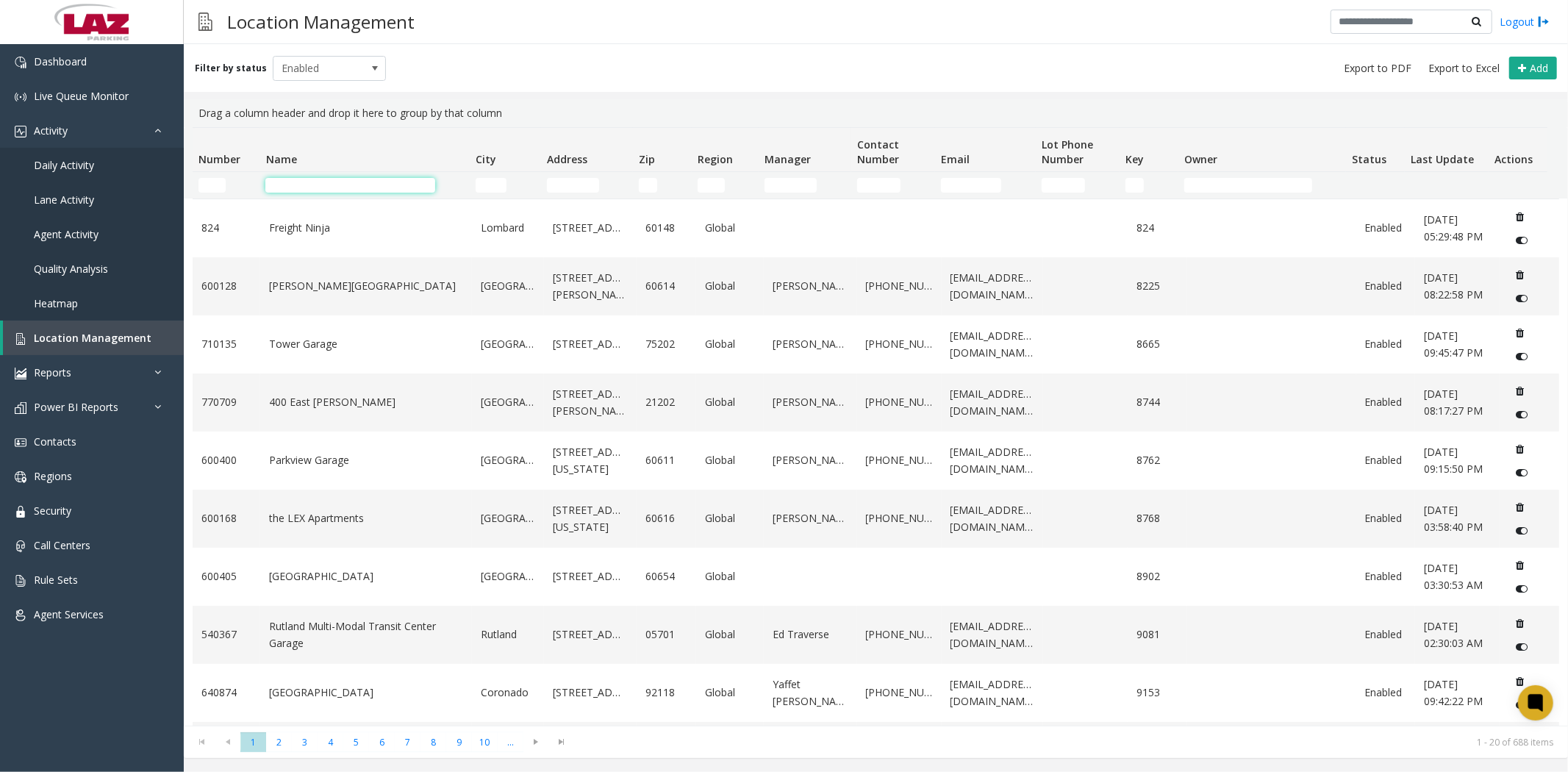
click at [342, 188] on input "Name Filter" at bounding box center [350, 185] width 170 height 15
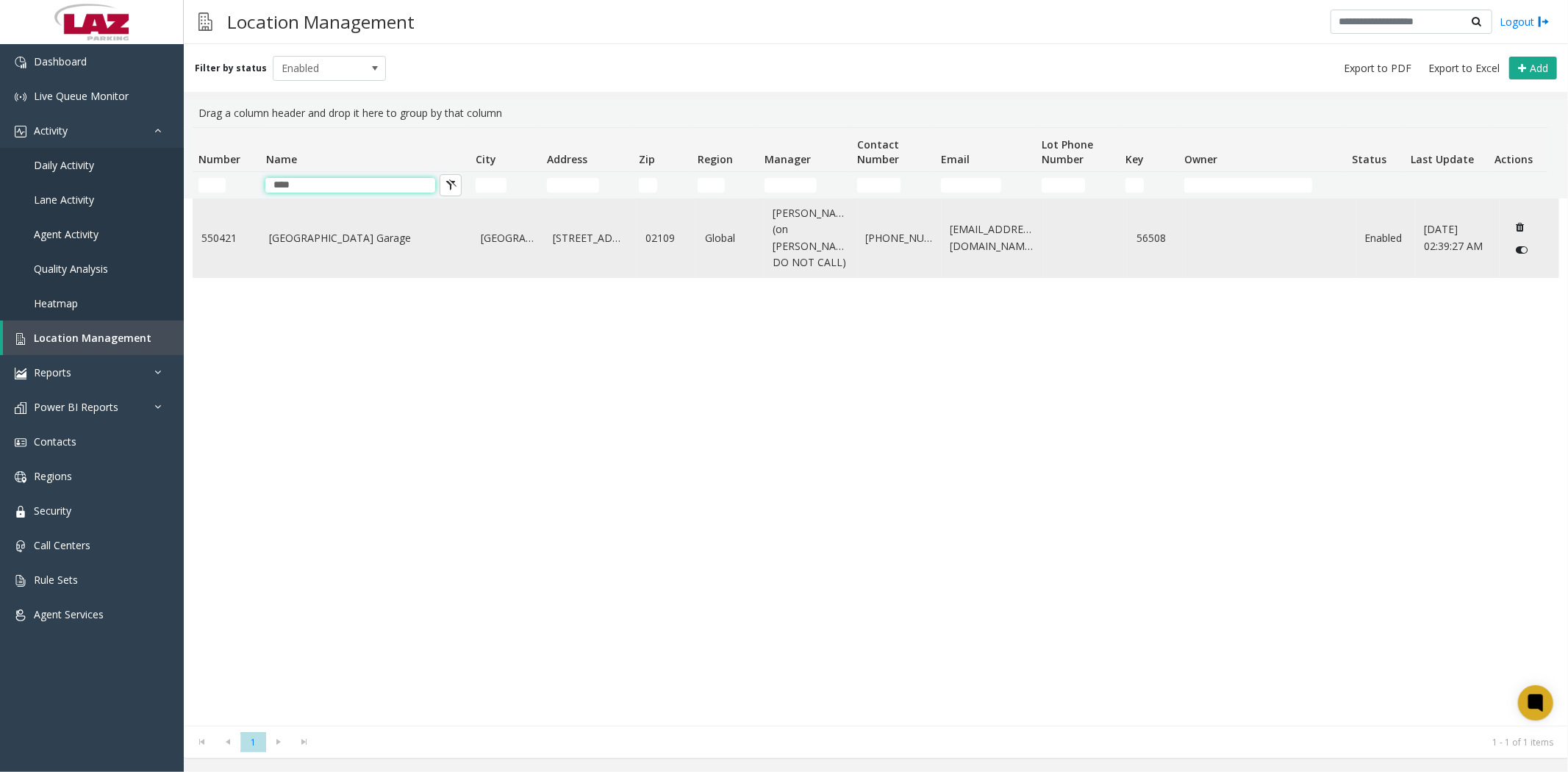
type input "****"
click at [334, 233] on link "Dock Square Garage" at bounding box center [366, 238] width 194 height 16
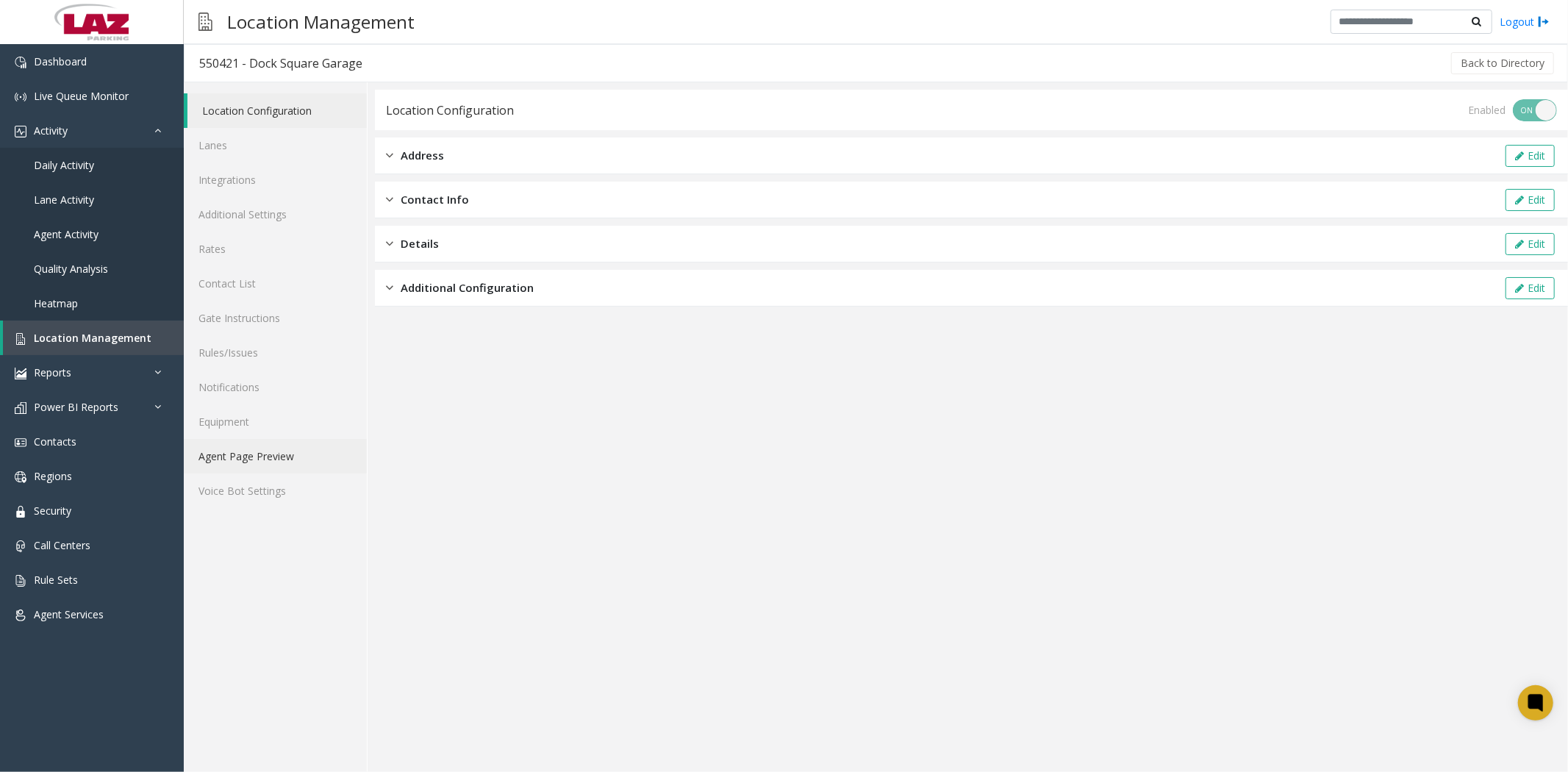
click at [276, 462] on link "Agent Page Preview" at bounding box center [275, 456] width 183 height 34
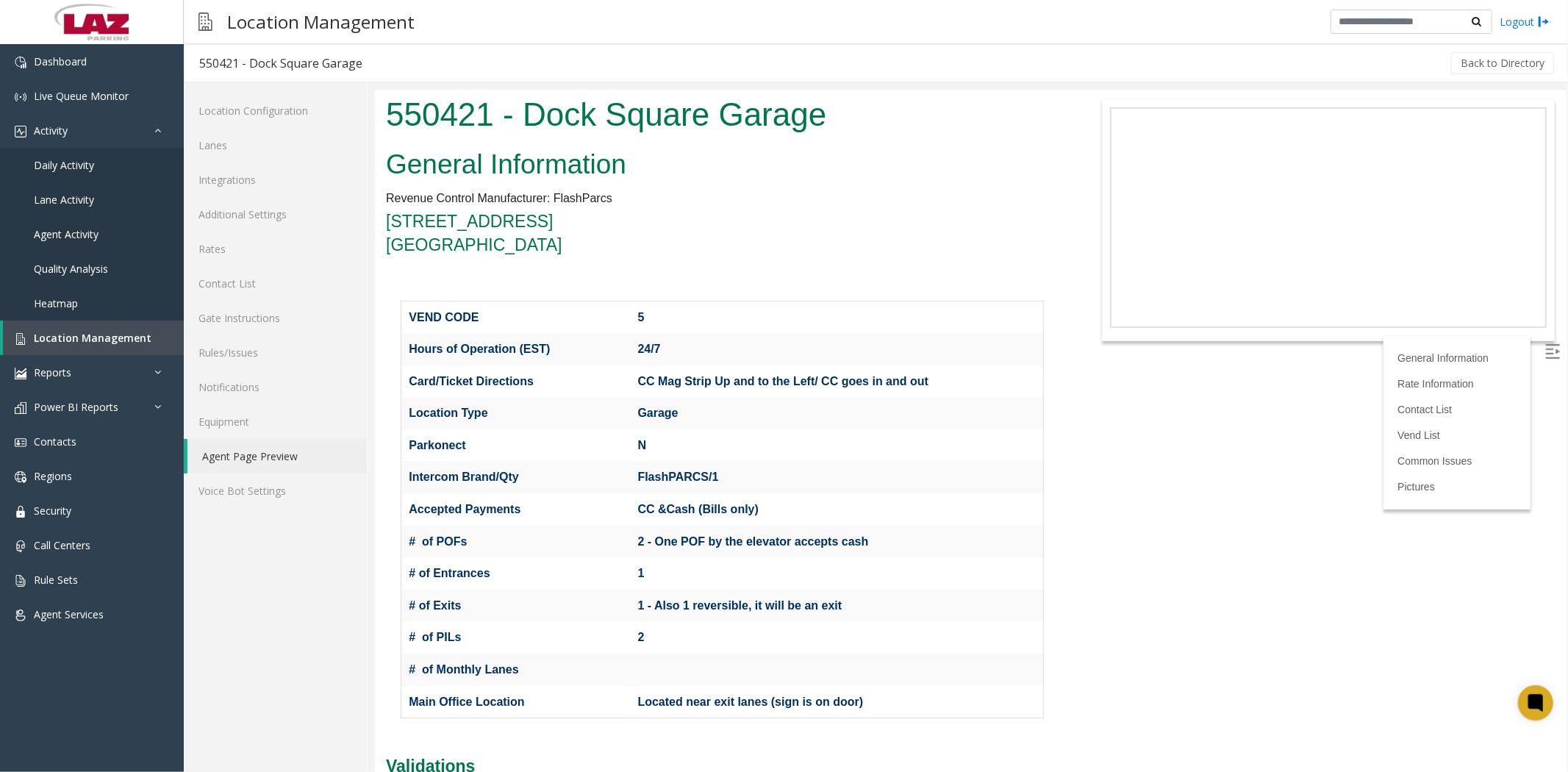
click at [1545, 350] on img at bounding box center [1552, 351] width 15 height 15
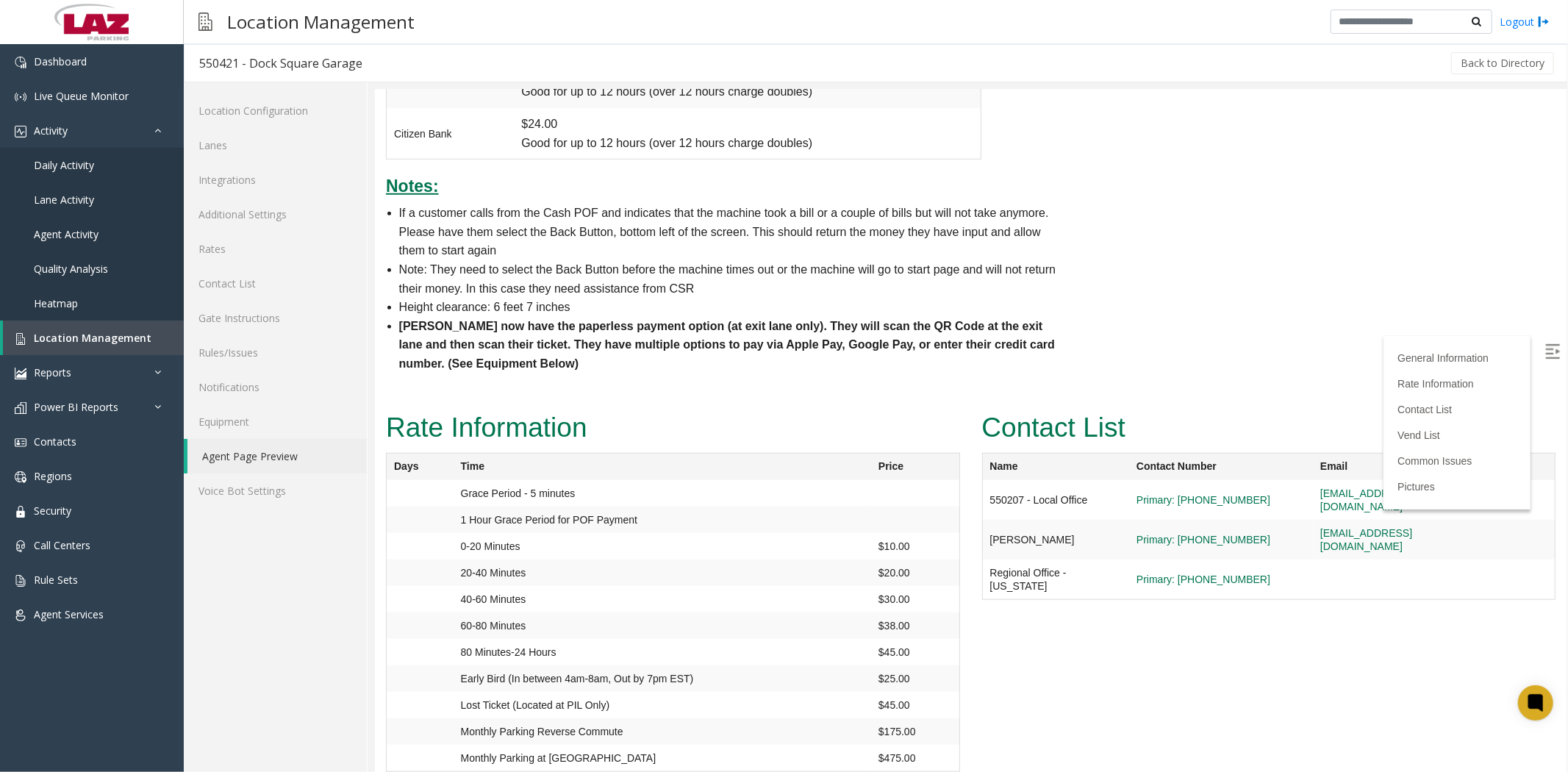
scroll to position [1225, 0]
